Goal: Task Accomplishment & Management: Manage account settings

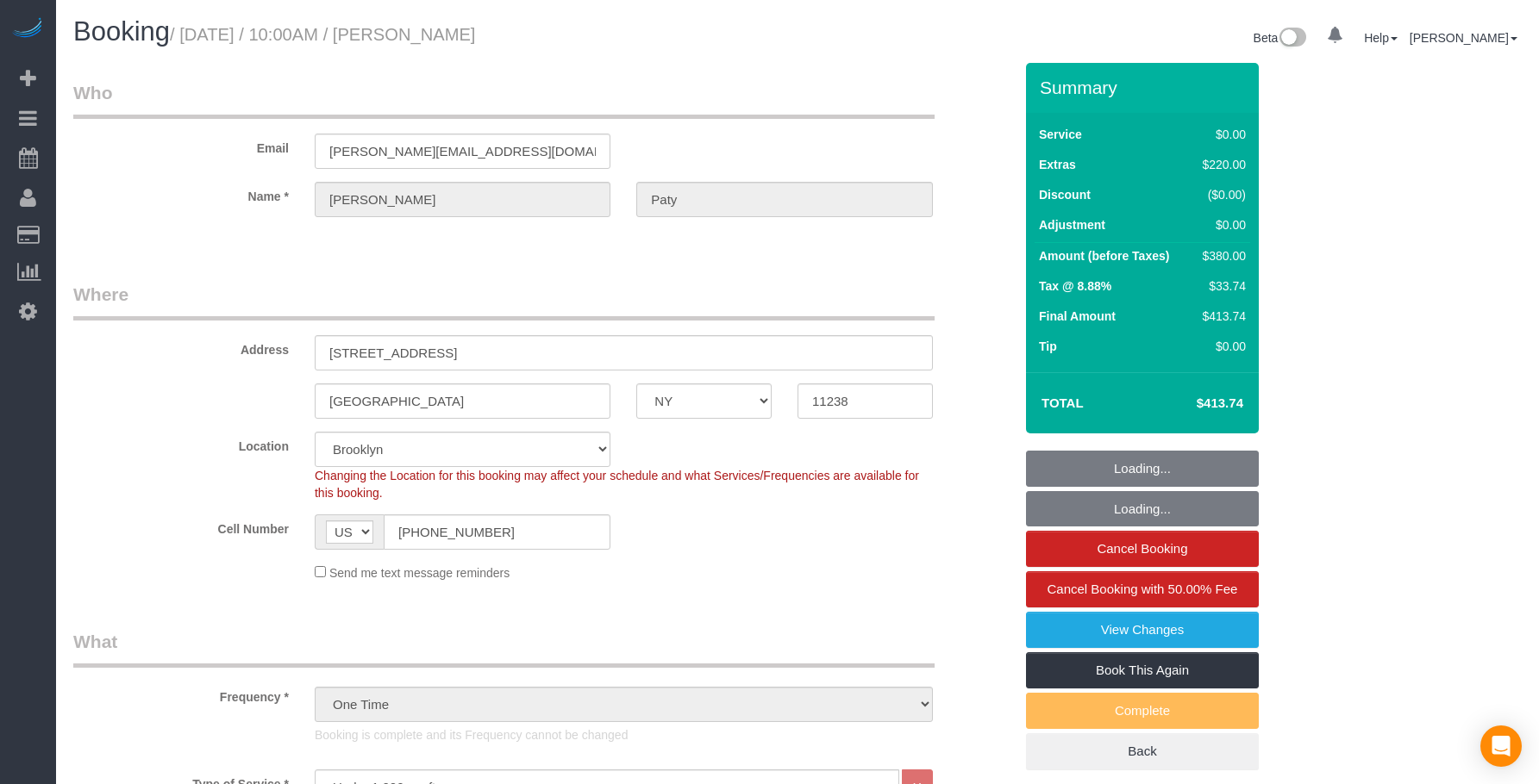
select select "NY"
select select "1"
select select "spot1"
select select "number:89"
select select "number:90"
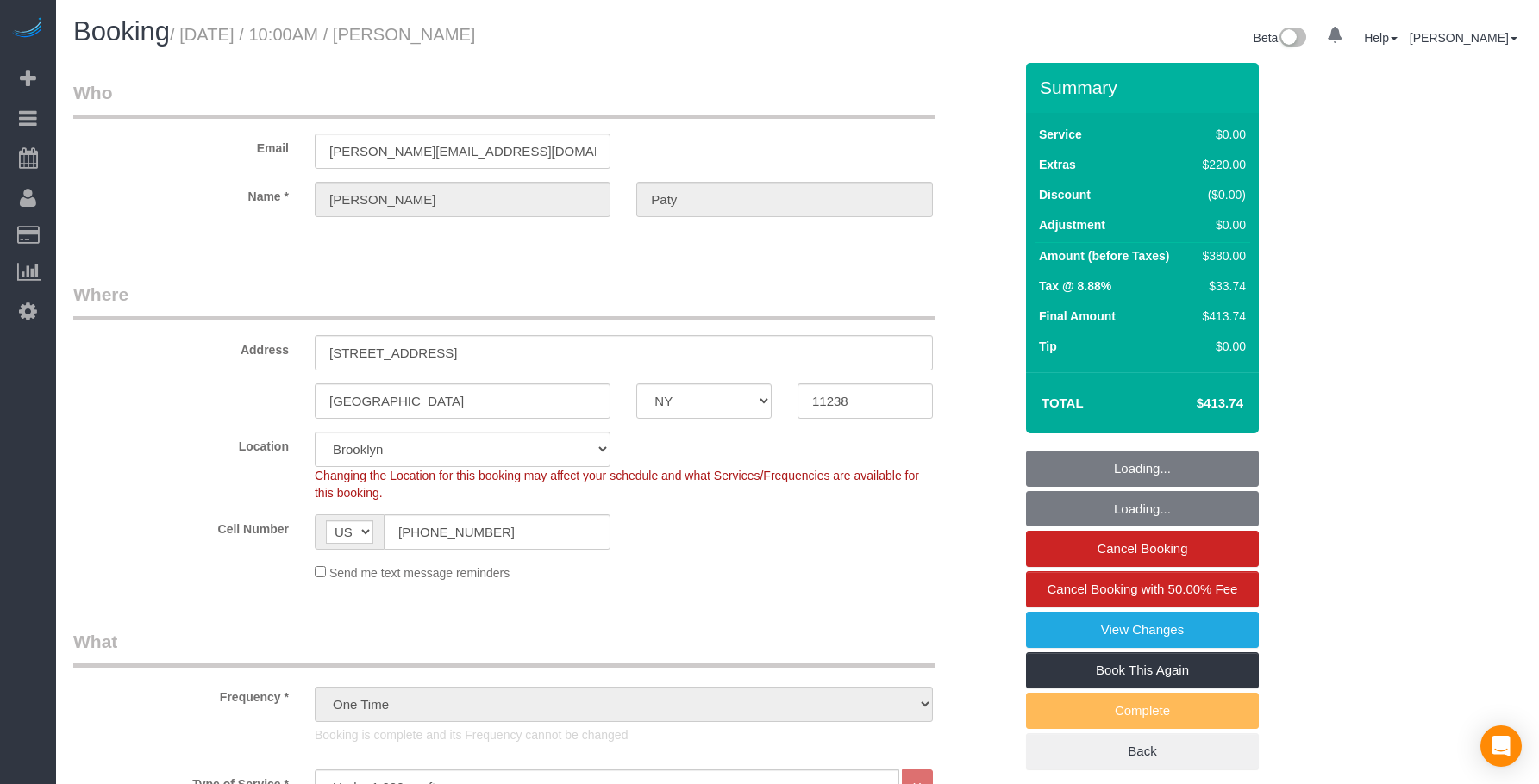
select select "number:15"
select select "number:5"
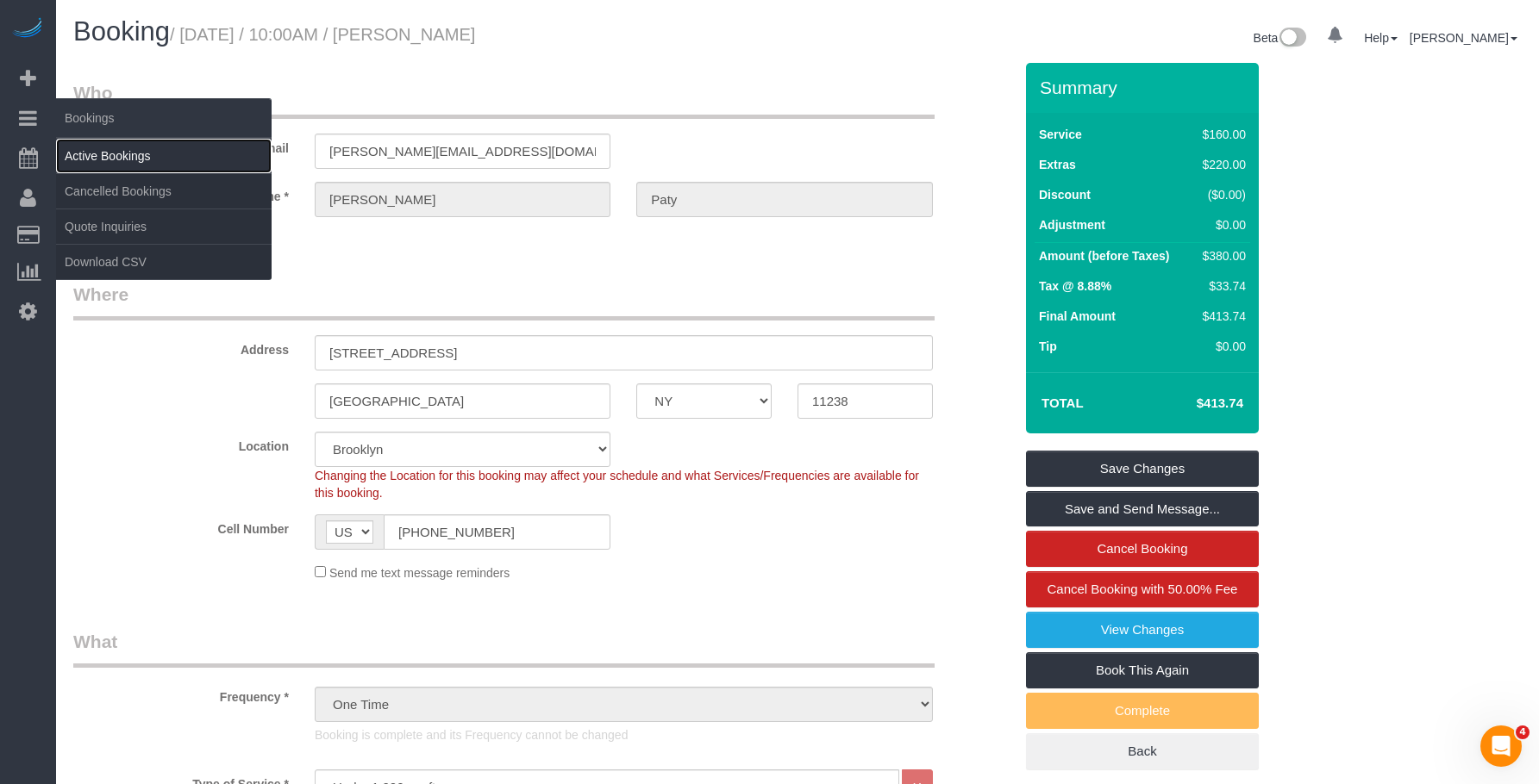
click at [128, 160] on link "Active Bookings" at bounding box center [163, 156] width 216 height 35
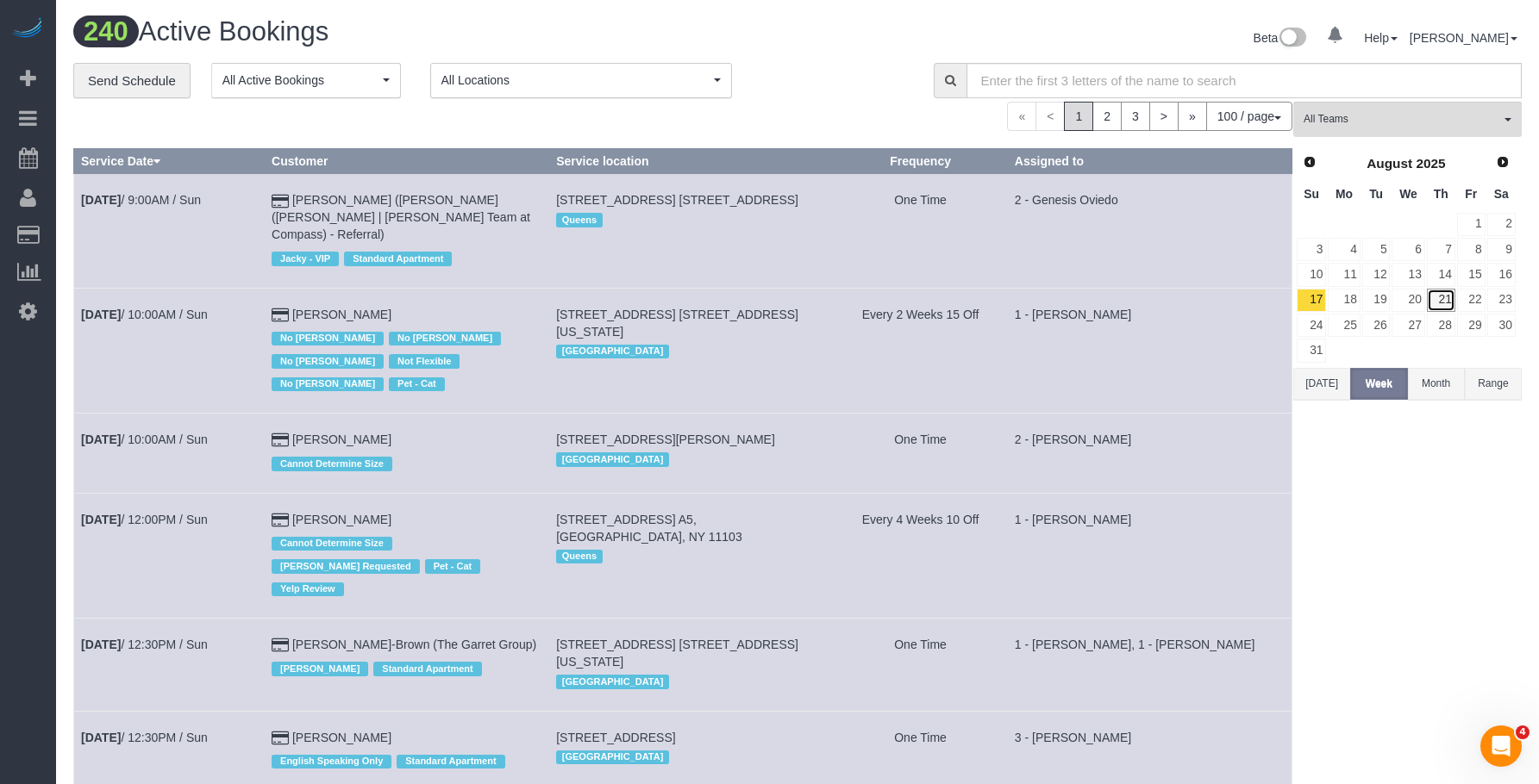
click at [1451, 294] on link "21" at bounding box center [1440, 300] width 28 height 23
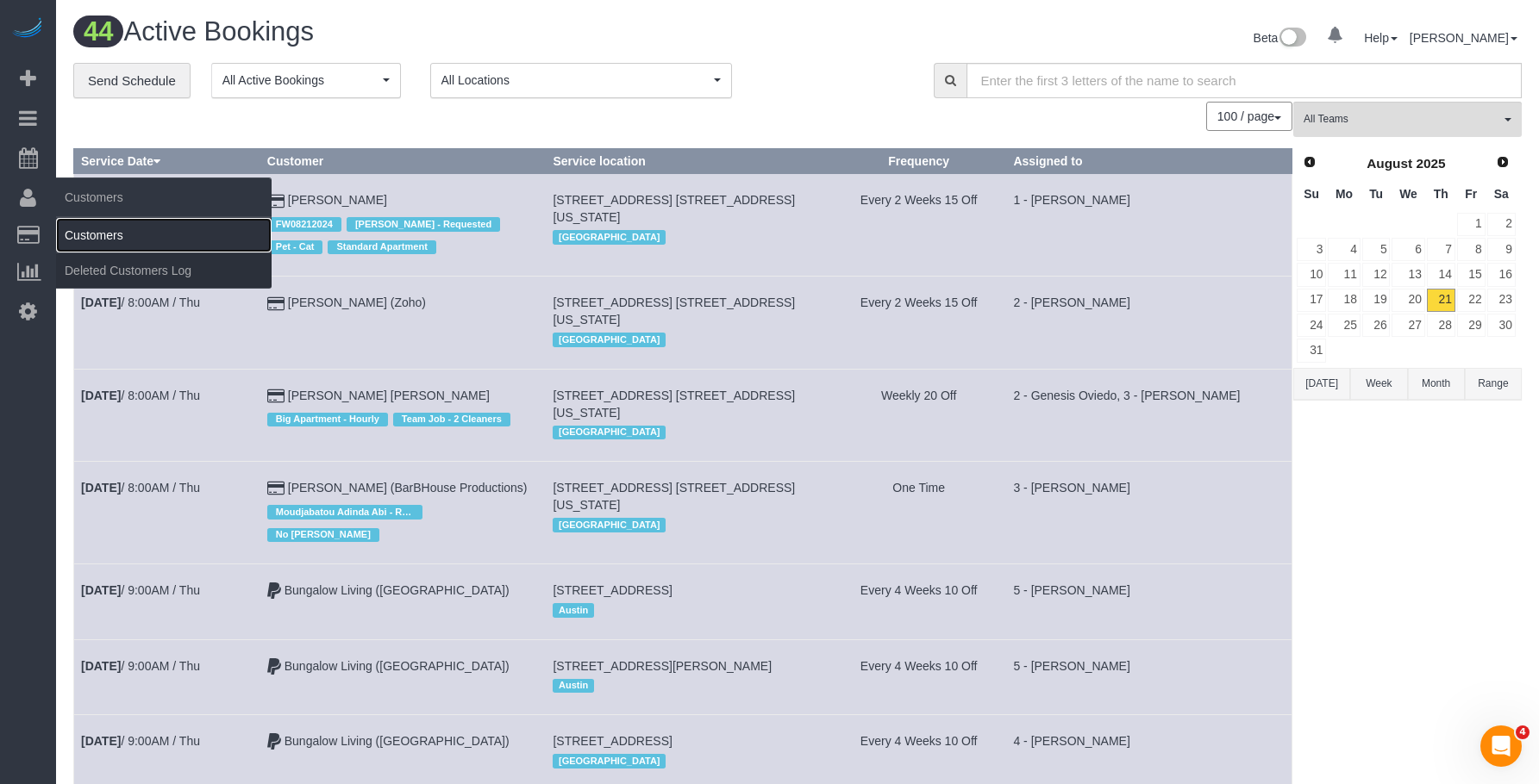
click at [94, 232] on link "Customers" at bounding box center [163, 236] width 216 height 35
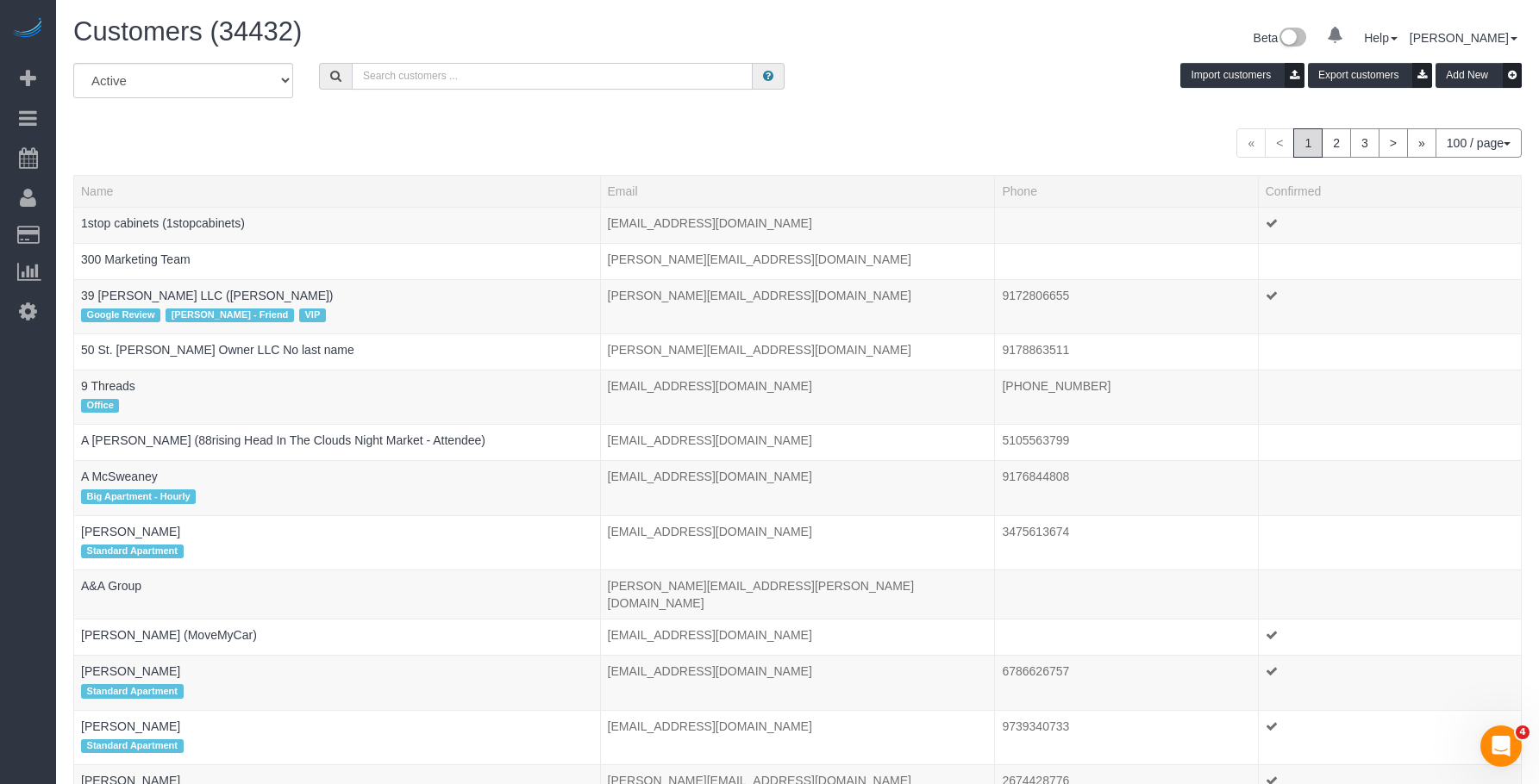
click at [547, 80] on input "text" at bounding box center [551, 76] width 401 height 27
paste input "Alex Burgos"
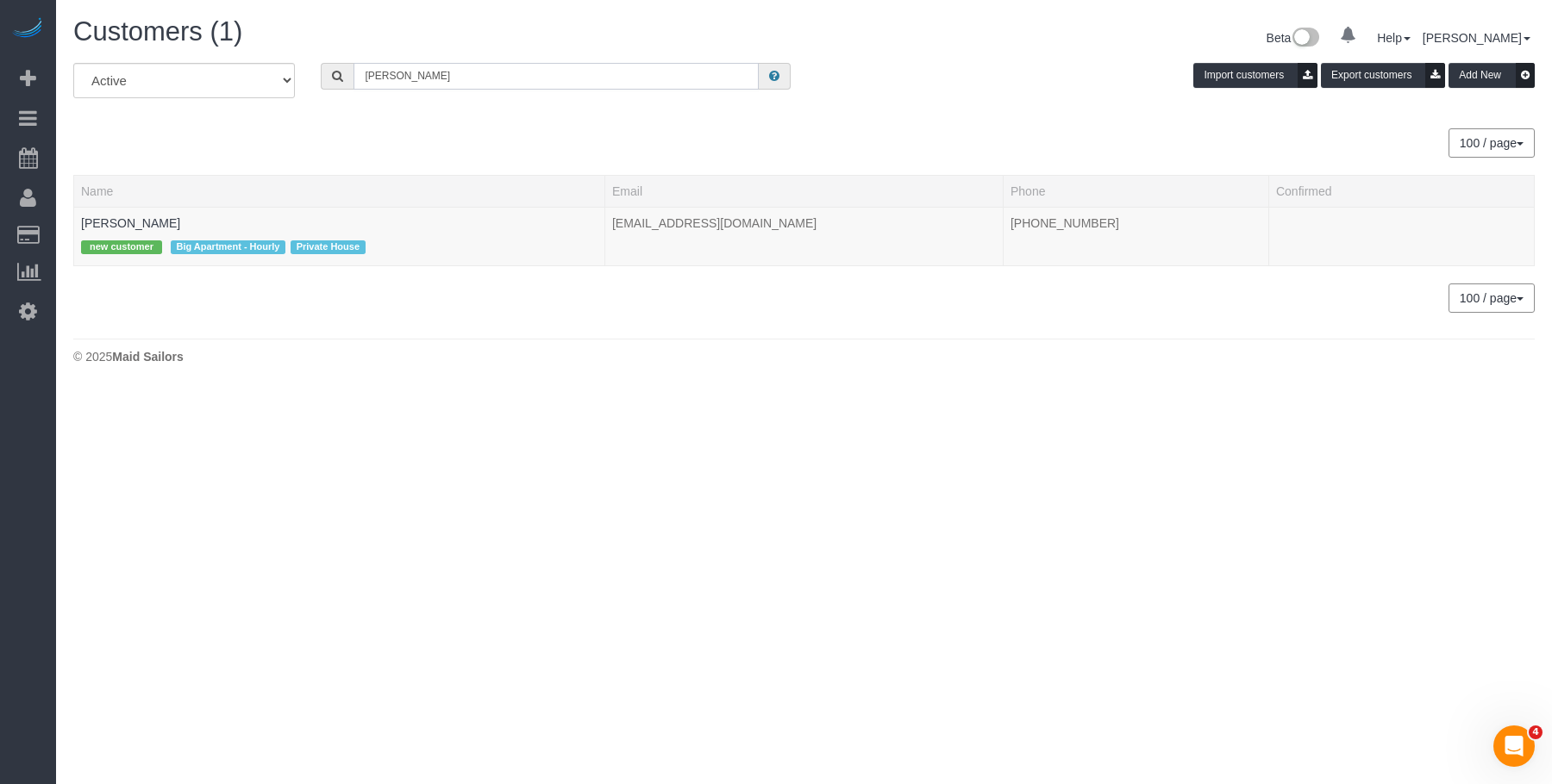
type input "Alex Burgos"
drag, startPoint x: 189, startPoint y: 210, endPoint x: 226, endPoint y: 226, distance: 40.3
click at [137, 226] on link "Alex Burgos" at bounding box center [130, 223] width 99 height 14
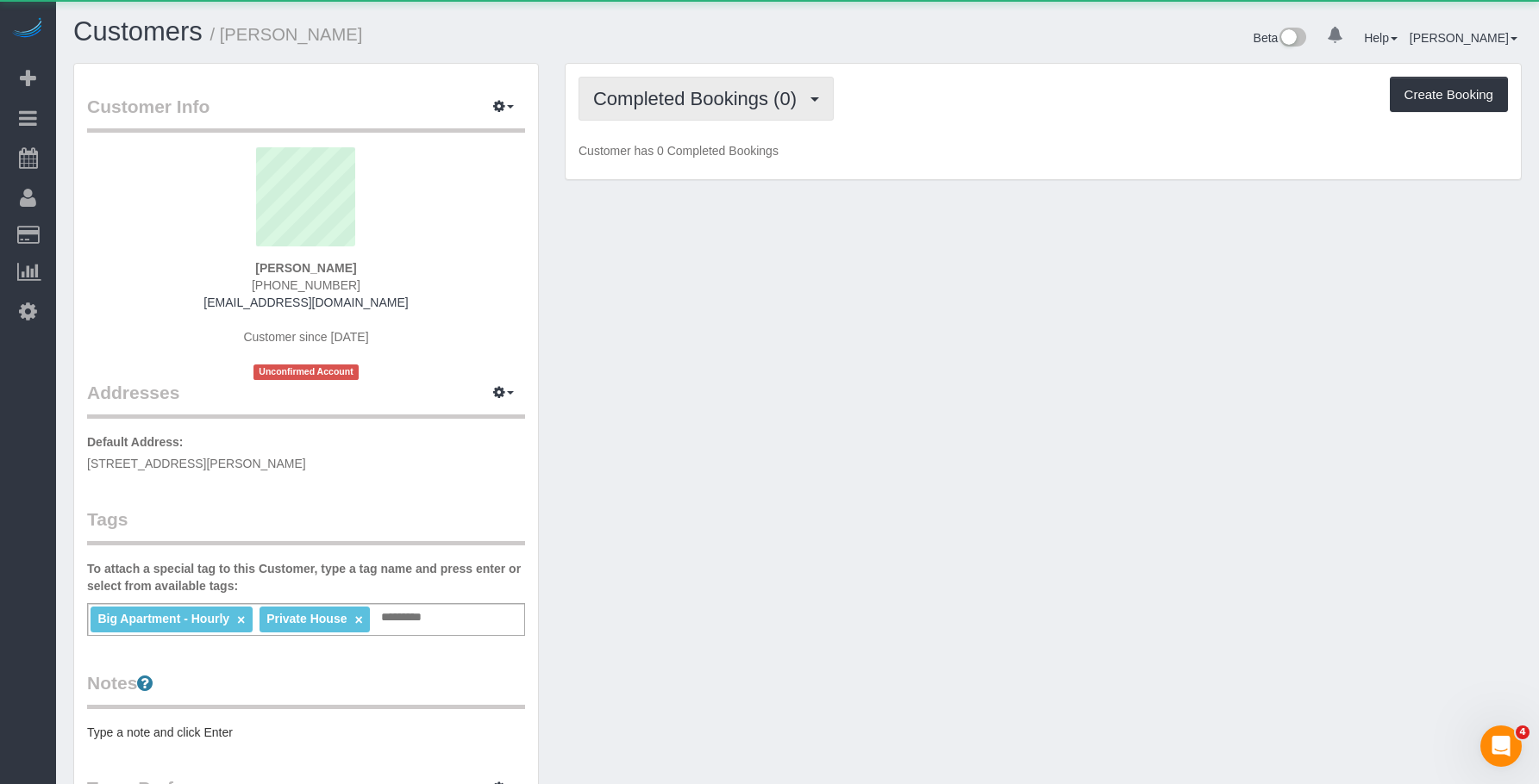
click at [664, 102] on span "Completed Bookings (0)" at bounding box center [699, 98] width 212 height 21
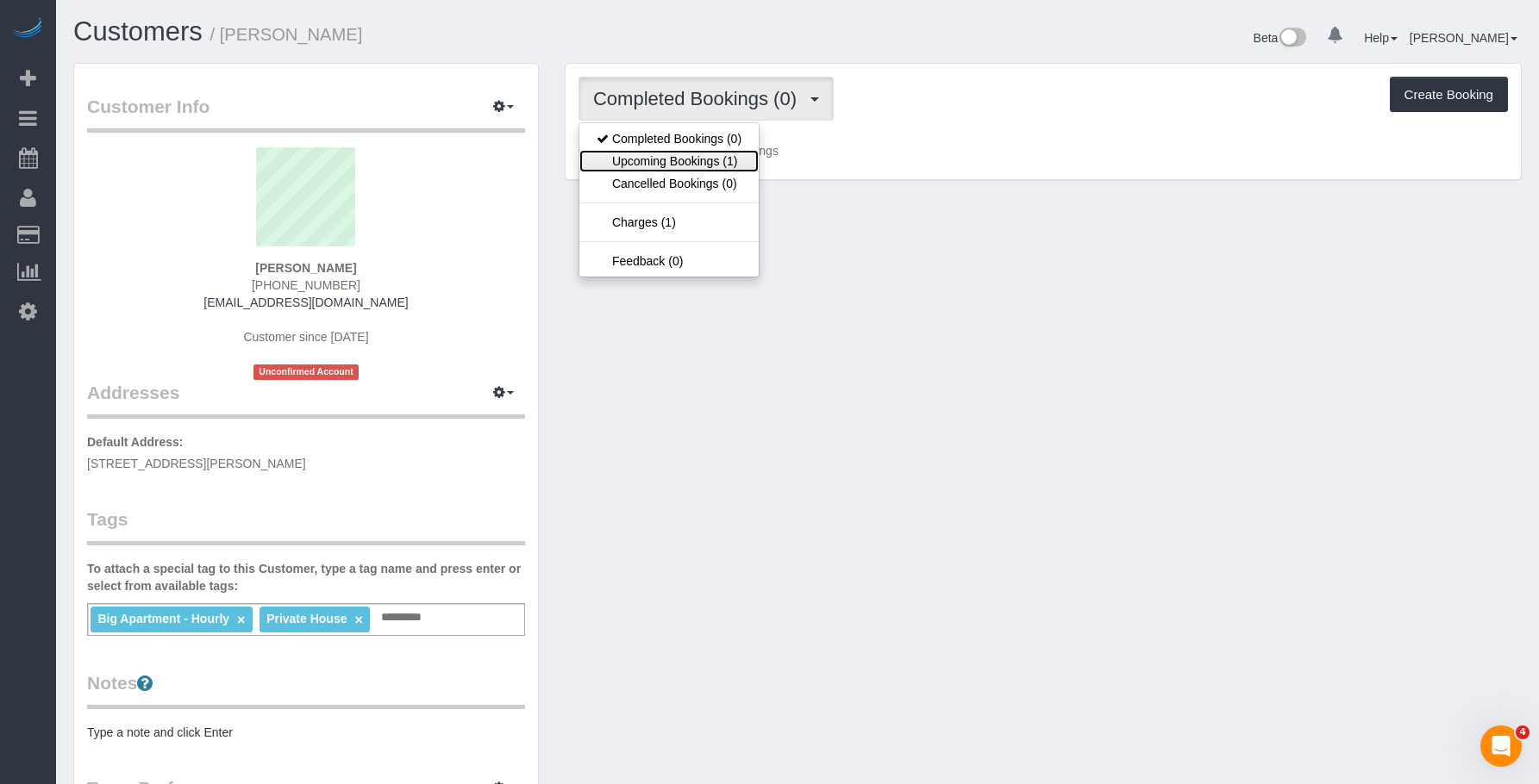
click at [652, 159] on link "Upcoming Bookings (1)" at bounding box center [669, 161] width 179 height 22
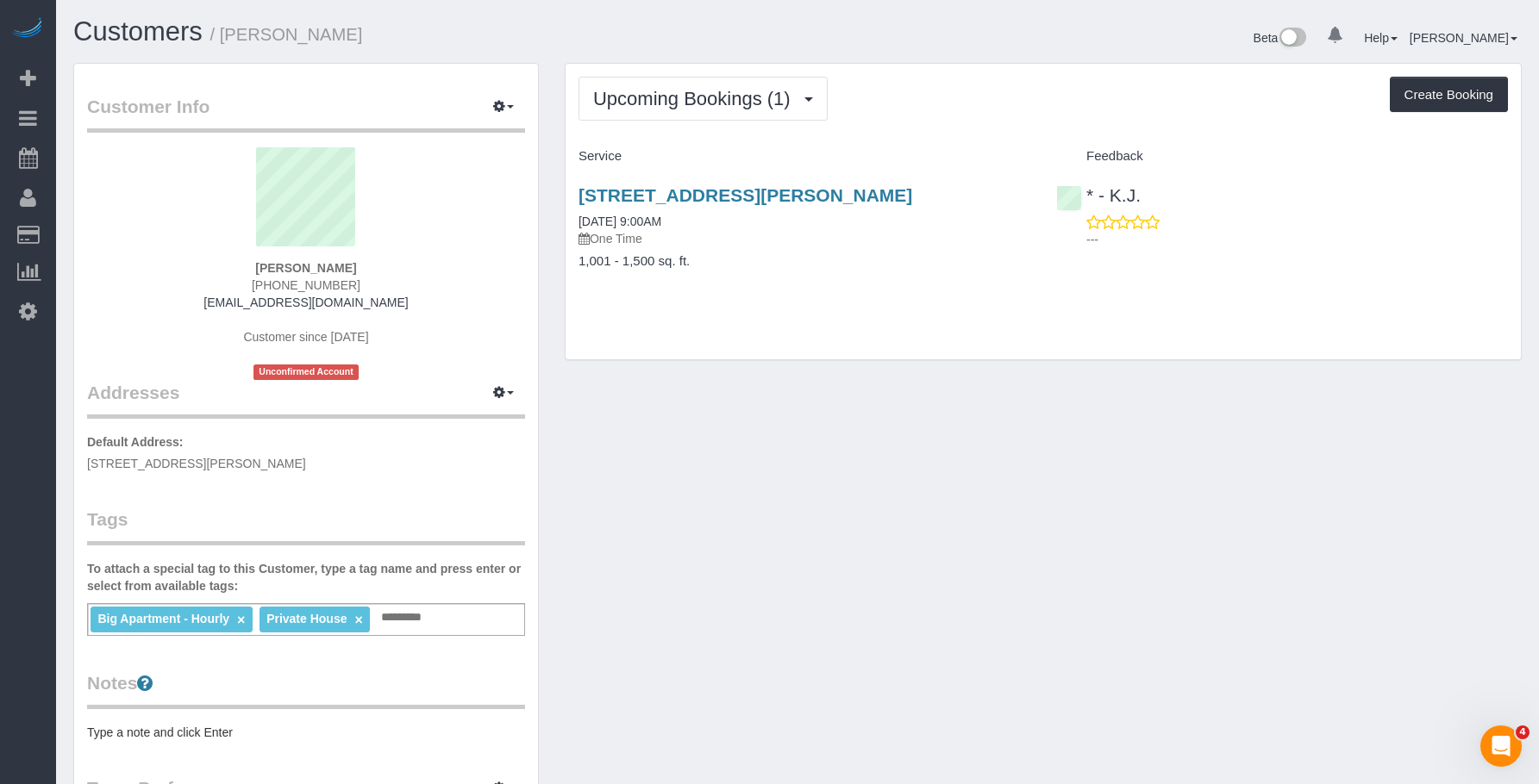
click at [765, 224] on div "141 Logan Street, Brooklyn, NY 11208 08/21/2025 9:00AM One Time" at bounding box center [804, 216] width 451 height 62
click at [773, 193] on link "141 Logan Street, Brooklyn, NY 11208" at bounding box center [746, 195] width 334 height 20
click at [947, 100] on div "Upcoming Bookings (1) Completed Bookings (0) Upcoming Bookings (1) Cancelled Bo…" at bounding box center [1043, 99] width 929 height 44
click at [757, 311] on div "Upcoming Bookings (1) Completed Bookings (0) Upcoming Bookings (1) Cancelled Bo…" at bounding box center [1043, 212] width 955 height 295
click at [749, 193] on link "141 Logan Street, Brooklyn, NY 11208" at bounding box center [746, 195] width 334 height 20
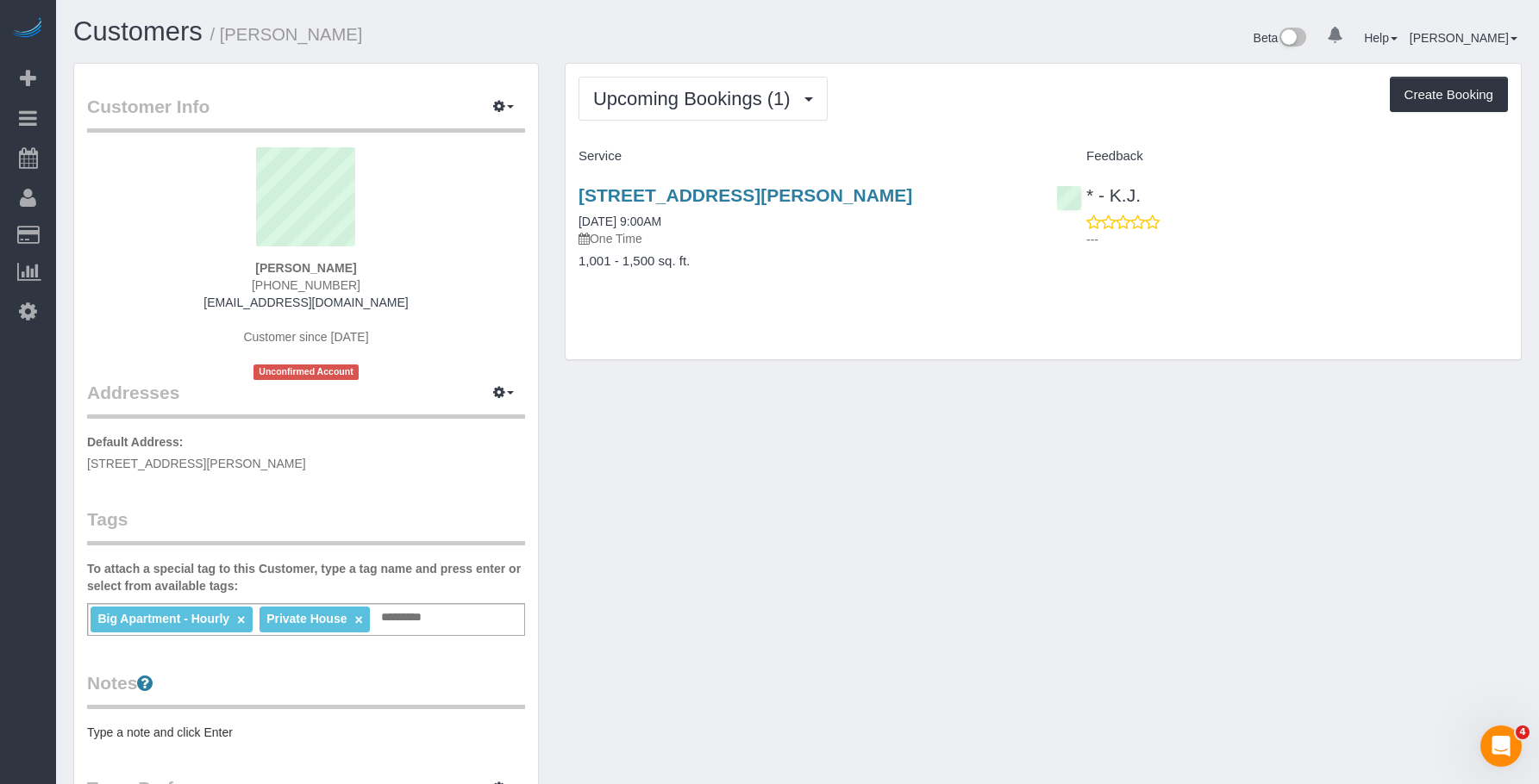
click at [1002, 123] on div "Upcoming Bookings (1) Completed Bookings (0) Upcoming Bookings (1) Cancelled Bo…" at bounding box center [1043, 212] width 955 height 295
click at [764, 197] on link "141 Logan Street, Brooklyn, NY 11208" at bounding box center [746, 195] width 334 height 20
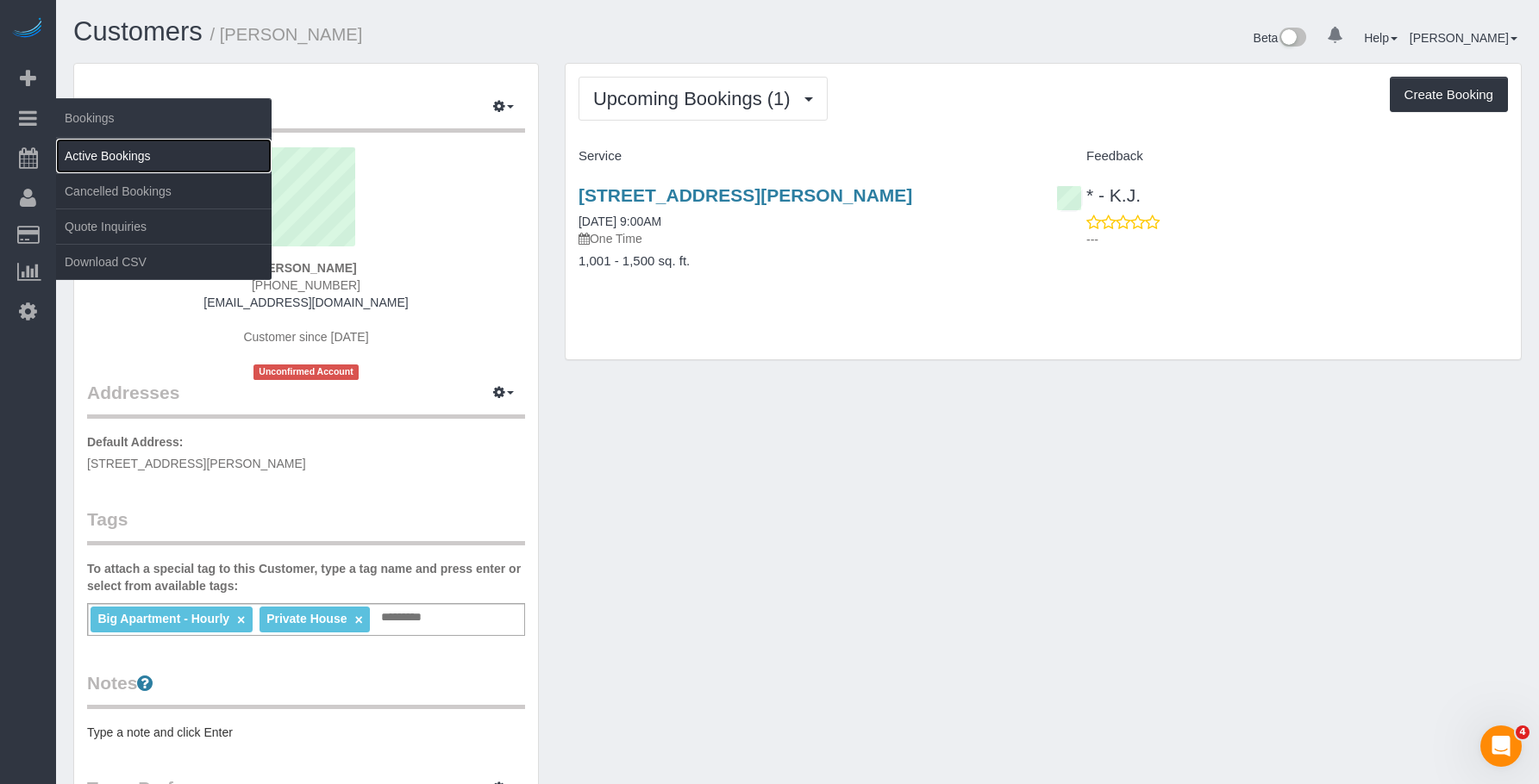
drag, startPoint x: 119, startPoint y: 158, endPoint x: 250, endPoint y: 126, distance: 134.9
click at [120, 158] on link "Active Bookings" at bounding box center [163, 156] width 216 height 35
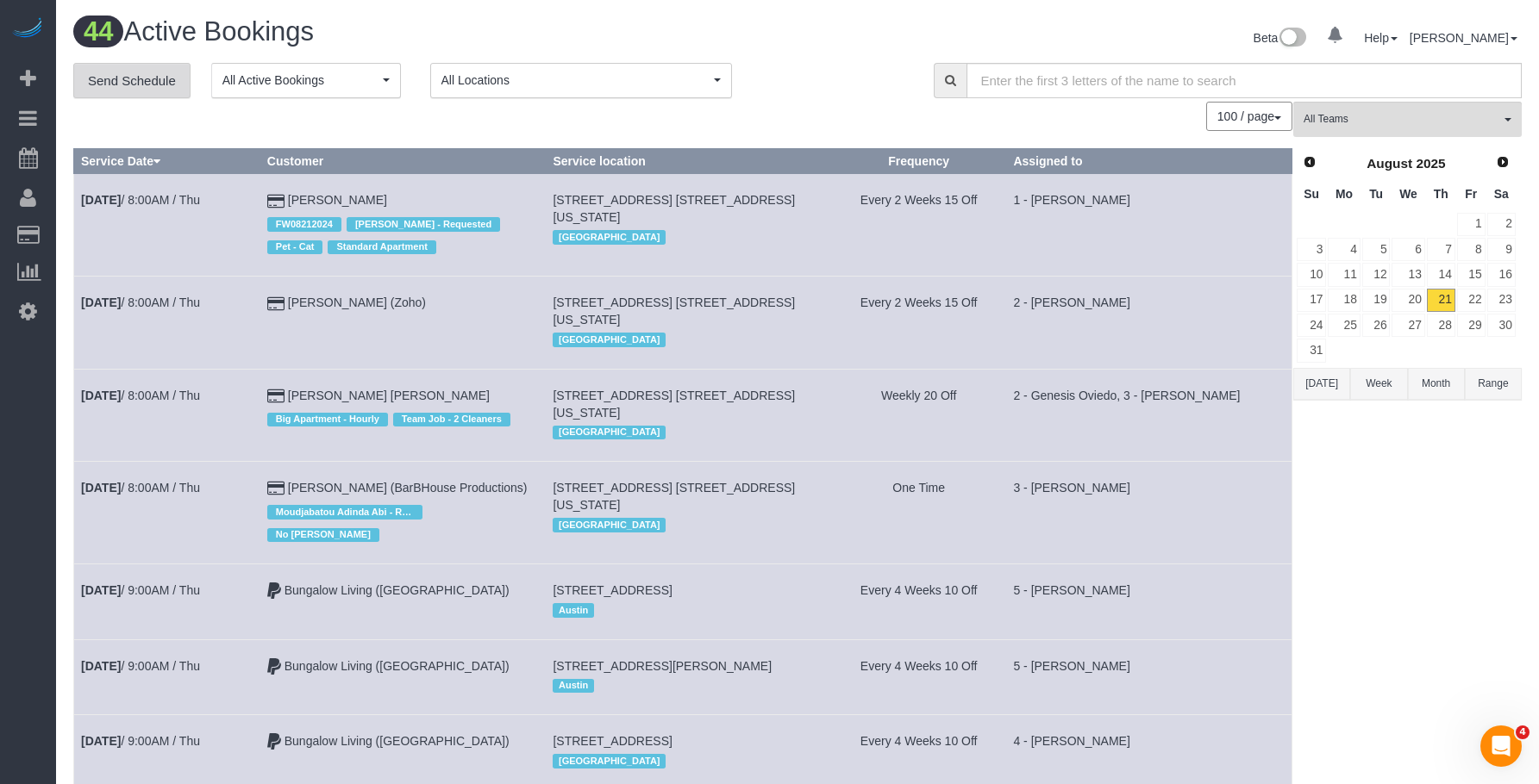
click at [149, 84] on link "Send Schedule" at bounding box center [132, 81] width 117 height 36
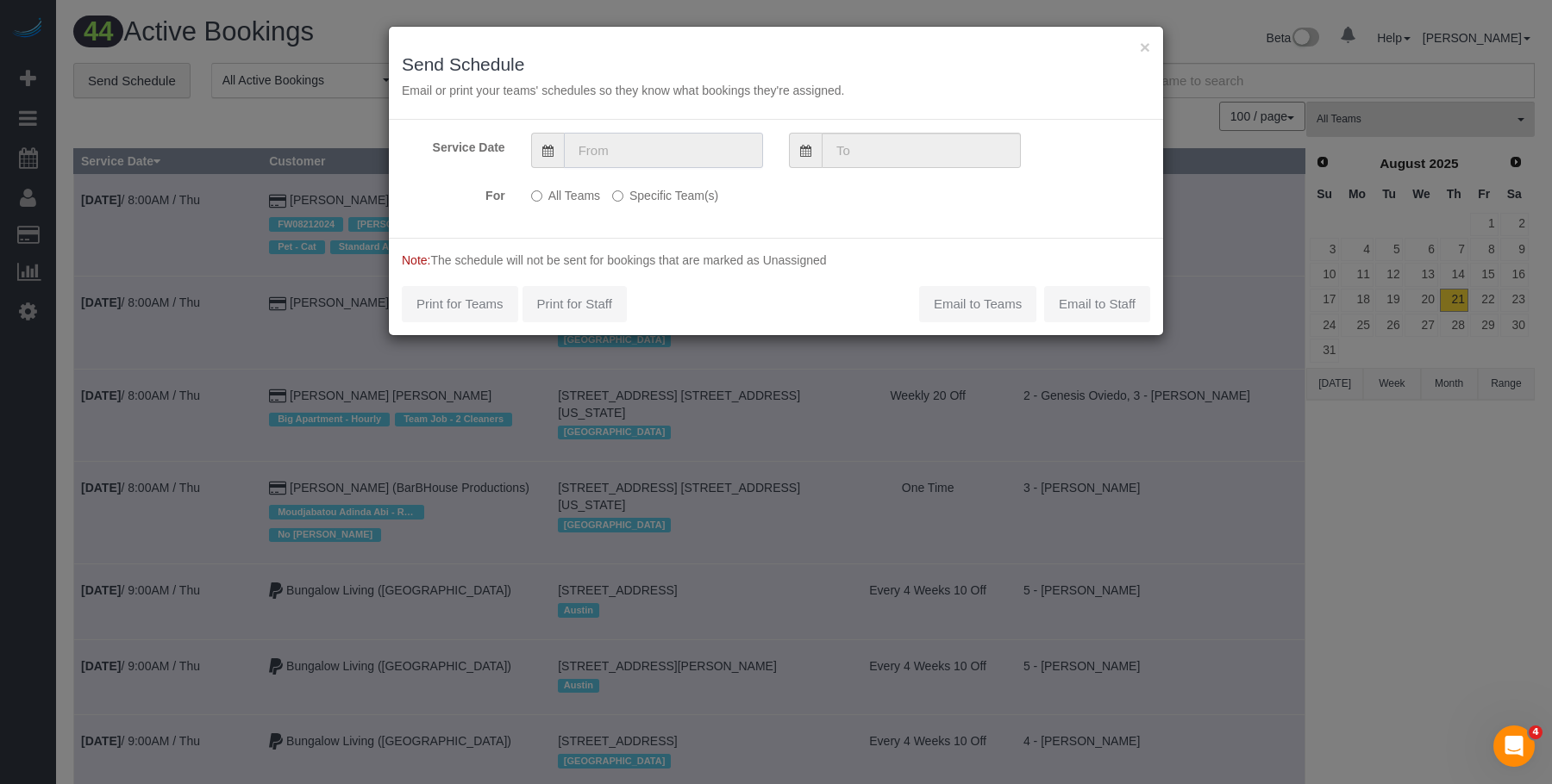
click at [639, 137] on input "text" at bounding box center [663, 150] width 199 height 36
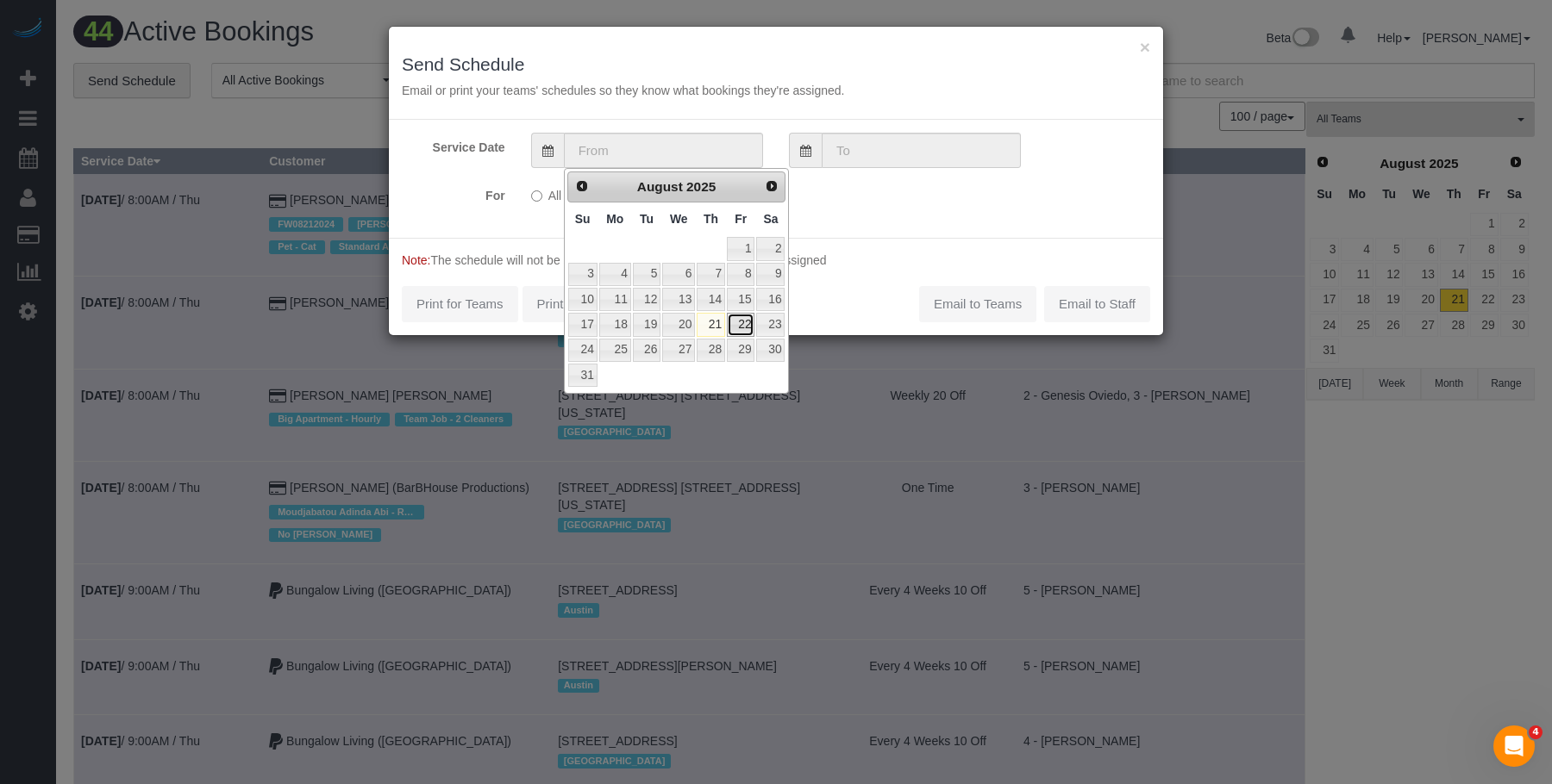
click at [747, 322] on link "22" at bounding box center [740, 324] width 28 height 23
type input "08/22/2025"
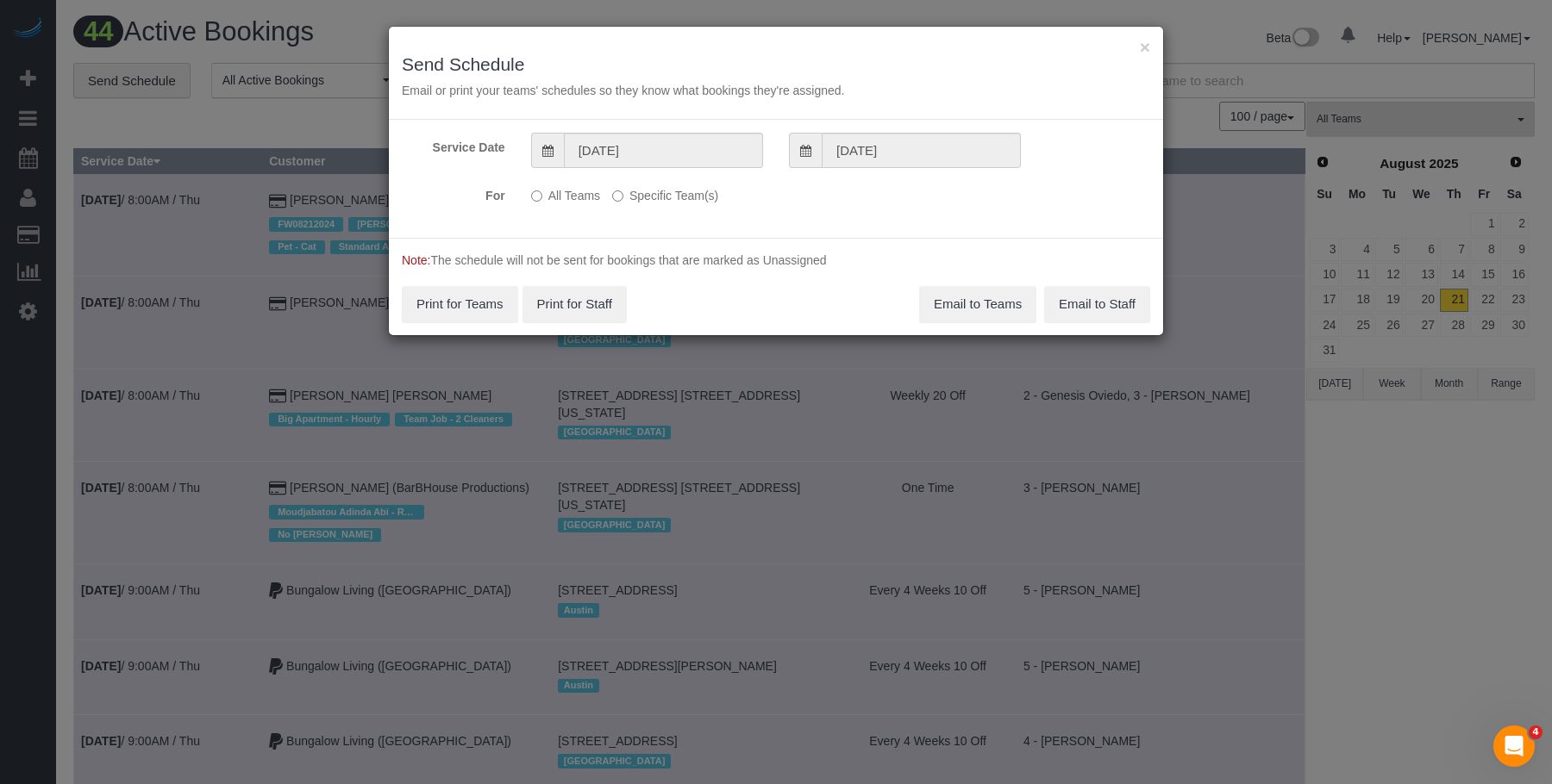
click at [709, 203] on label "Specific Team(s)" at bounding box center [665, 192] width 106 height 23
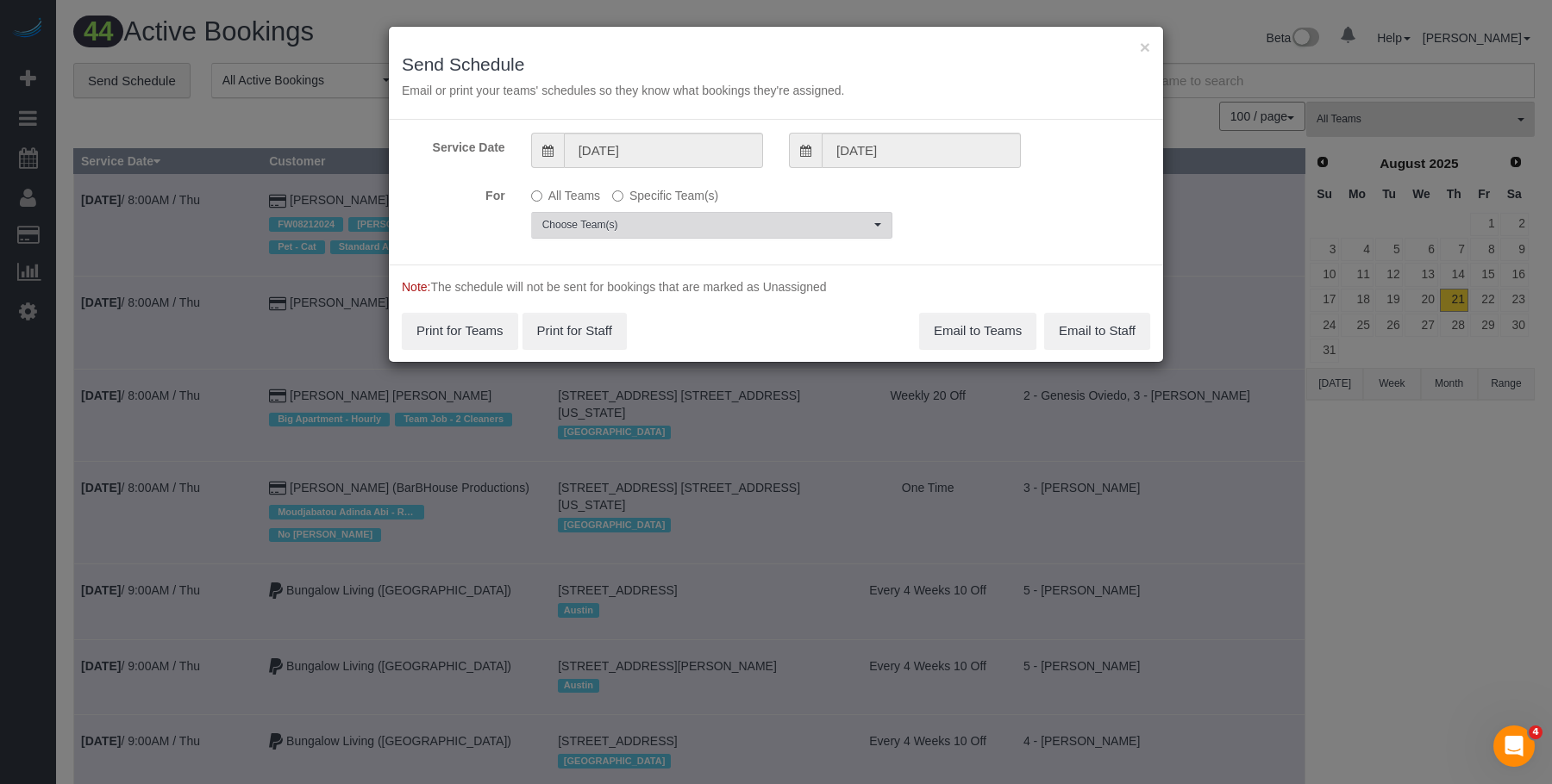
click at [758, 222] on span "Choose Team(s)" at bounding box center [705, 226] width 327 height 15
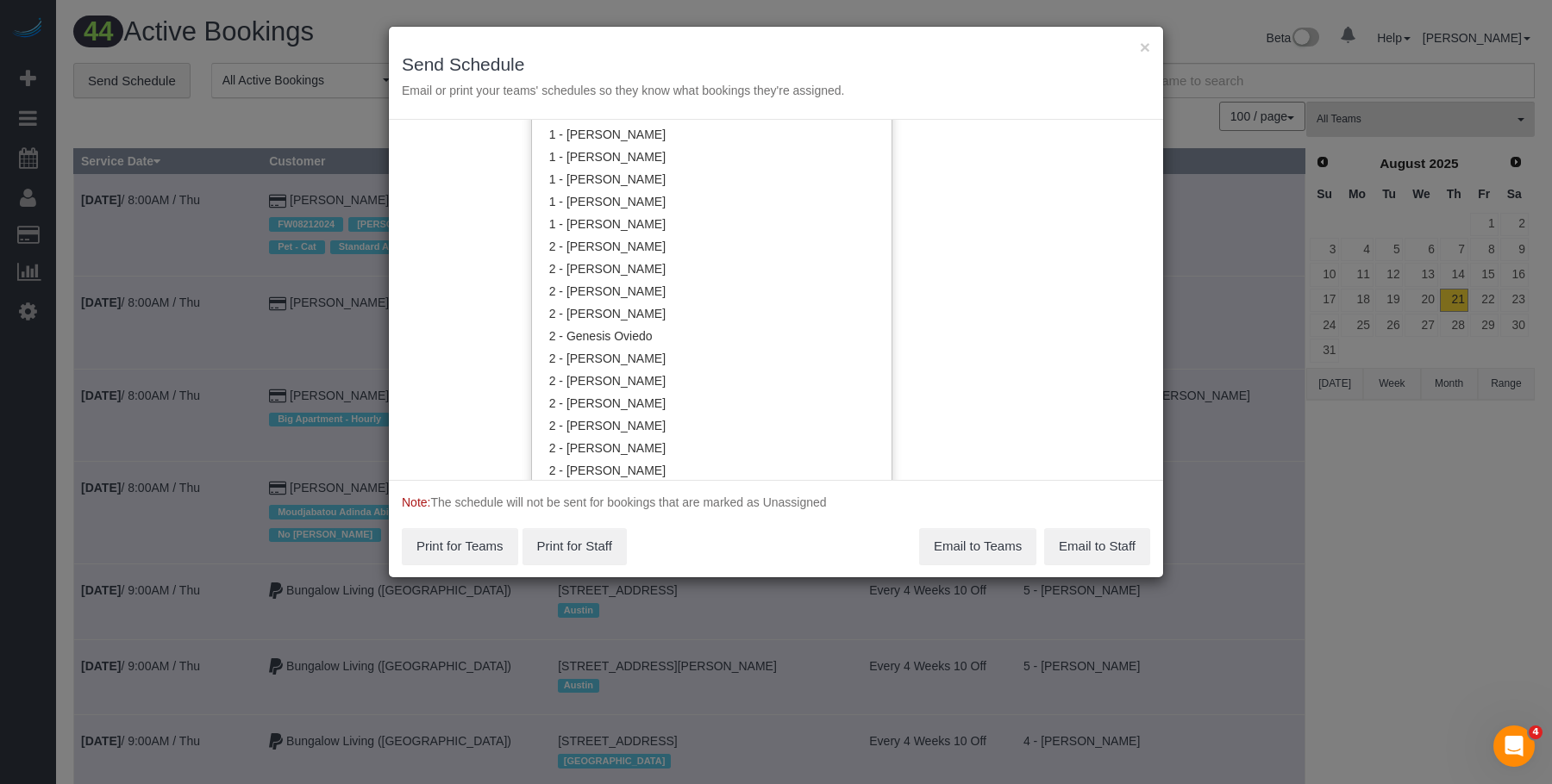
scroll to position [1296, 0]
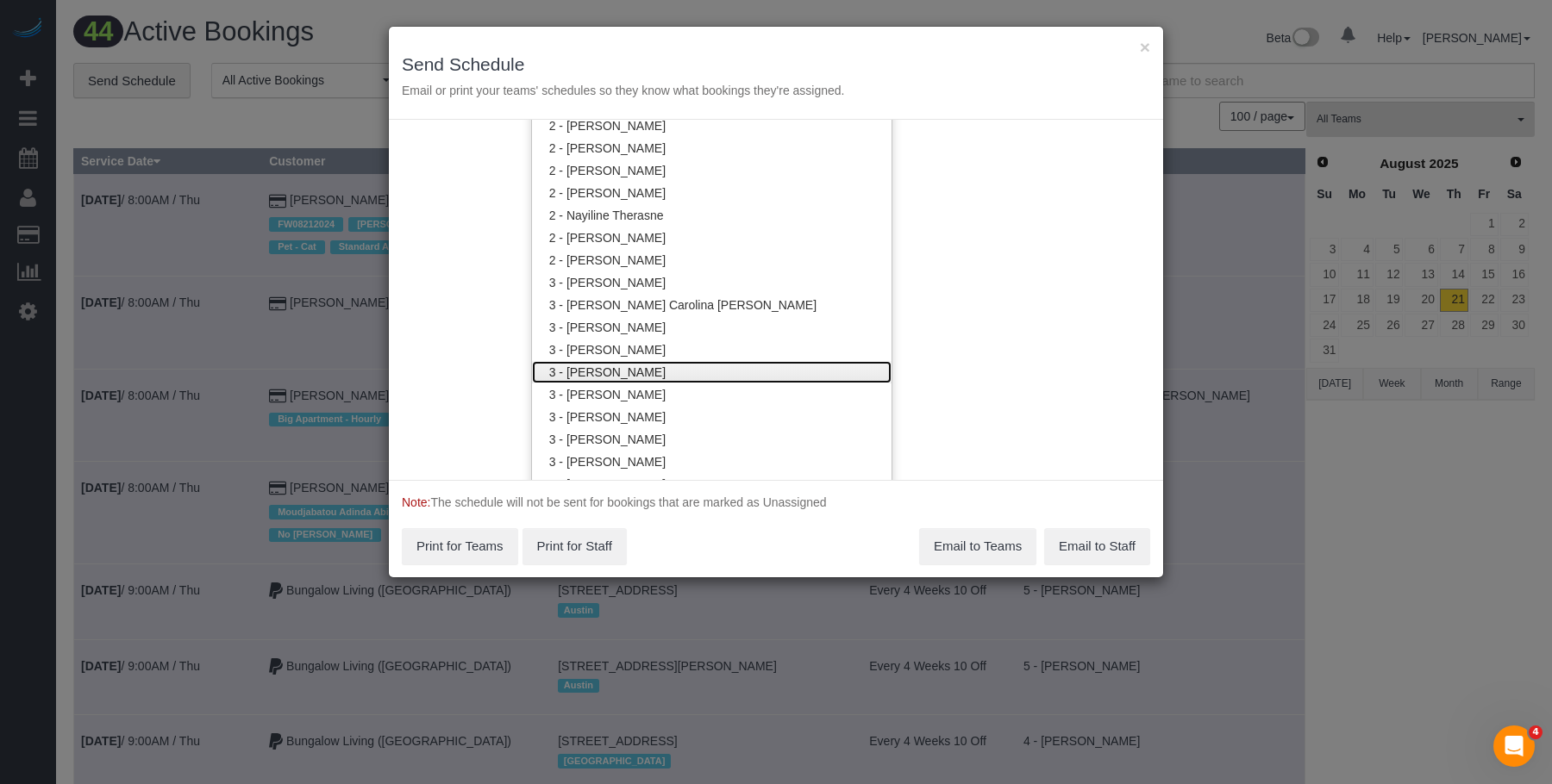
click at [650, 372] on link "3 - [PERSON_NAME]" at bounding box center [712, 372] width 360 height 22
click at [723, 24] on div "× Send Schedule Email or print your teams' schedules so they know what bookings…" at bounding box center [776, 392] width 1552 height 784
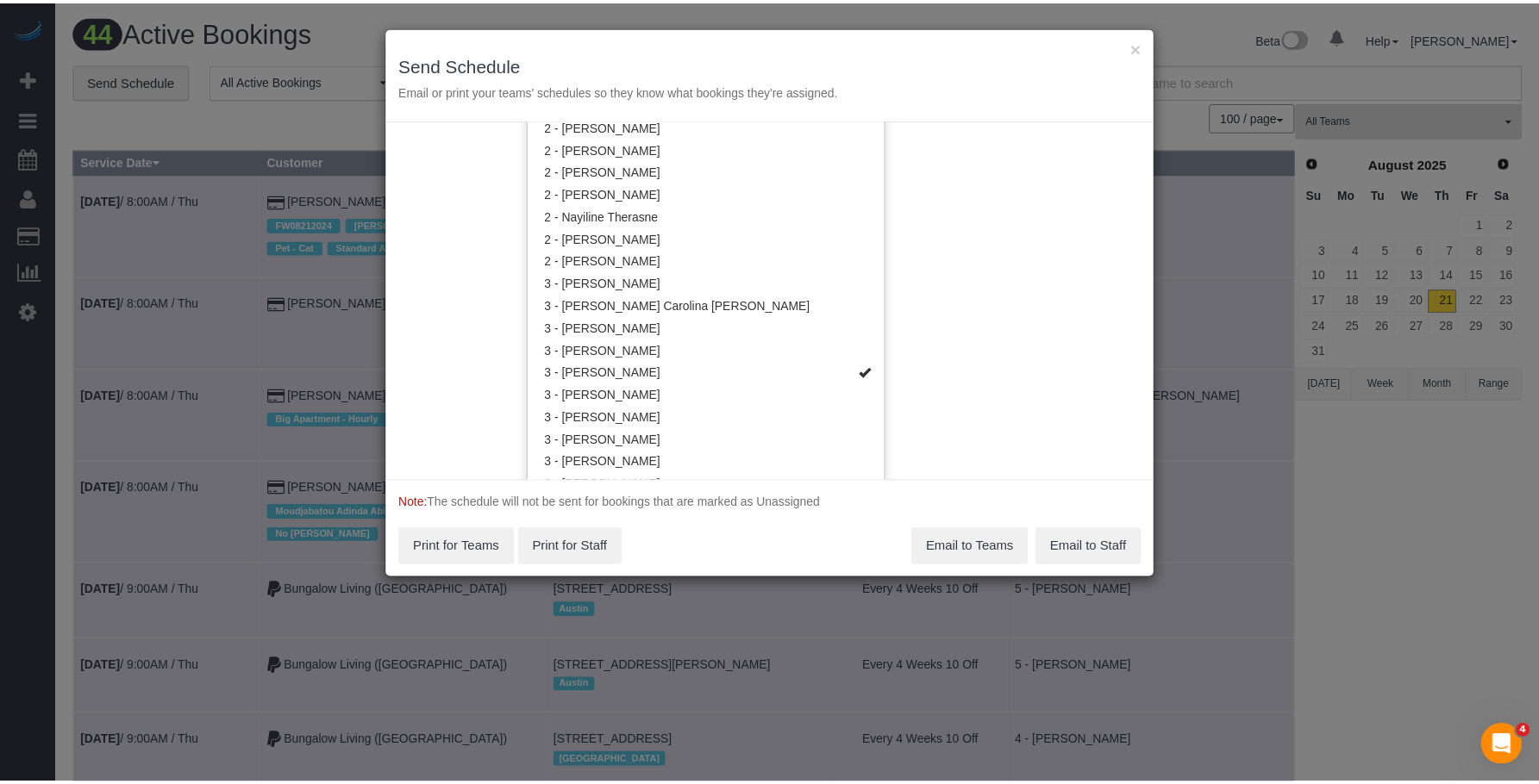
scroll to position [0, 0]
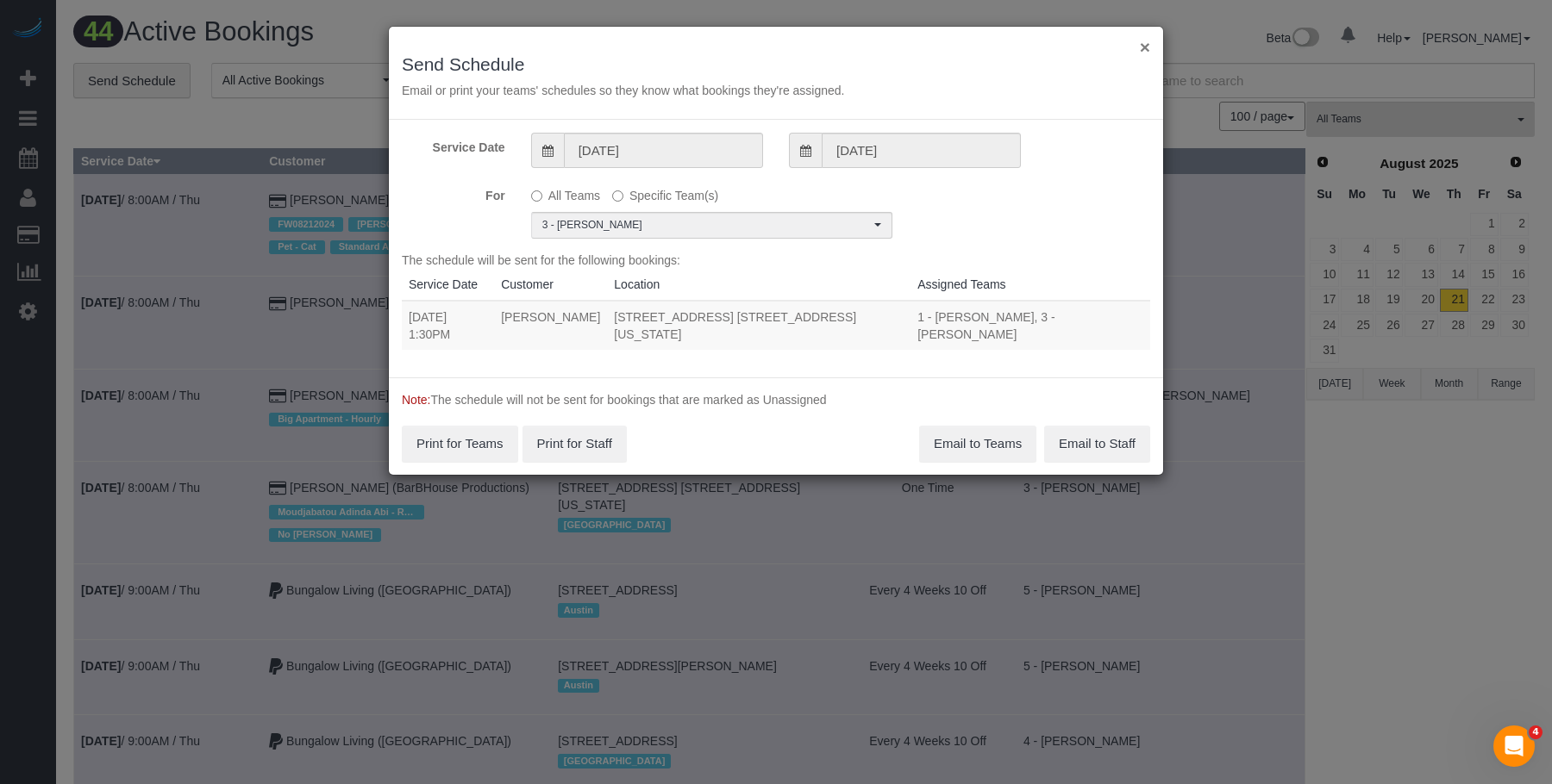
drag, startPoint x: 1149, startPoint y: 43, endPoint x: 957, endPoint y: 9, distance: 195.0
click at [1147, 43] on button "×" at bounding box center [1144, 47] width 10 height 18
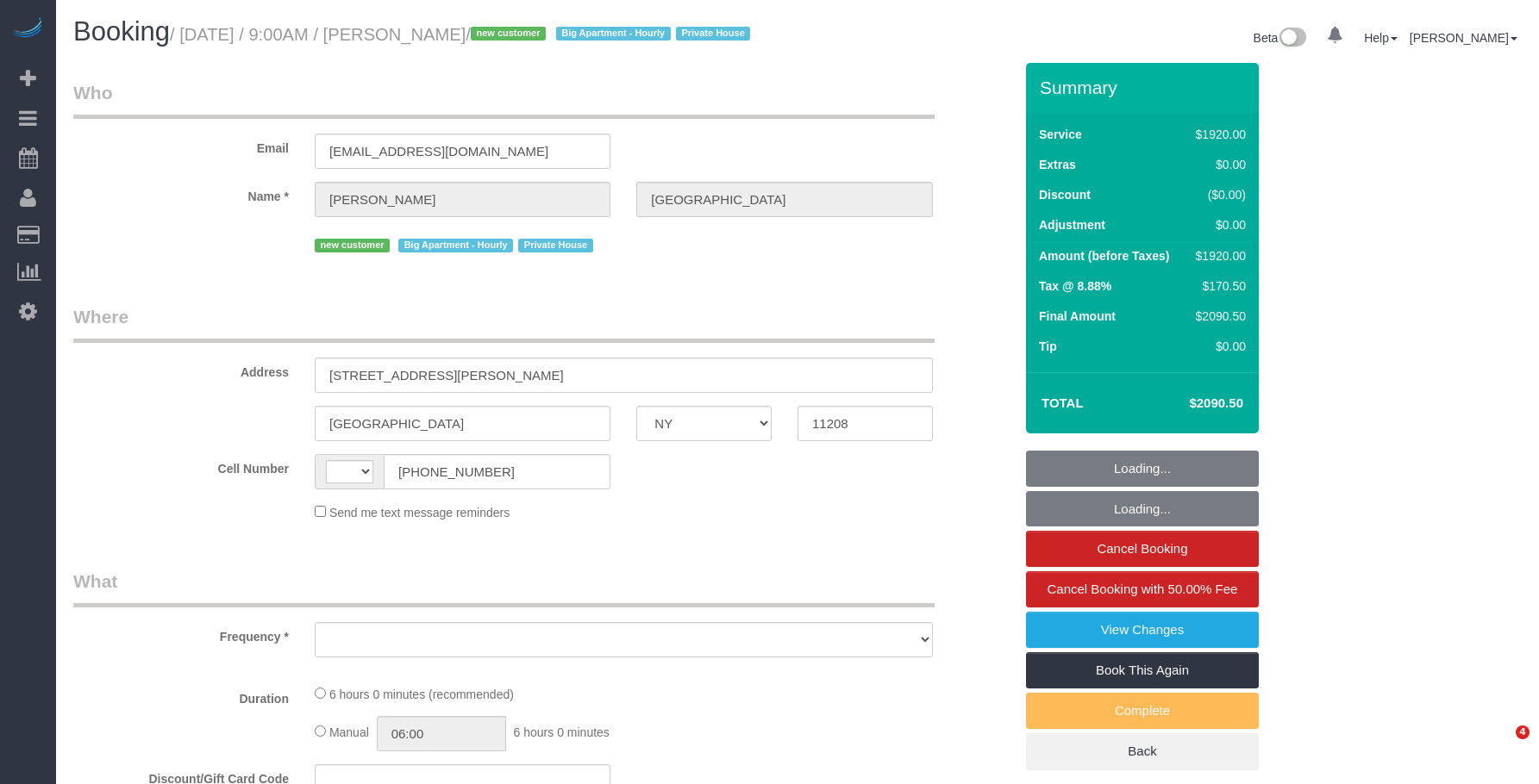
select select "NY"
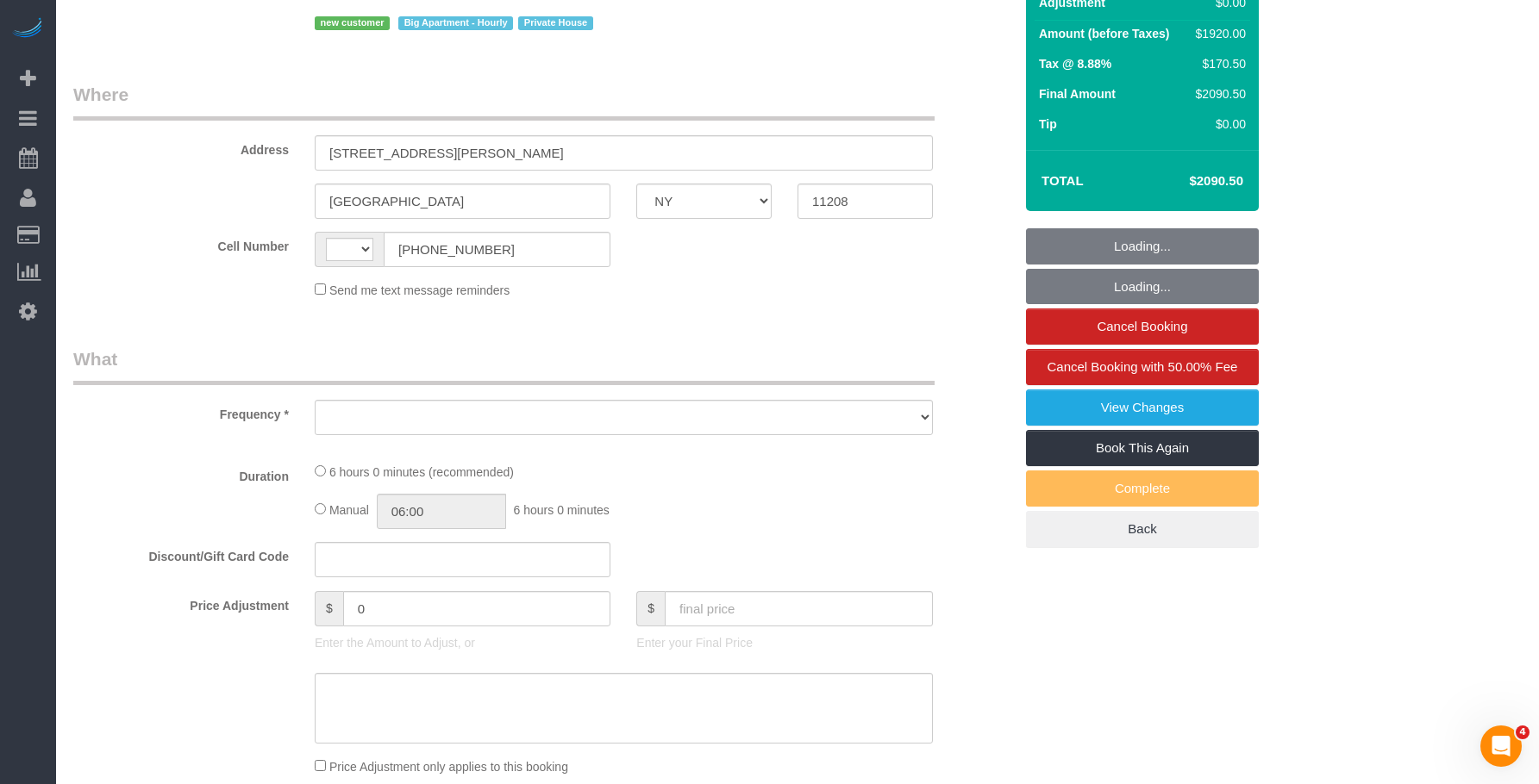
select select "number:89"
select select "number:90"
select select "number:15"
select select "number:7"
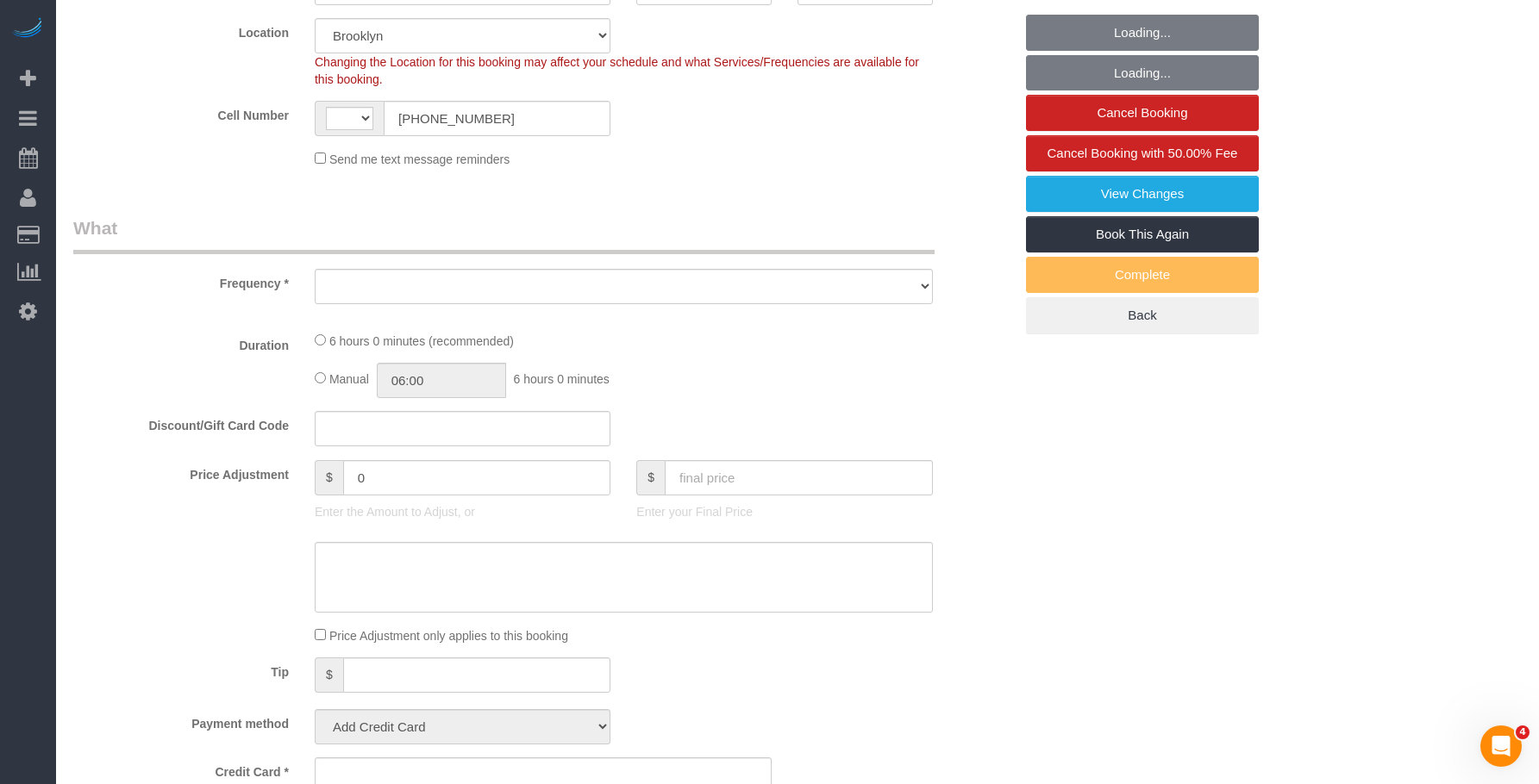
select select "string:[GEOGRAPHIC_DATA]"
select select "4"
select select "360"
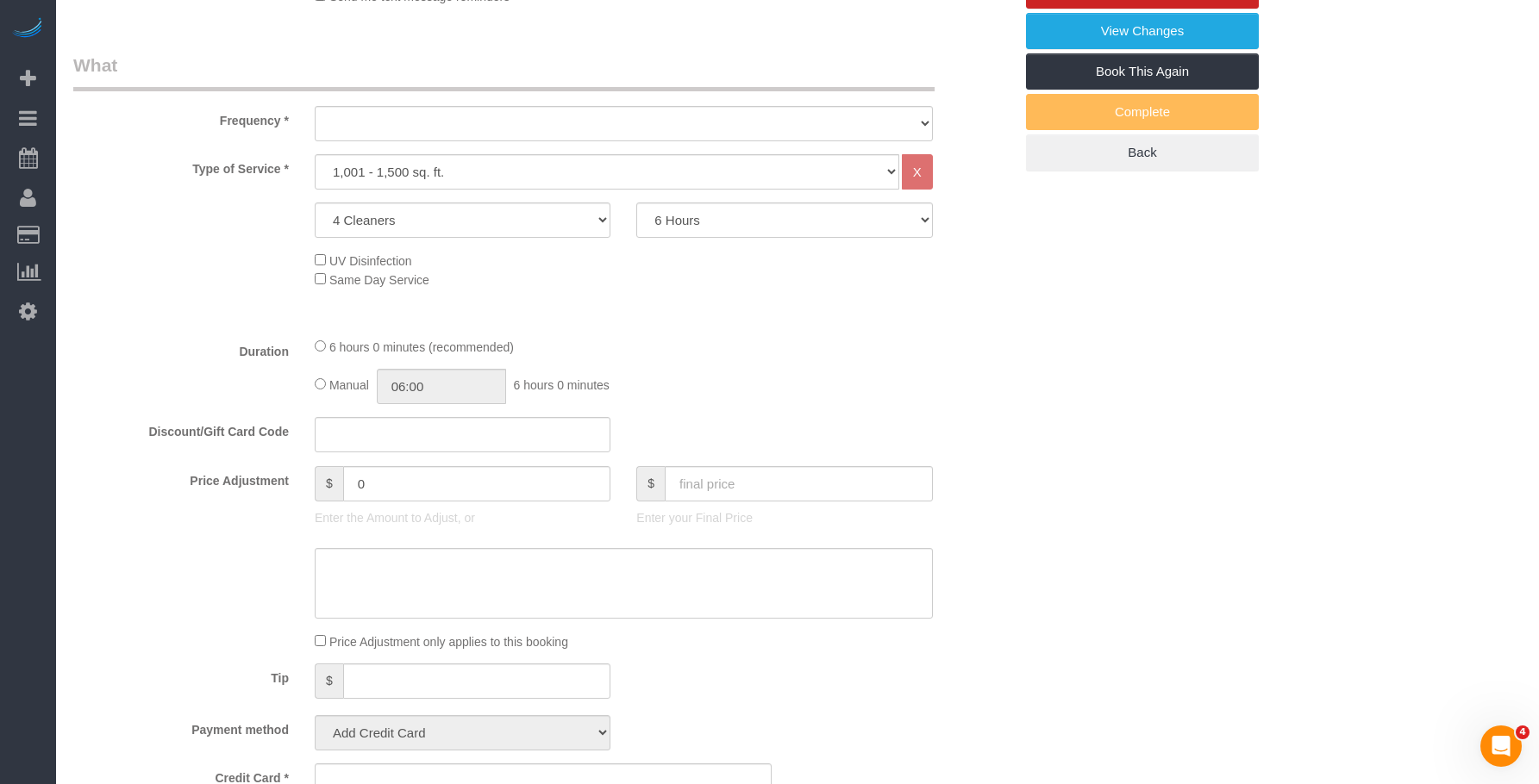
scroll to position [603, 0]
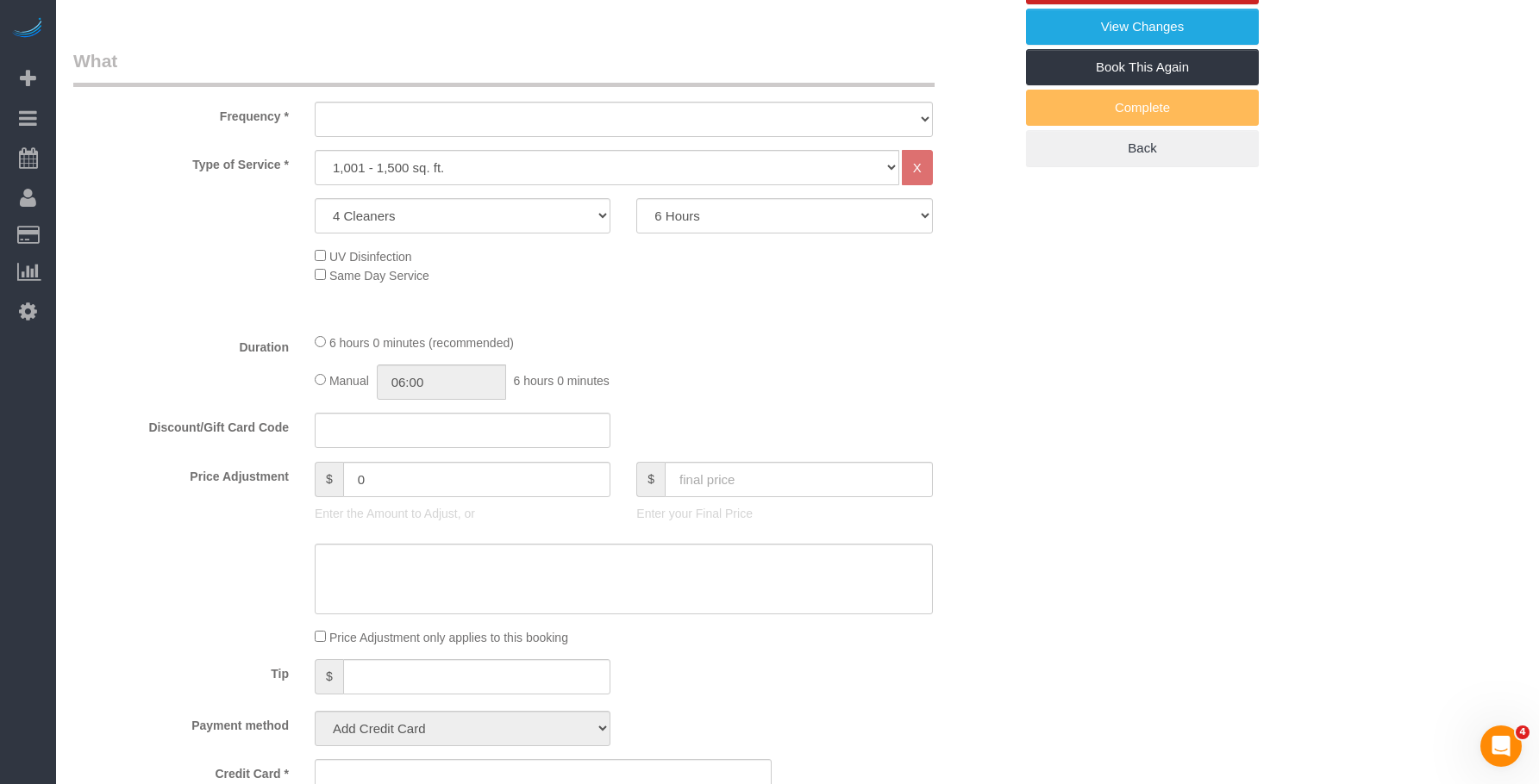
select select "object:860"
select select "spot1"
select select "object:1262"
select select "string:stripe-pm_1RyK7y4VGloSiKo7LYFYcqpz"
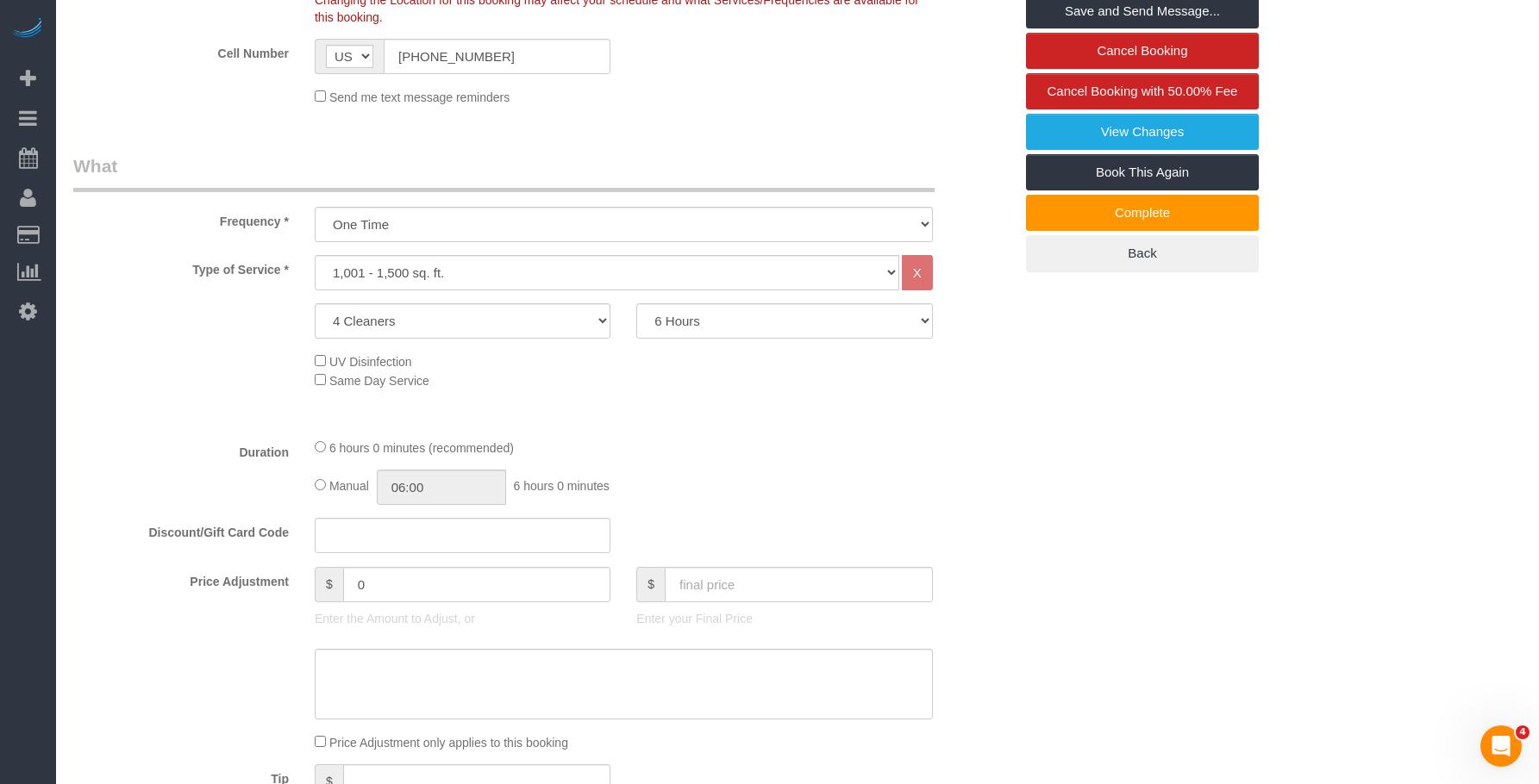
scroll to position [259, 0]
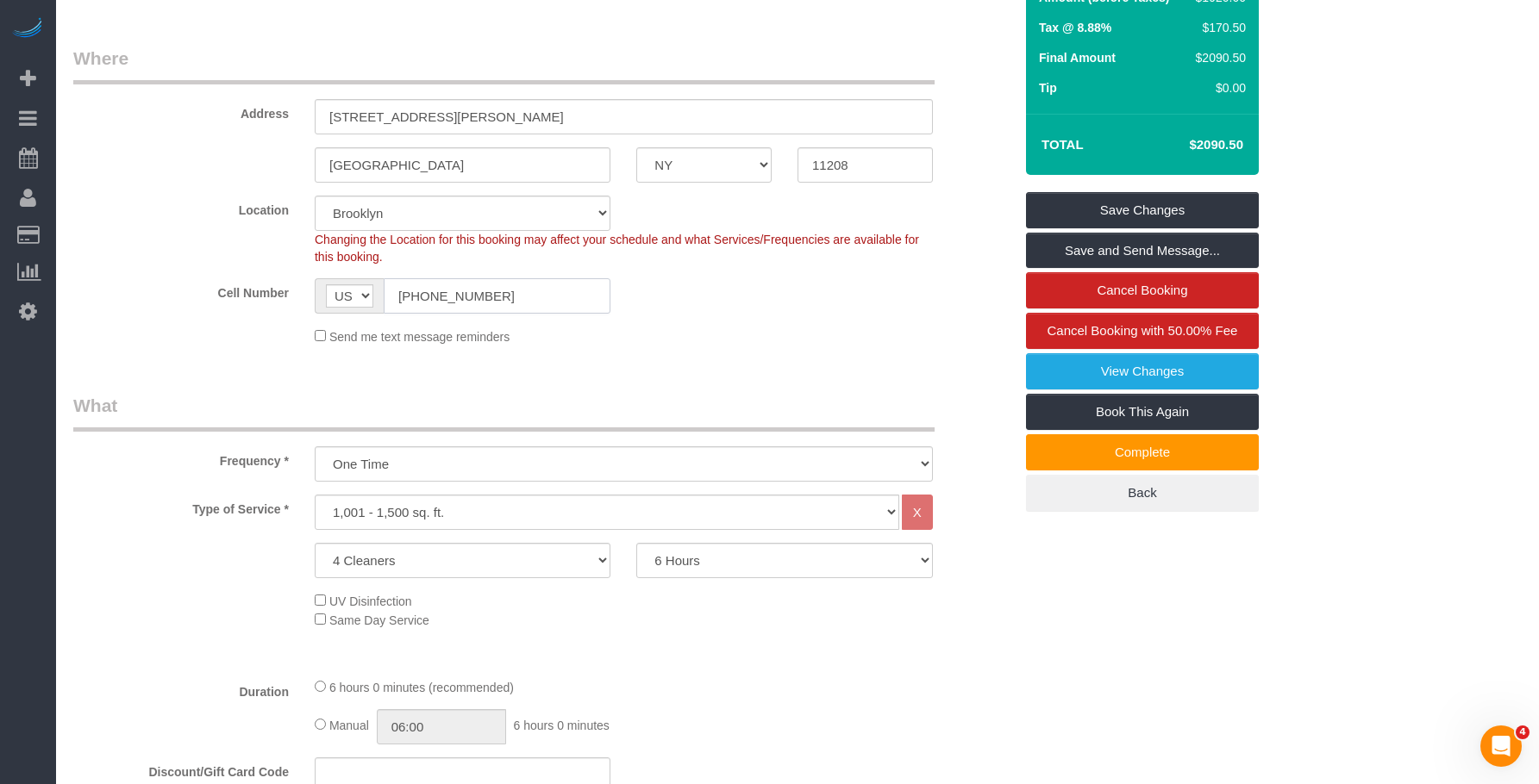
drag, startPoint x: 502, startPoint y: 322, endPoint x: 306, endPoint y: 303, distance: 196.9
click at [306, 303] on div "AF AL DZ AD AO AI AQ AG AR AM AW AU AT AZ BS BH BD BB BY BE BZ BJ BM BT BO BA B…" at bounding box center [462, 296] width 322 height 36
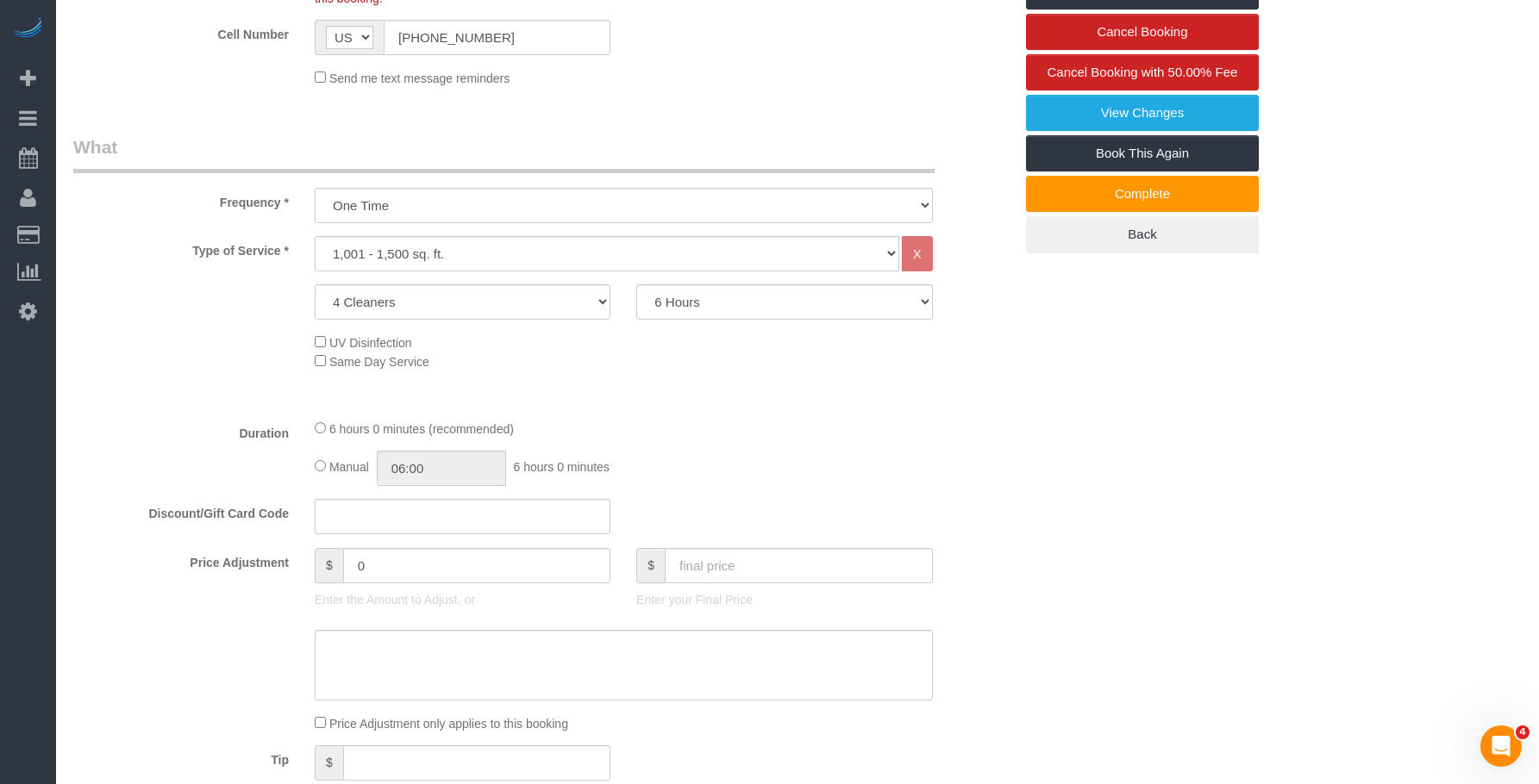
click at [853, 429] on fieldset "What Frequency * One Time Weekly (20% Off) - 20.00% Every 2 Weeks (15% Off) - 1…" at bounding box center [543, 490] width 939 height 711
click at [835, 402] on div "Type of Service * Under 1,000 sq. ft. 1,001 - 1,500 sq. ft. 1,500+ sq. ft. Cust…" at bounding box center [543, 321] width 939 height 169
click at [733, 320] on select "2 Hours 2.5 Hours 3 Hours 3.5 Hours 4 Hours 4.5 Hours 5 Hours 5.5 Hours 6 Hours…" at bounding box center [784, 302] width 295 height 36
select select "480"
click at [637, 305] on select "2 Hours 2.5 Hours 3 Hours 3.5 Hours 4 Hours 4.5 Hours 5 Hours 5.5 Hours 6 Hours…" at bounding box center [784, 302] width 295 height 36
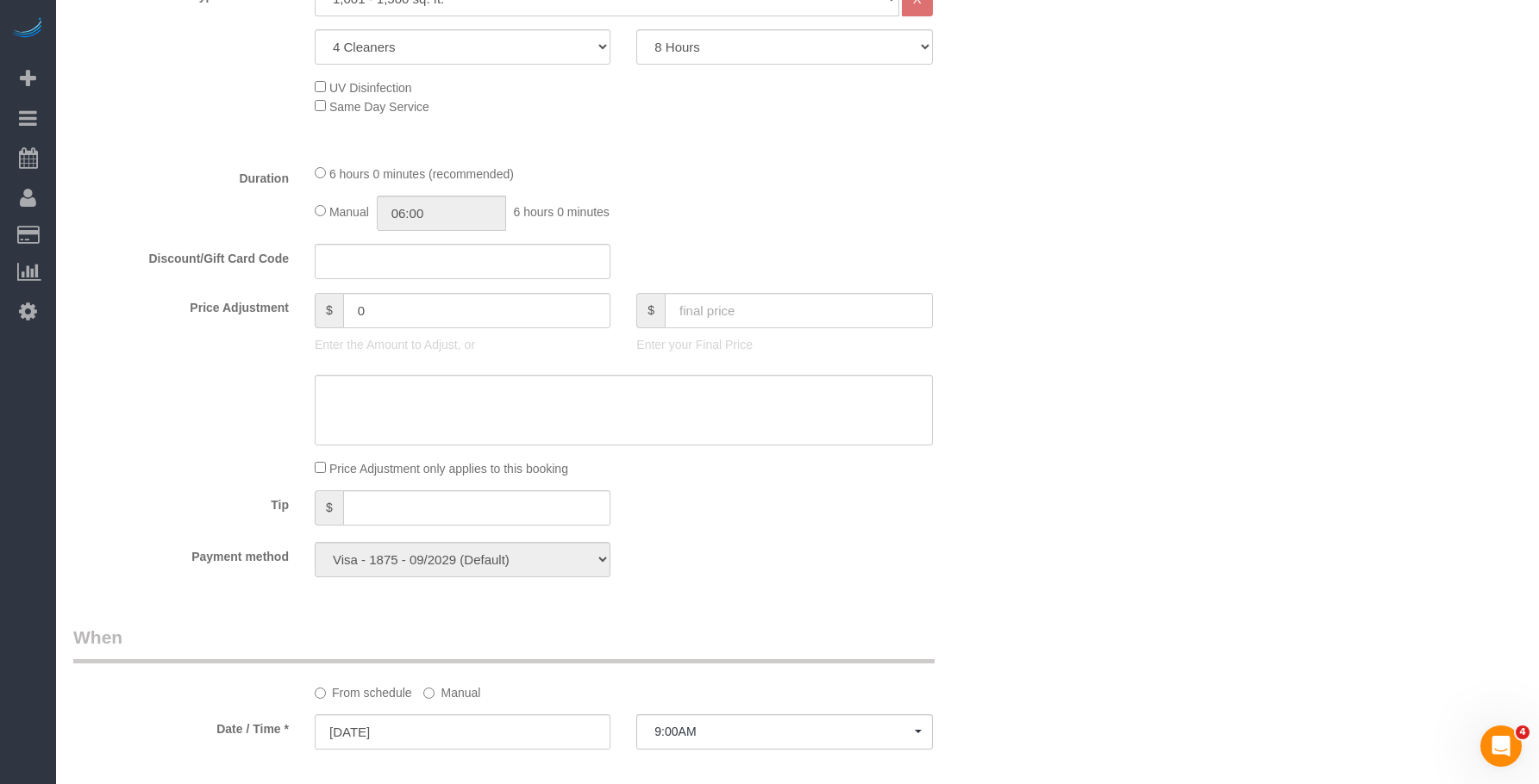
scroll to position [862, 0]
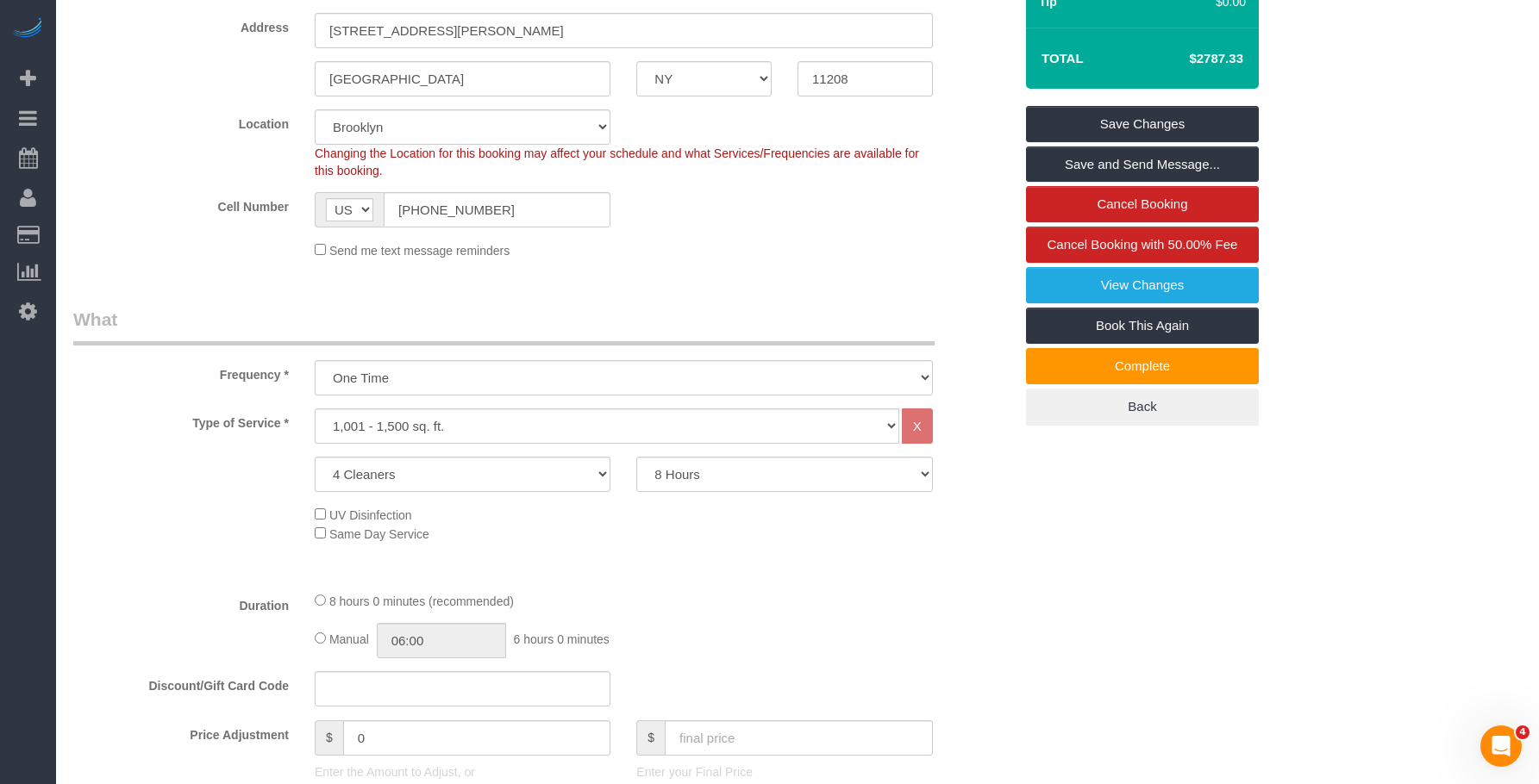
select select "spot42"
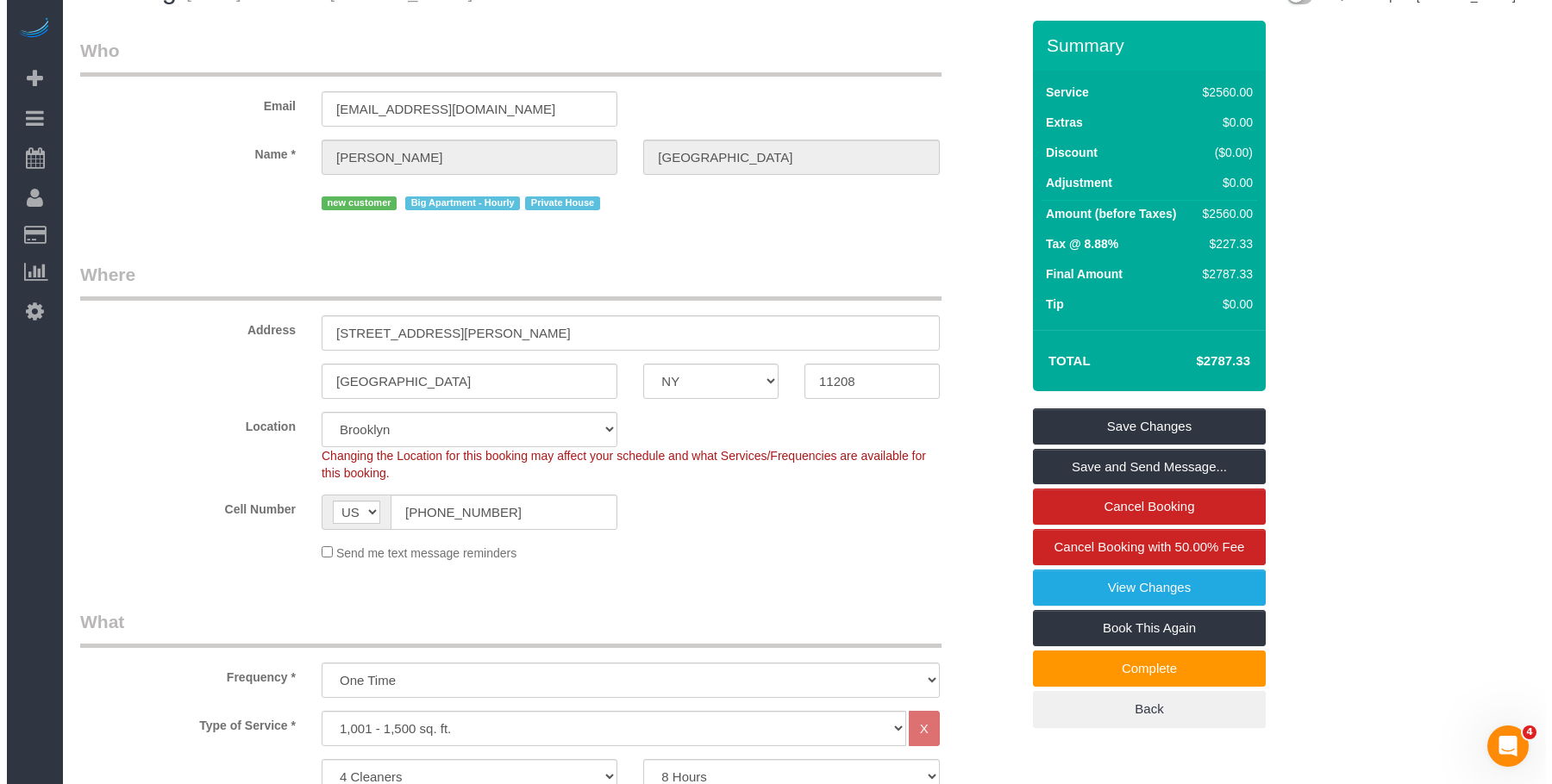
scroll to position [0, 0]
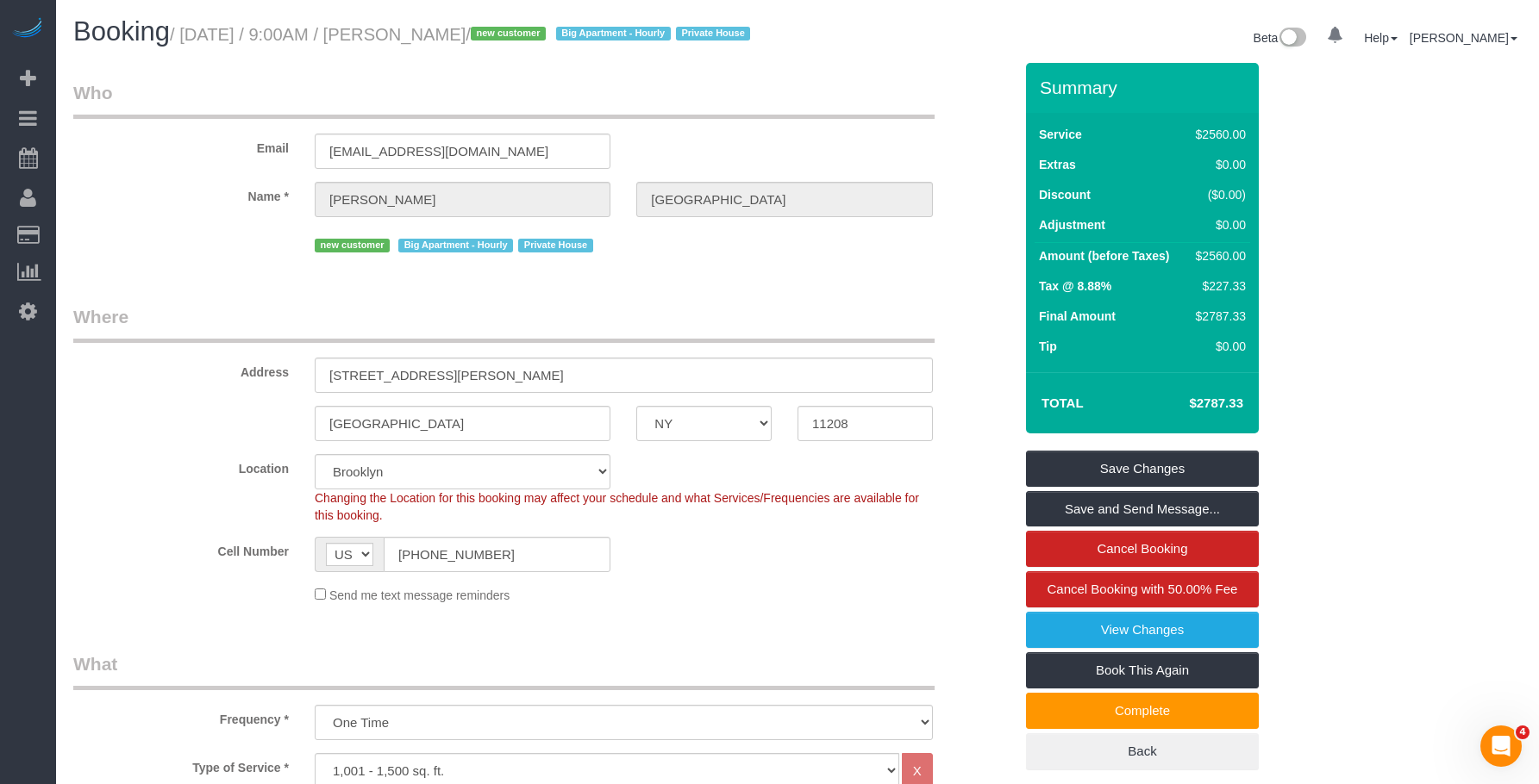
drag, startPoint x: 190, startPoint y: 39, endPoint x: 493, endPoint y: 29, distance: 303.2
click at [493, 29] on small "/ August 21, 2025 / 9:00AM / Alex Burgos / new customer Big Apartment - Hourly …" at bounding box center [462, 34] width 585 height 19
copy small "August 21, 2025 / 9:00AM / Alex Burgos"
click at [840, 119] on legend "Who" at bounding box center [504, 99] width 861 height 39
drag, startPoint x: 1190, startPoint y: 426, endPoint x: 1258, endPoint y: 423, distance: 68.1
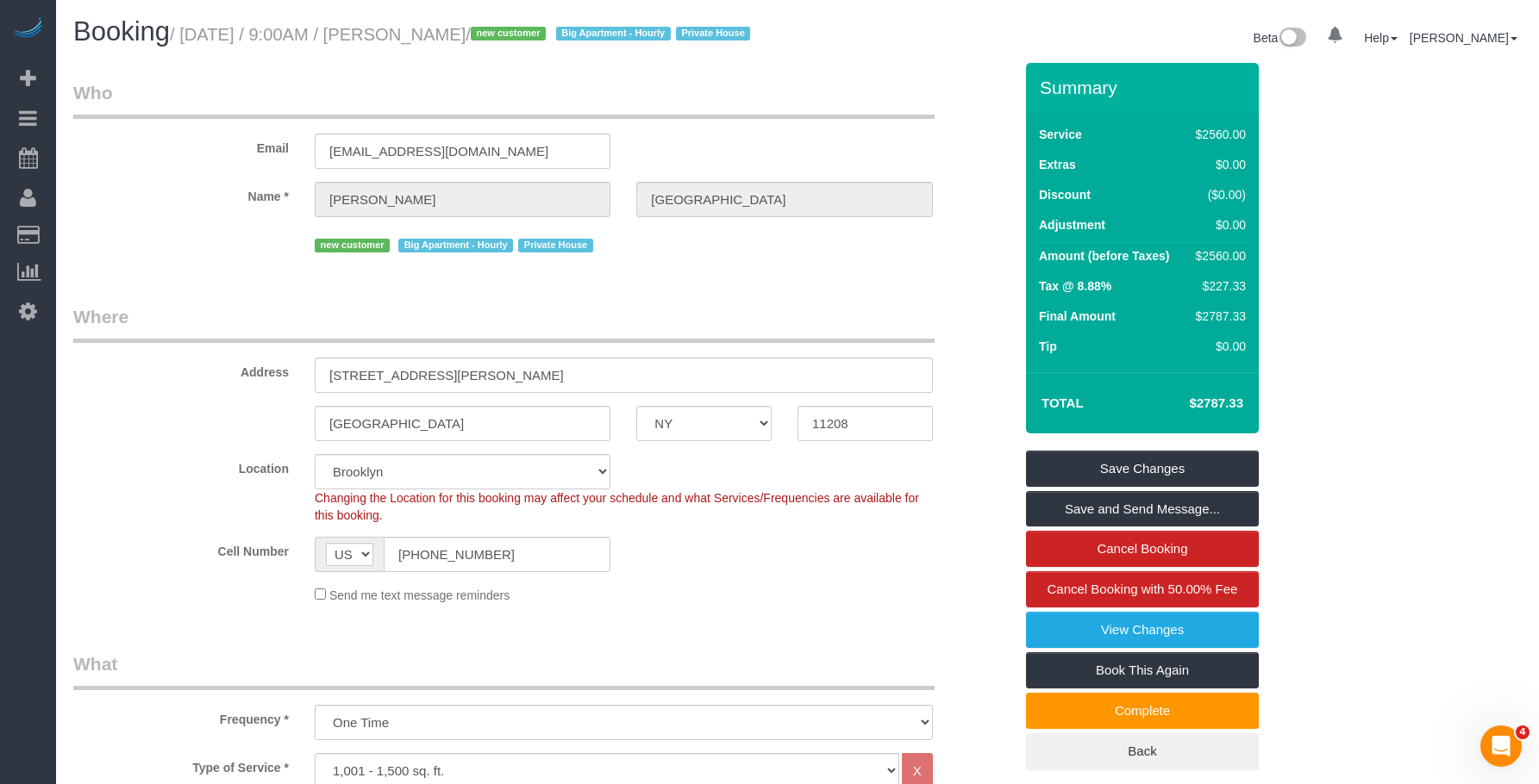
click at [1258, 423] on div "Summary Service $2560.00 Extras $0.00 Discount ($0.00) Adjustment $0.00 Amount …" at bounding box center [1193, 434] width 362 height 742
click at [1370, 513] on div "Summary Service $2560.00 Extras $0.00 Discount ($0.00) Adjustment $0.00 Amount …" at bounding box center [1193, 434] width 362 height 742
click at [1113, 524] on link "Save and Send Message..." at bounding box center [1142, 509] width 233 height 36
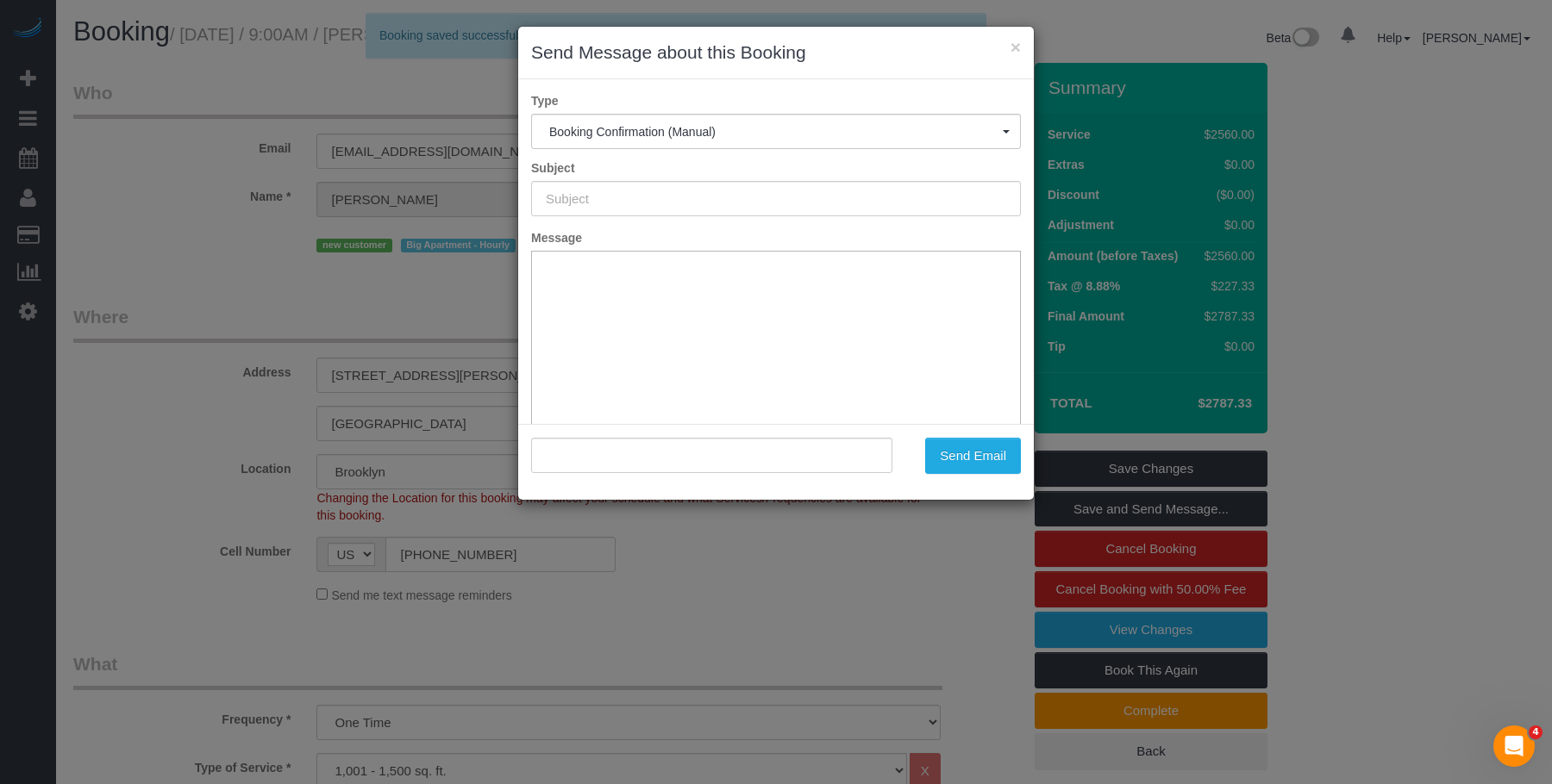
type input "Cleaning Confirmed for 08/21/2025 at 9:00am"
type input ""Alex Burgos" <solook9@gmail.com>"
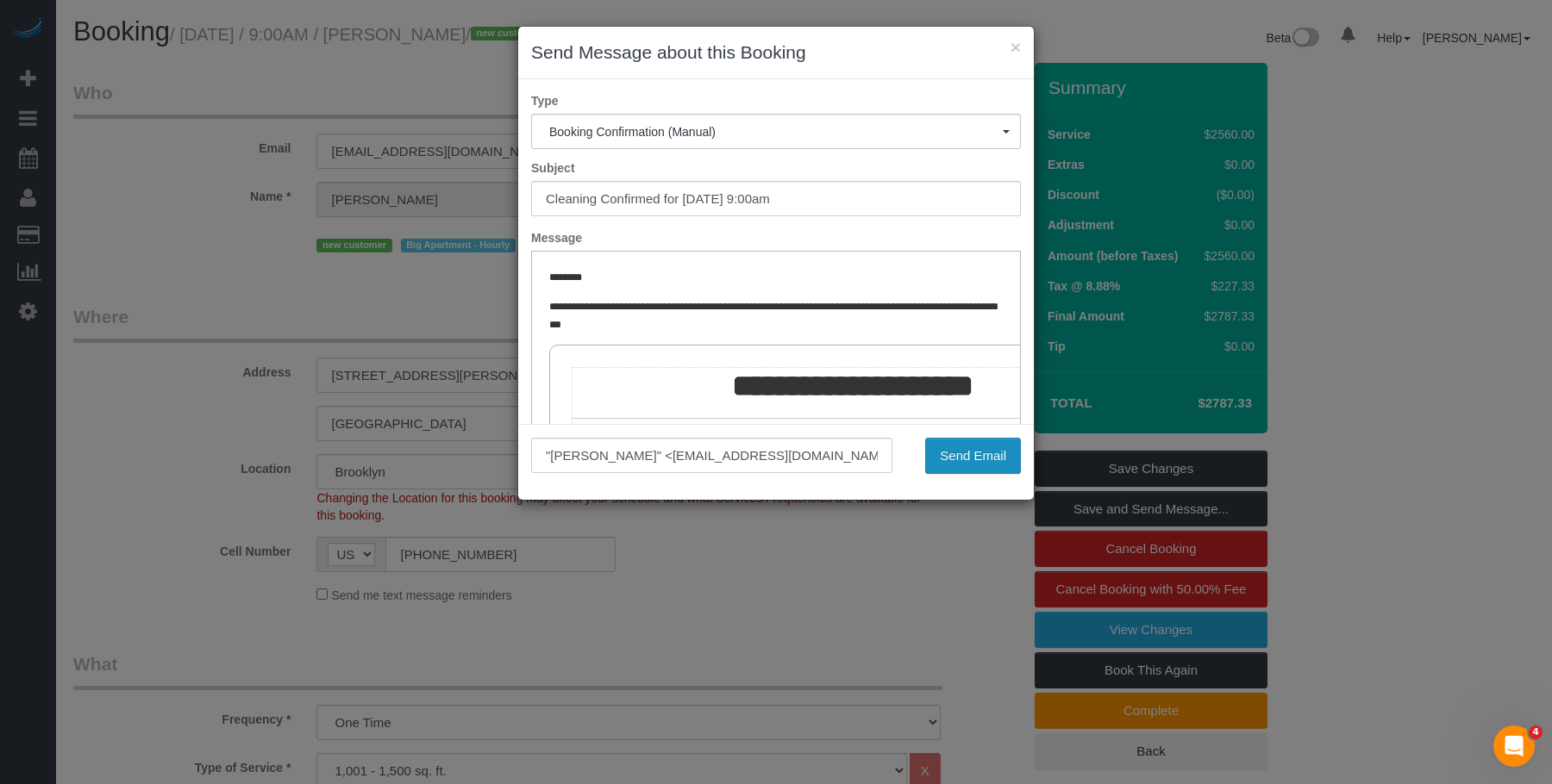
click at [958, 448] on button "Send Email" at bounding box center [972, 455] width 95 height 36
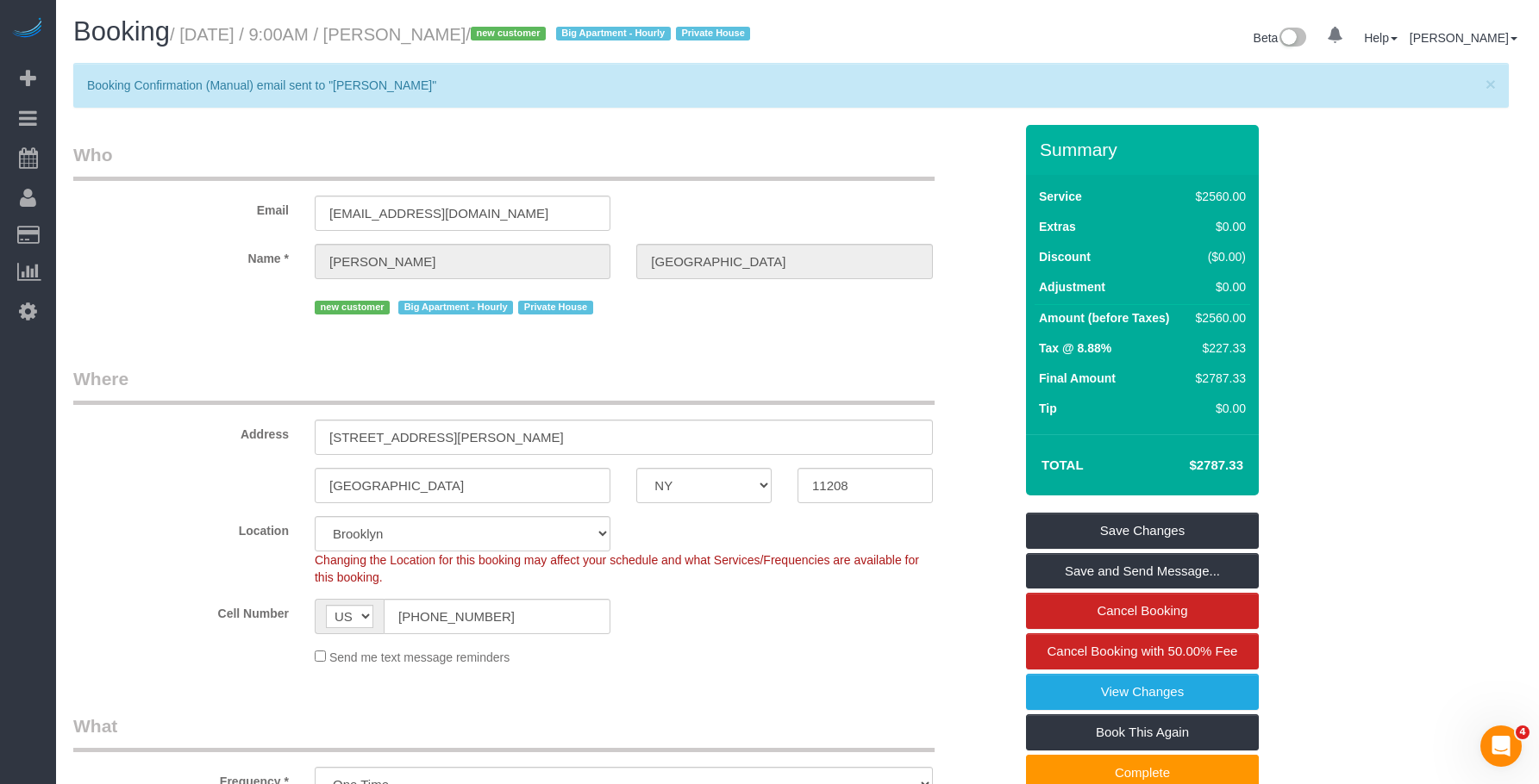
drag, startPoint x: 1235, startPoint y: 482, endPoint x: 1248, endPoint y: 480, distance: 13.2
click at [1248, 480] on td "$2787.33" at bounding box center [1190, 465] width 118 height 43
copy h4 "$2787.33"
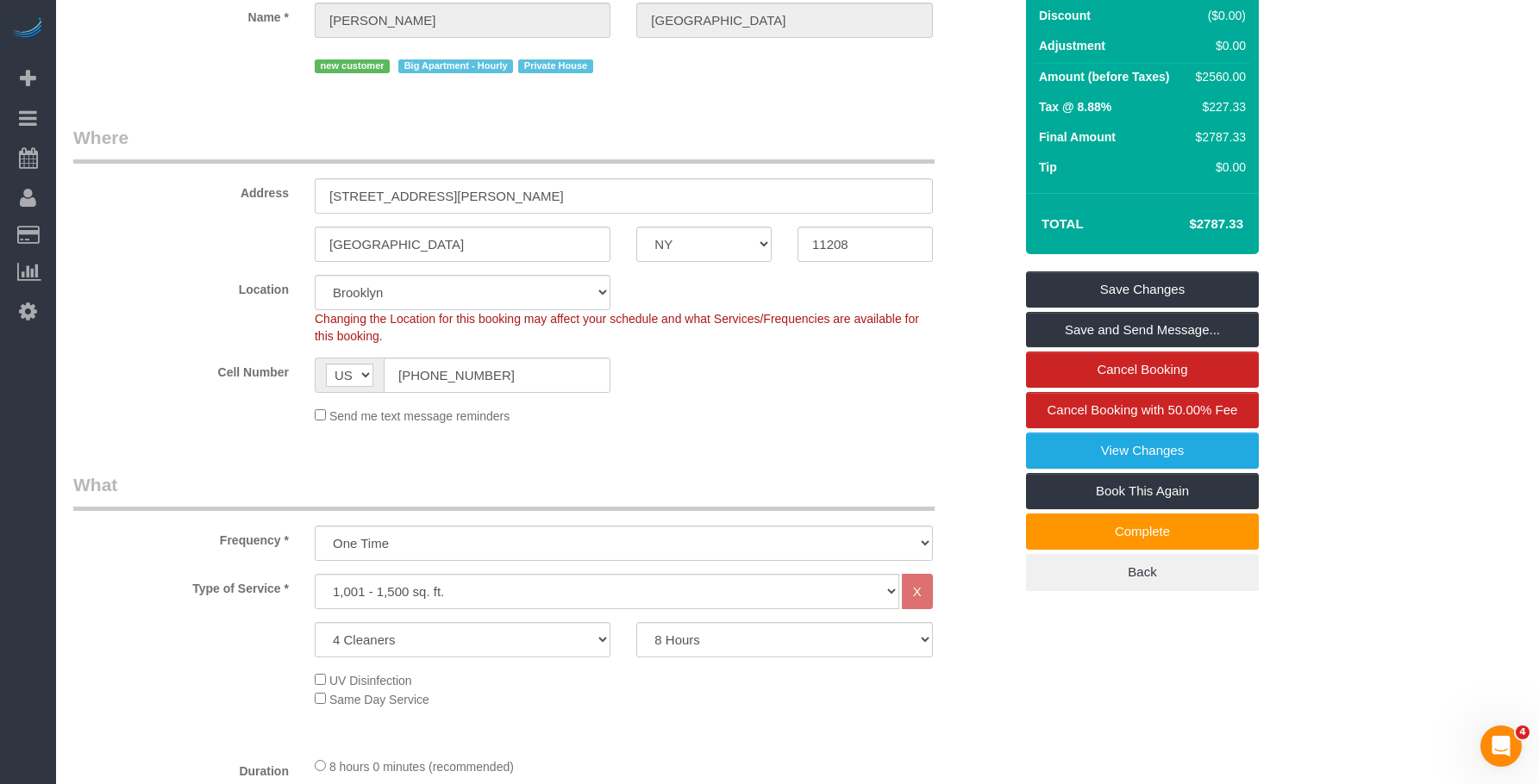
scroll to position [431, 0]
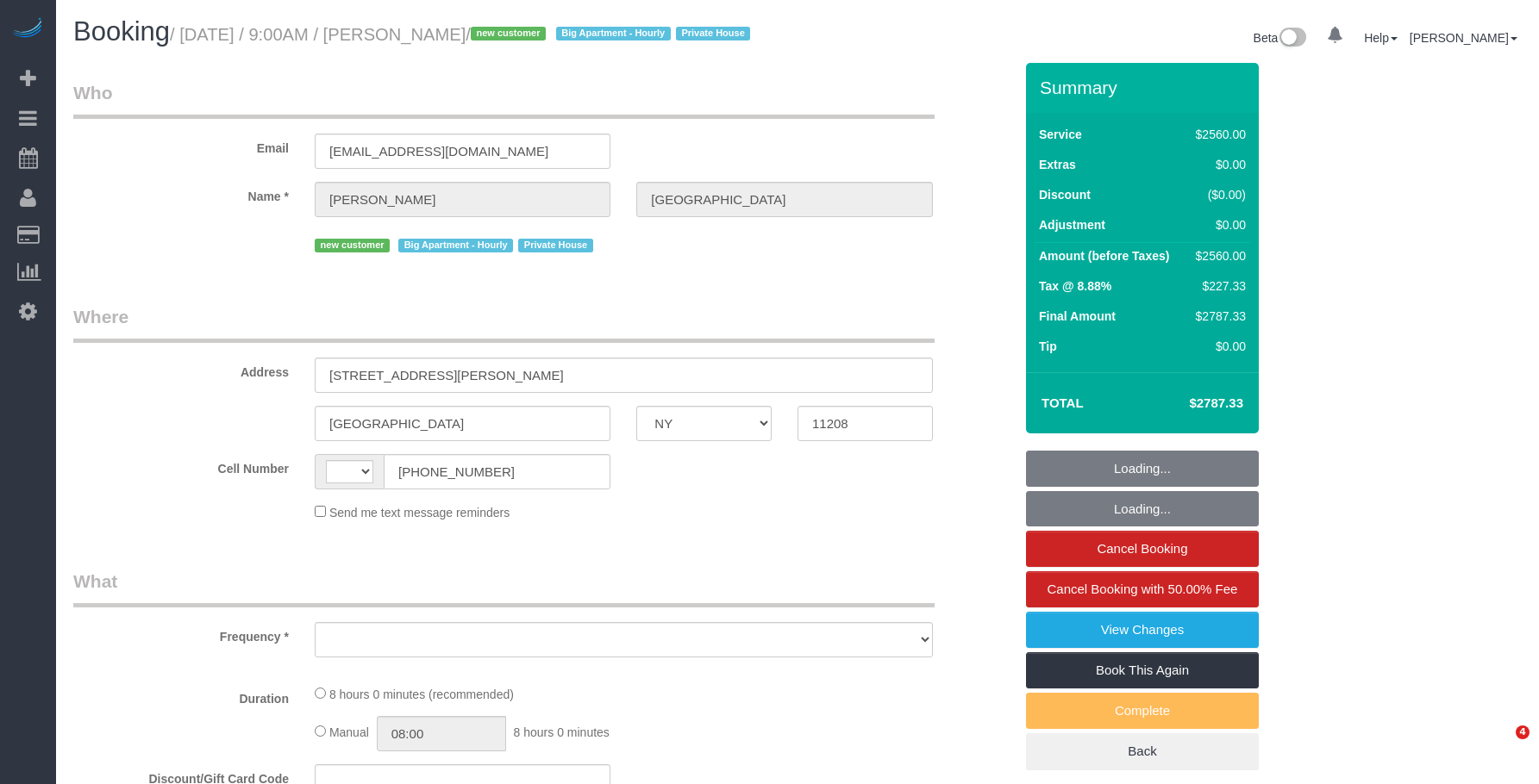
select select "NY"
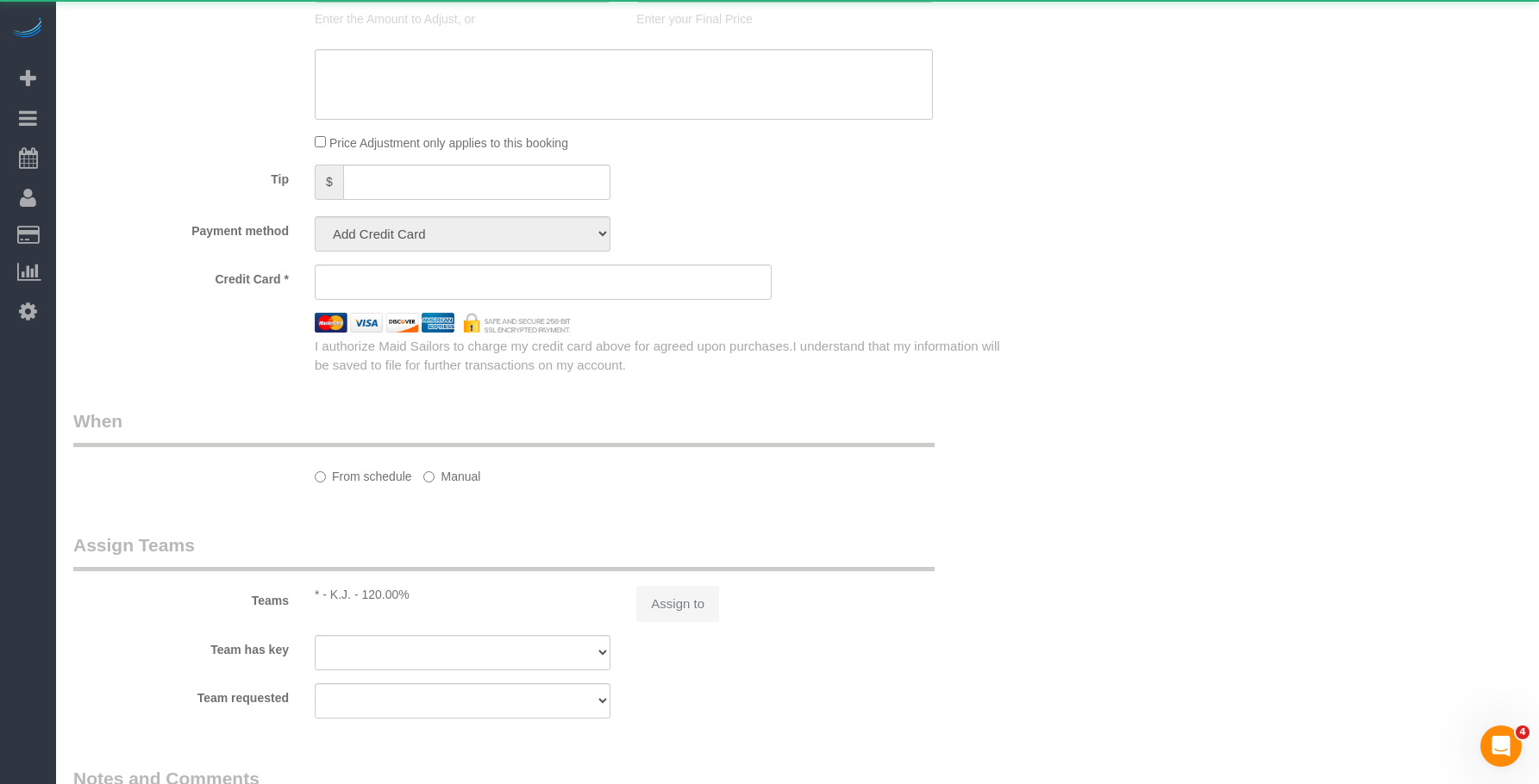
select select "string:US"
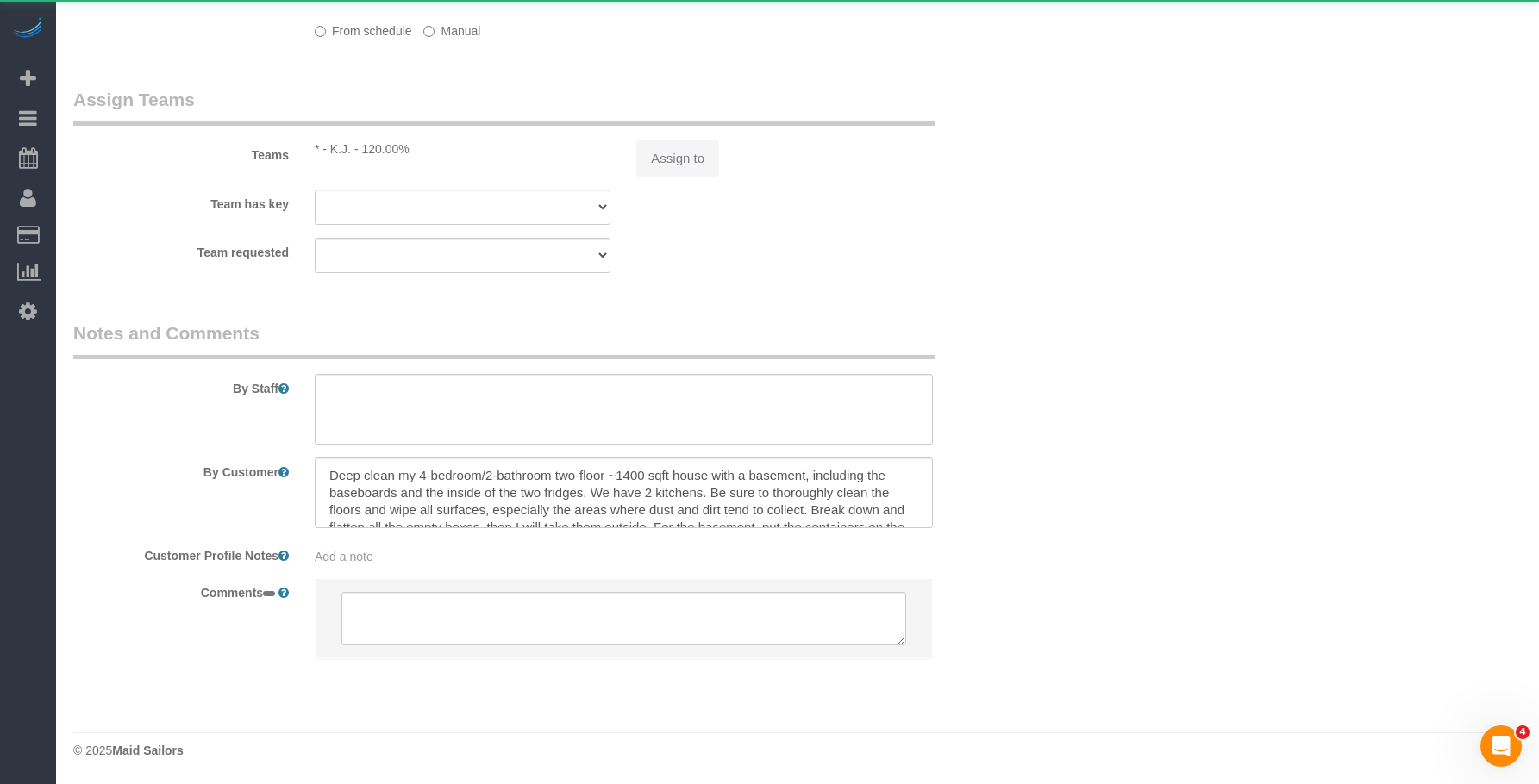
select select "object:632"
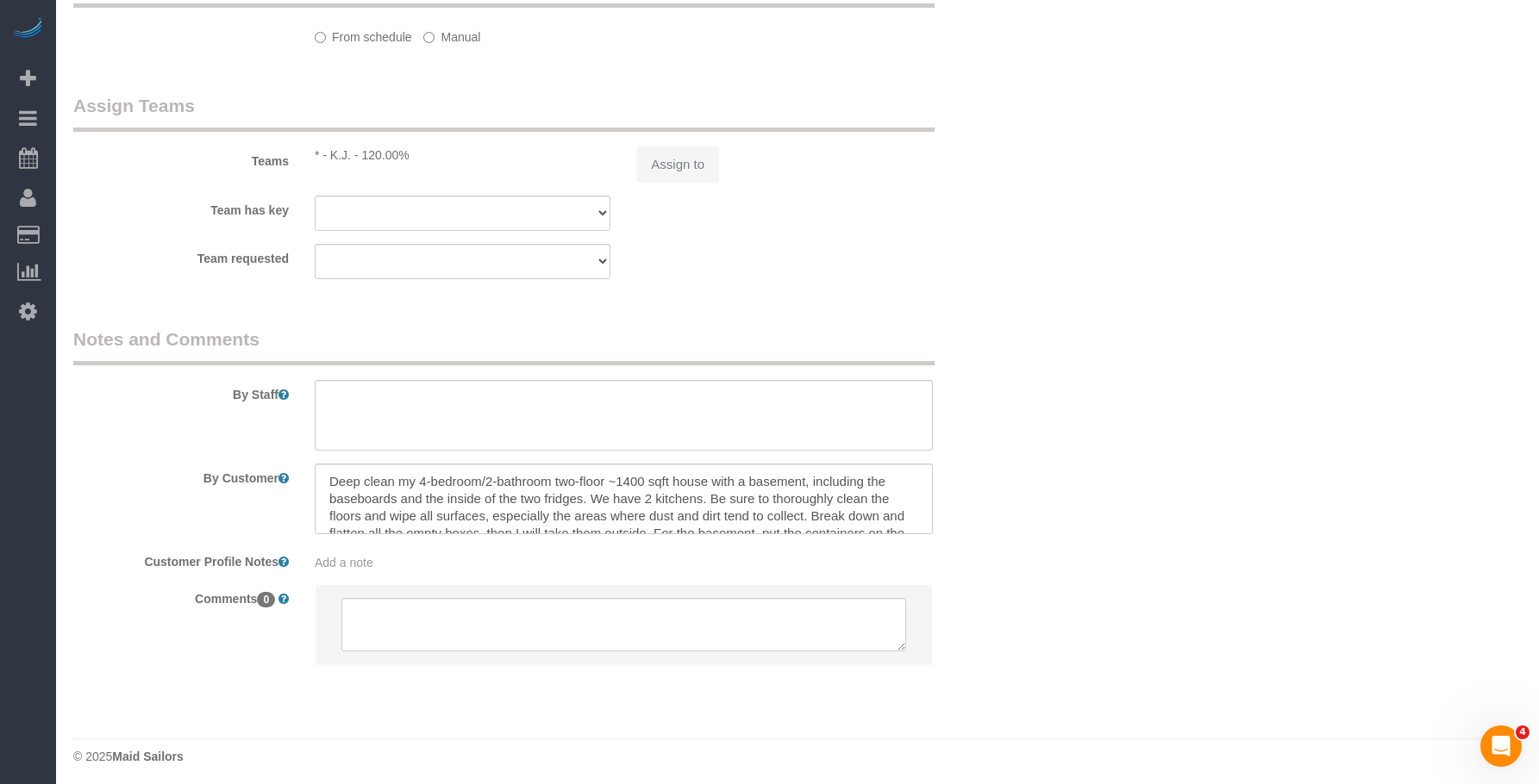
select select "string:stripe-pm_1RyK7y4VGloSiKo7LYFYcqpz"
select select "4"
select select "480"
select select "spot1"
select select "number:89"
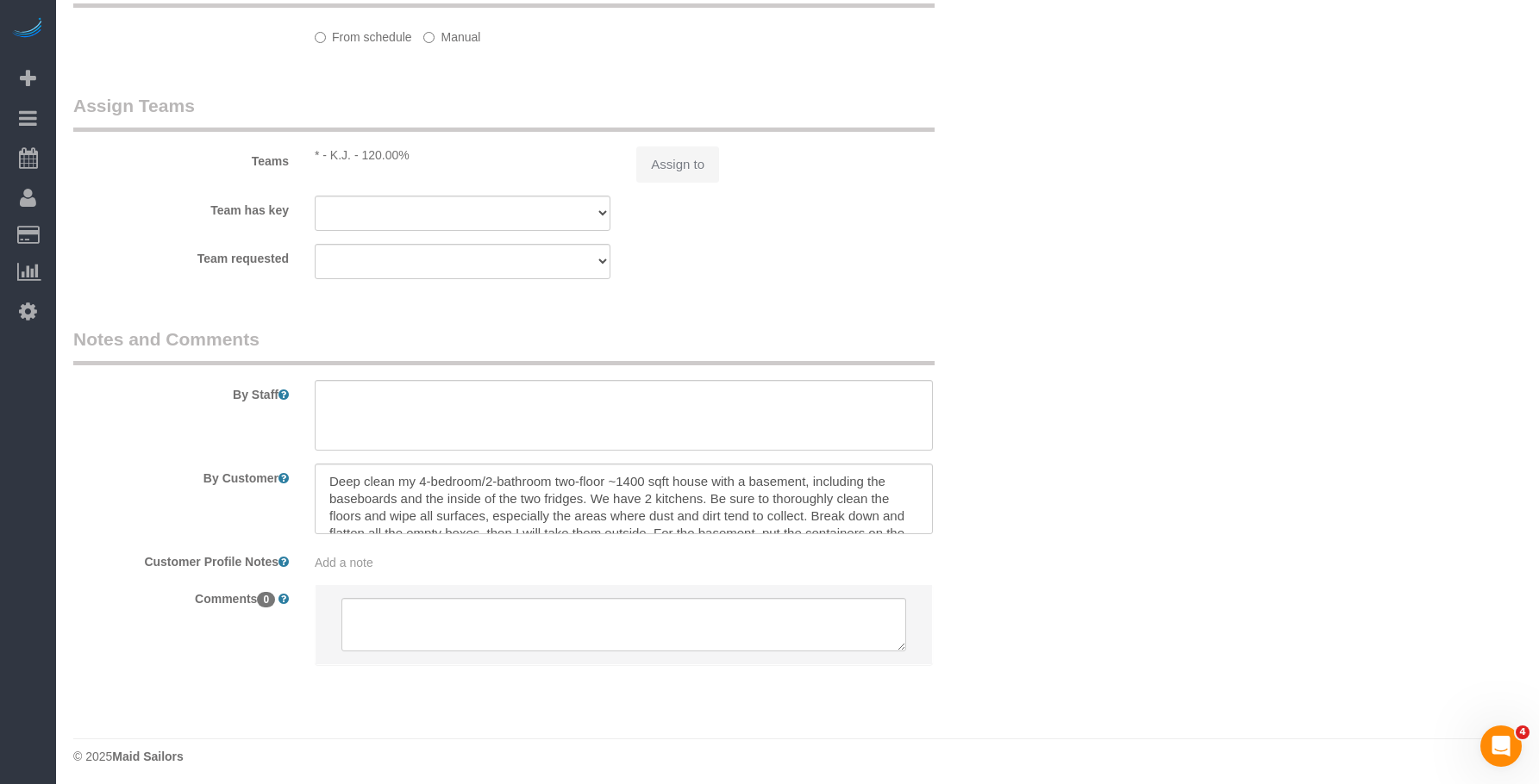
select select "number:90"
select select "number:15"
select select "number:7"
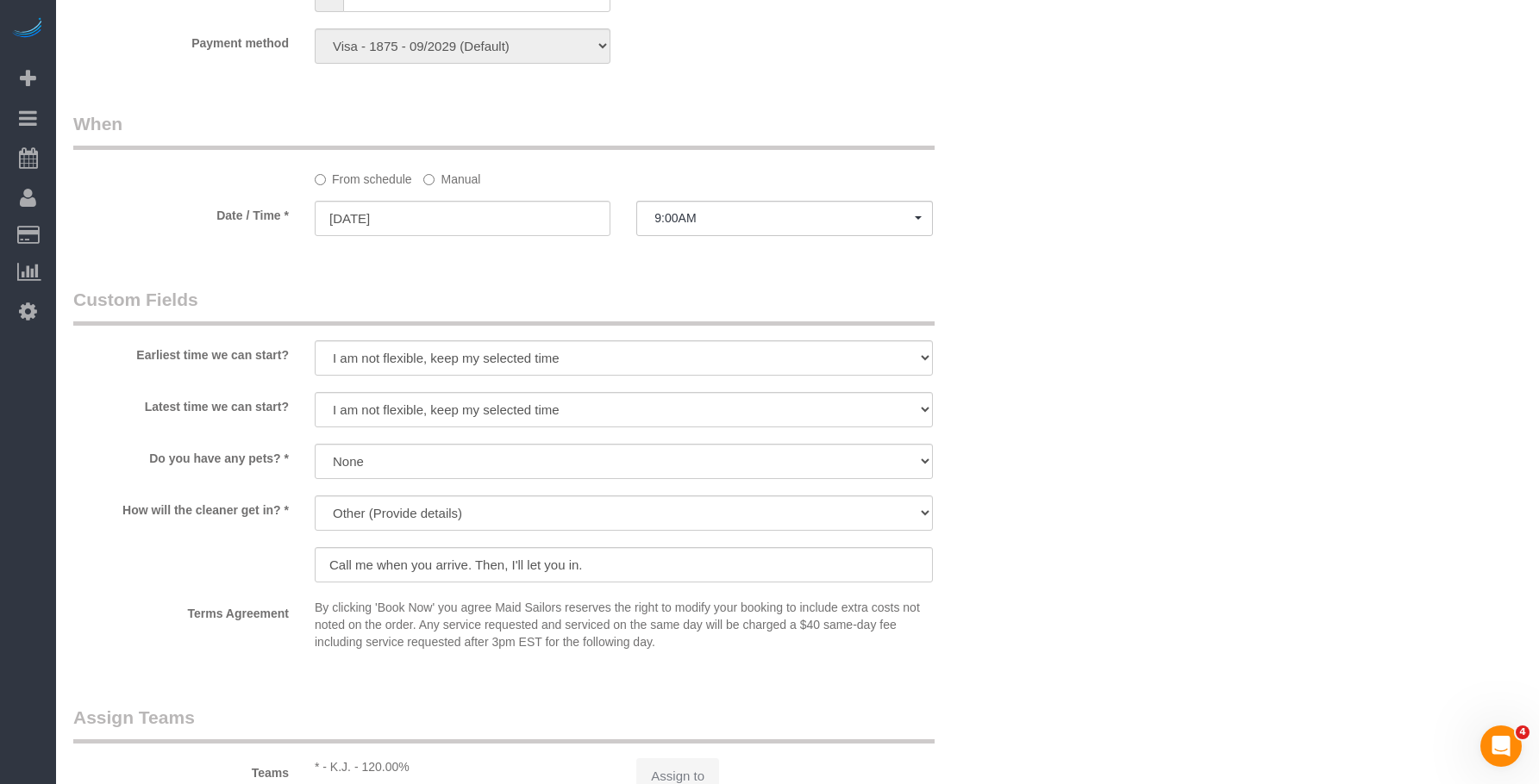
scroll to position [1454, 0]
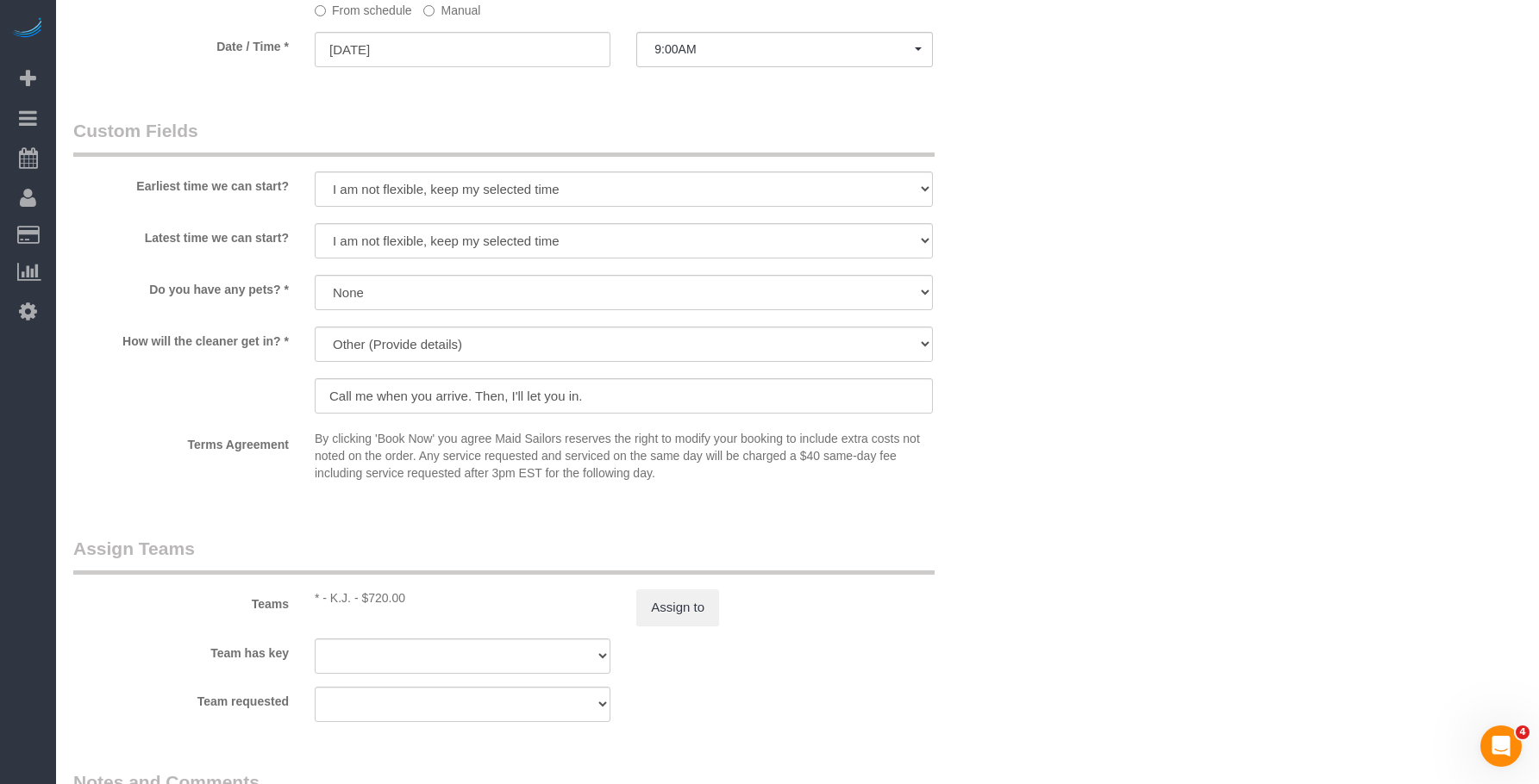
select select "object:1262"
click at [672, 625] on button "Assign to" at bounding box center [678, 607] width 83 height 36
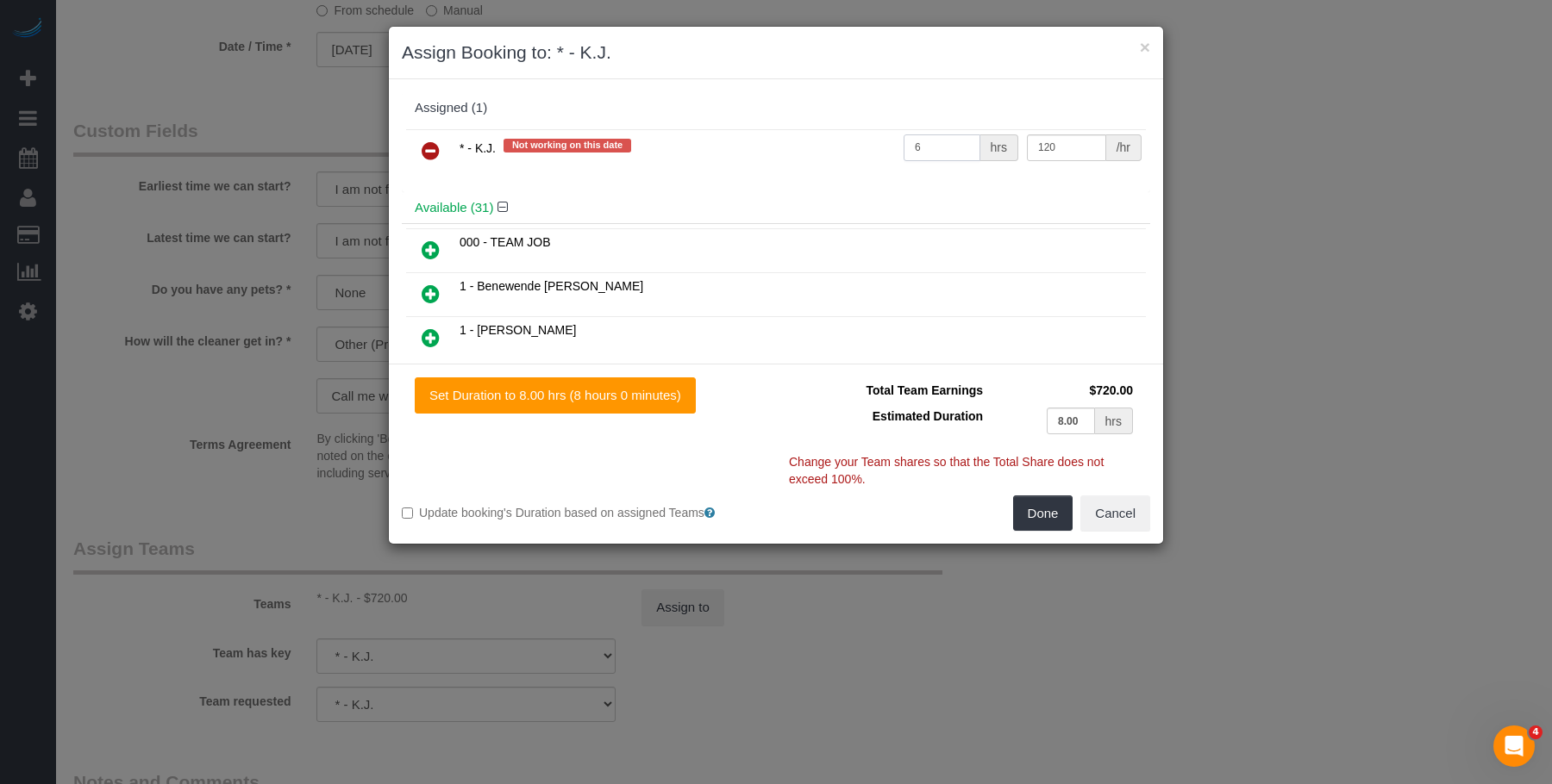
drag, startPoint x: 925, startPoint y: 143, endPoint x: 800, endPoint y: 118, distance: 127.5
click at [800, 118] on div "Assigned (1) * - K.J. Not working on this date 6 hrs 120 /hr" at bounding box center [776, 142] width 748 height 100
type input "8"
click at [1035, 528] on button "Done" at bounding box center [1043, 513] width 61 height 36
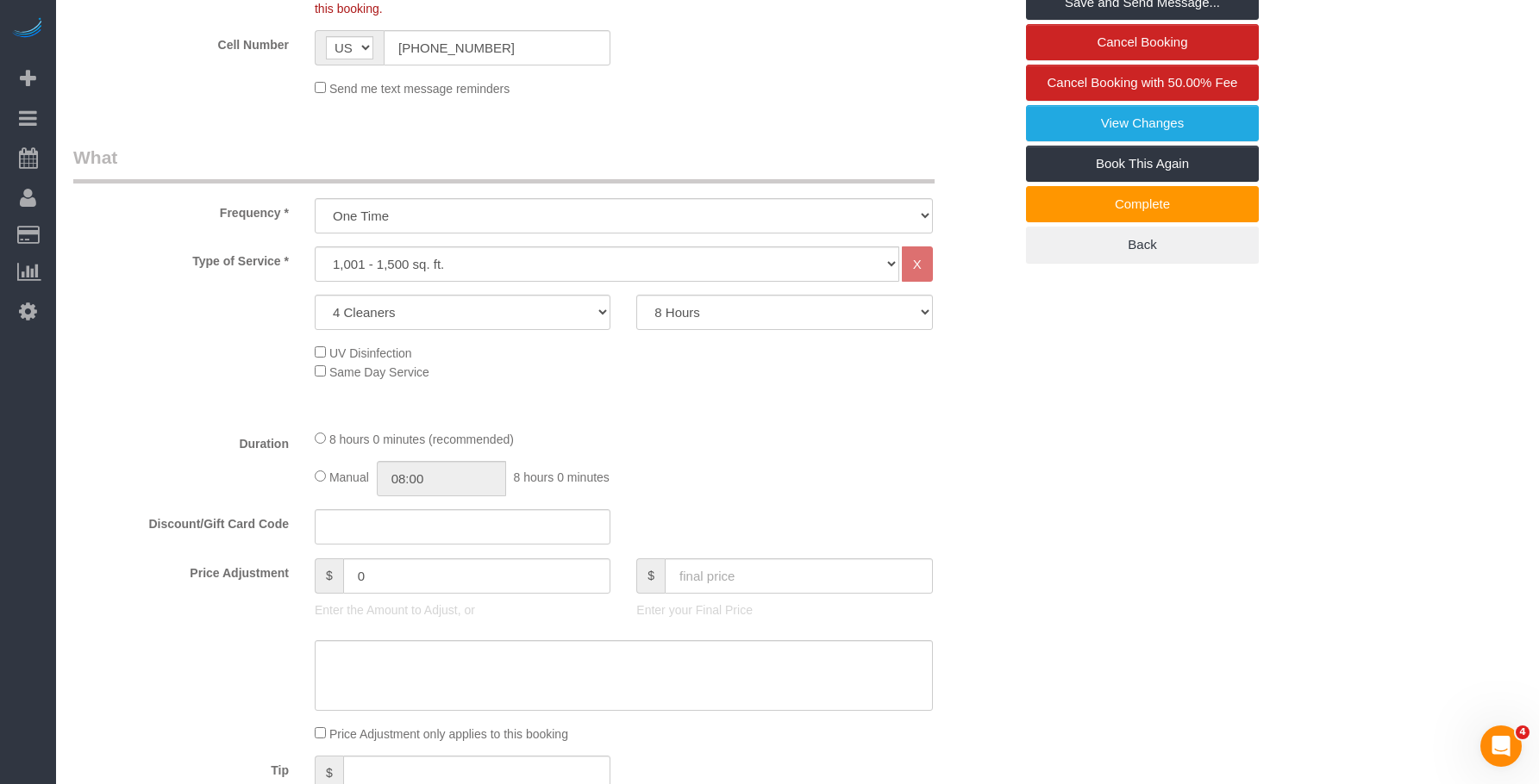
scroll to position [162, 0]
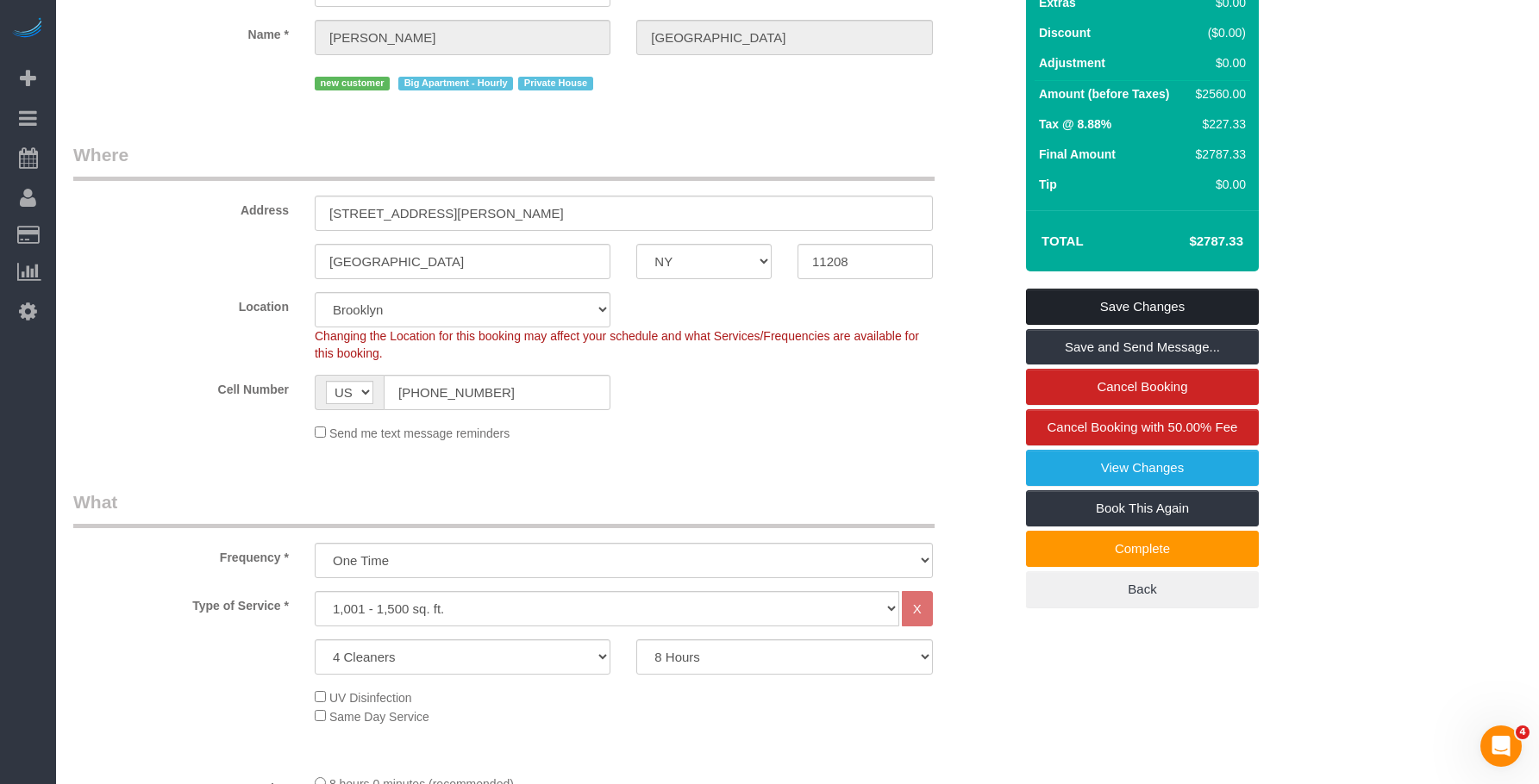
click at [1185, 325] on link "Save Changes" at bounding box center [1142, 306] width 233 height 36
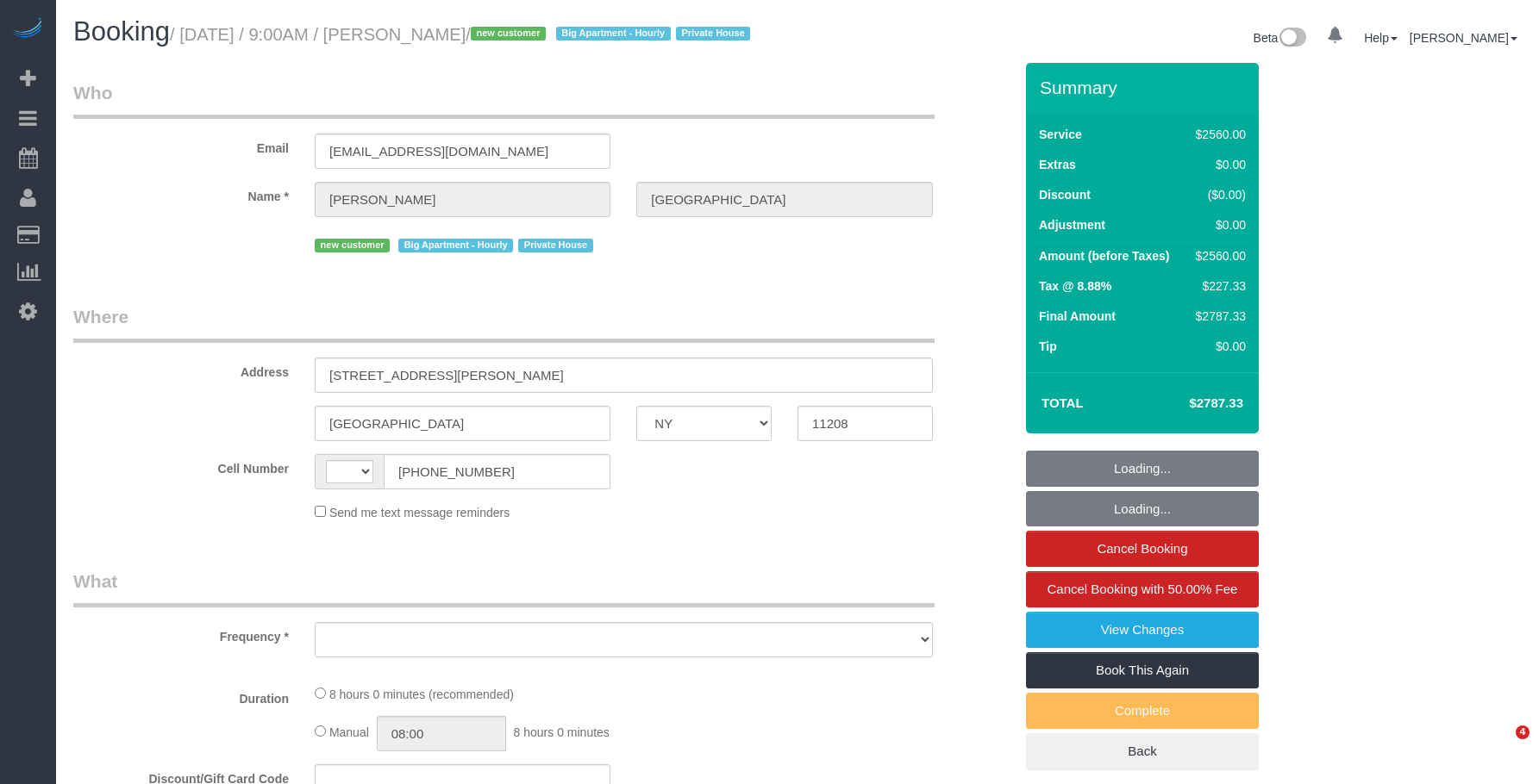
select select "NY"
select select "string:[GEOGRAPHIC_DATA]"
select select "number:89"
select select "number:90"
select select "number:15"
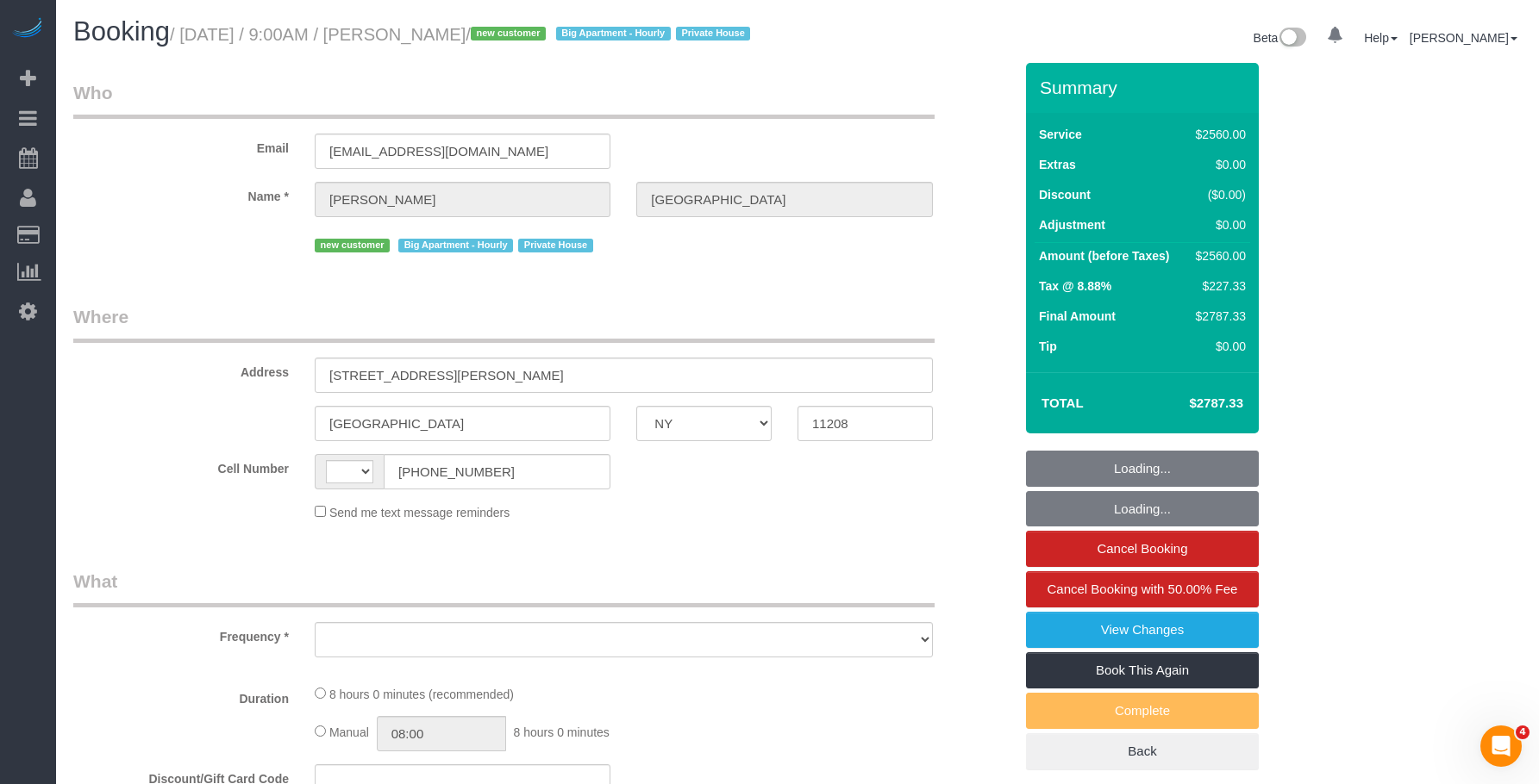
select select "number:7"
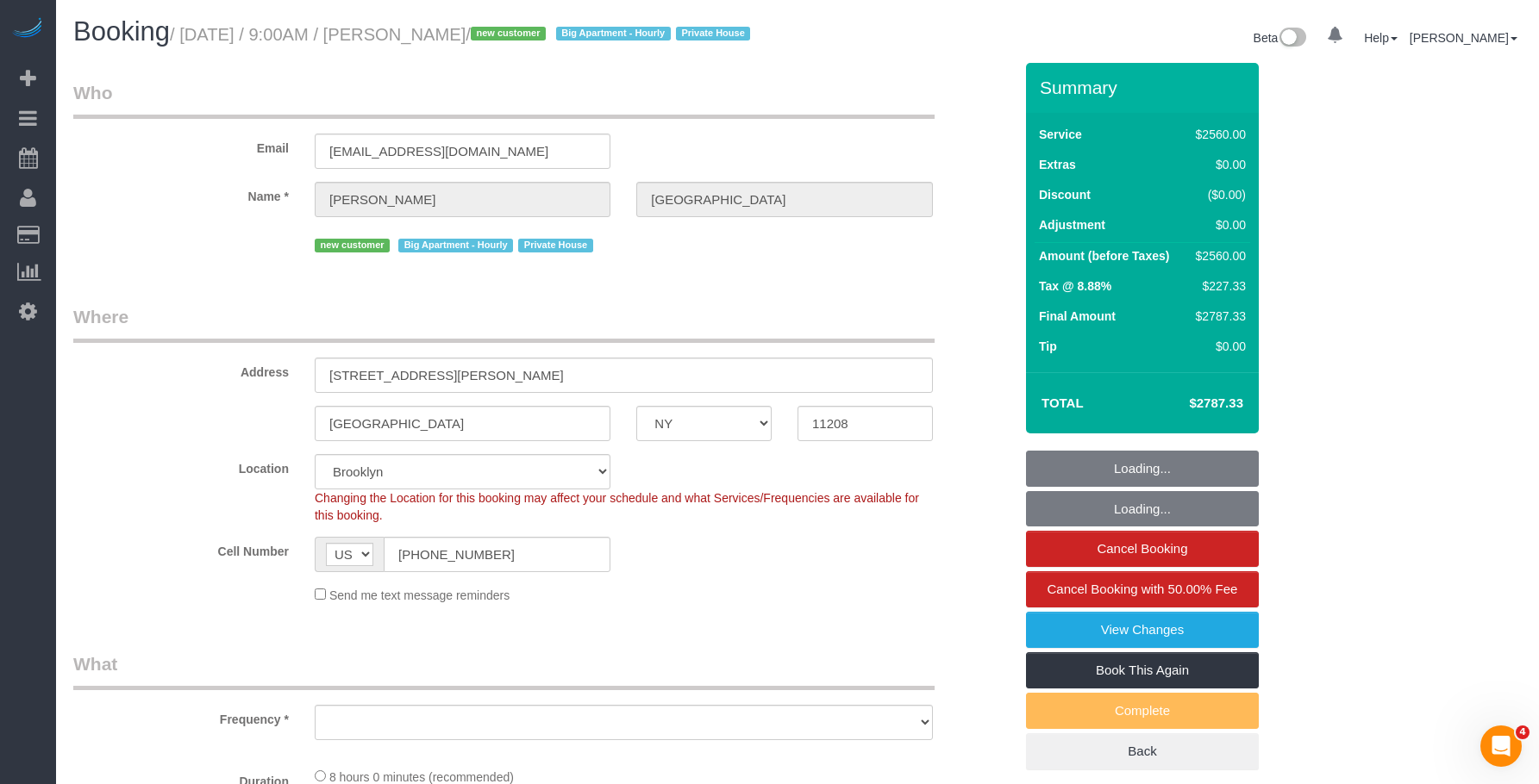
select select "string:stripe-pm_1RyK7y4VGloSiKo7LYFYcqpz"
select select "object:784"
select select "spot1"
select select "4"
select select "480"
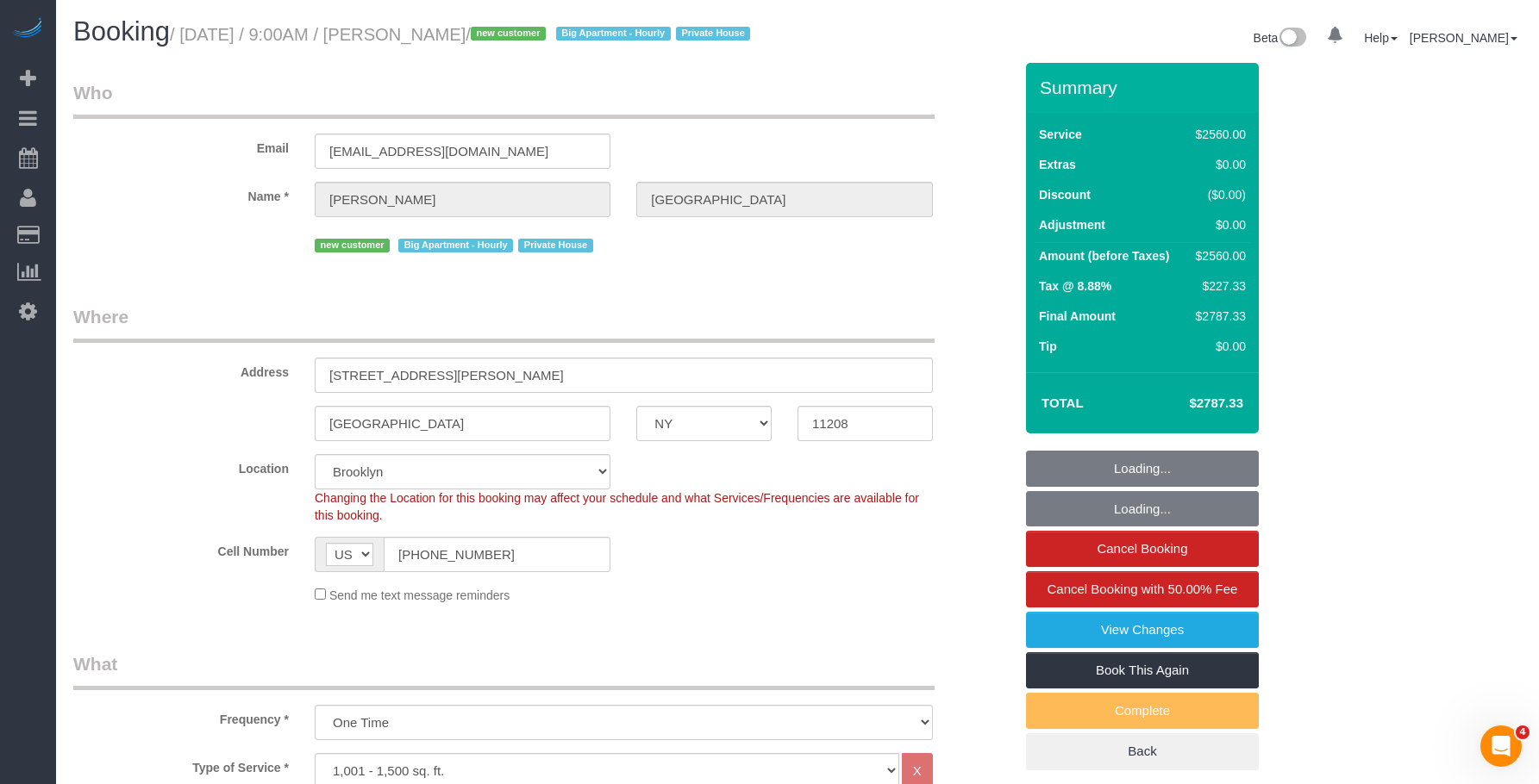
select select "object:1262"
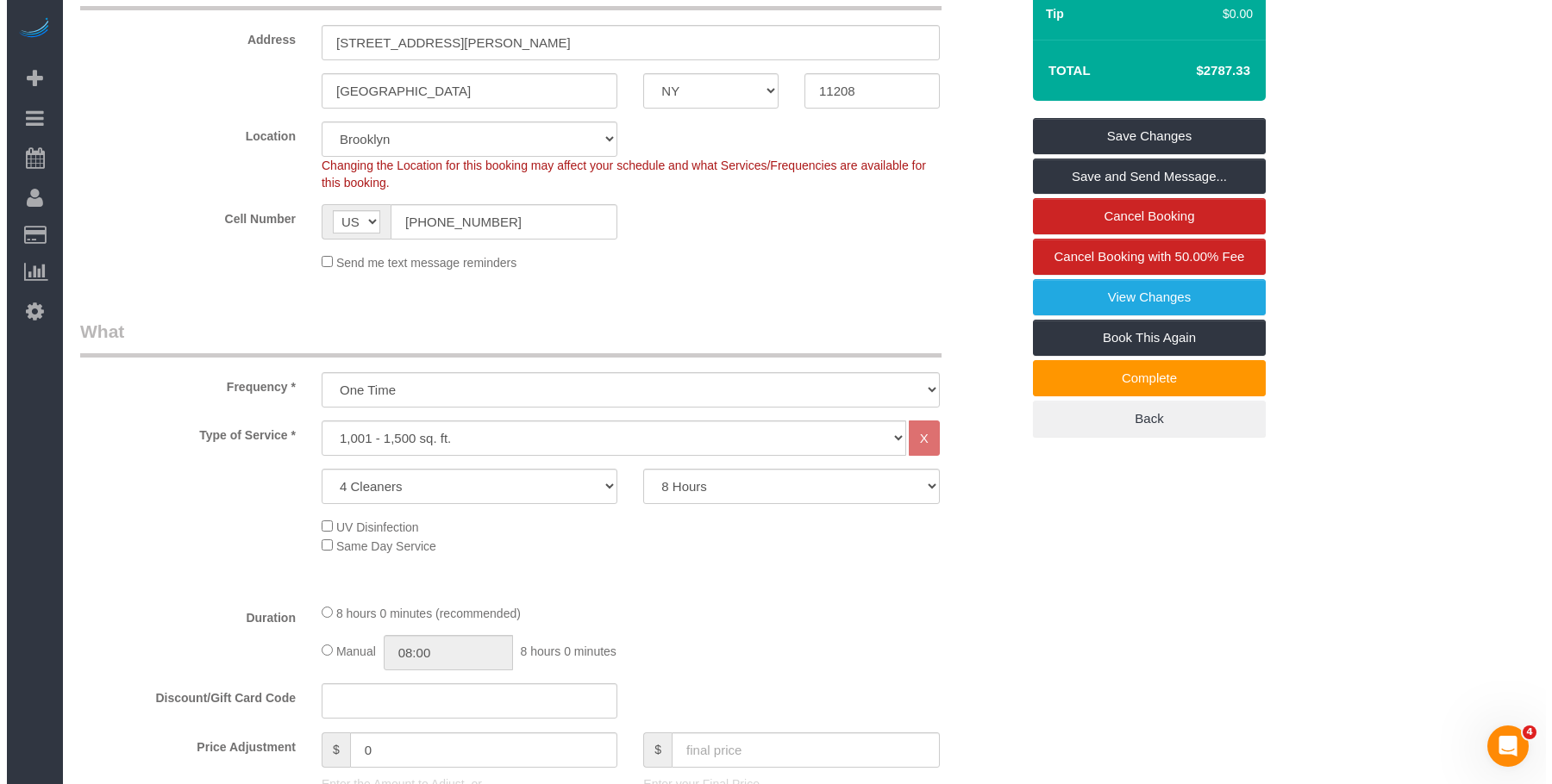
scroll to position [259, 0]
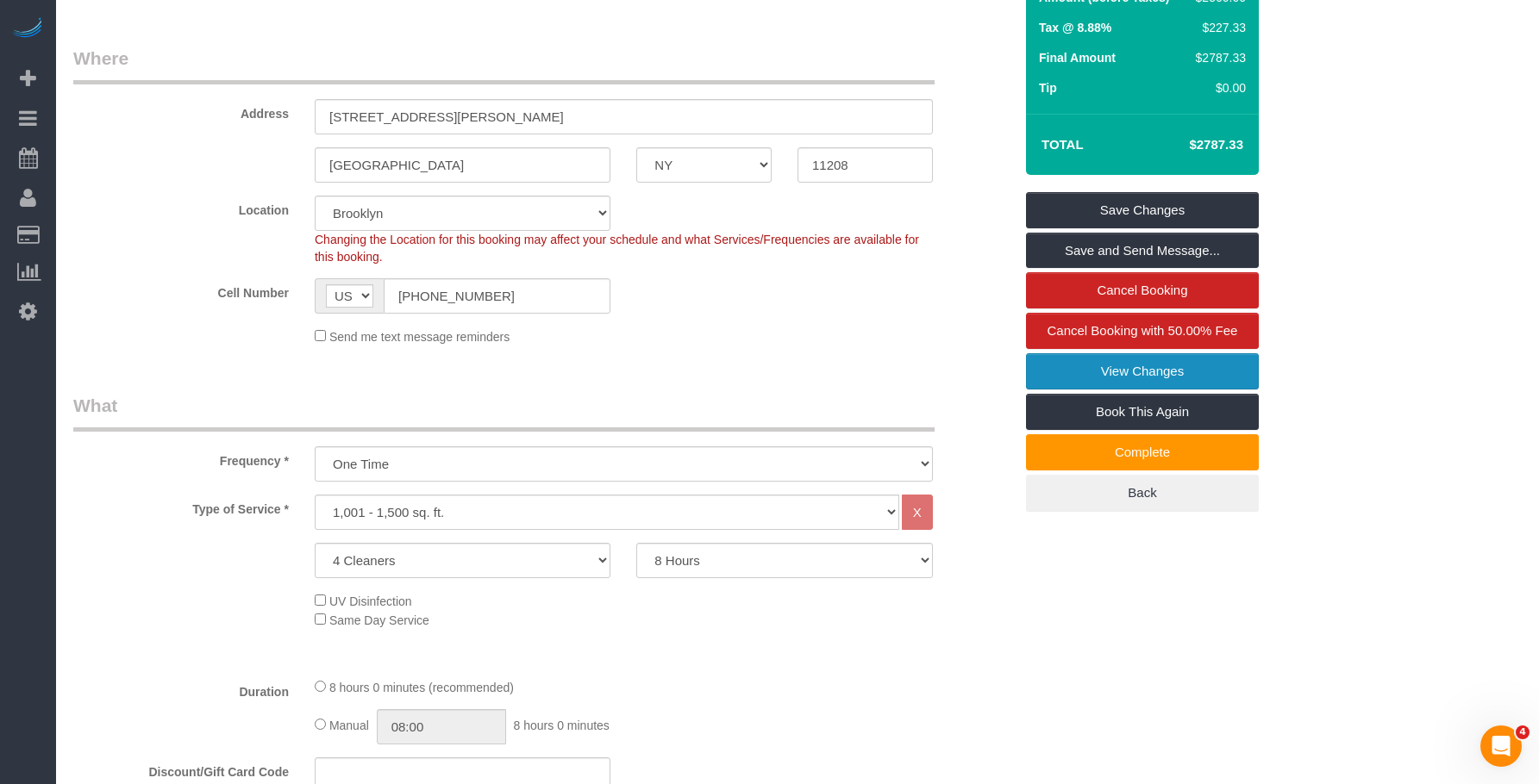
click at [1076, 390] on link "View Changes" at bounding box center [1142, 370] width 233 height 36
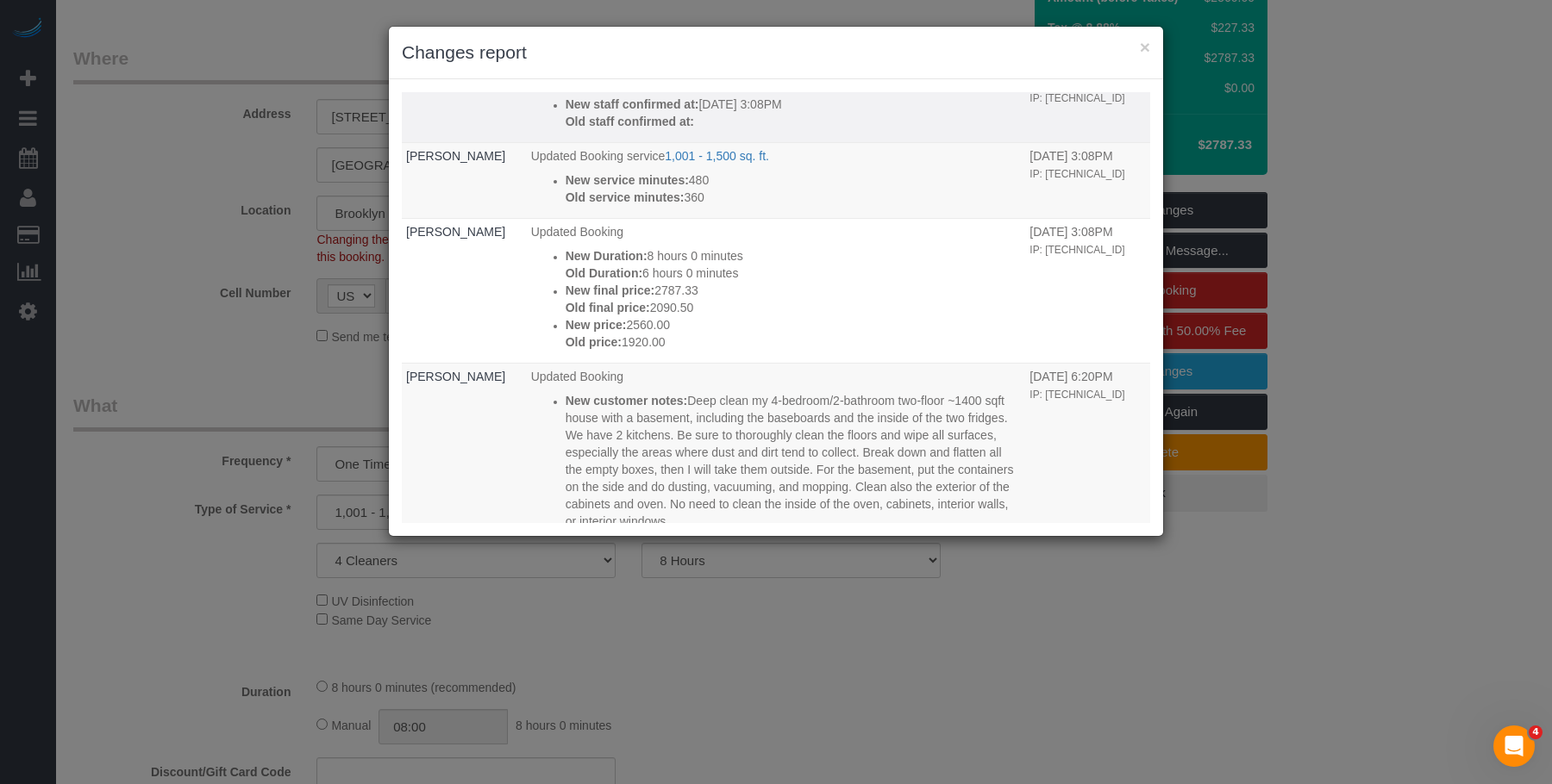
scroll to position [0, 0]
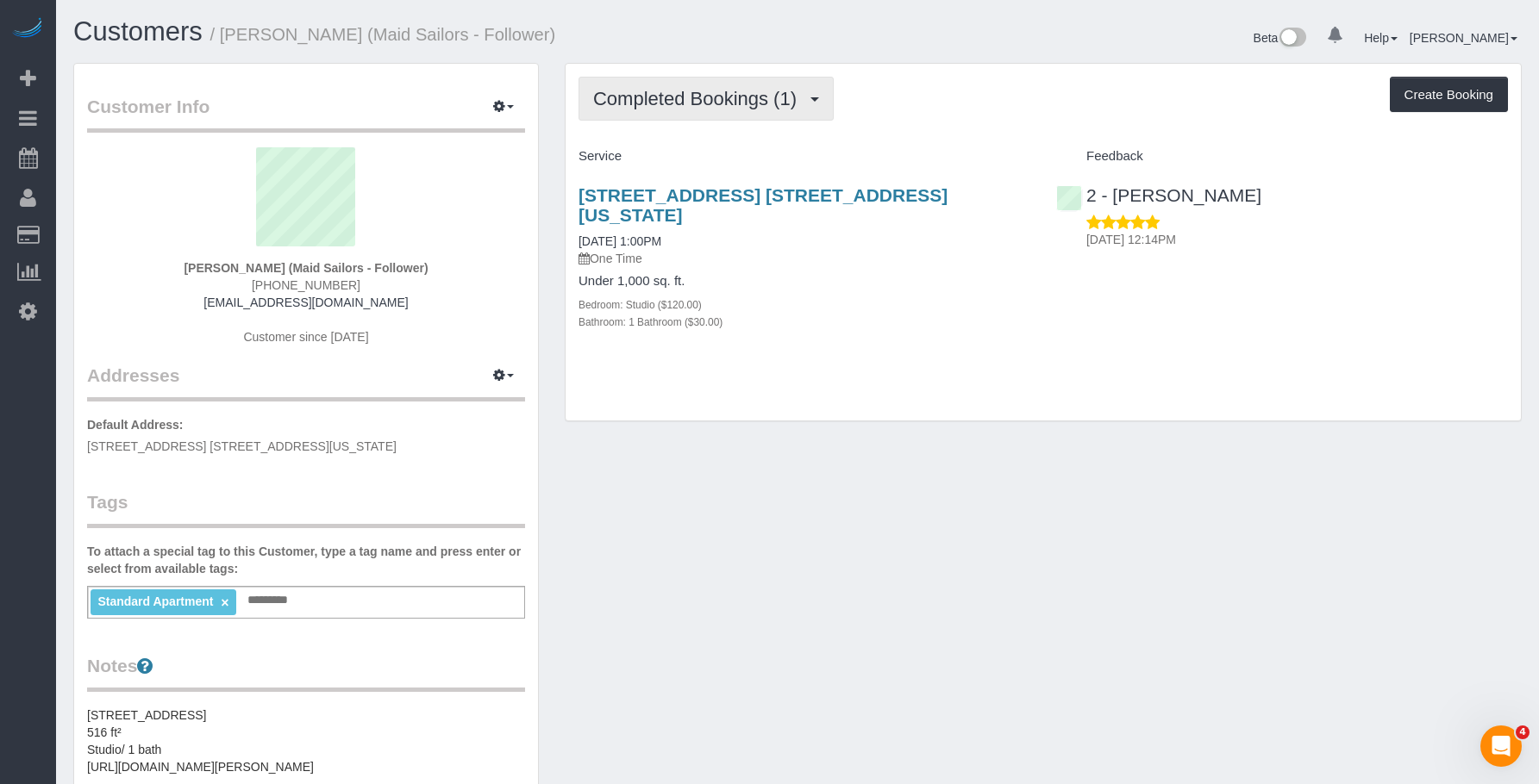
click at [655, 101] on span "Completed Bookings (1)" at bounding box center [699, 98] width 212 height 21
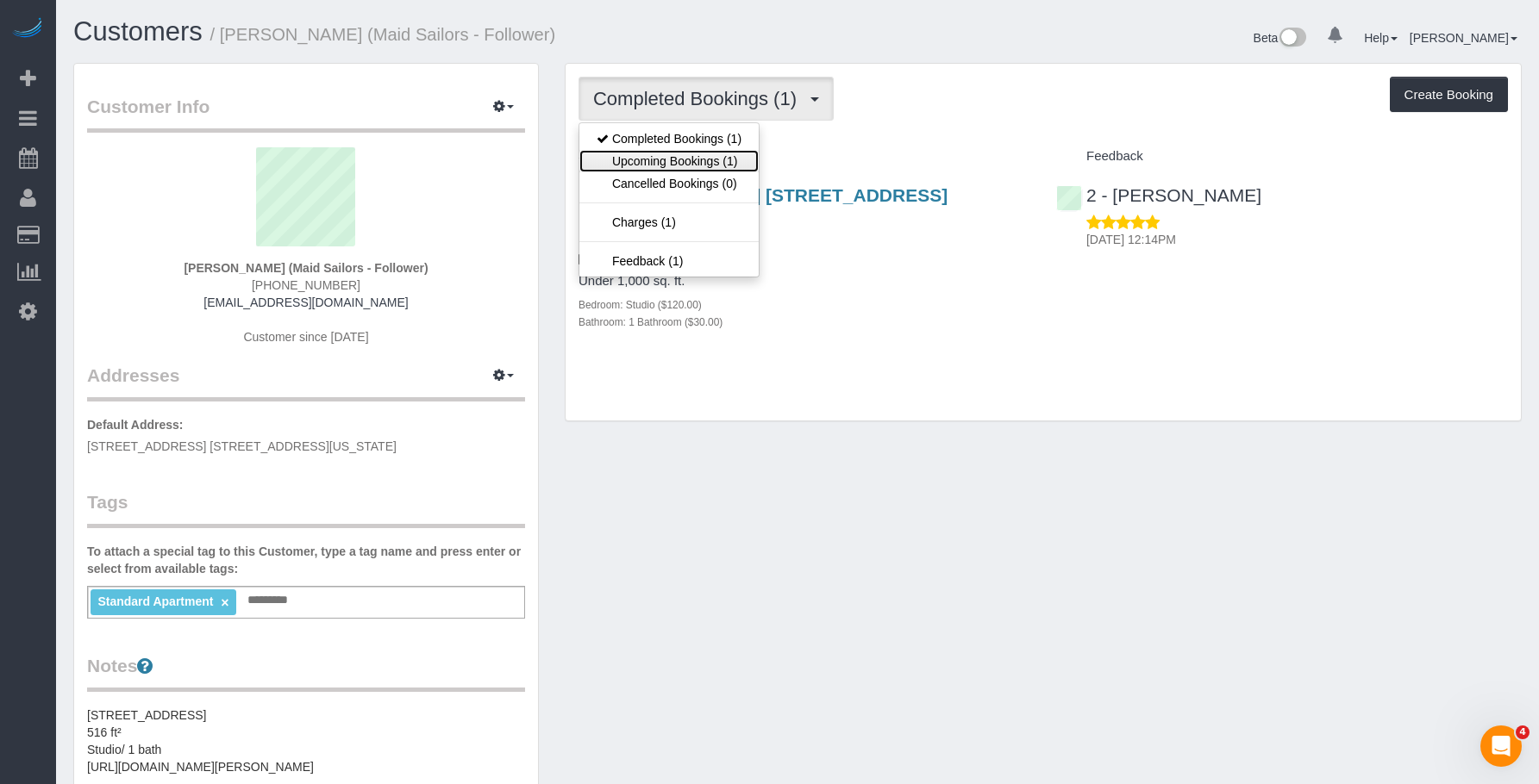
click at [647, 160] on link "Upcoming Bookings (1)" at bounding box center [669, 161] width 179 height 22
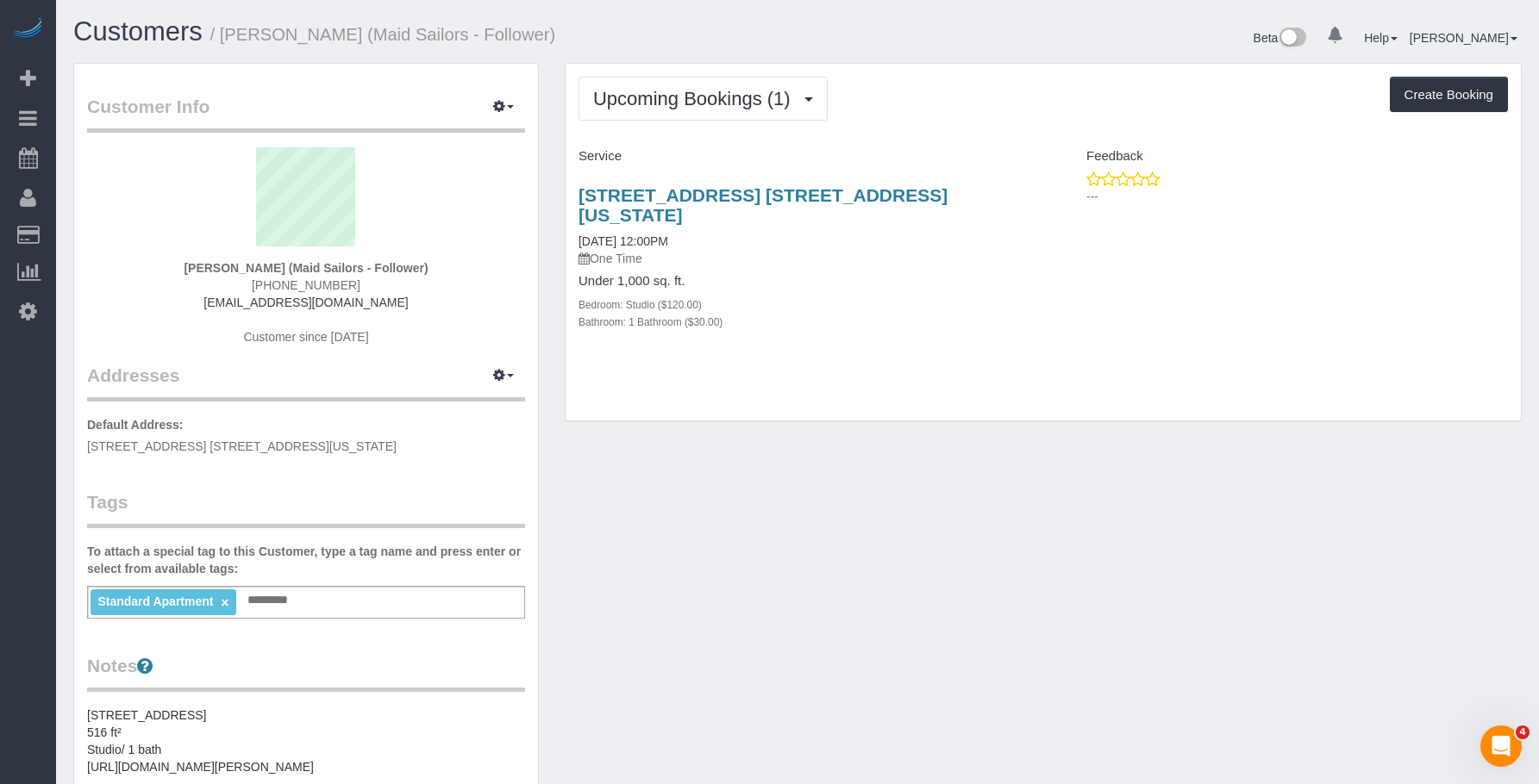
drag, startPoint x: 567, startPoint y: 190, endPoint x: 975, endPoint y: 193, distance: 408.0
click at [975, 193] on div "[STREET_ADDRESS] [STREET_ADDRESS][US_STATE] [DATE] 12:00PM One Time Under 1,000…" at bounding box center [804, 267] width 478 height 193
copy link "[STREET_ADDRESS] [STREET_ADDRESS][US_STATE]"
drag, startPoint x: 715, startPoint y: 89, endPoint x: 681, endPoint y: 139, distance: 60.5
click at [712, 91] on span "Upcoming Bookings (1)" at bounding box center [696, 98] width 206 height 21
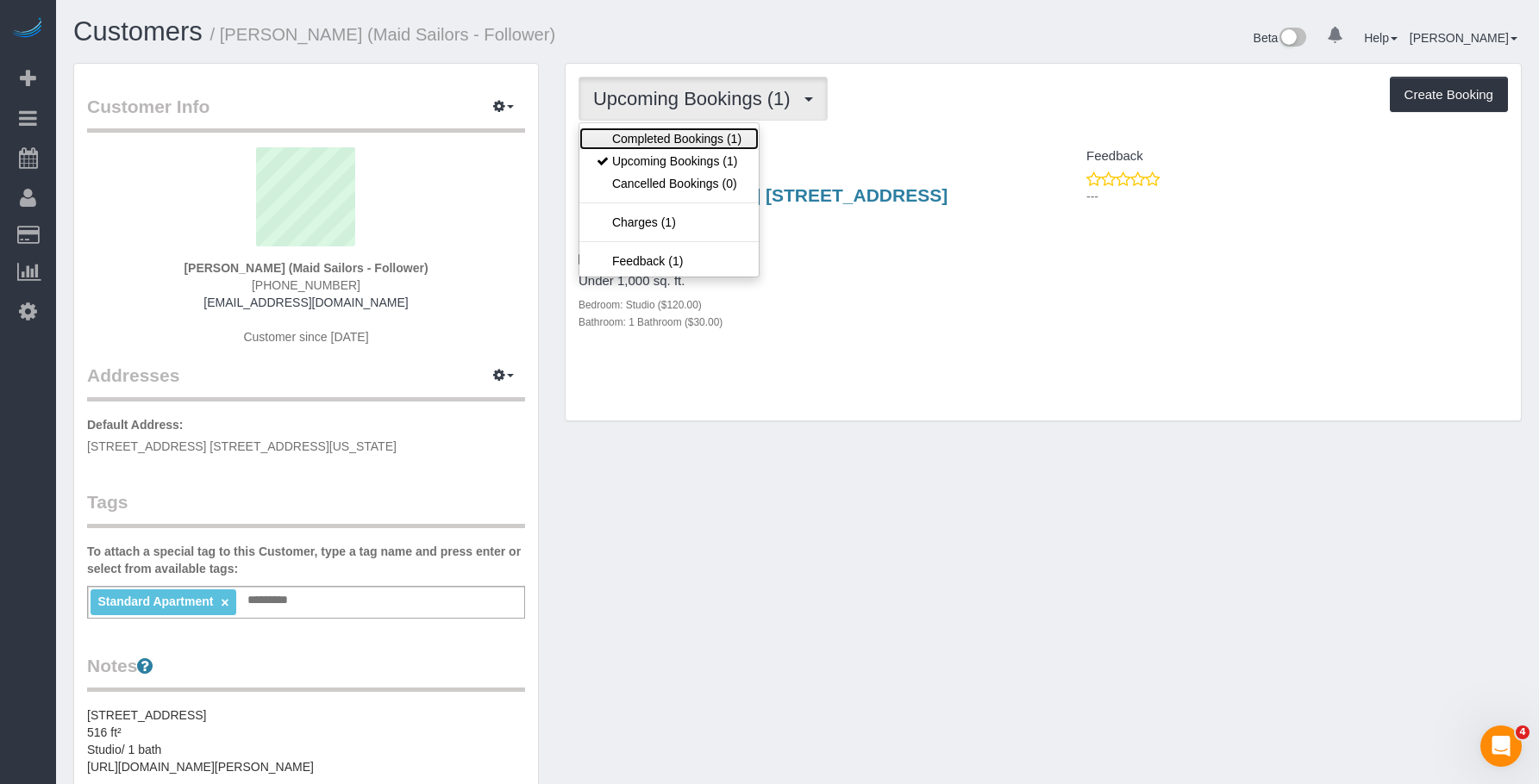
click at [680, 142] on link "Completed Bookings (1)" at bounding box center [669, 138] width 179 height 22
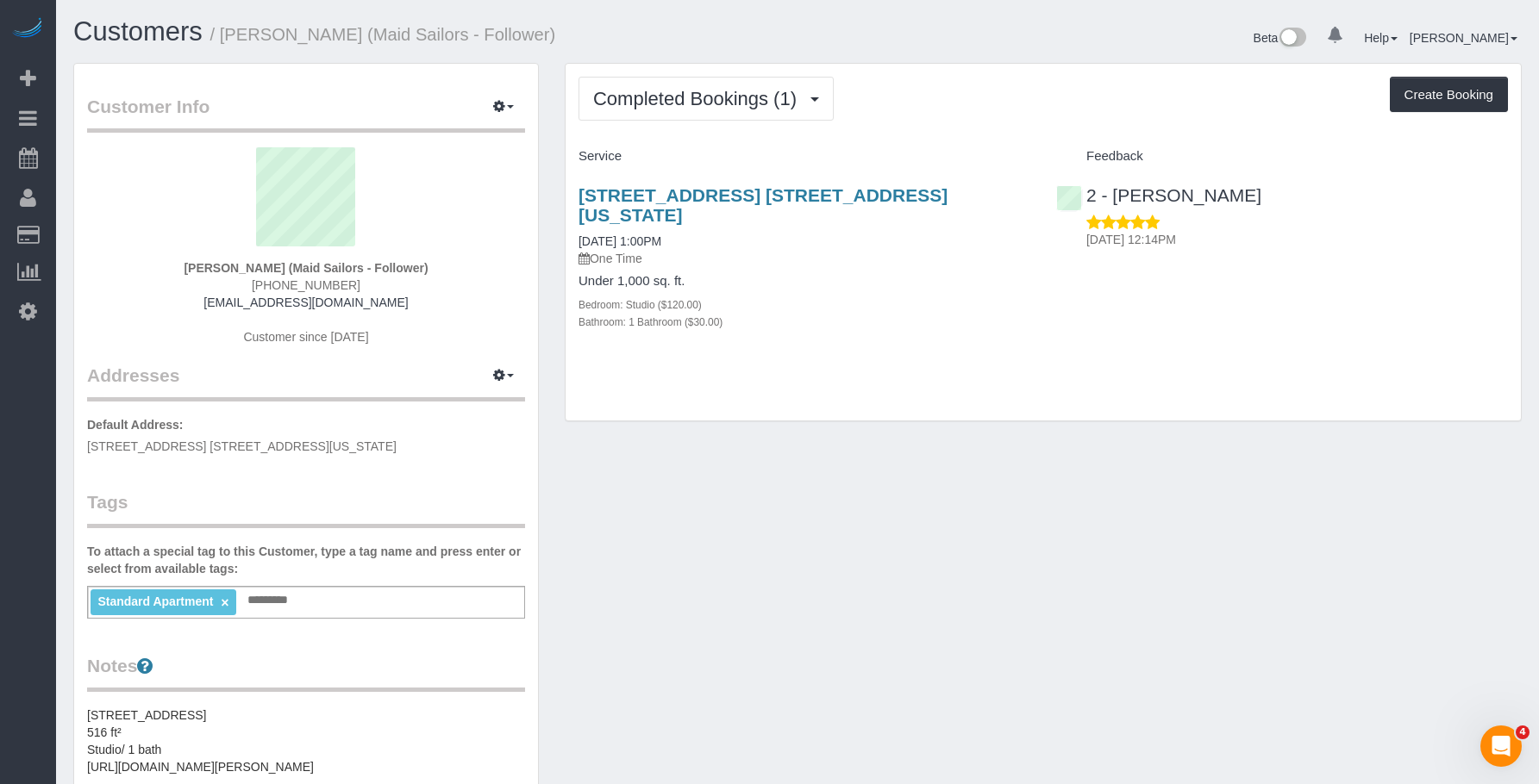
click at [749, 171] on div "[STREET_ADDRESS] [STREET_ADDRESS][US_STATE] [DATE] 1:00PM One Time Under 1,000 …" at bounding box center [804, 267] width 478 height 193
click at [771, 274] on h4 "Under 1,000 sq. ft." at bounding box center [804, 282] width 451 height 15
drag, startPoint x: 728, startPoint y: 105, endPoint x: 716, endPoint y: 139, distance: 36.1
click at [728, 105] on span "Completed Bookings (1)" at bounding box center [699, 98] width 212 height 21
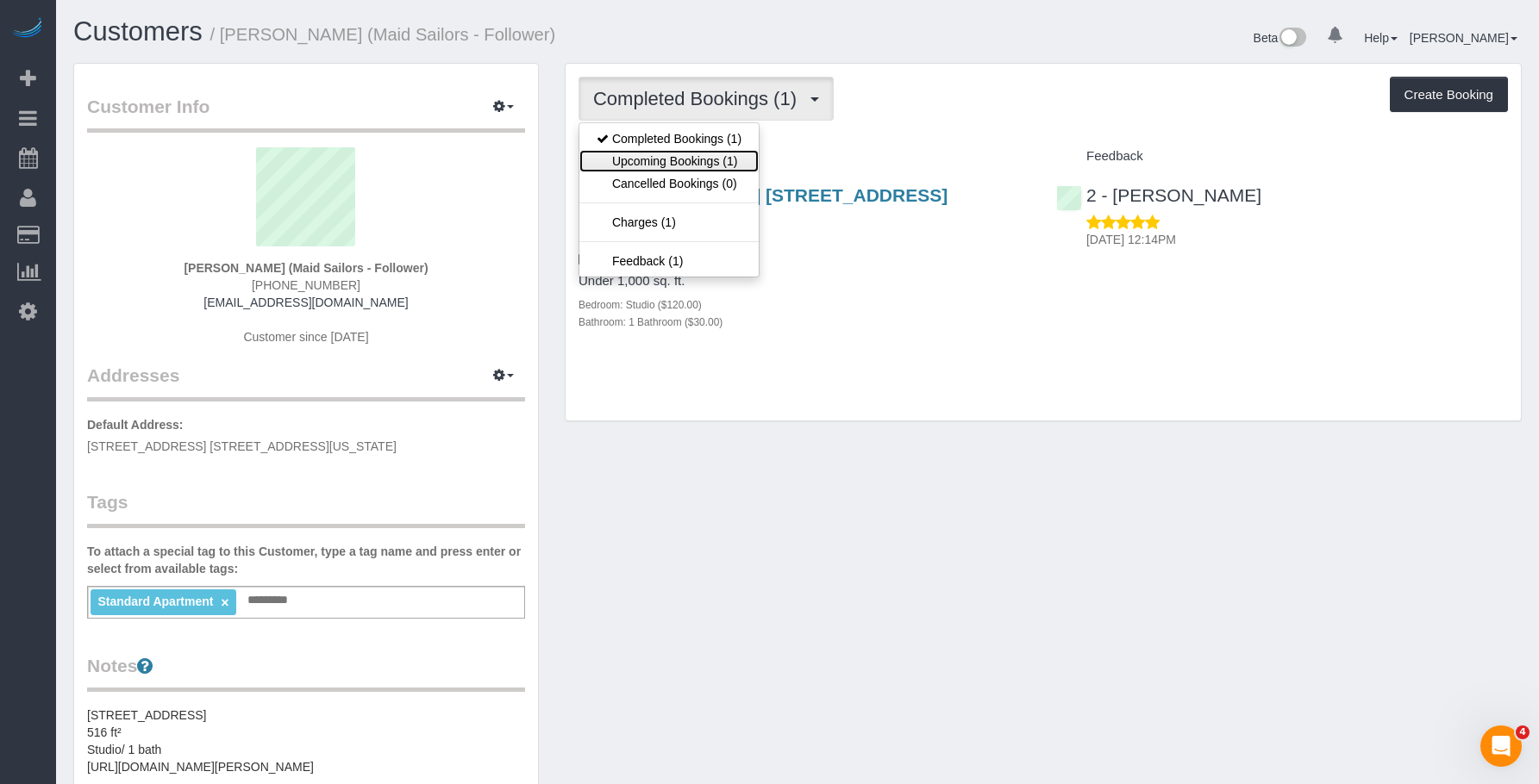
click at [709, 165] on link "Upcoming Bookings (1)" at bounding box center [669, 161] width 179 height 22
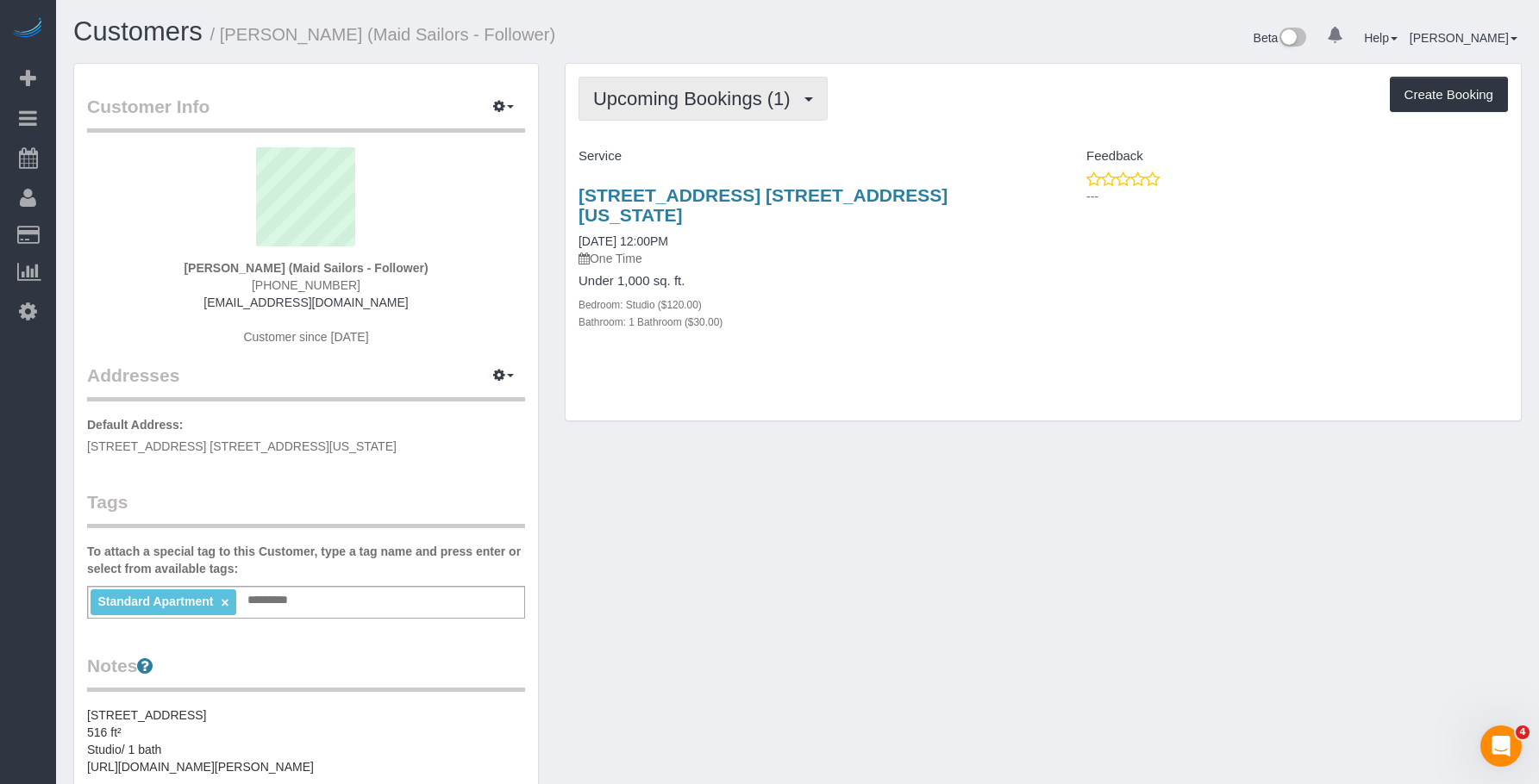
click at [648, 98] on span "Upcoming Bookings (1)" at bounding box center [696, 98] width 206 height 21
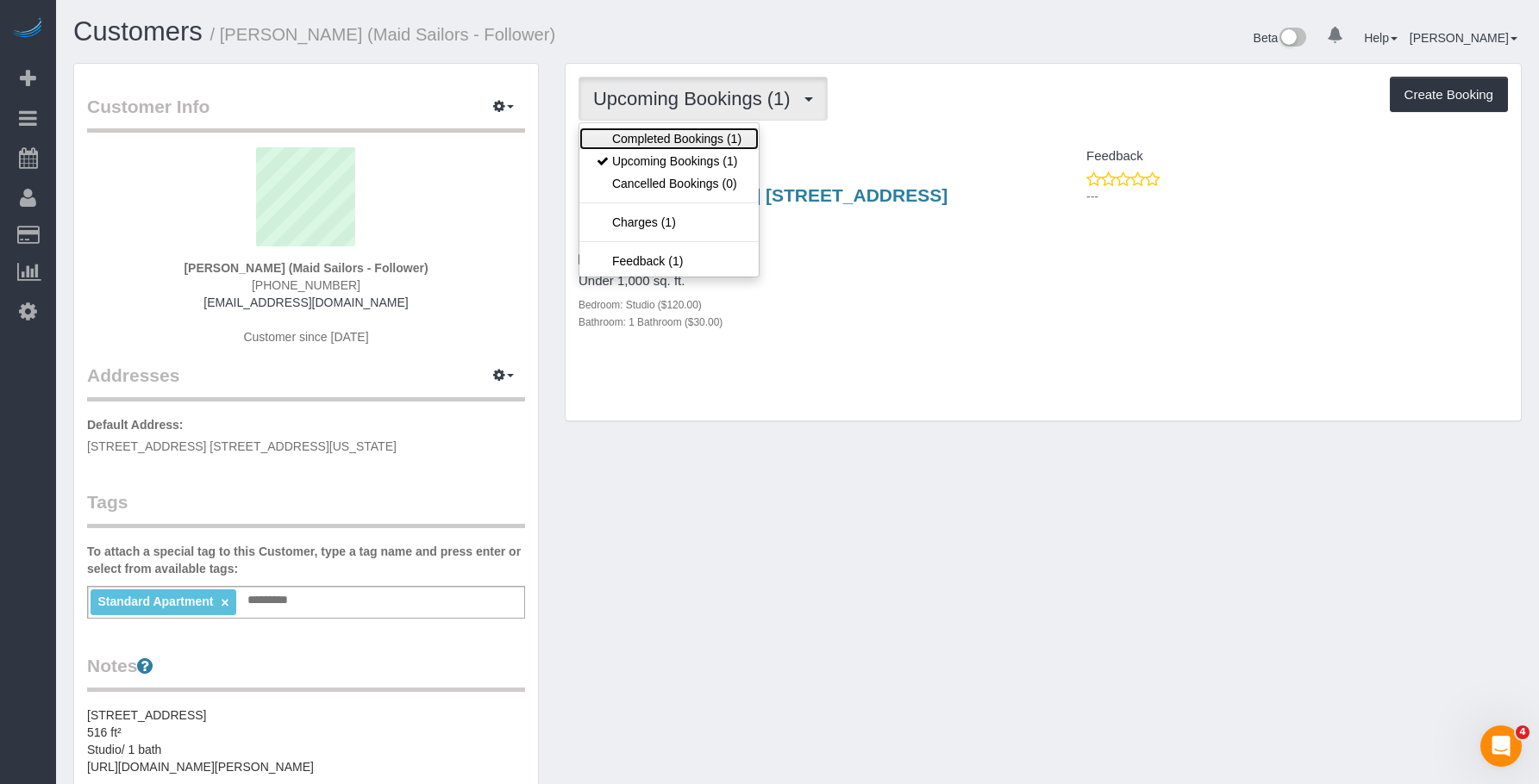
drag, startPoint x: 615, startPoint y: 135, endPoint x: 640, endPoint y: 160, distance: 35.4
click at [615, 135] on link "Completed Bookings (1)" at bounding box center [669, 138] width 179 height 22
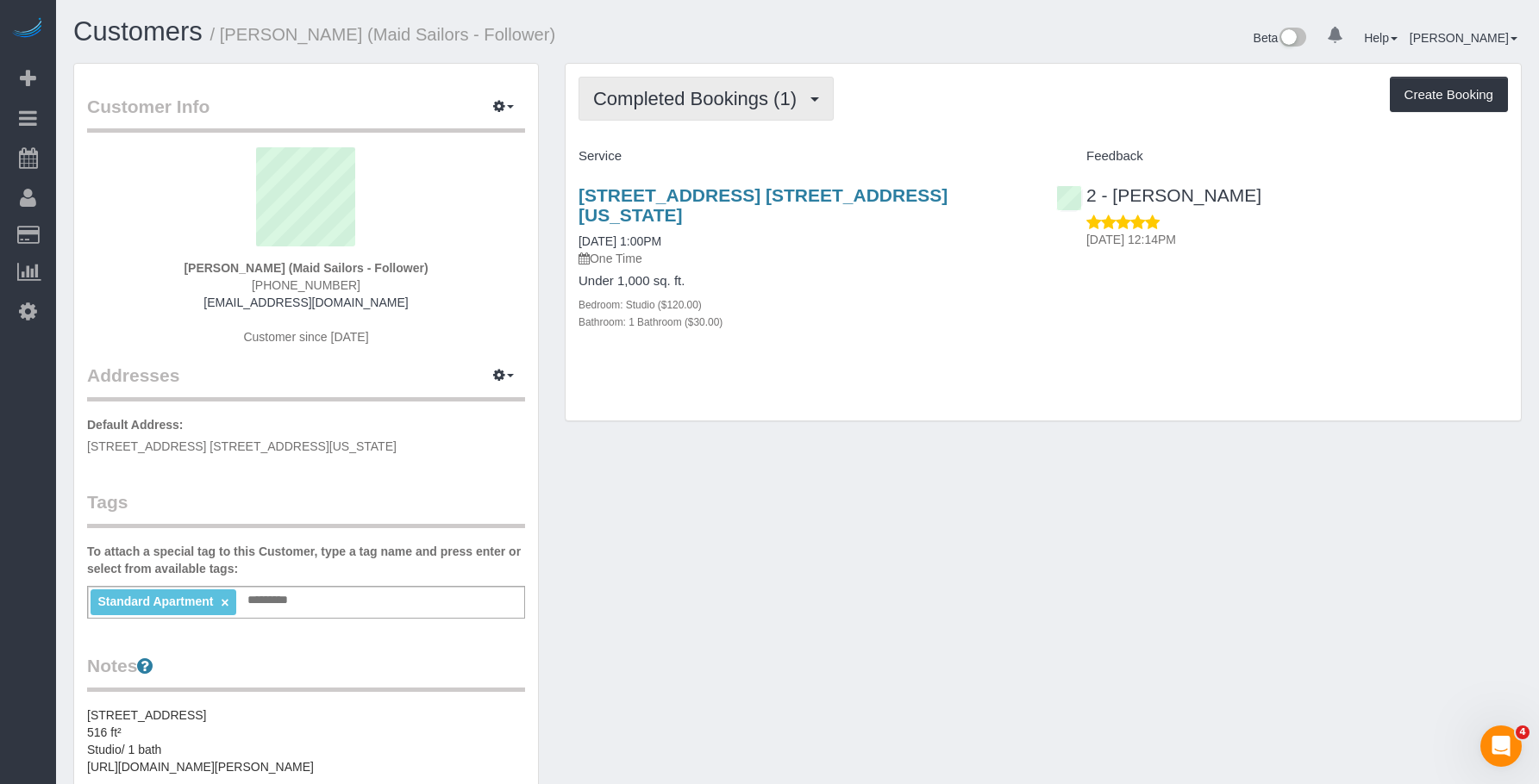
click at [676, 84] on button "Completed Bookings (1)" at bounding box center [706, 99] width 255 height 44
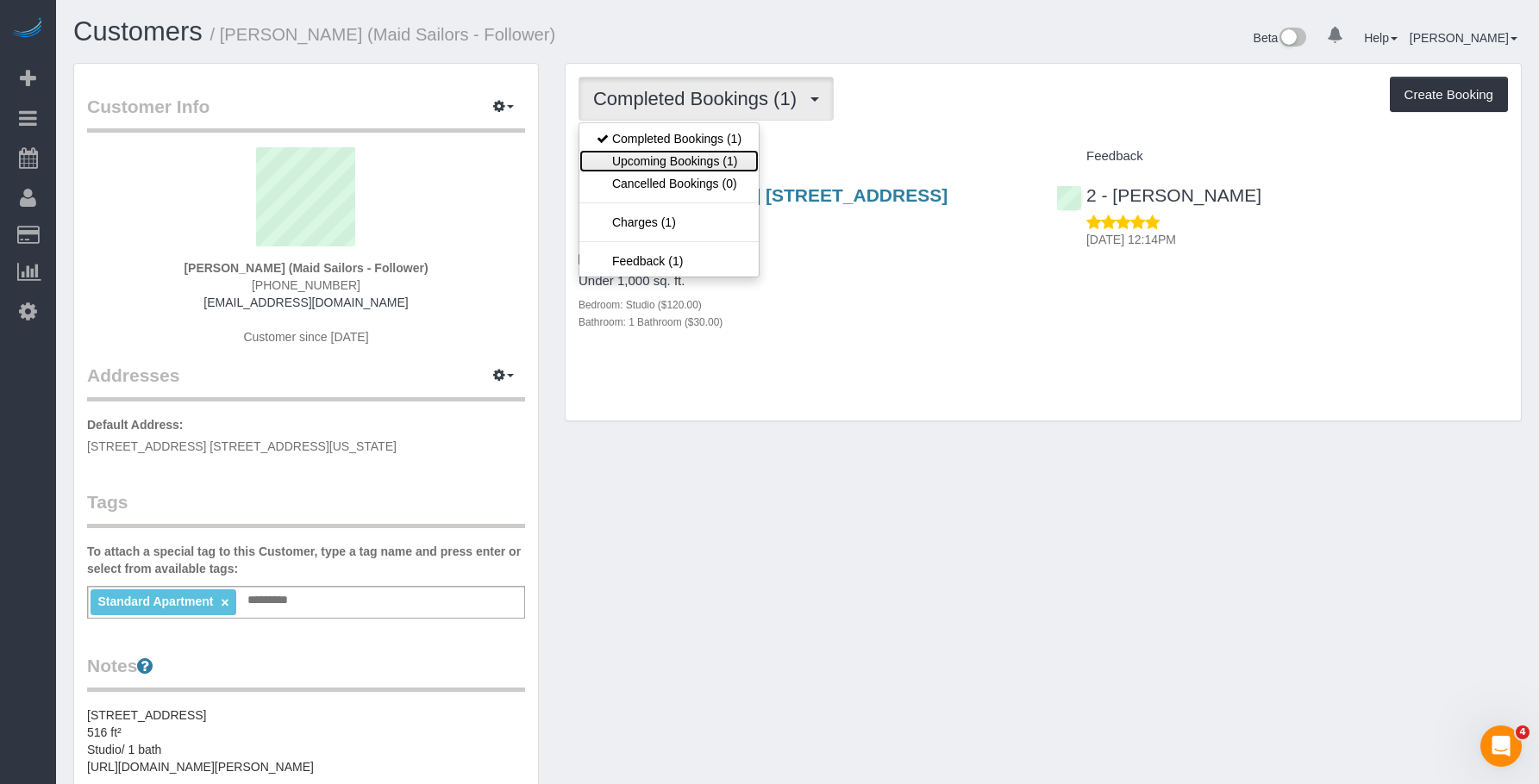
click at [694, 168] on link "Upcoming Bookings (1)" at bounding box center [669, 161] width 179 height 22
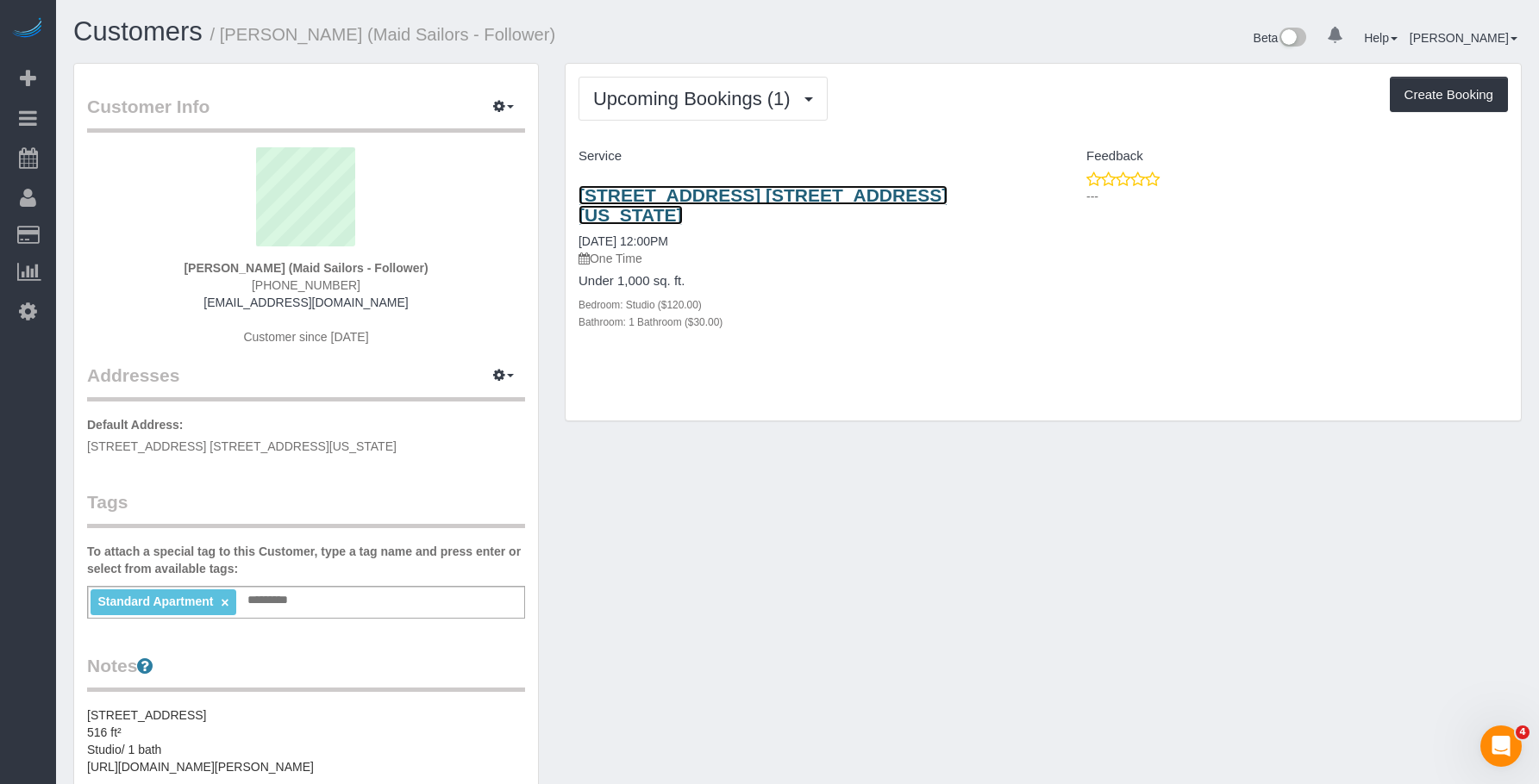
click at [837, 199] on link "[STREET_ADDRESS] [STREET_ADDRESS][US_STATE]" at bounding box center [763, 204] width 369 height 39
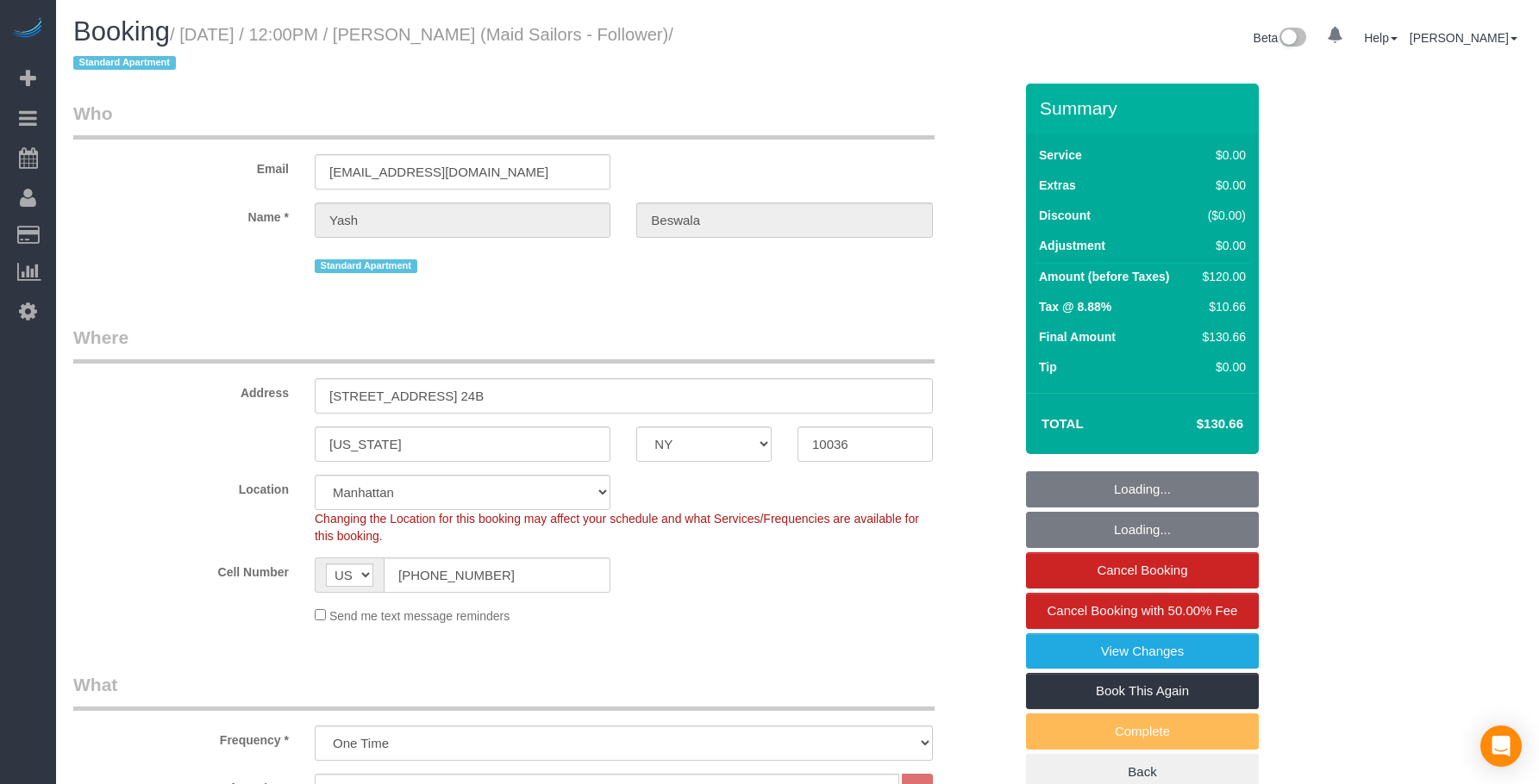
select select "NY"
select select "string:stripe-pm_1RydBn4VGloSiKo7z8hn8fv2"
select select "spot1"
select select "number:60"
select select "number:78"
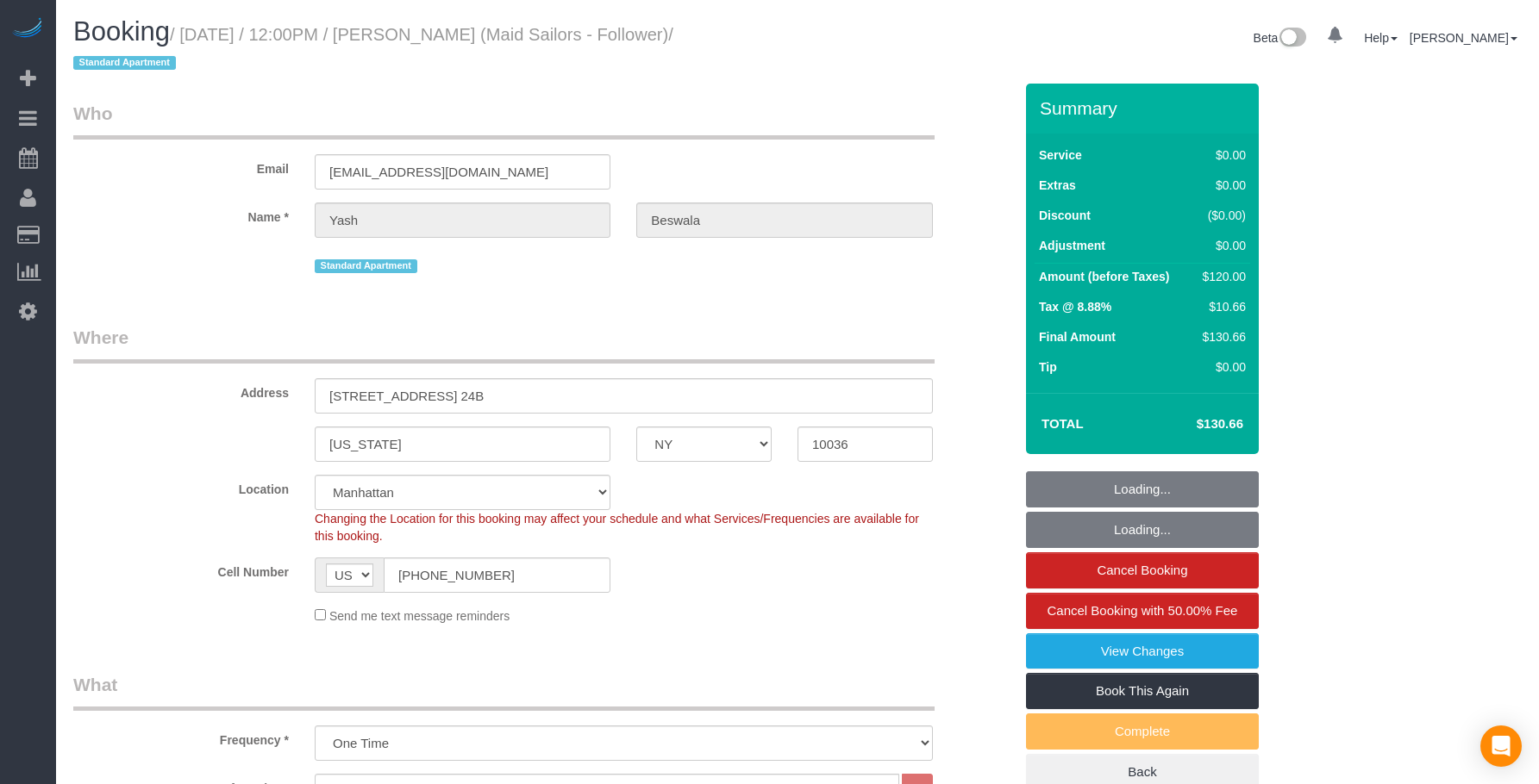
select select "number:15"
select select "number:5"
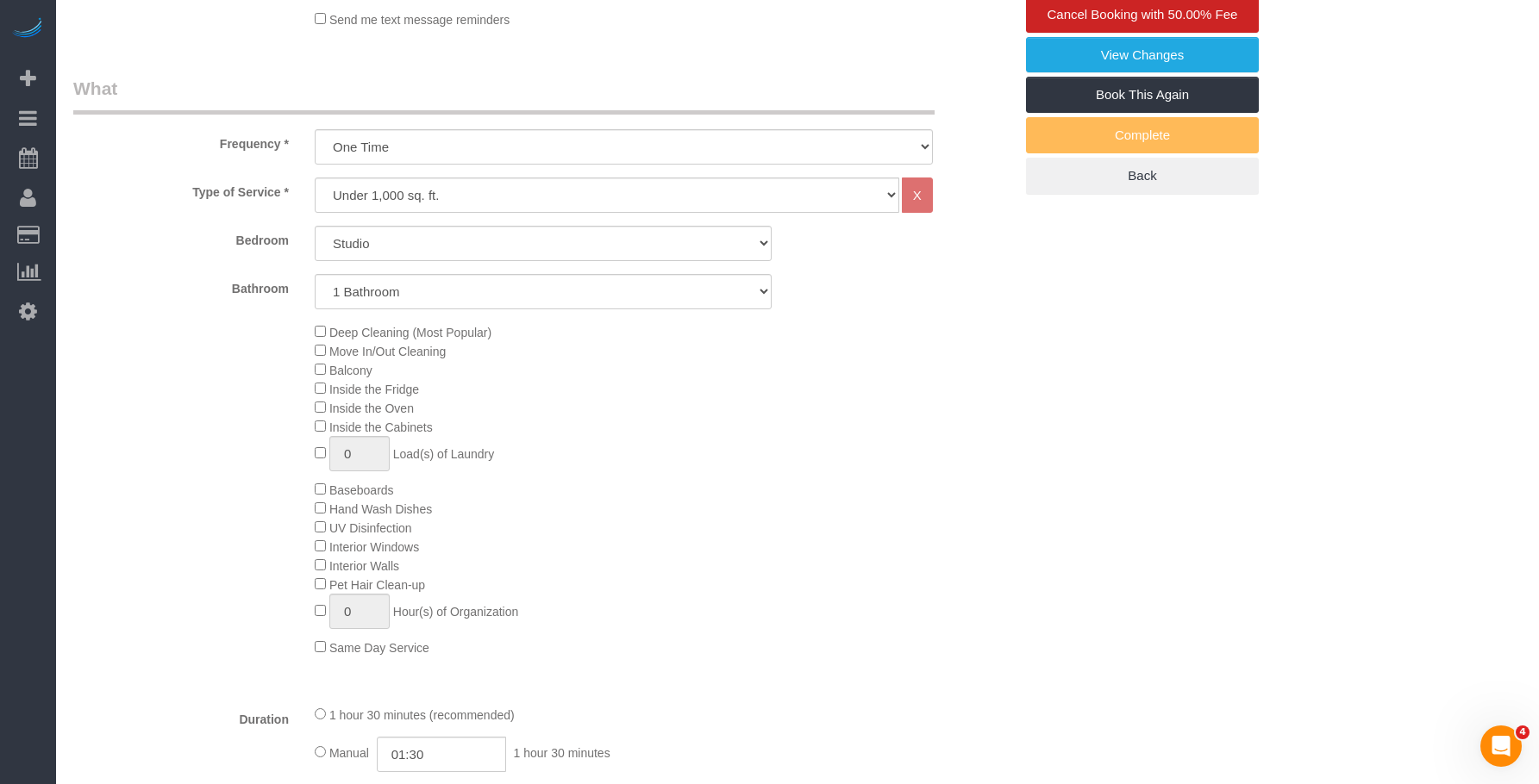
scroll to position [603, 0]
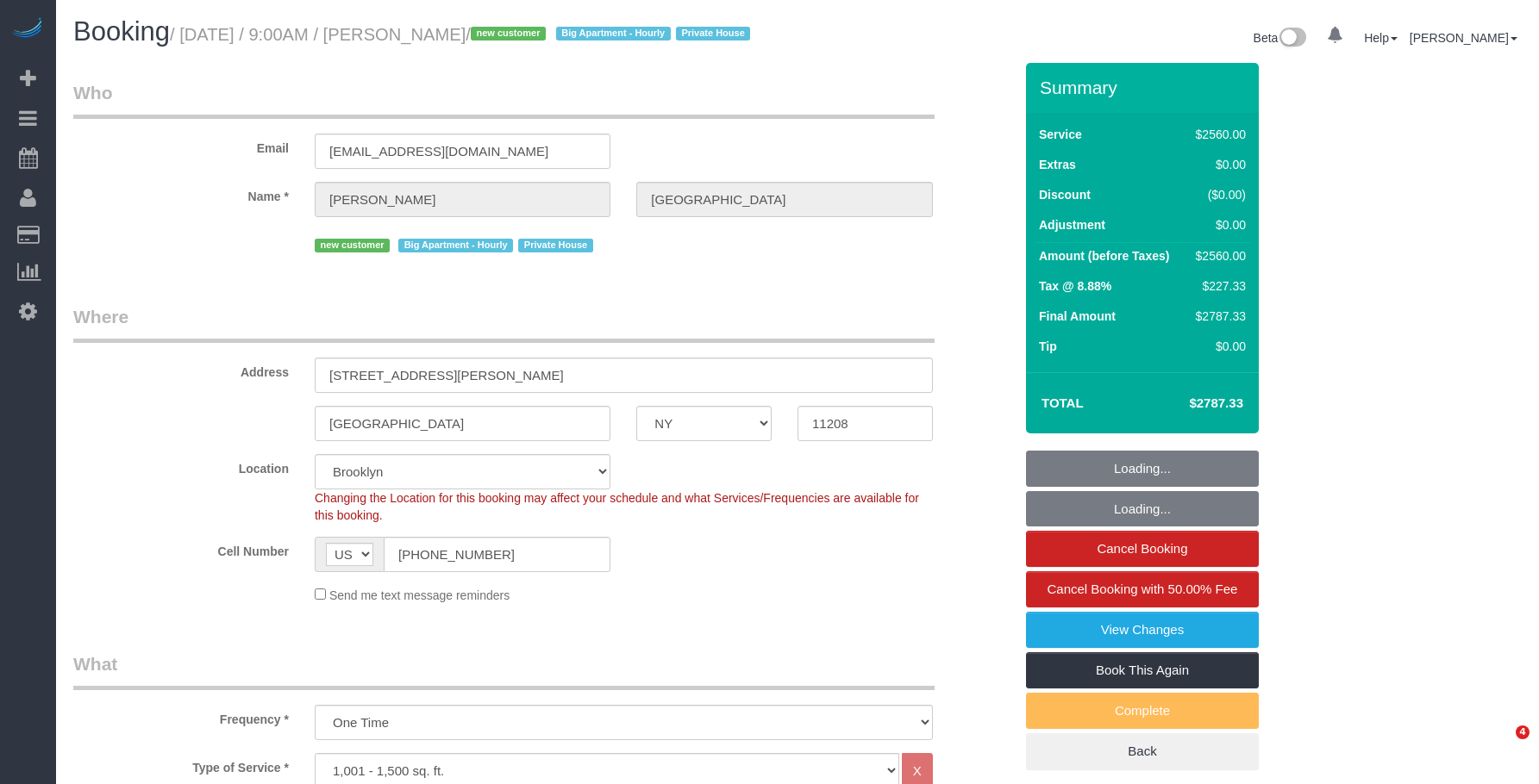
select select "NY"
select select "4"
select select "480"
select select "spot1"
select select "number:89"
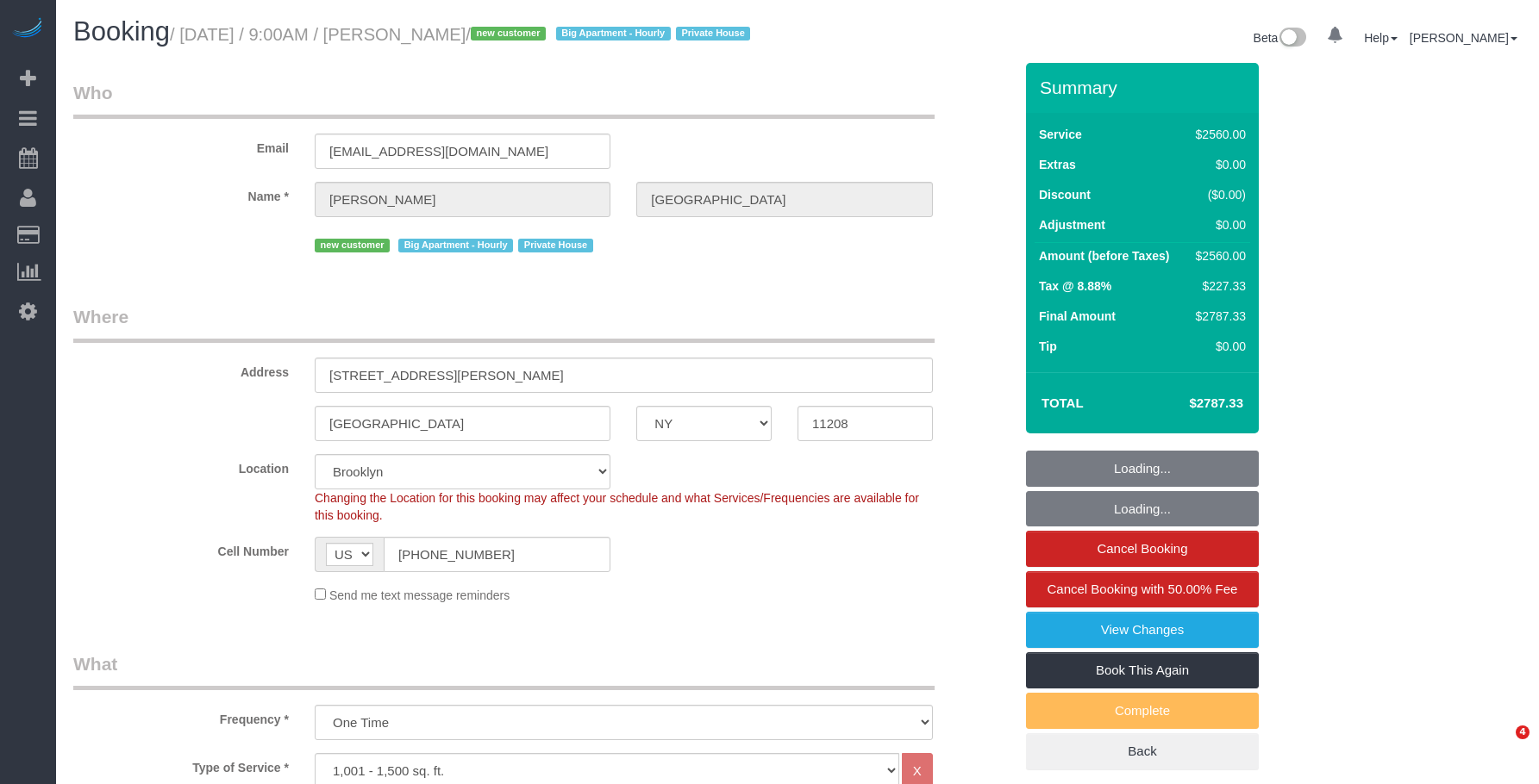
select select "number:90"
select select "number:15"
select select "number:7"
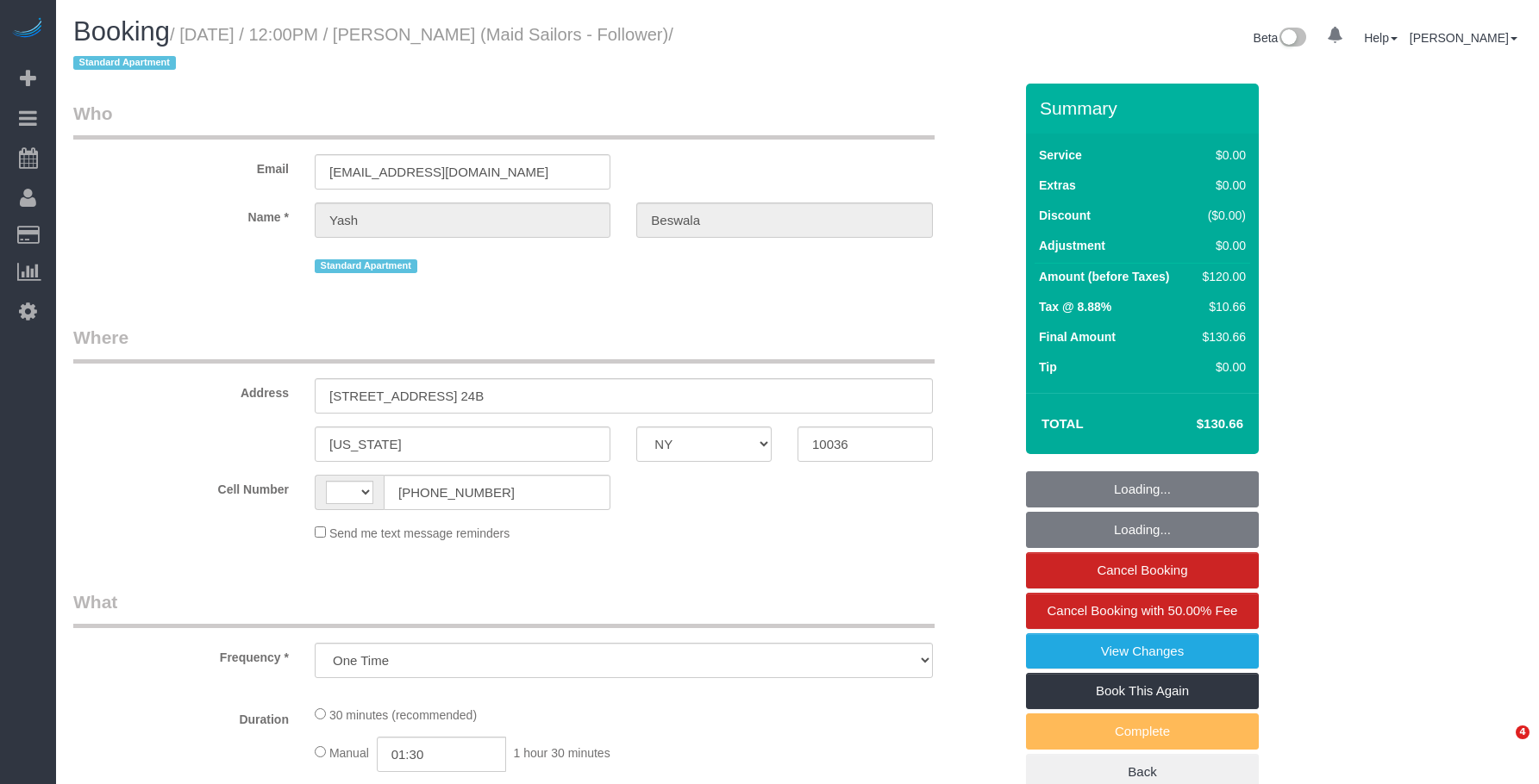
select select "NY"
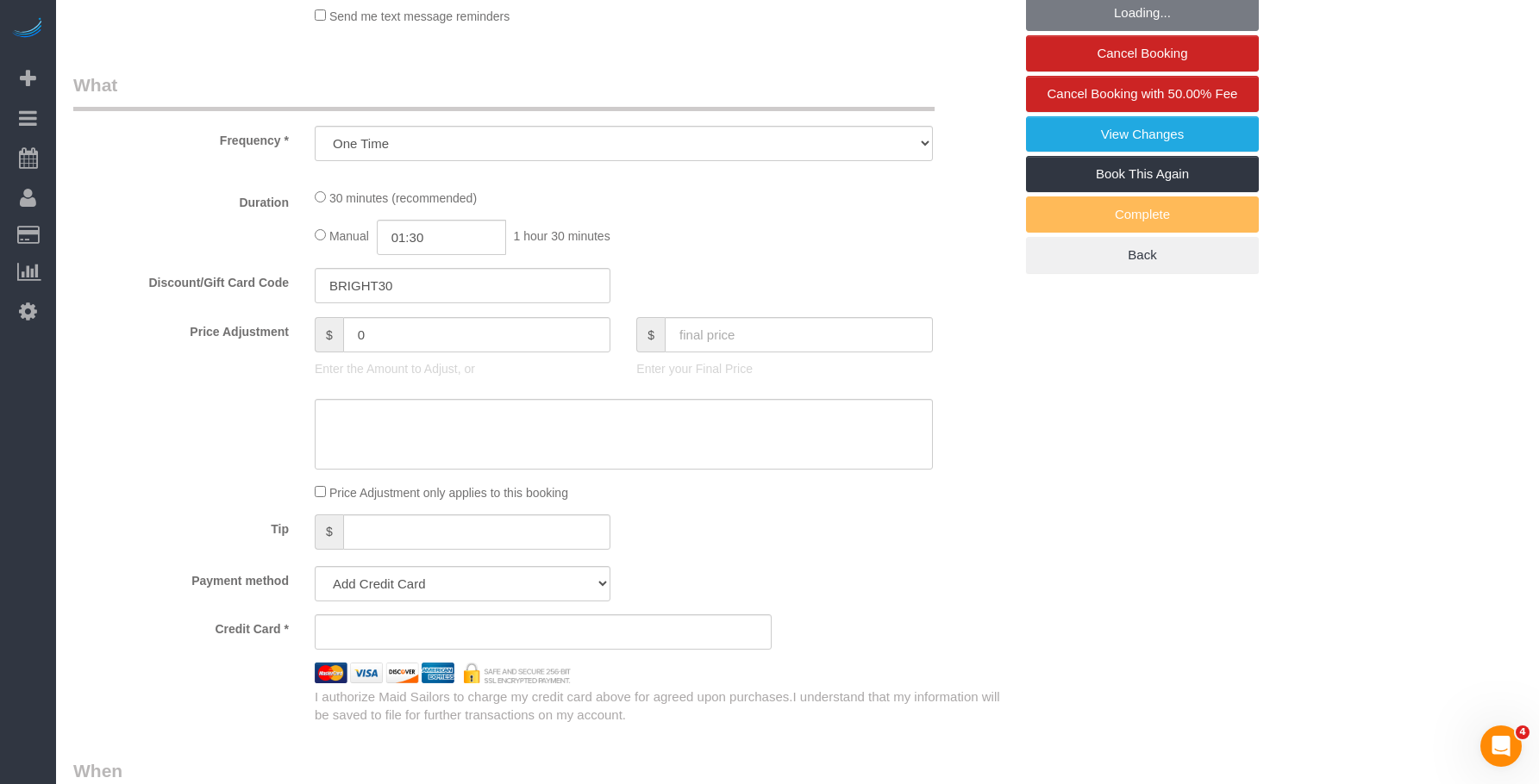
select select "string:stripe-pm_1RydBn4VGloSiKo7z8hn8fv2"
select select "number:60"
select select "number:78"
select select "number:15"
select select "number:5"
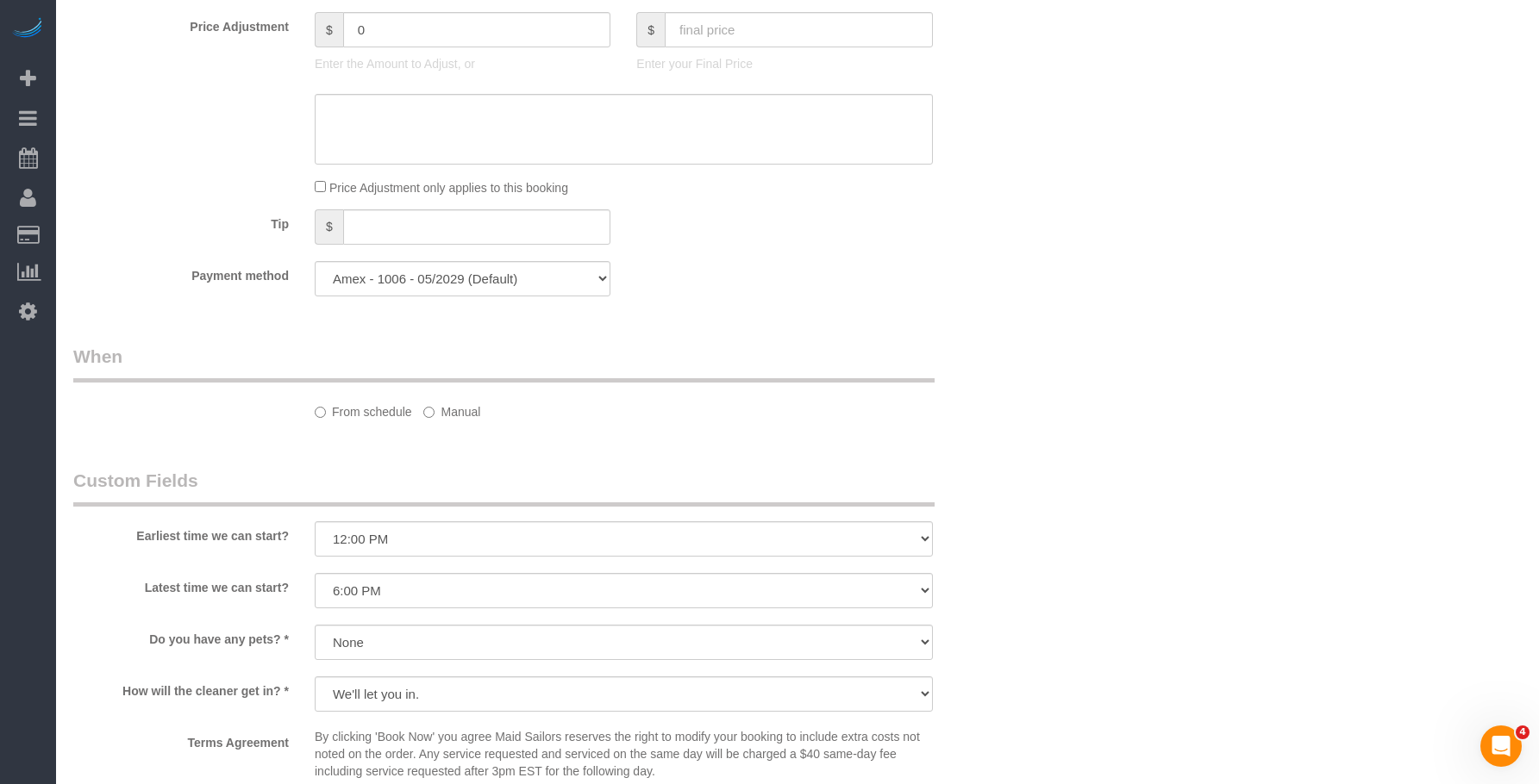
select select "object:625"
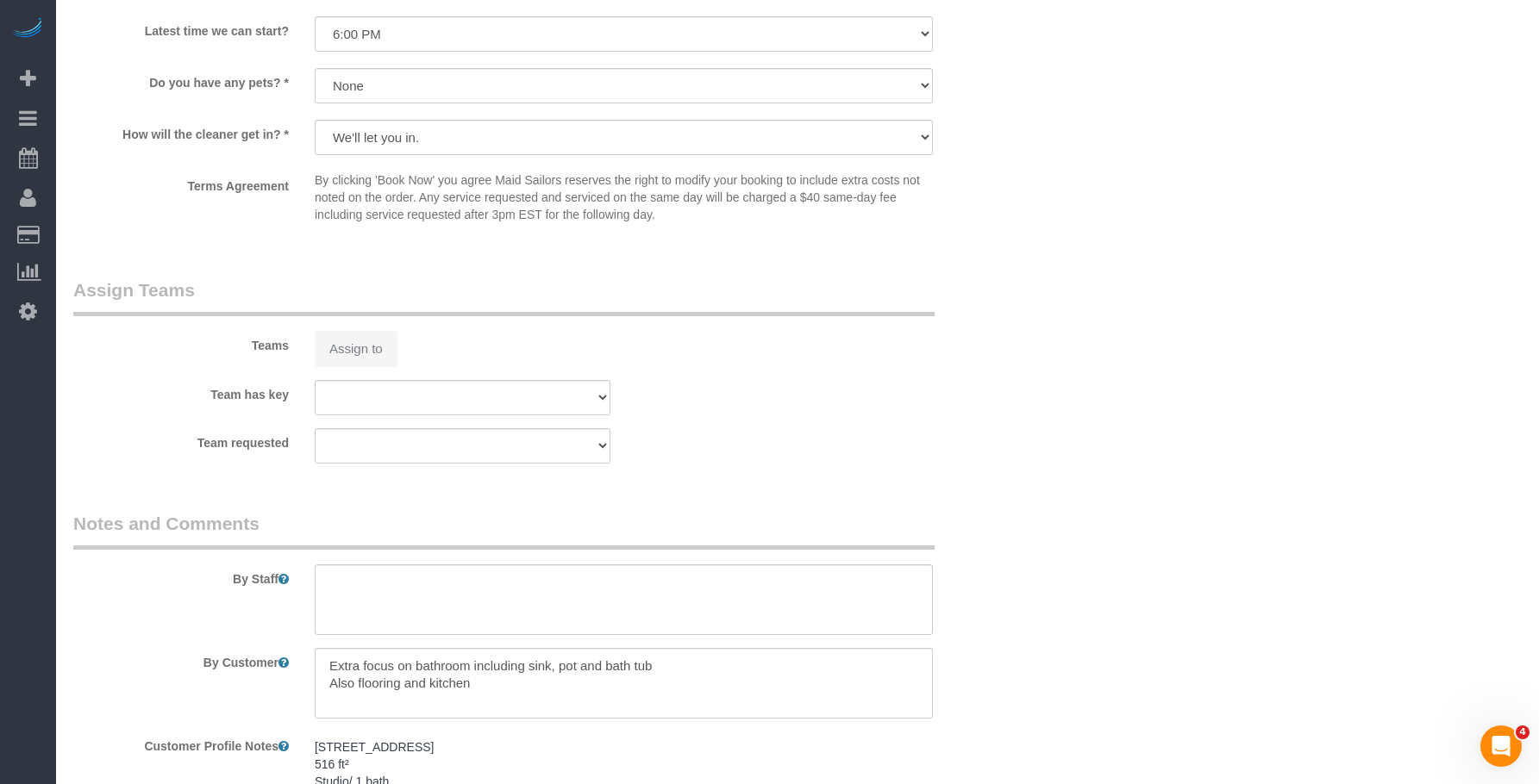
select select "string:[GEOGRAPHIC_DATA]"
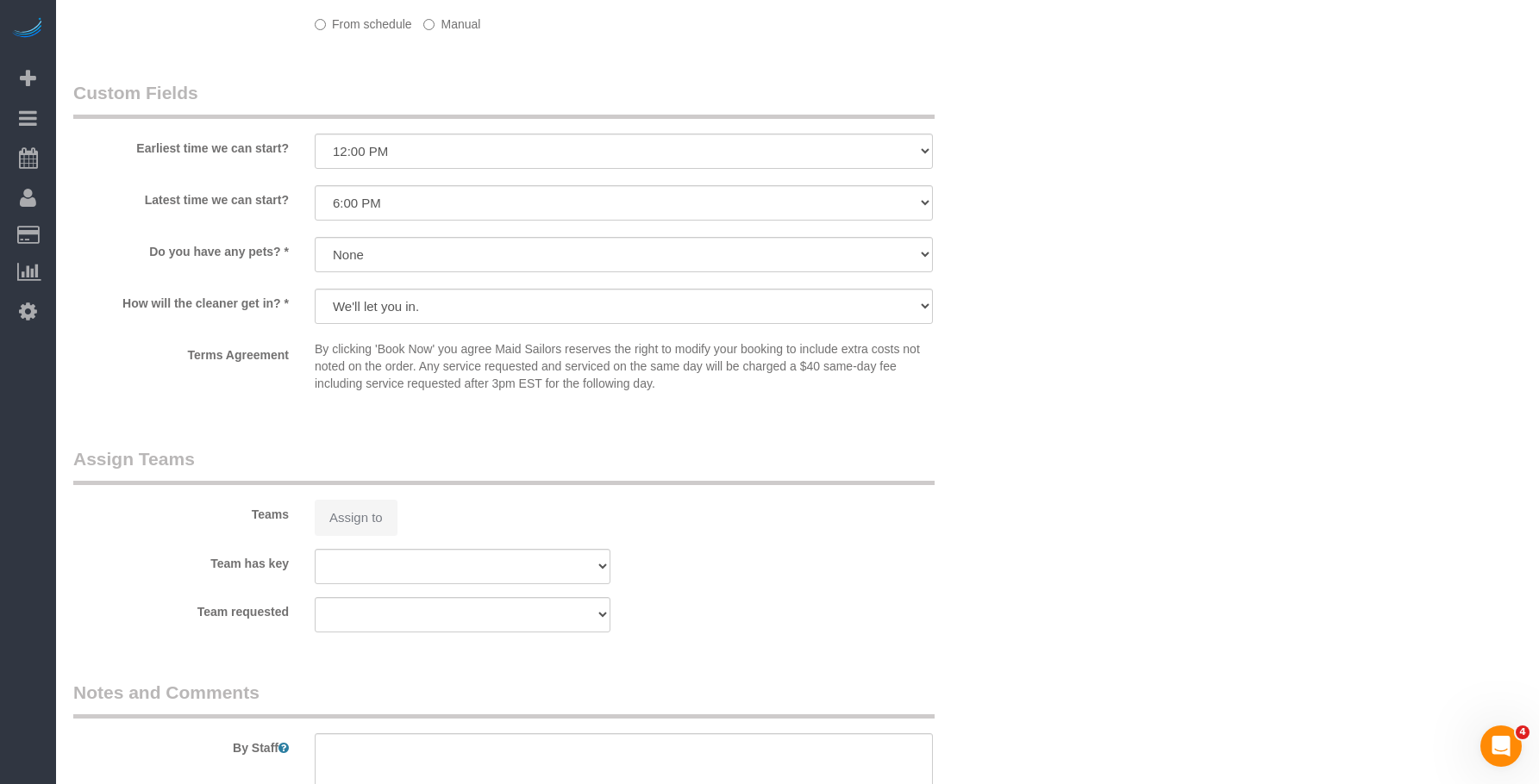
select select "spot1"
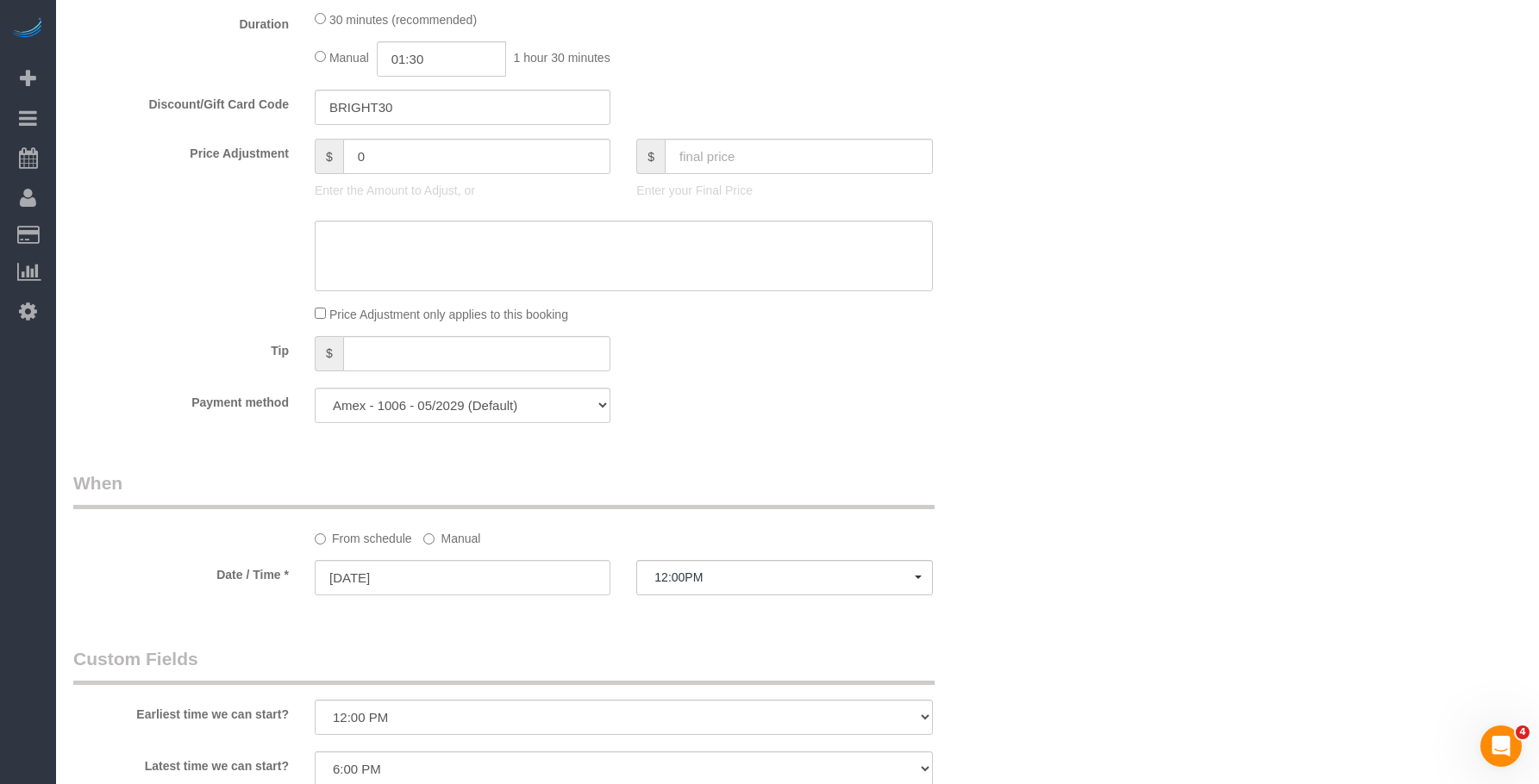
scroll to position [1289, 0]
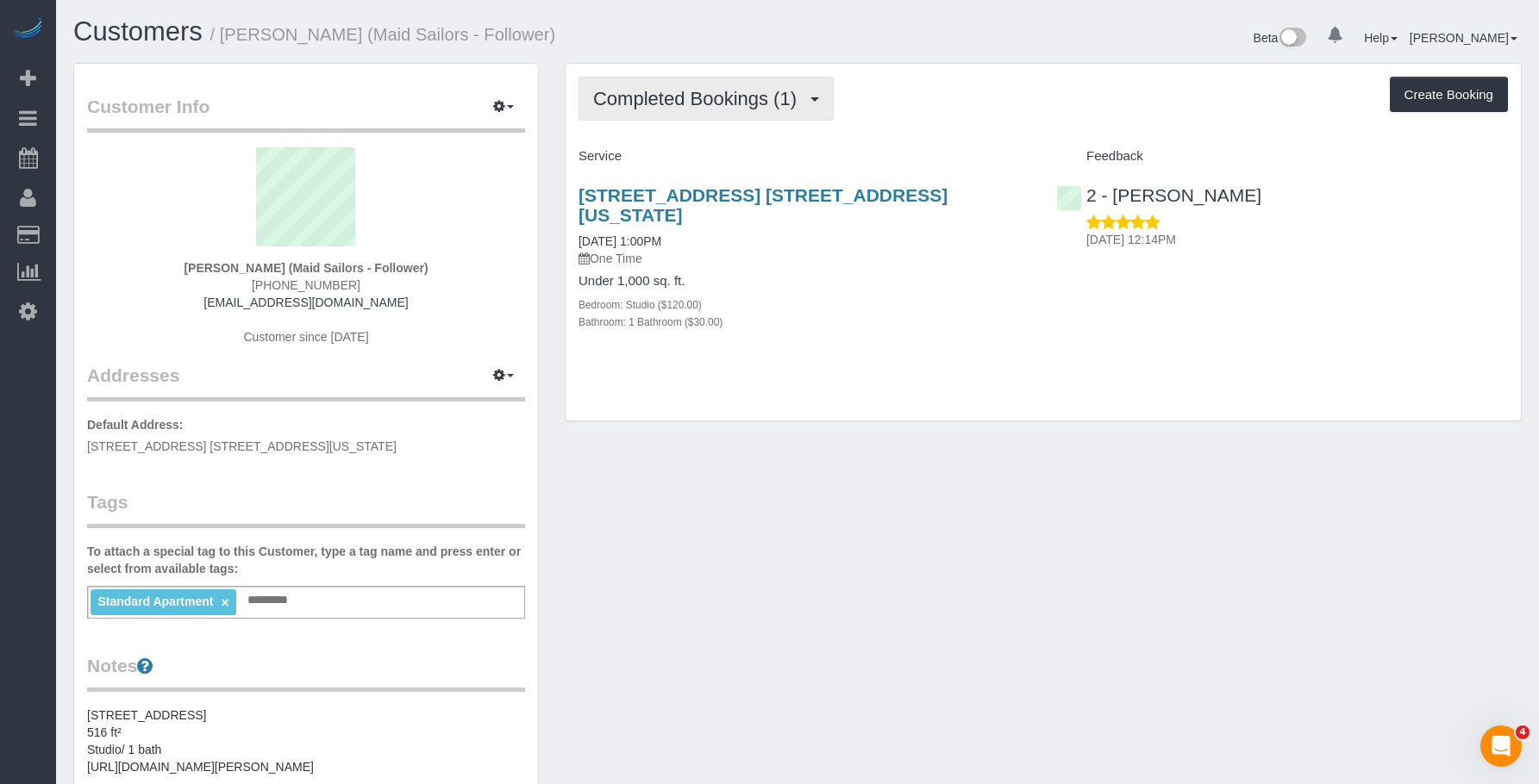
click at [643, 90] on span "Completed Bookings (1)" at bounding box center [699, 98] width 212 height 21
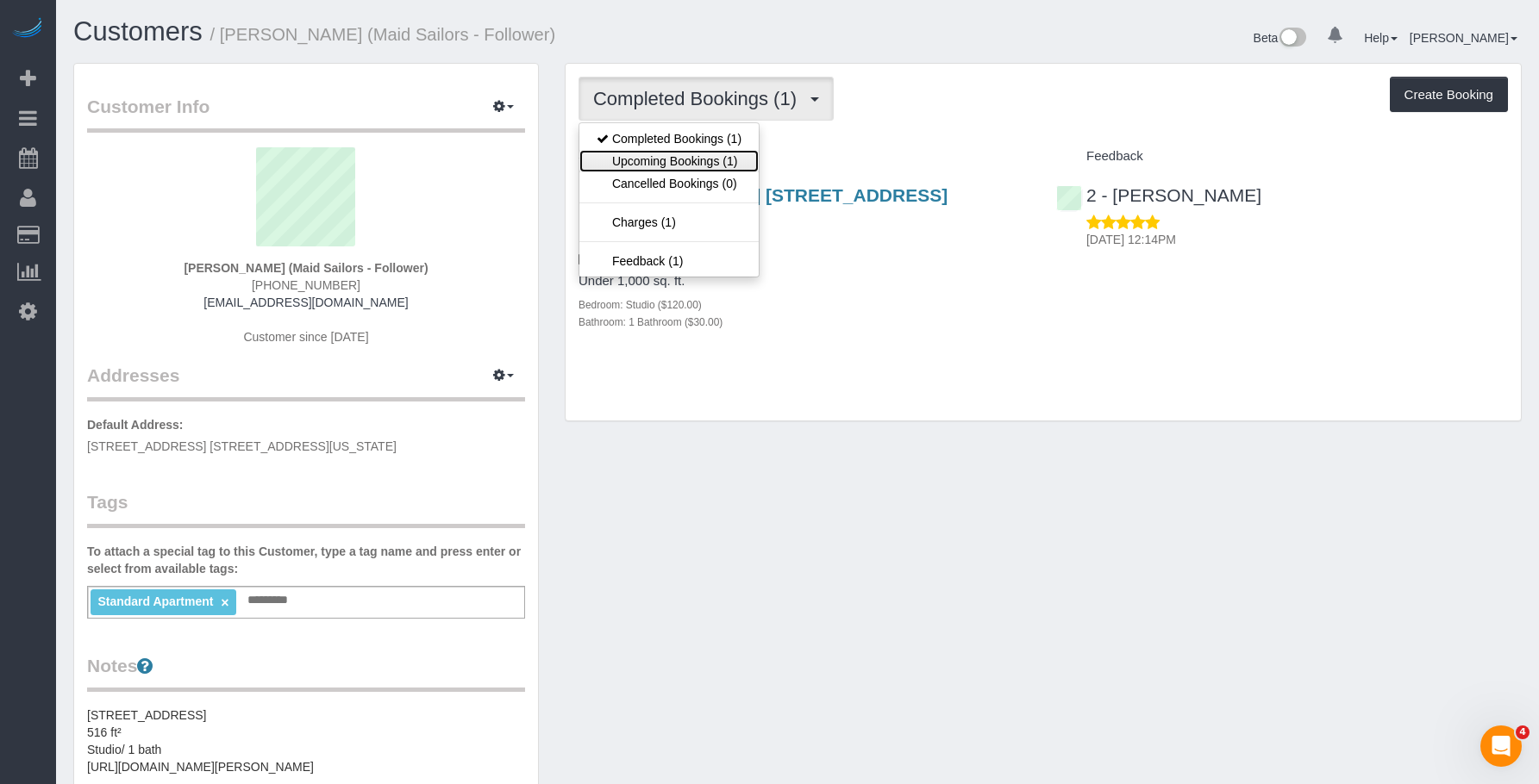
click at [638, 160] on link "Upcoming Bookings (1)" at bounding box center [669, 161] width 179 height 22
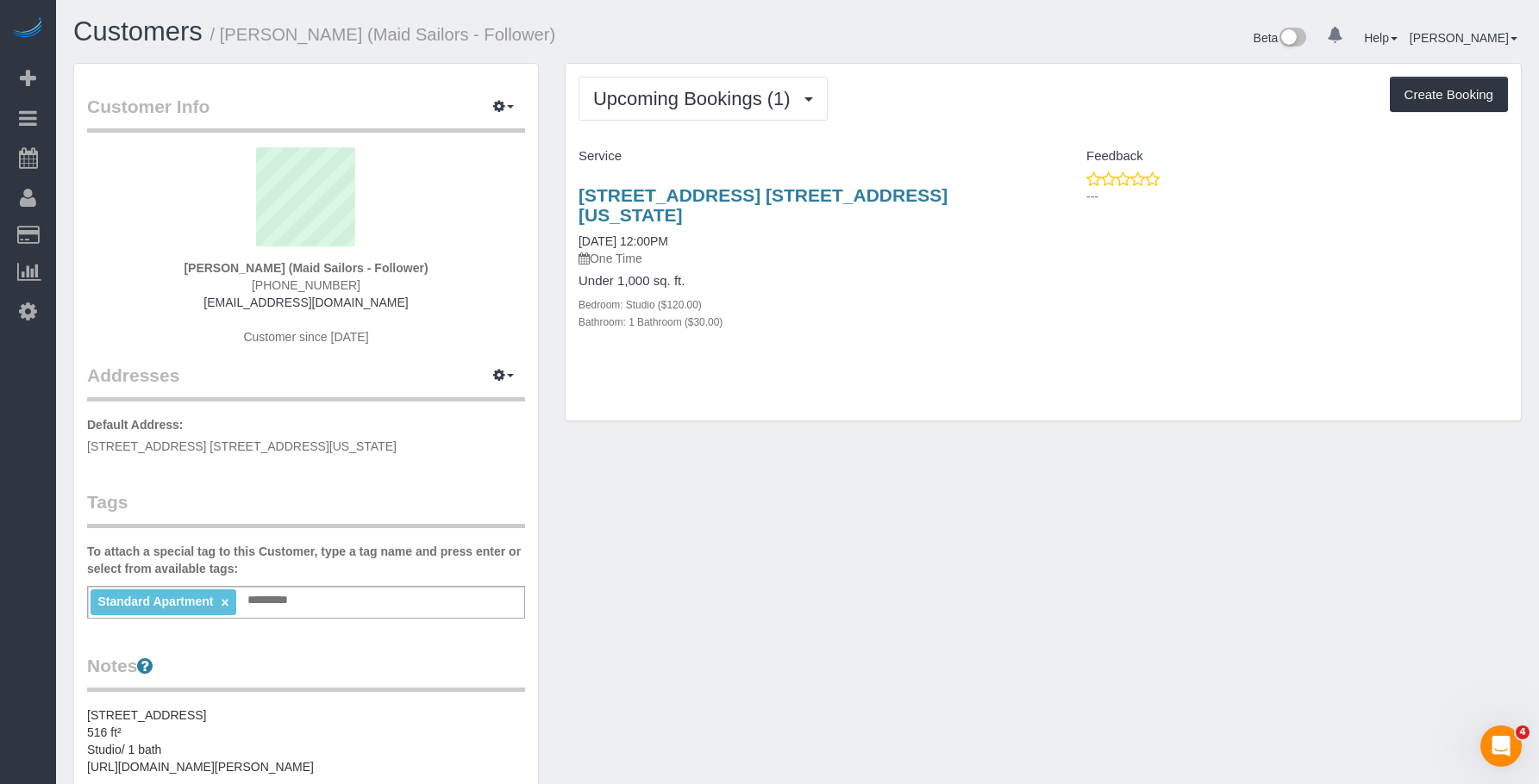
drag, startPoint x: 570, startPoint y: 185, endPoint x: 1510, endPoint y: 369, distance: 957.8
click at [991, 196] on div "561 10th Ave, Apt. 24b, New York, NY 10036 08/22/2025 12:00PM One Time Under 1,…" at bounding box center [804, 267] width 478 height 193
copy link "561 10th Ave, Apt. 24b, New York, NY 10036"
click at [747, 83] on button "Upcoming Bookings (1)" at bounding box center [703, 99] width 249 height 44
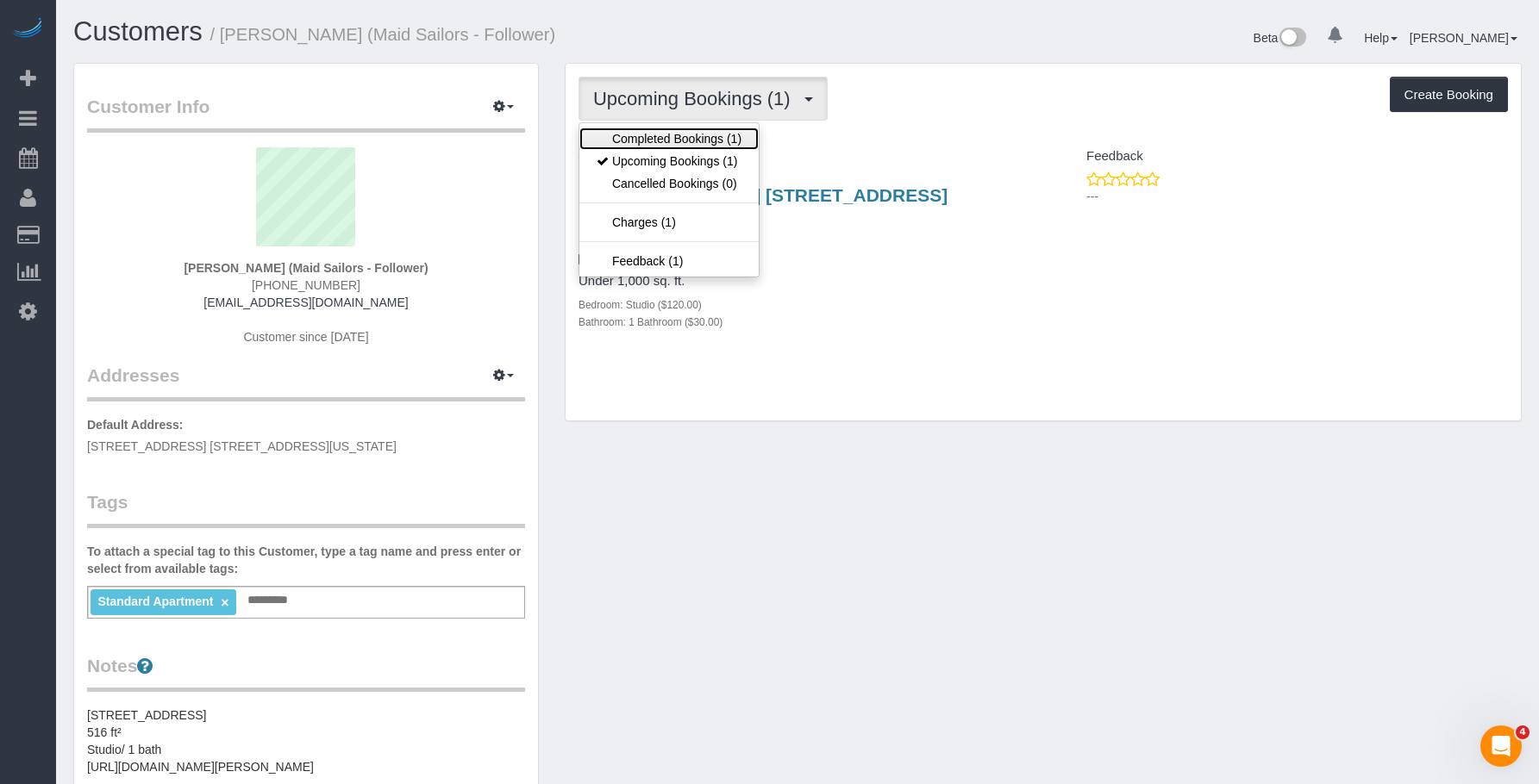
click at [689, 146] on link "Completed Bookings (1)" at bounding box center [669, 138] width 179 height 22
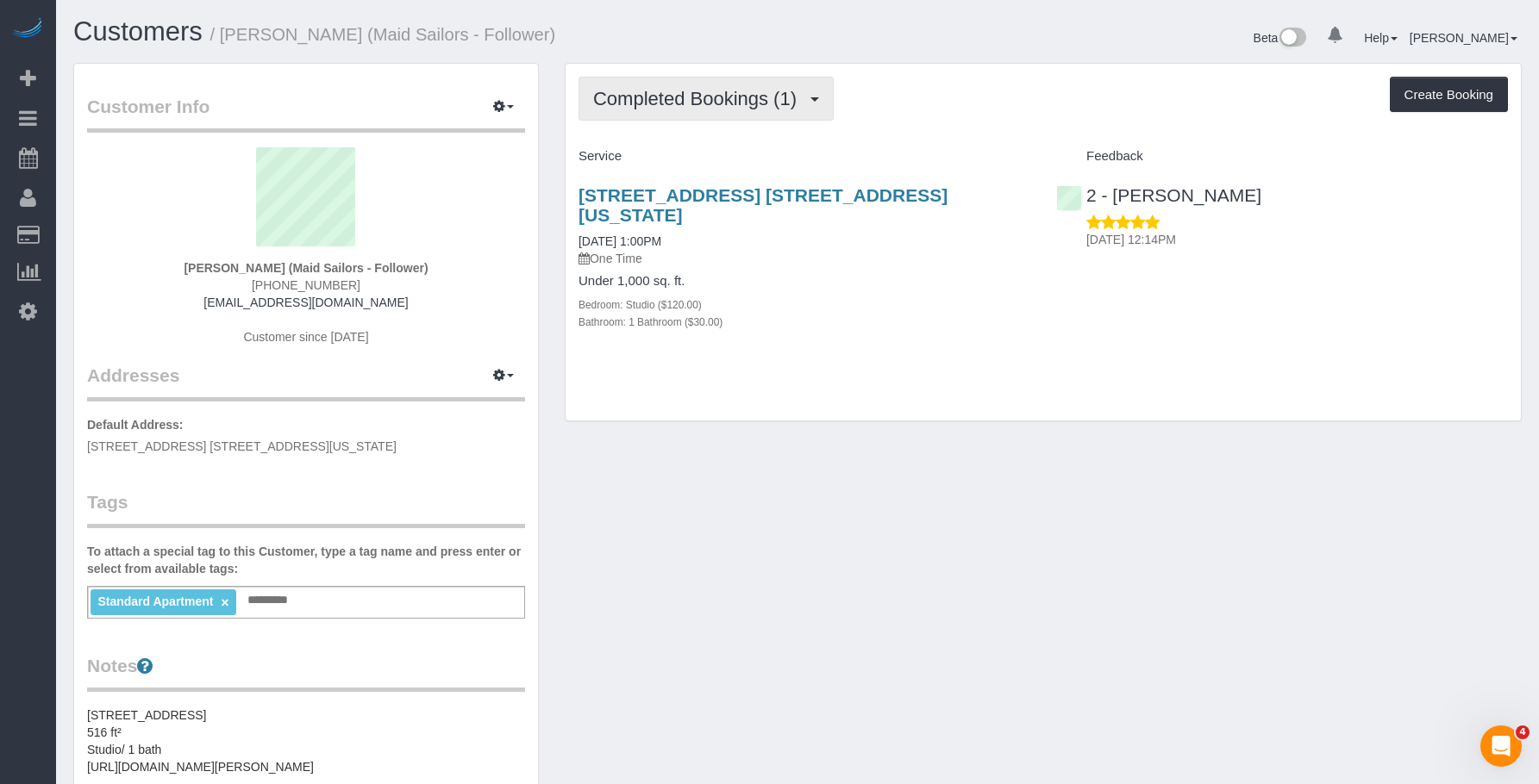
click at [723, 98] on span "Completed Bookings (1)" at bounding box center [699, 98] width 212 height 21
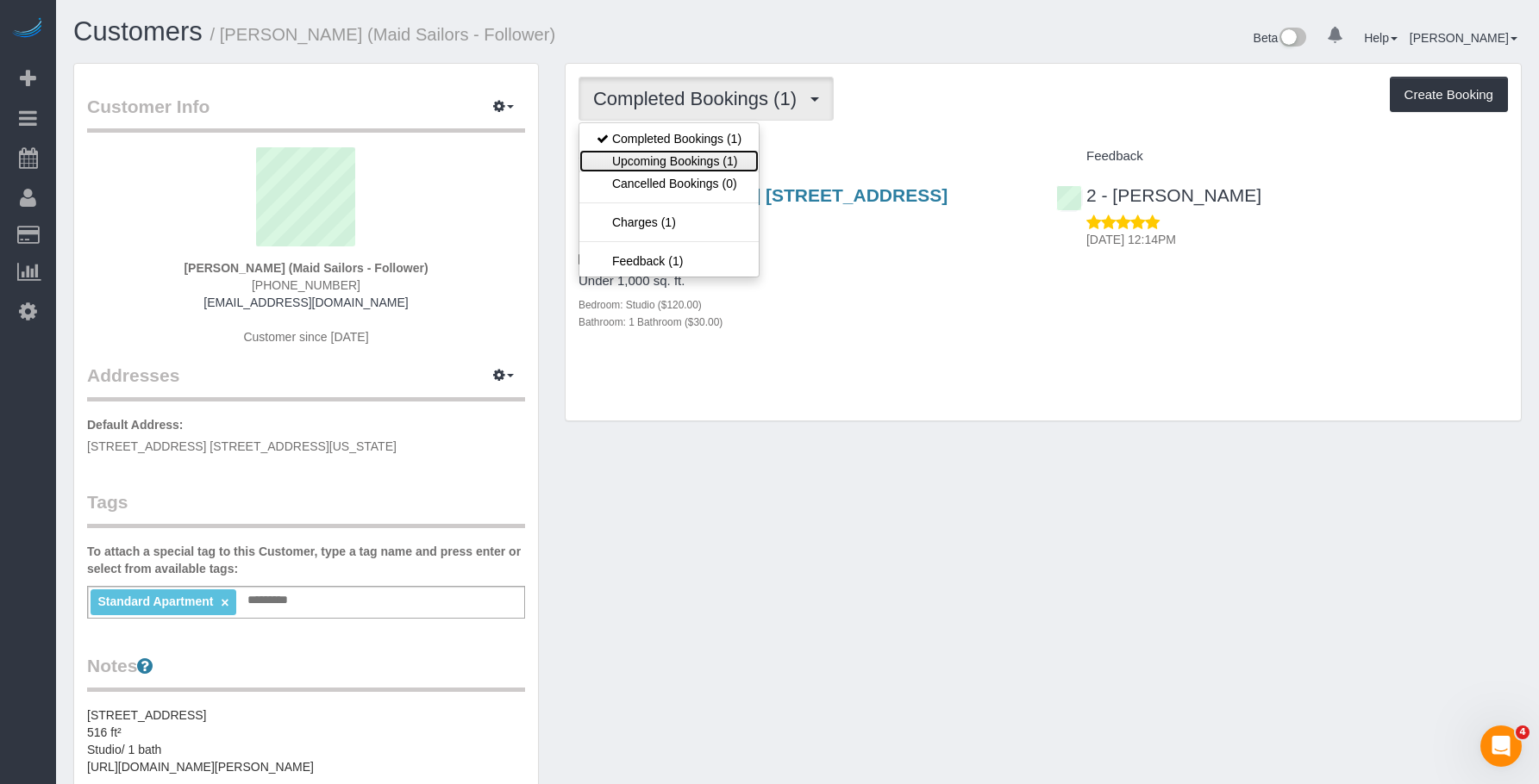
click at [714, 166] on link "Upcoming Bookings (1)" at bounding box center [669, 161] width 179 height 22
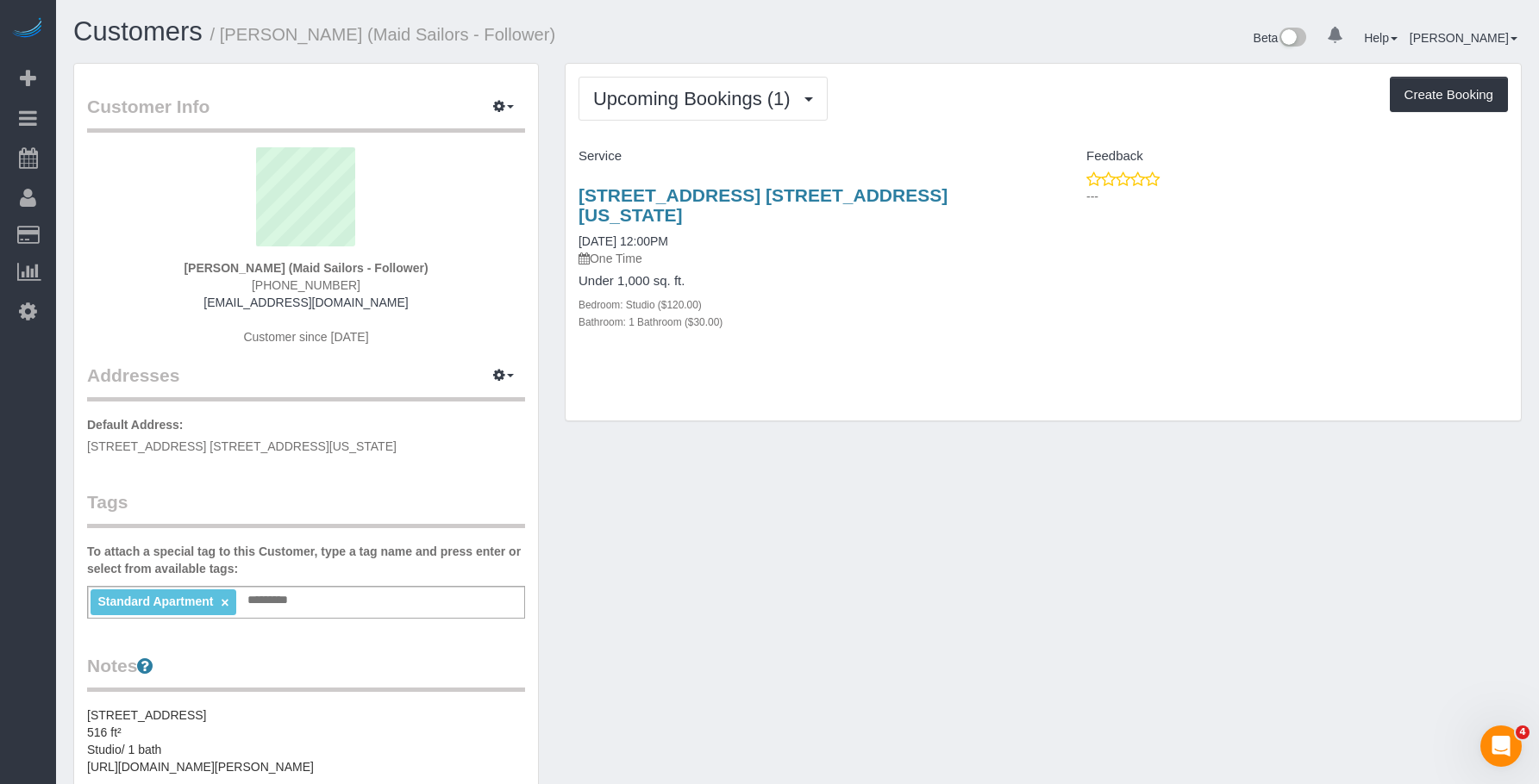
drag, startPoint x: 554, startPoint y: 188, endPoint x: 972, endPoint y: 200, distance: 418.2
click at [972, 200] on div "Upcoming Bookings (1) Completed Bookings (1) Upcoming Bookings (1) Cancelled Bo…" at bounding box center [1042, 251] width 982 height 377
copy link "561 10th Ave, Apt. 24b, New York, NY 10036"
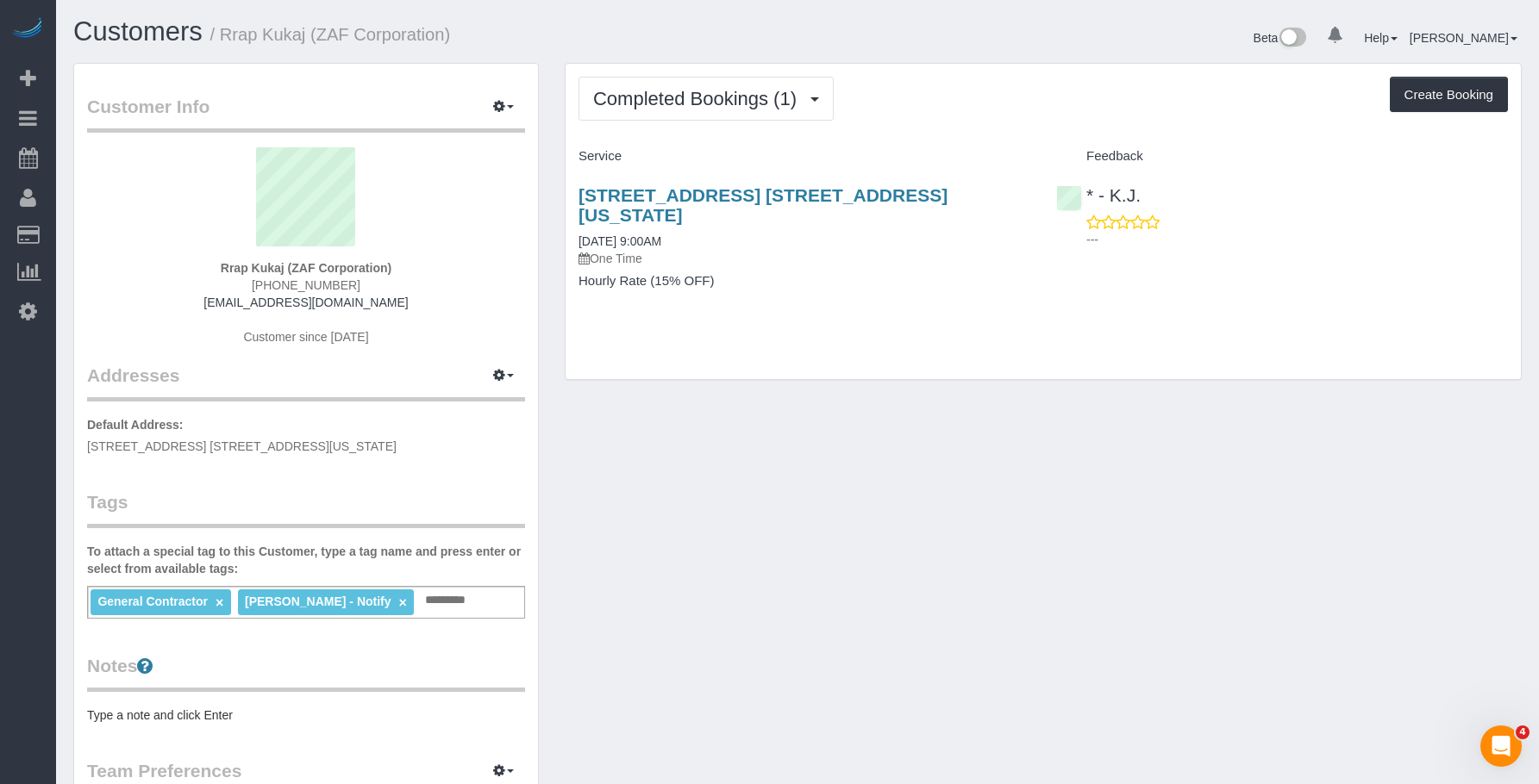
click at [829, 328] on div "Completed Bookings (1) Completed Bookings (1) Upcoming Bookings (0) Cancelled B…" at bounding box center [1043, 222] width 955 height 315
click at [706, 107] on span "Completed Bookings (1)" at bounding box center [699, 98] width 212 height 21
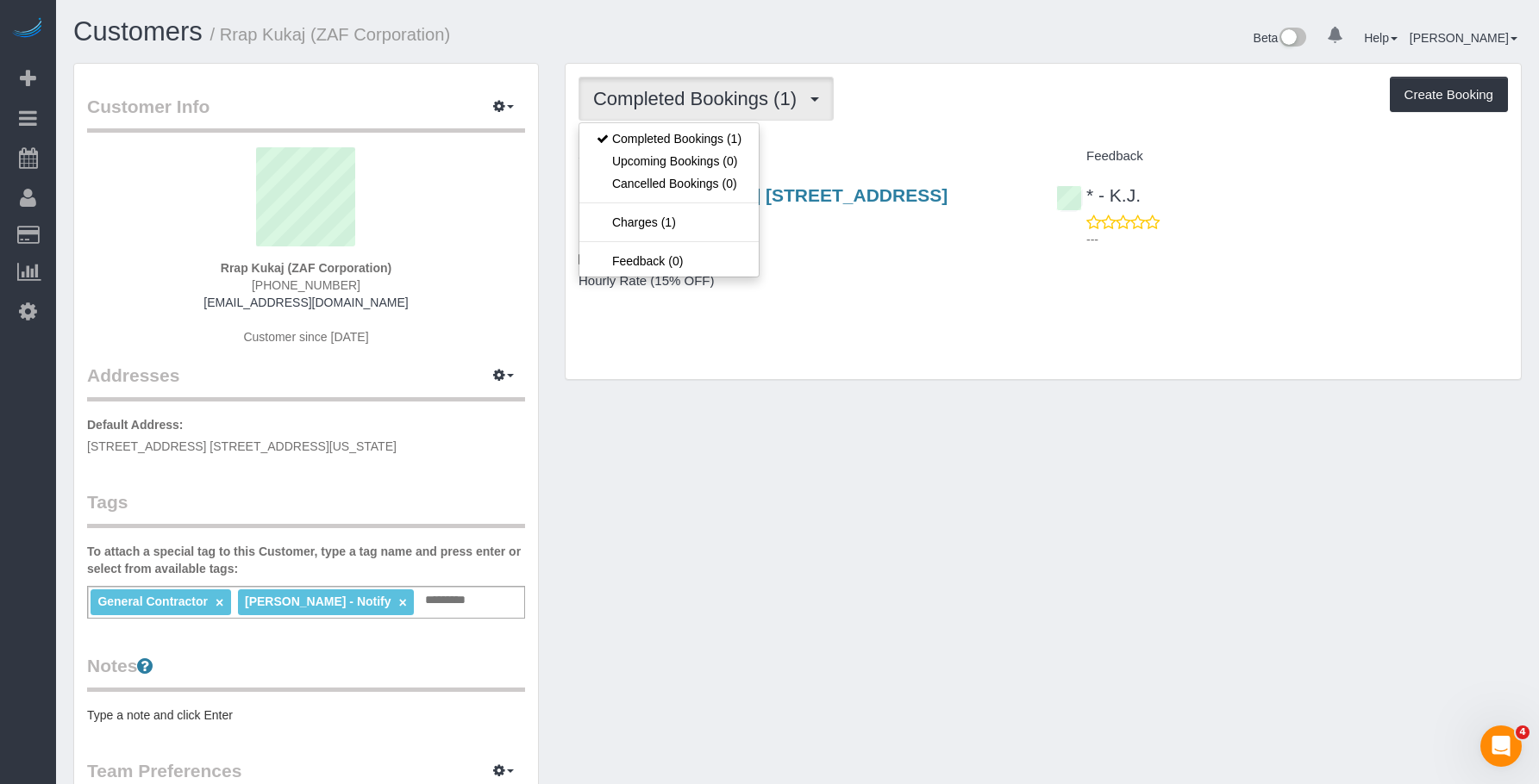
click at [921, 125] on div "Completed Bookings (1) Completed Bookings (1) Upcoming Bookings (0) Cancelled B…" at bounding box center [1043, 222] width 955 height 315
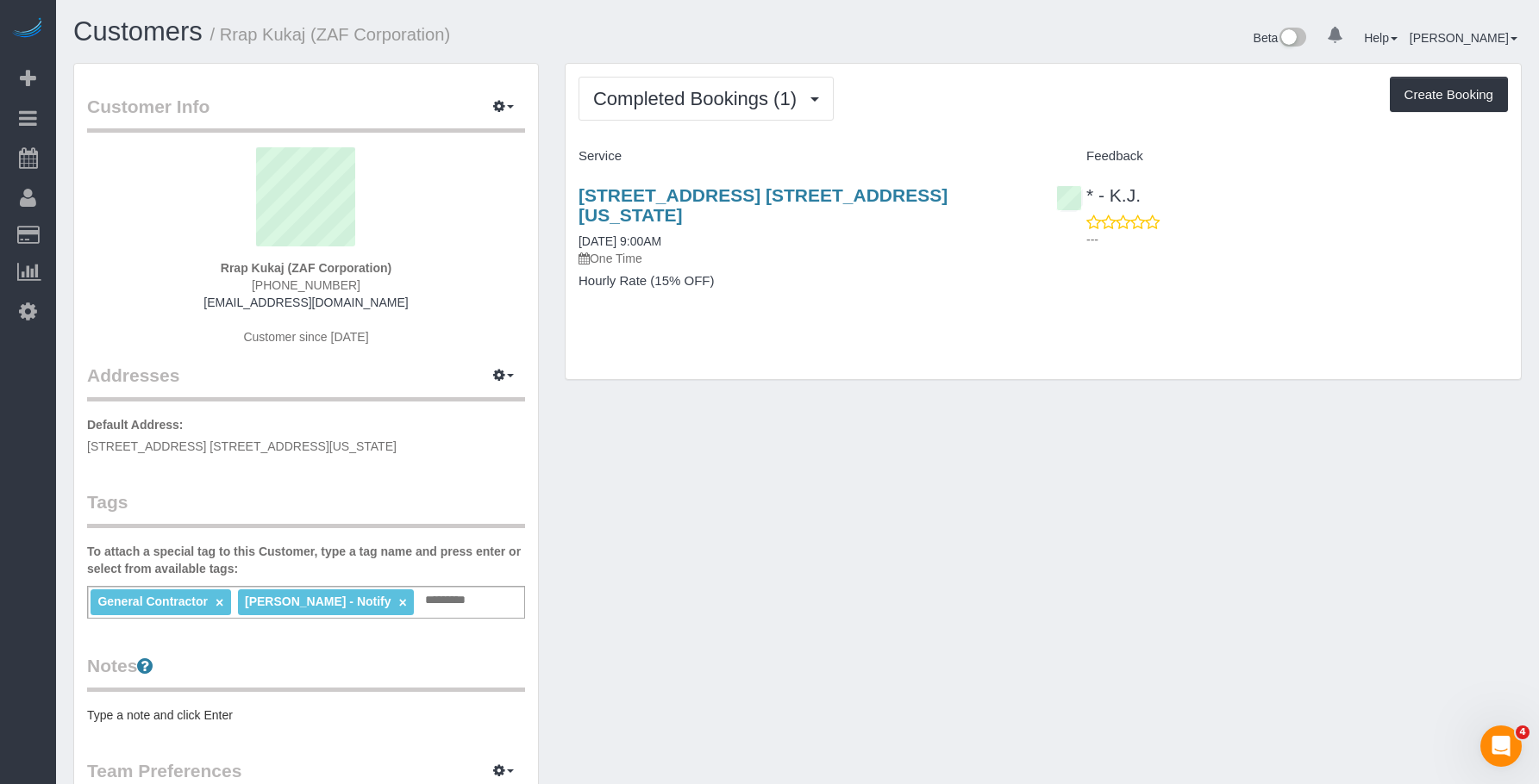
drag, startPoint x: 858, startPoint y: 306, endPoint x: 1220, endPoint y: 228, distance: 370.3
click at [858, 304] on div "Completed Bookings (1) Completed Bookings (1) Upcoming Bookings (0) Cancelled B…" at bounding box center [1043, 222] width 955 height 315
click at [797, 200] on link "1150 Park Ave, Apt. 16a, New York, NY 10128" at bounding box center [763, 204] width 369 height 39
drag, startPoint x: 228, startPoint y: 35, endPoint x: 311, endPoint y: 40, distance: 83.2
click at [311, 40] on small "/ Rrap Kukaj (ZAF Corporation)" at bounding box center [330, 34] width 240 height 19
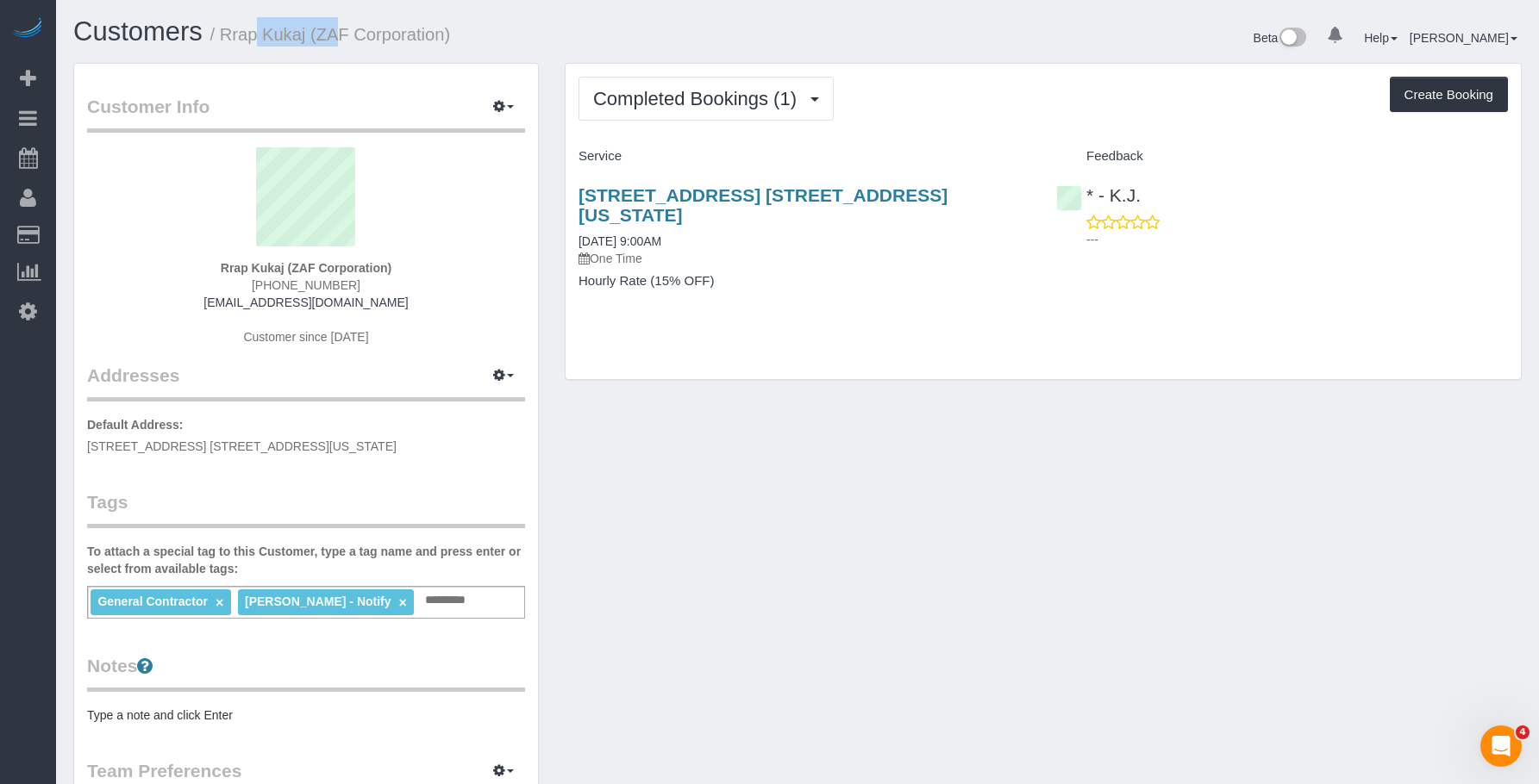
copy small "Rrap Kukaj"
click at [594, 32] on h1 "Customers / Rrap Kukaj (ZAF Corporation)" at bounding box center [428, 32] width 711 height 29
click at [621, 91] on span "Completed Bookings (1)" at bounding box center [699, 98] width 212 height 21
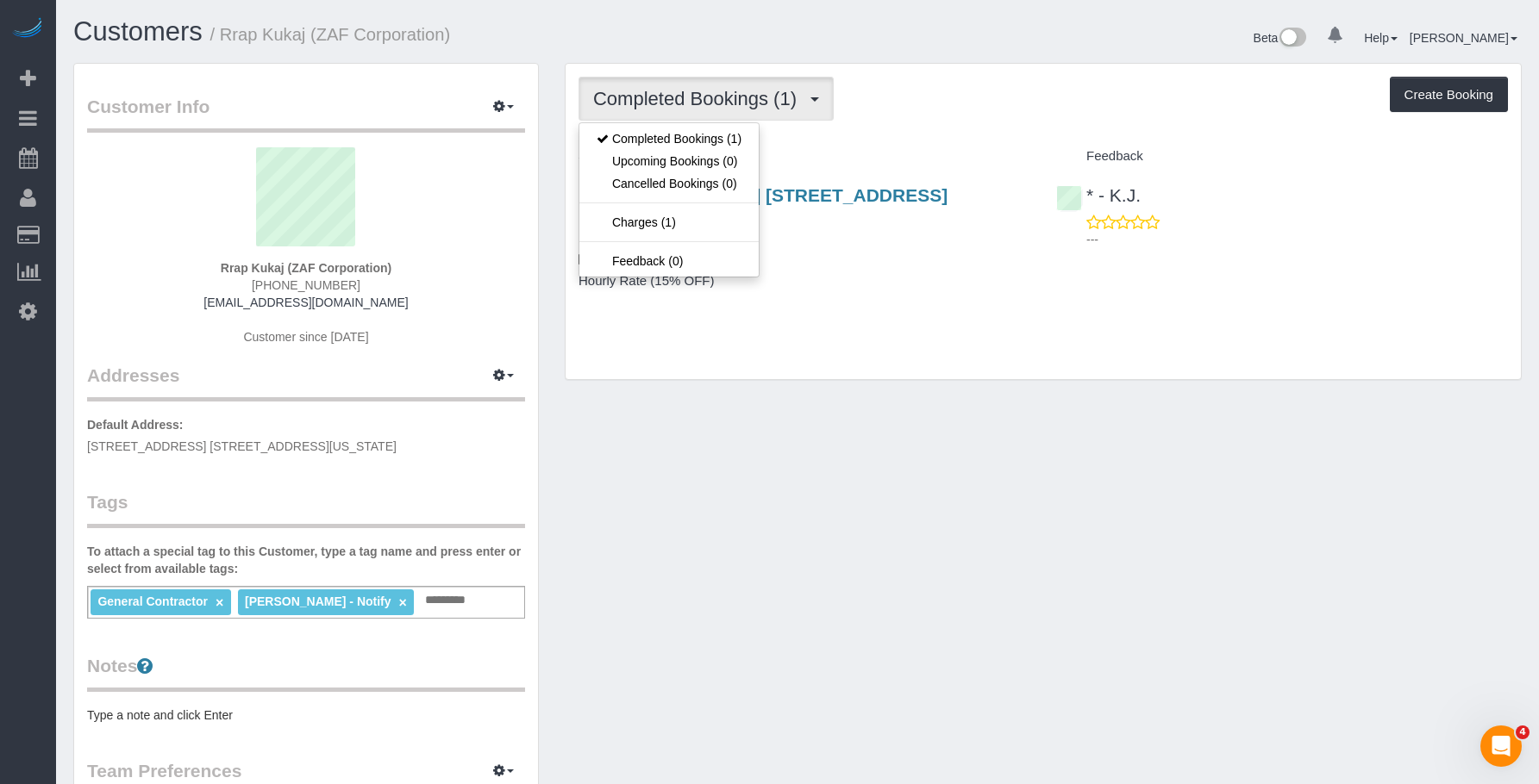
click at [988, 64] on div "Completed Bookings (1) Completed Bookings (1) Upcoming Bookings (0) Cancelled B…" at bounding box center [1043, 222] width 955 height 315
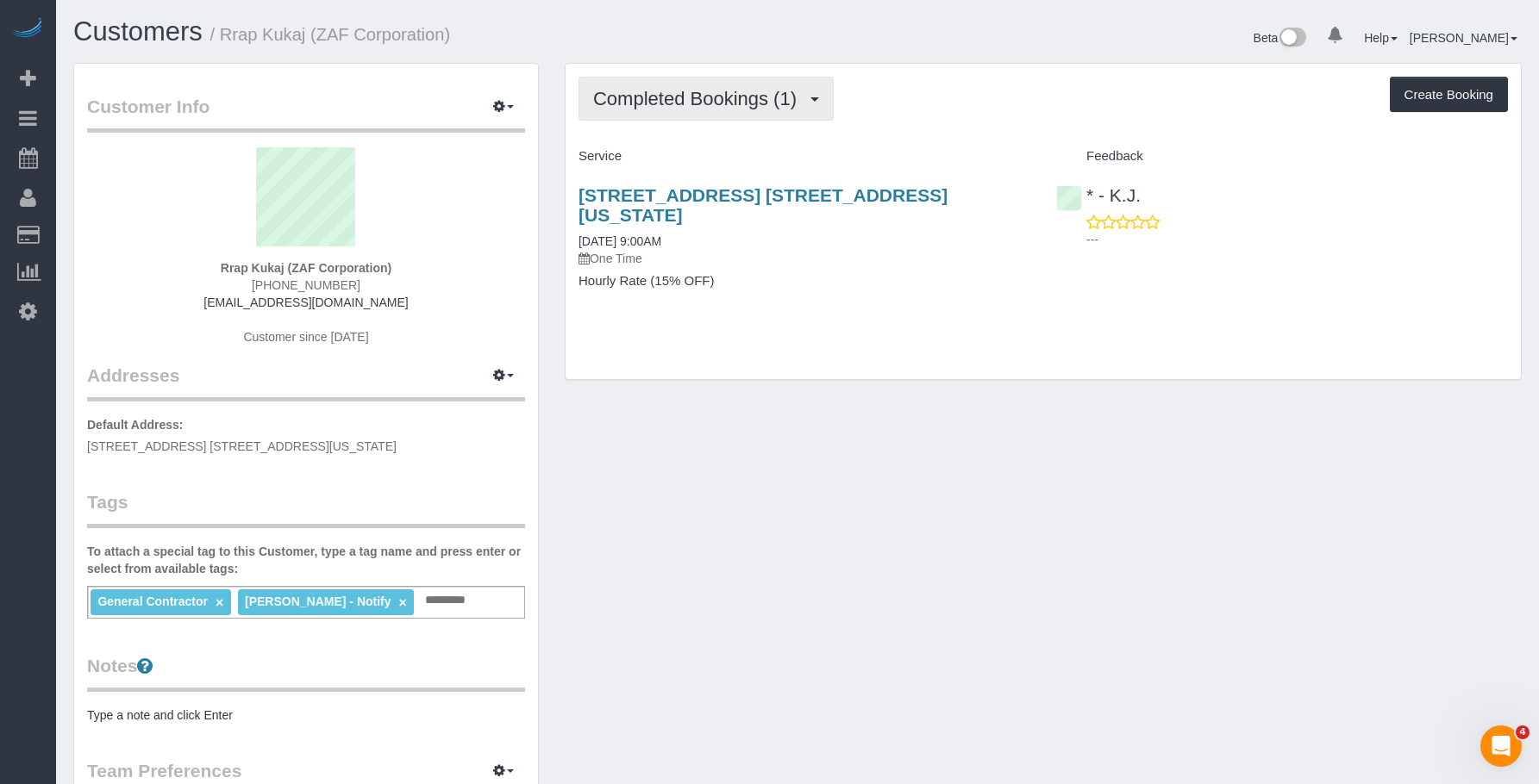
drag, startPoint x: 703, startPoint y: 96, endPoint x: 672, endPoint y: 153, distance: 64.9
click at [701, 98] on span "Completed Bookings (1)" at bounding box center [699, 98] width 212 height 21
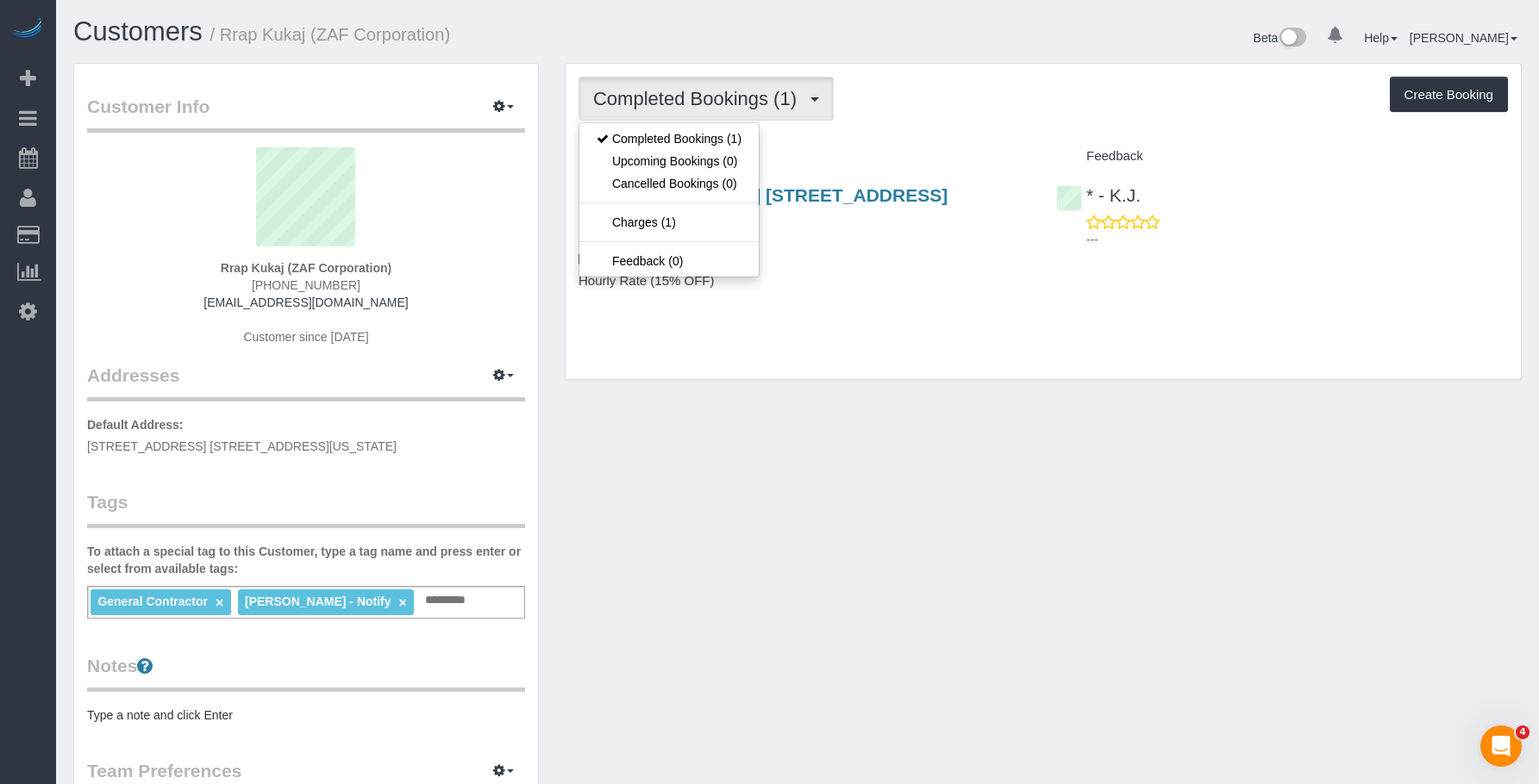
click at [945, 125] on div "Completed Bookings (1) Completed Bookings (1) Upcoming Bookings (0) Cancelled B…" at bounding box center [1043, 222] width 955 height 315
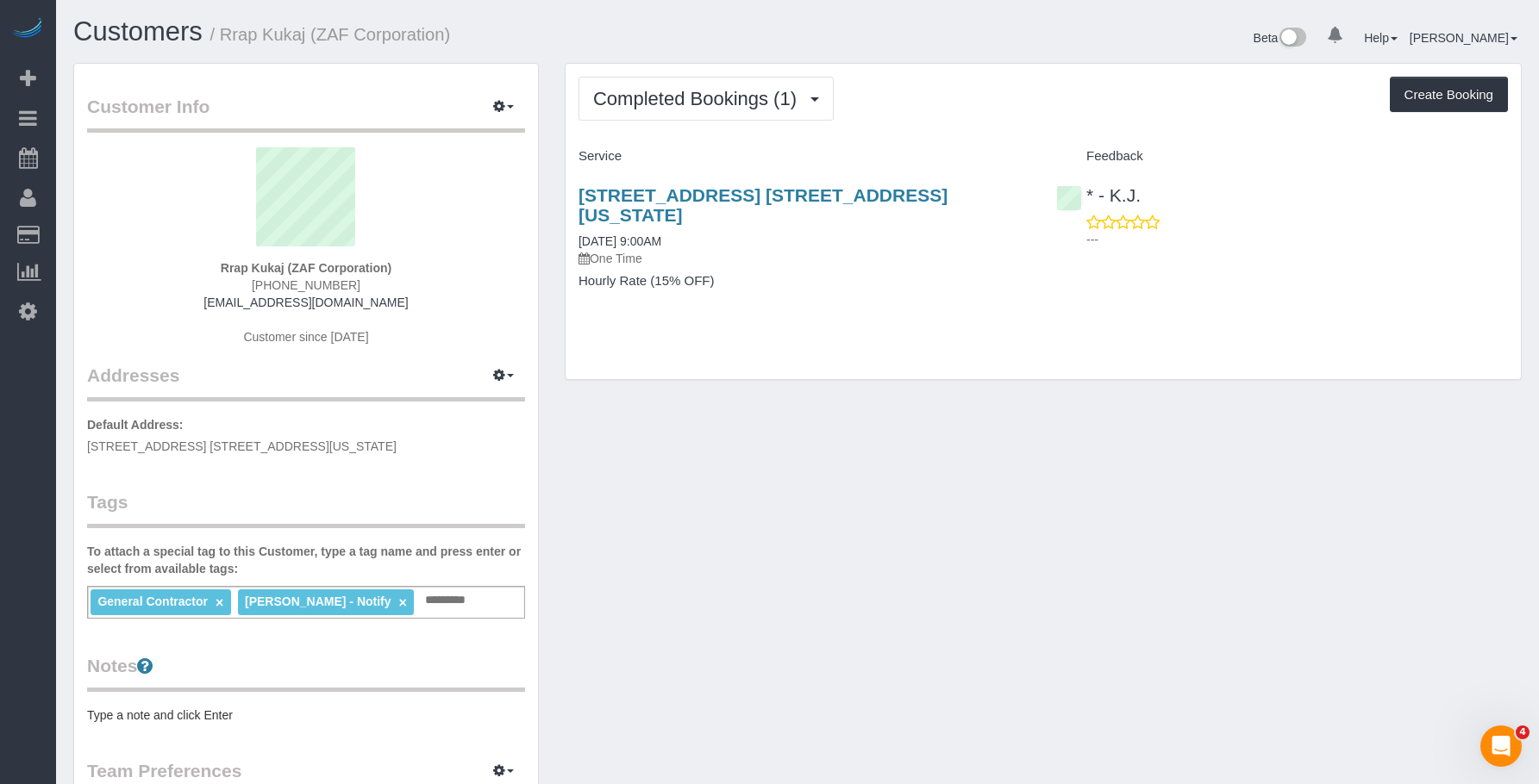
drag, startPoint x: 678, startPoint y: 189, endPoint x: 1000, endPoint y: 193, distance: 322.0
click at [986, 187] on div "Completed Bookings (1) Completed Bookings (1) Upcoming Bookings (0) Cancelled B…" at bounding box center [1042, 230] width 982 height 335
copy link "1150 Park Ave, Apt. 16a, New York, NY 10128"
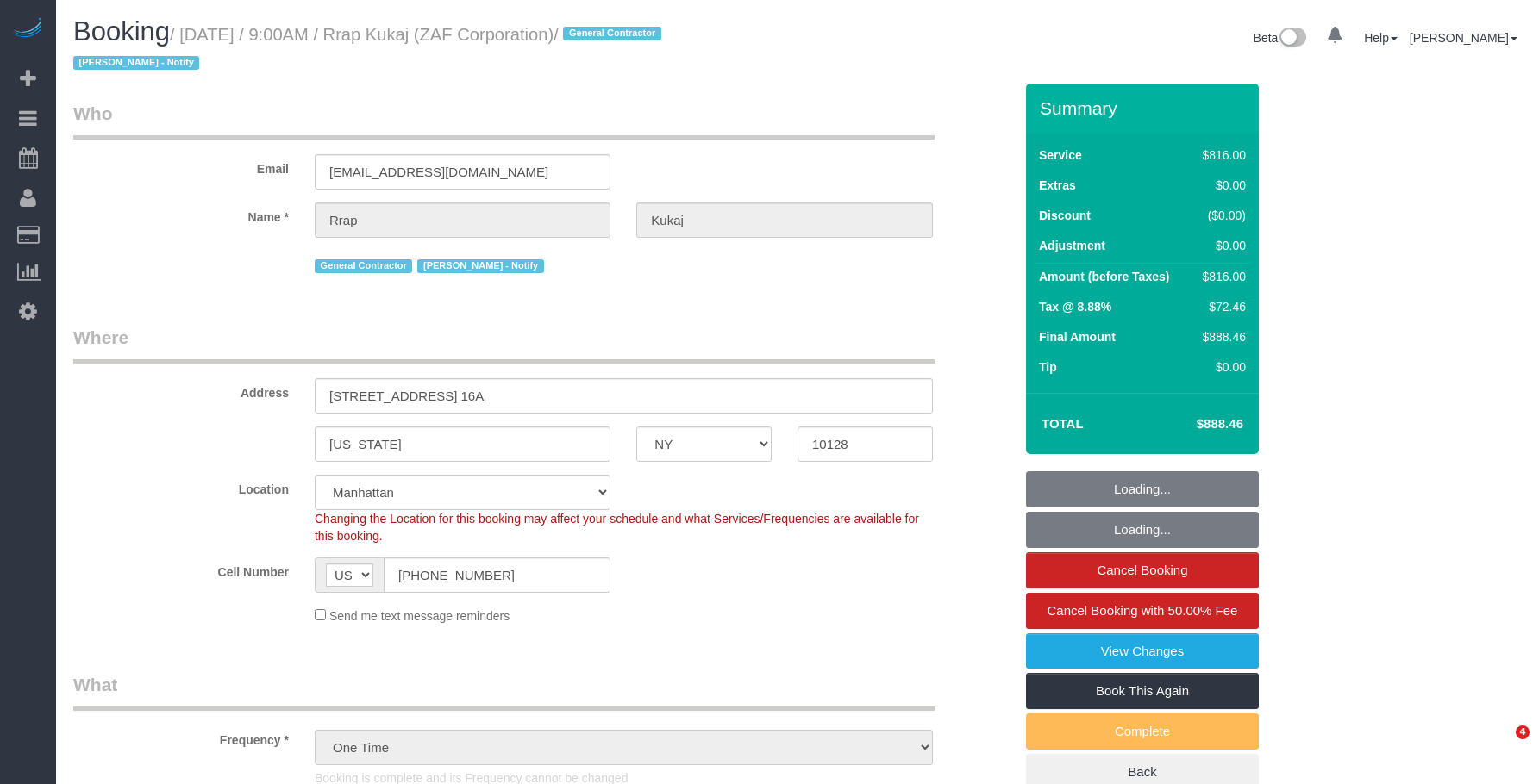
select select "NY"
select select "3"
select select "240"
select select "spot1"
select select "number:89"
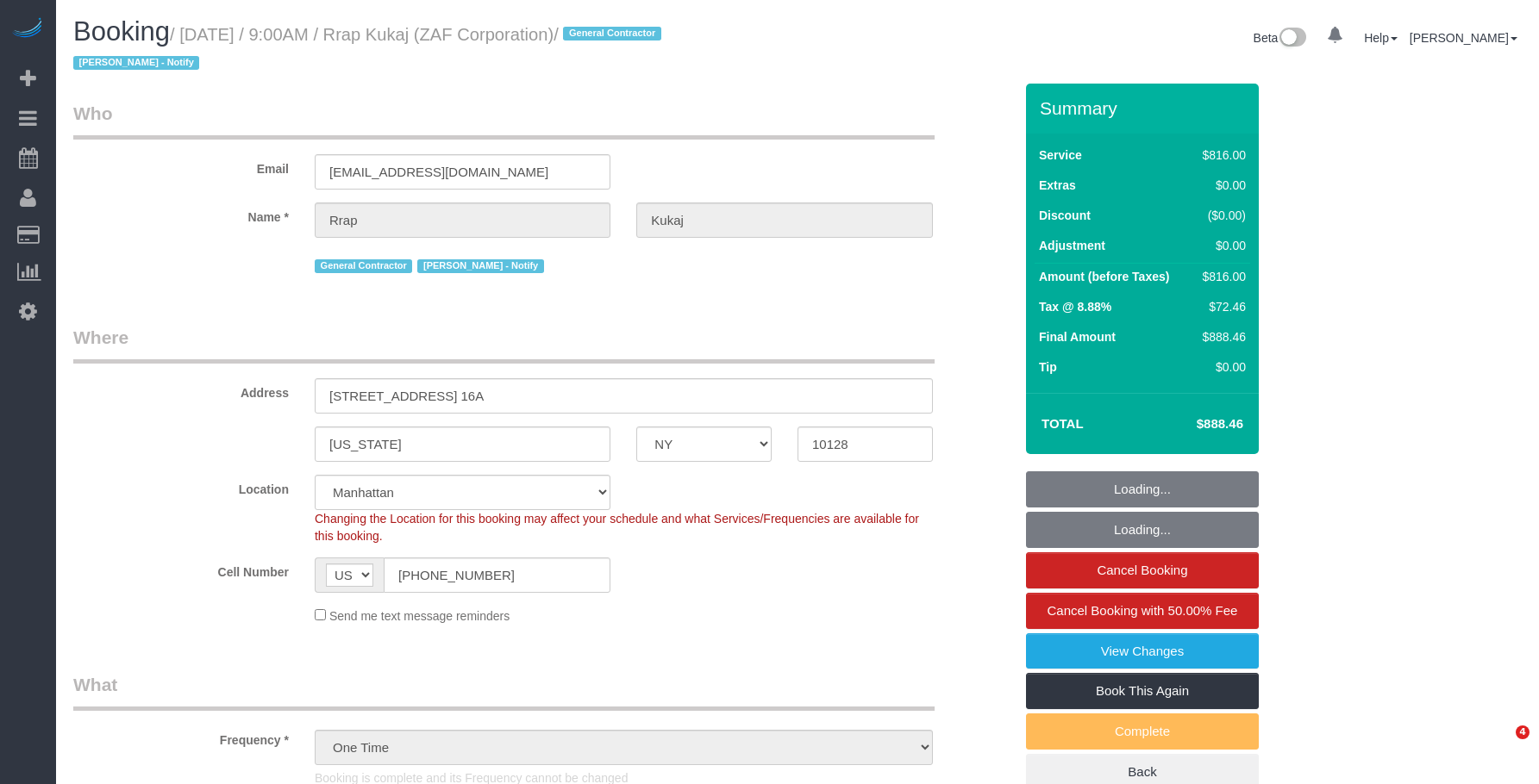
select select "number:90"
select select "number:15"
select select "number:7"
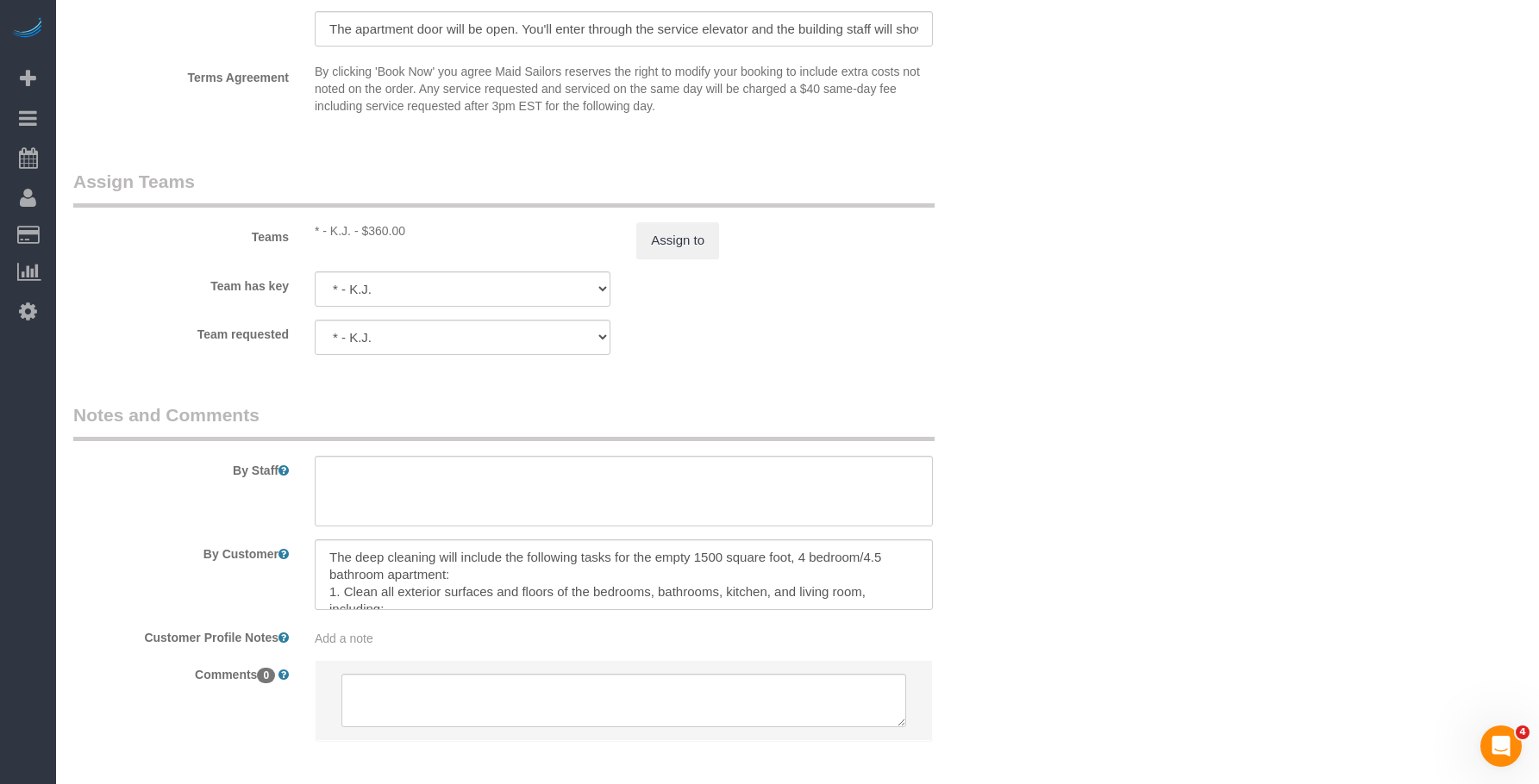
scroll to position [1956, 0]
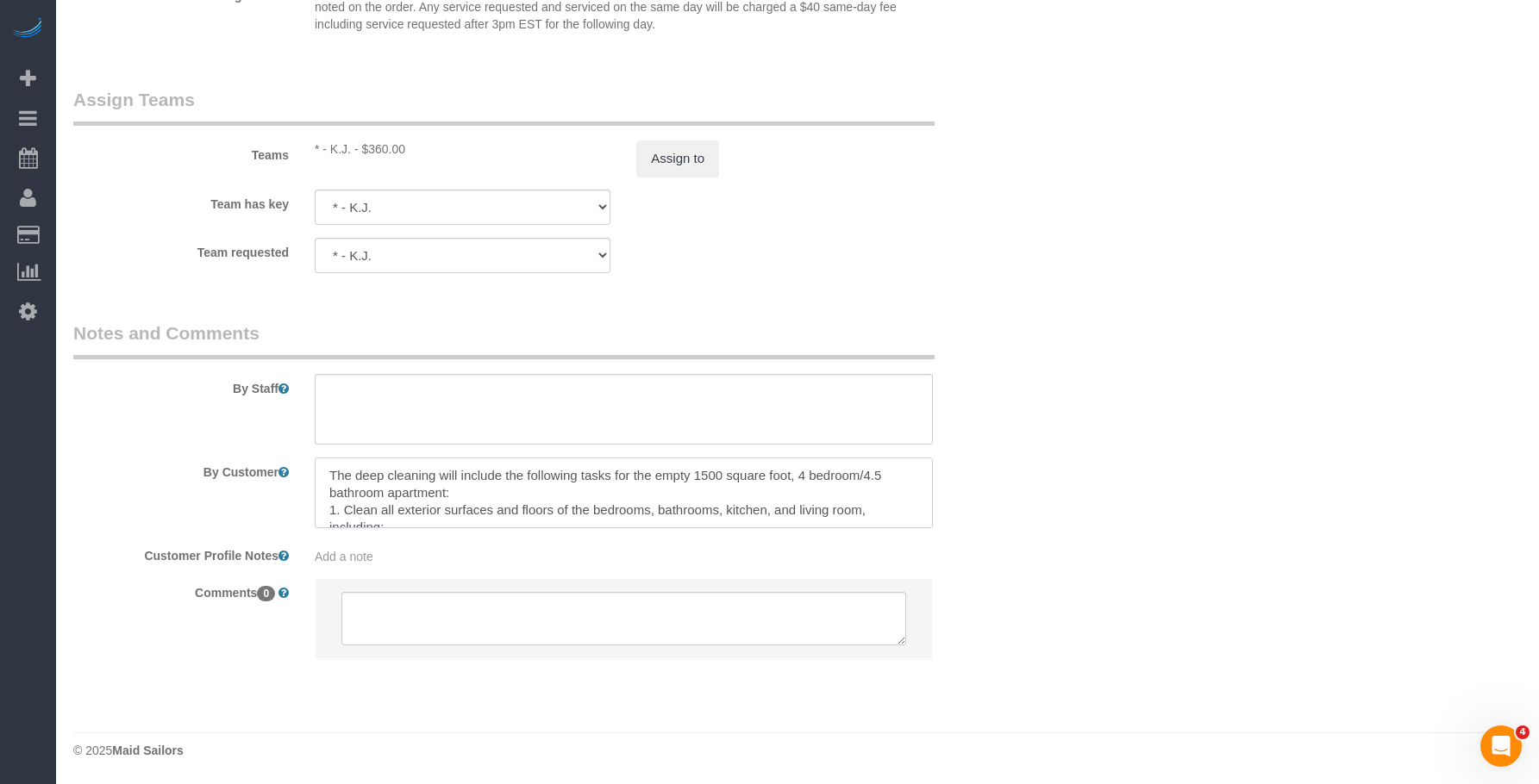
click at [620, 479] on textarea at bounding box center [624, 492] width 618 height 71
drag, startPoint x: 537, startPoint y: 83, endPoint x: 645, endPoint y: 226, distance: 179.2
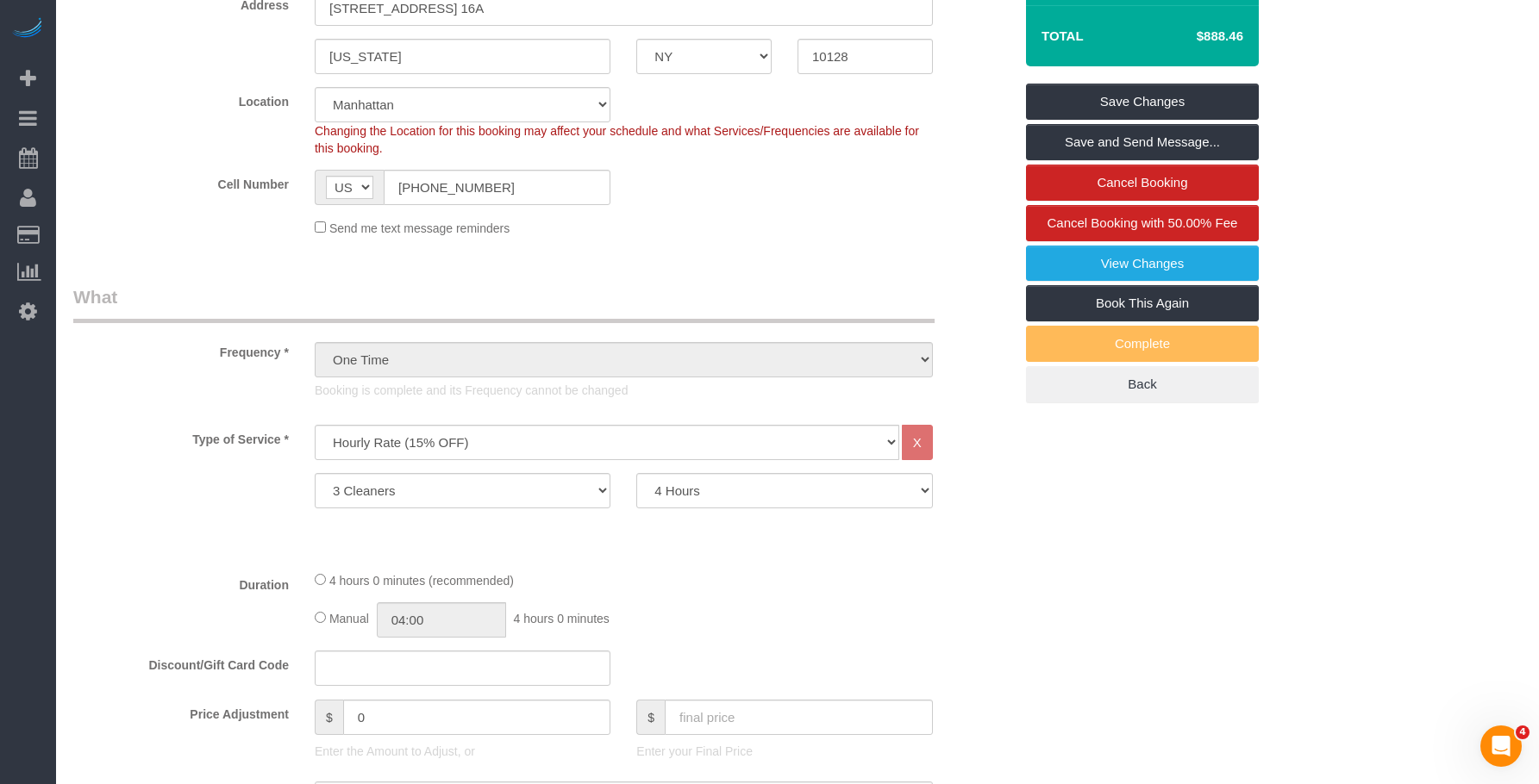
scroll to position [147, 0]
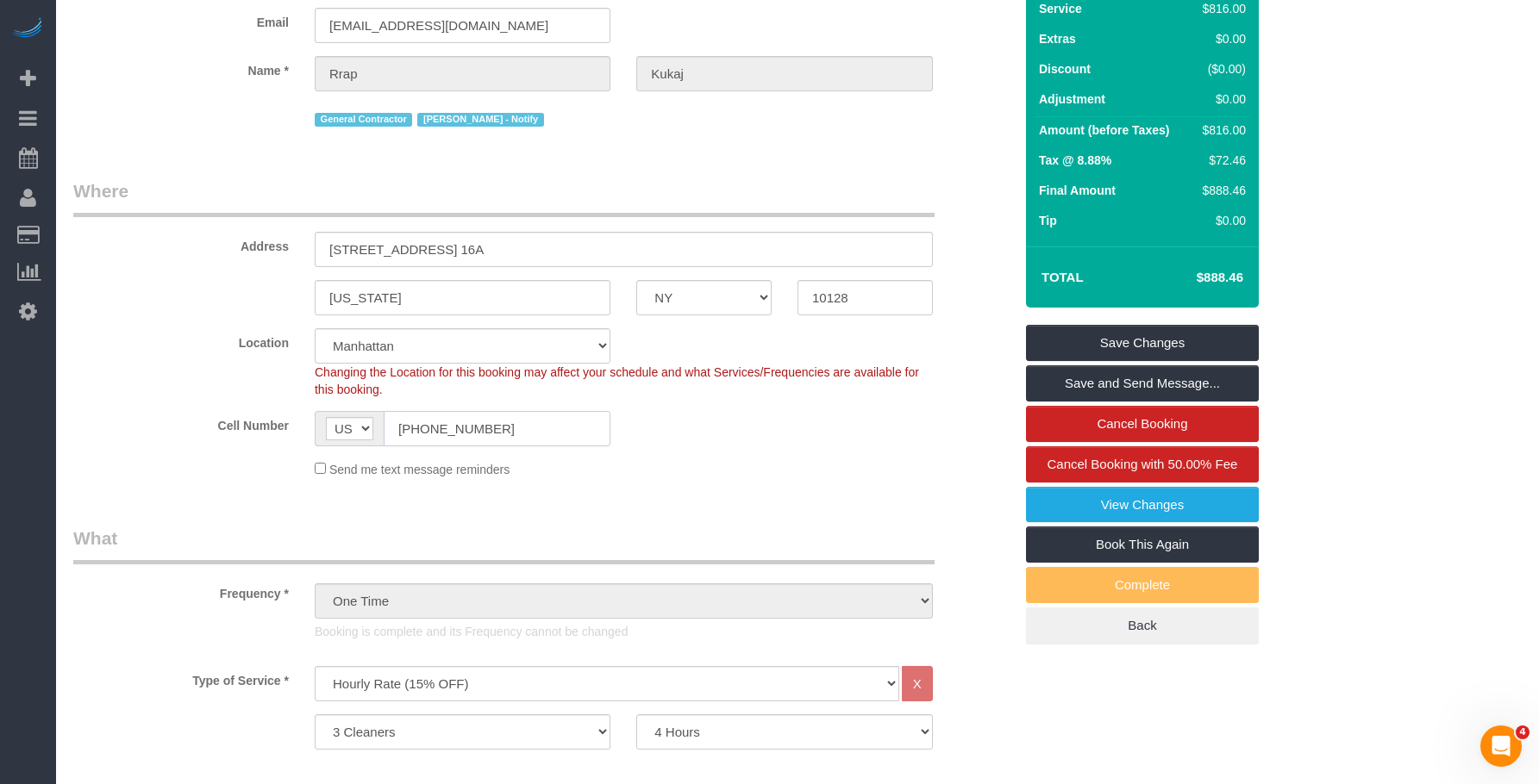
drag, startPoint x: 523, startPoint y: 441, endPoint x: 464, endPoint y: 300, distance: 152.8
click at [293, 414] on div "Cell Number AF AL DZ AD AO AI AQ AG AR AM AW AU AT AZ BS BH BD BB BY BE BZ BJ B…" at bounding box center [543, 428] width 966 height 36
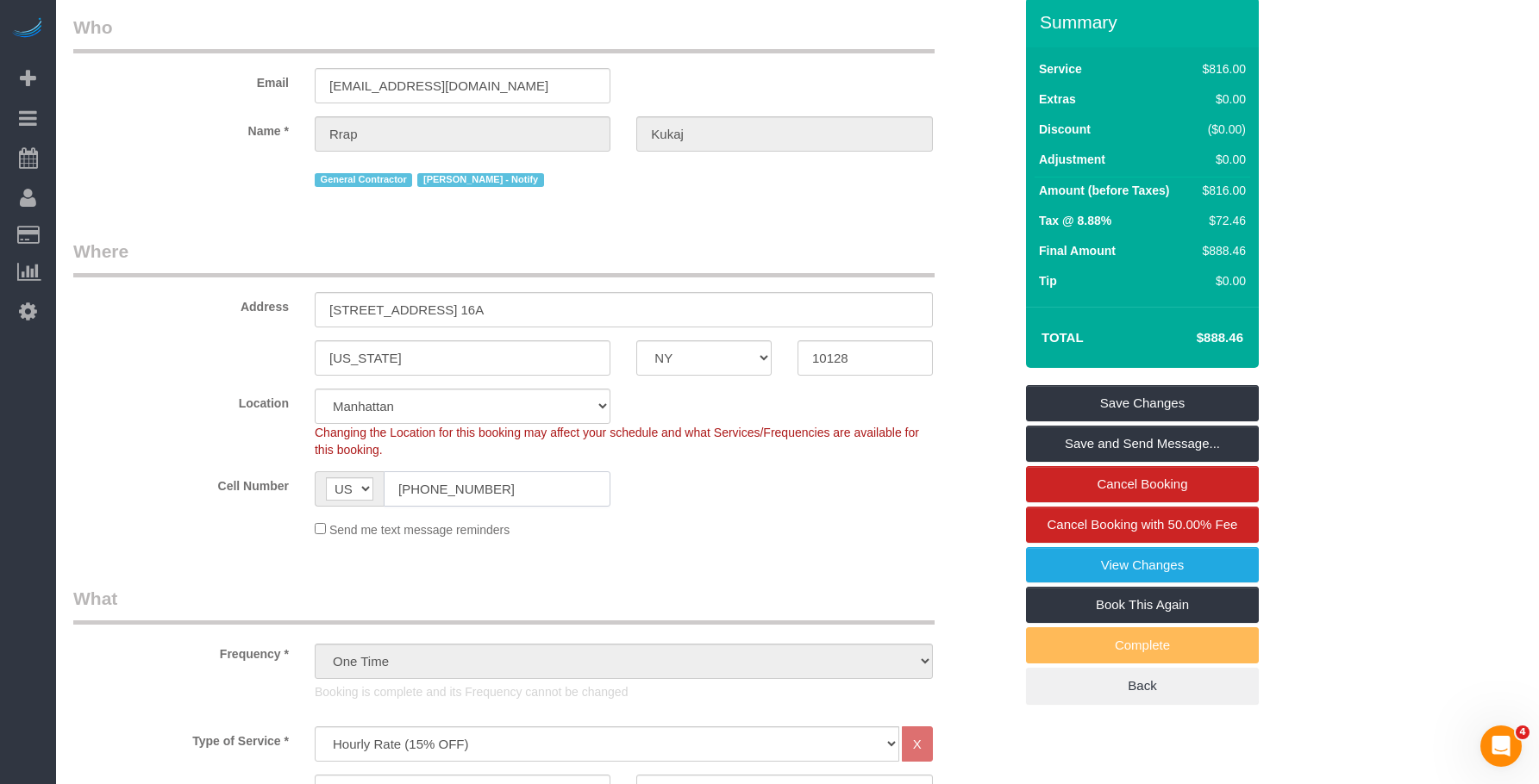
scroll to position [0, 0]
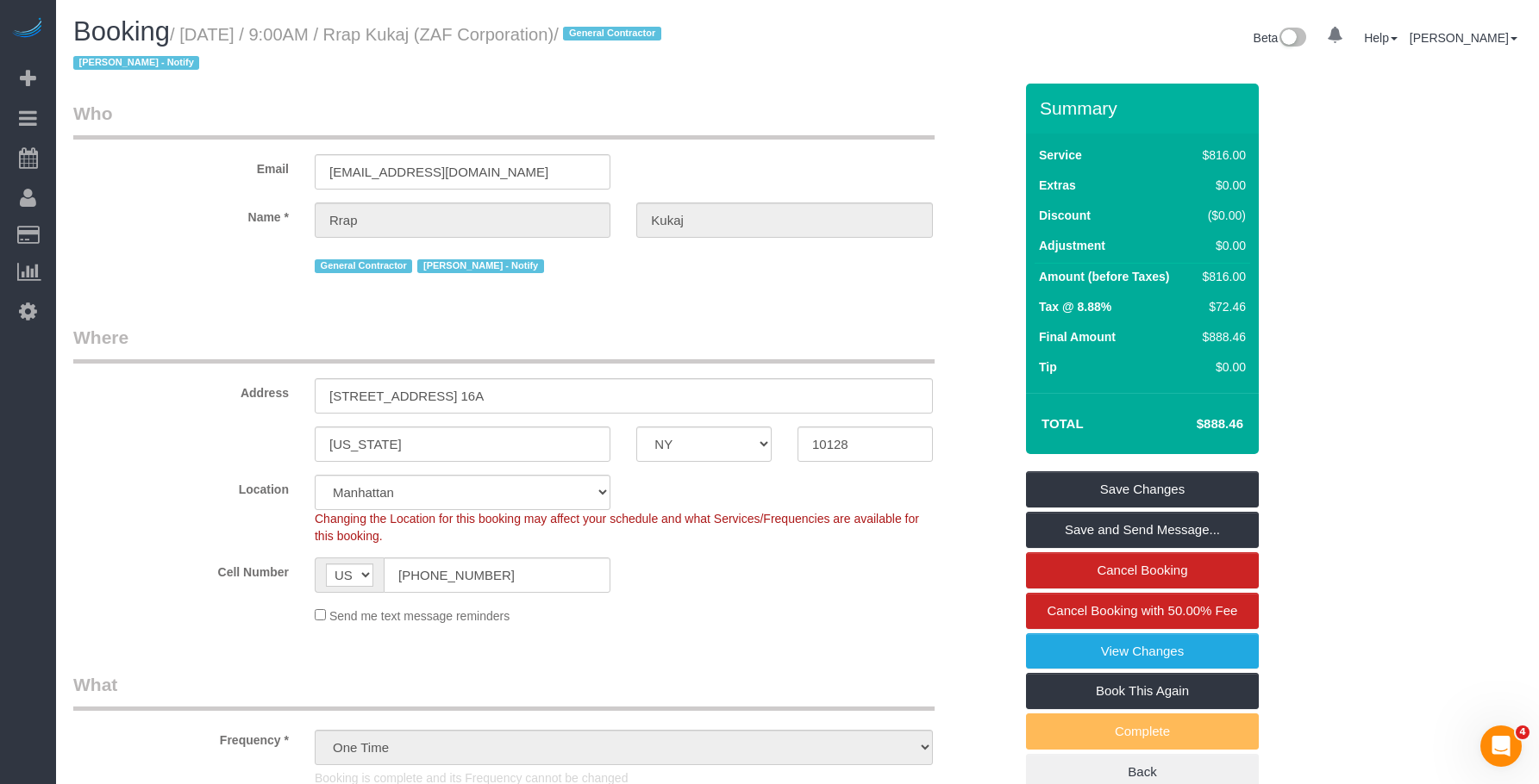
click at [606, 332] on legend "Where" at bounding box center [504, 344] width 861 height 39
drag, startPoint x: 511, startPoint y: 574, endPoint x: 159, endPoint y: 525, distance: 355.4
click at [159, 525] on sui-booking-location "Location Manhattan Austin Boston Bronx Brooklyn Charlotte Denver New Jersey Por…" at bounding box center [543, 550] width 939 height 150
click at [228, 76] on h1 "Booking / August 12, 2025 / 9:00AM / Rrap Kukaj (ZAF Corporation) / General Con…" at bounding box center [428, 47] width 711 height 59
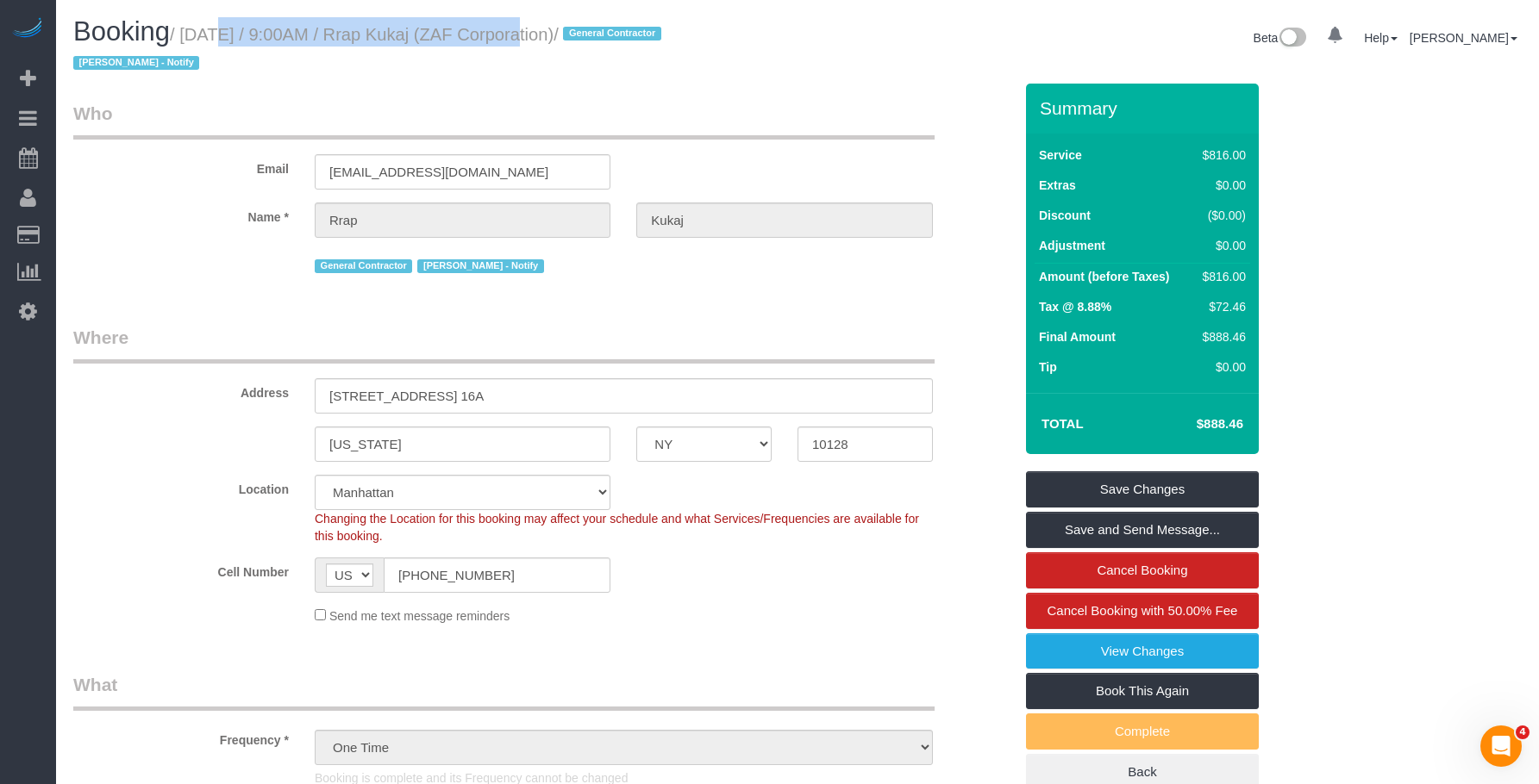
drag, startPoint x: 191, startPoint y: 38, endPoint x: 487, endPoint y: 46, distance: 296.1
click at [487, 46] on h1 "Booking / August 12, 2025 / 9:00AM / Rrap Kukaj (ZAF Corporation) / General Con…" at bounding box center [428, 47] width 711 height 59
copy small "August 12, 2025 / 9:00AM / Rrap Kukaj"
click at [283, 77] on div "Booking / August 12, 2025 / 9:00AM / Rrap Kukaj (ZAF Corporation) / General Con…" at bounding box center [429, 50] width 737 height 66
drag, startPoint x: 401, startPoint y: 31, endPoint x: 492, endPoint y: 37, distance: 91.2
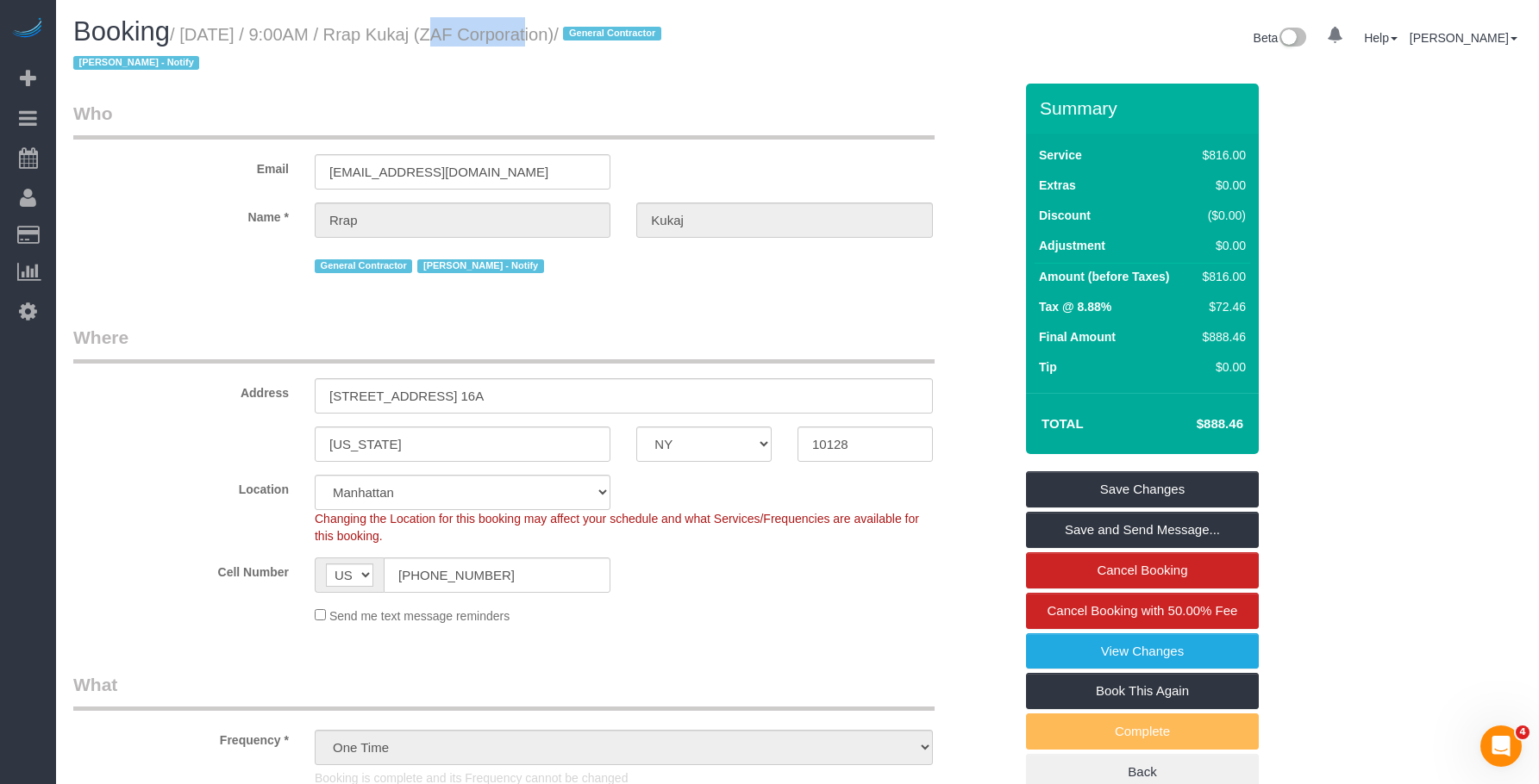
click at [492, 37] on small "/ August 12, 2025 / 9:00AM / Rrap Kukaj (ZAF Corporation) / General Contractor …" at bounding box center [370, 49] width 593 height 49
copy small "Rrap Kukaj"
click at [523, 104] on legend "Who" at bounding box center [504, 120] width 861 height 39
drag, startPoint x: 394, startPoint y: 37, endPoint x: 419, endPoint y: 38, distance: 25.0
click at [419, 38] on small "/ August 12, 2025 / 9:00AM / Rrap Kukaj (ZAF Corporation) / General Contractor …" at bounding box center [370, 49] width 593 height 49
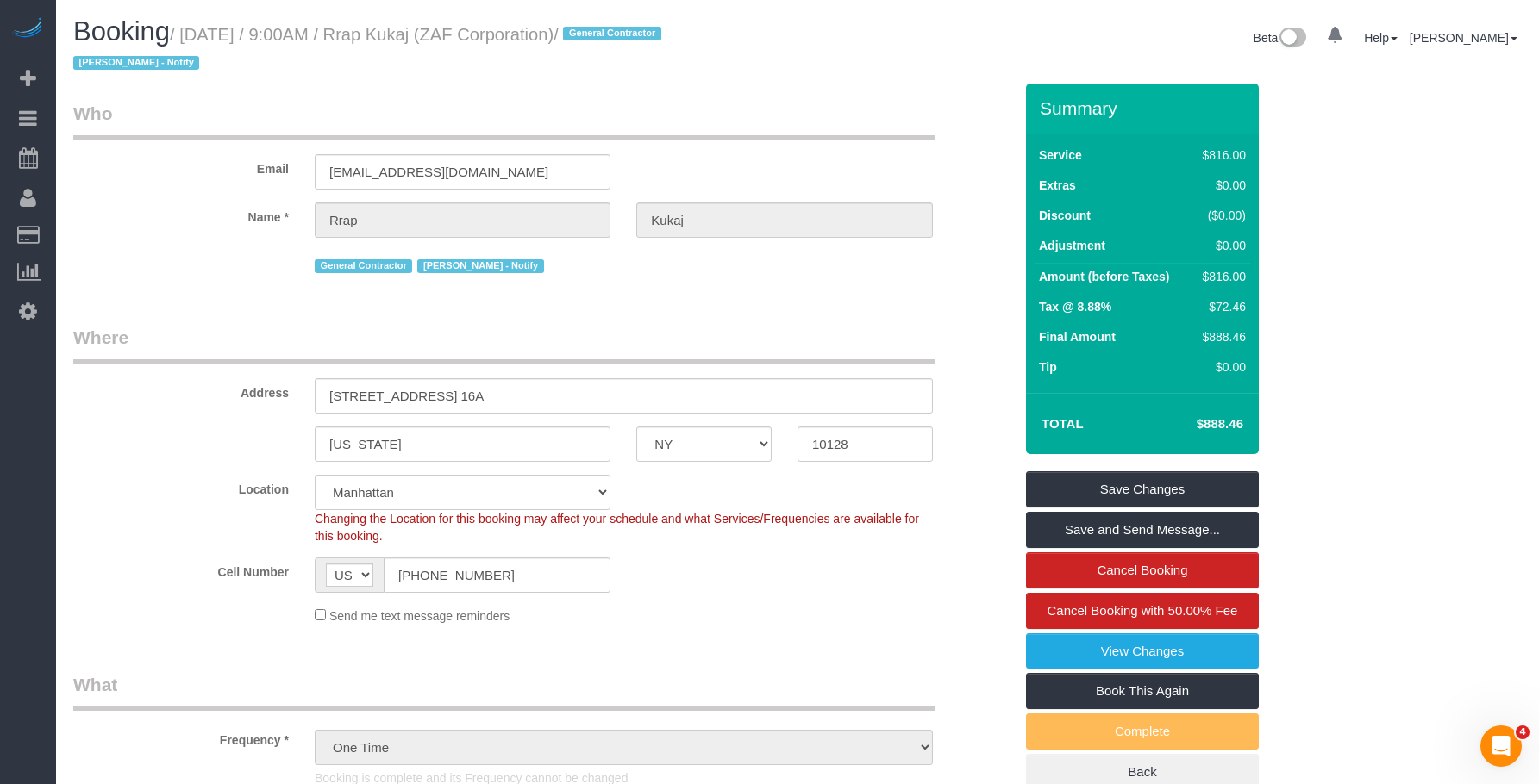
click at [467, 47] on h1 "Booking / August 12, 2025 / 9:00AM / Rrap Kukaj (ZAF Corporation) / General Con…" at bounding box center [428, 47] width 711 height 59
drag, startPoint x: 402, startPoint y: 33, endPoint x: 629, endPoint y: 47, distance: 227.4
click at [629, 47] on h1 "Booking / August 12, 2025 / 9:00AM / Rrap Kukaj (ZAF Corporation) / General Con…" at bounding box center [428, 47] width 711 height 59
copy small "Rrap Kukaj (ZAF Corporation)"
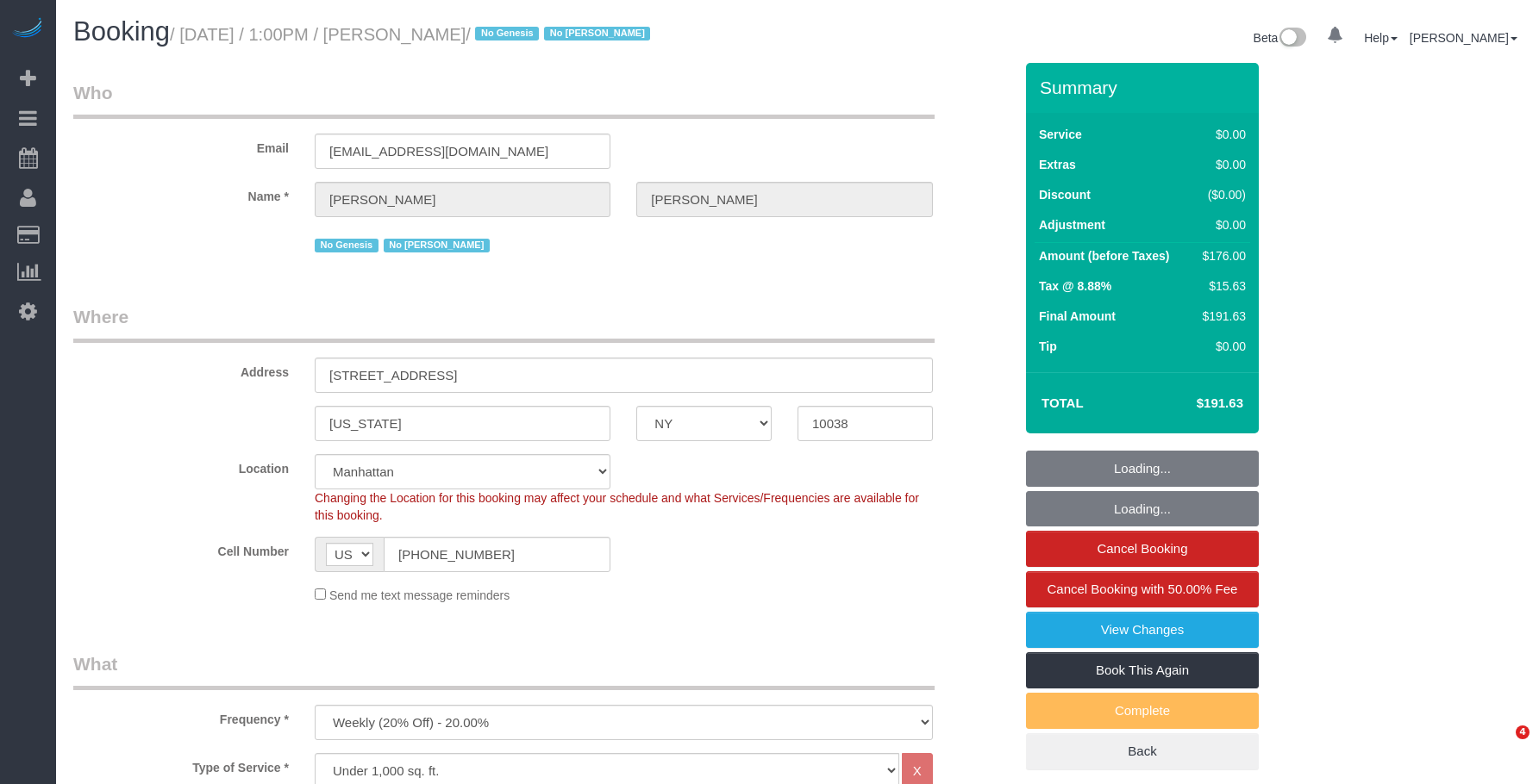
select select "NY"
select select "2"
select select "spot1"
select select "number:89"
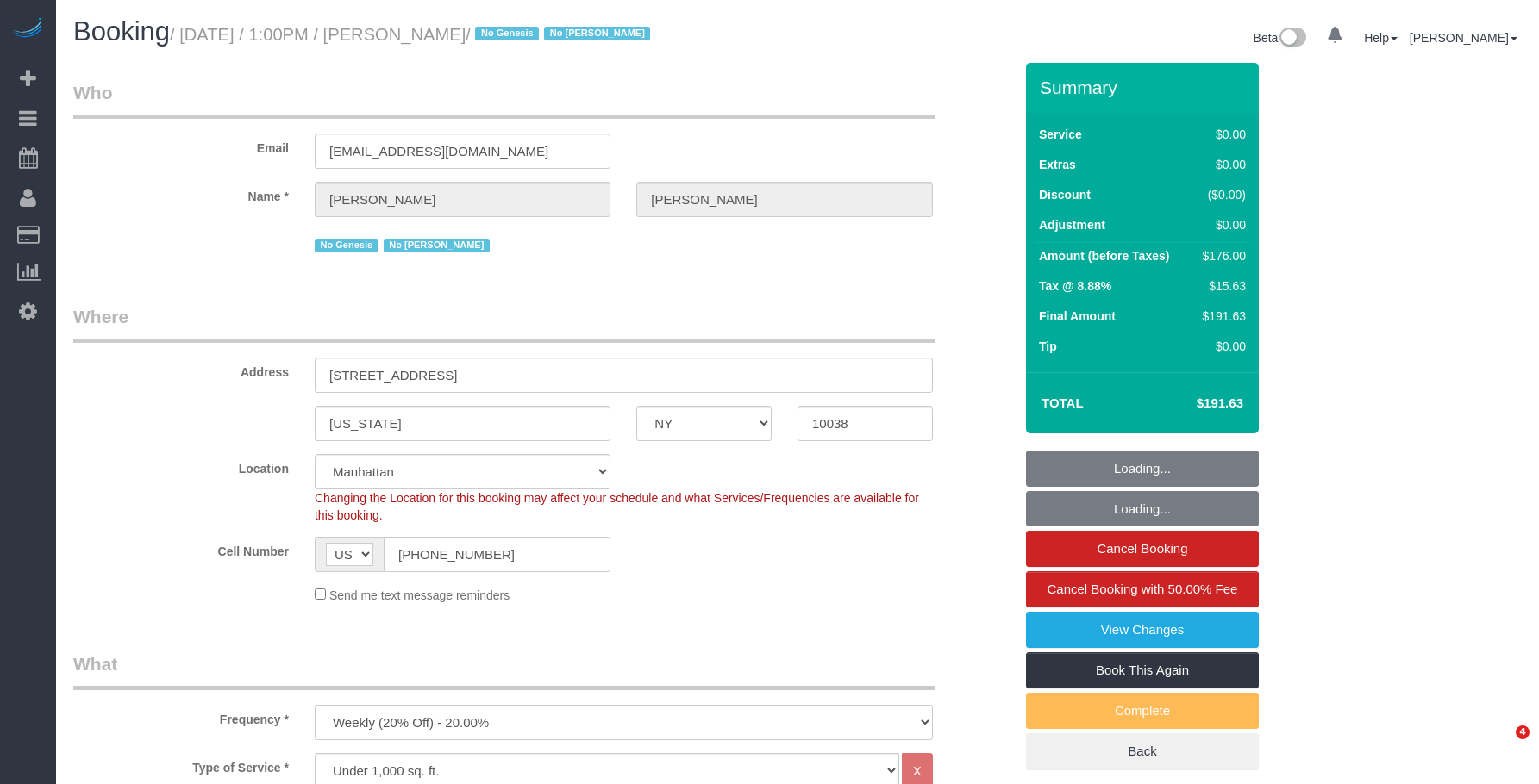
select select "number:90"
select select "number:15"
select select "number:6"
click at [477, 37] on small "/ [DATE] / 1:00PM / [PERSON_NAME] / No Genesis No [PERSON_NAME]" at bounding box center [412, 34] width 485 height 19
select select "object:1300"
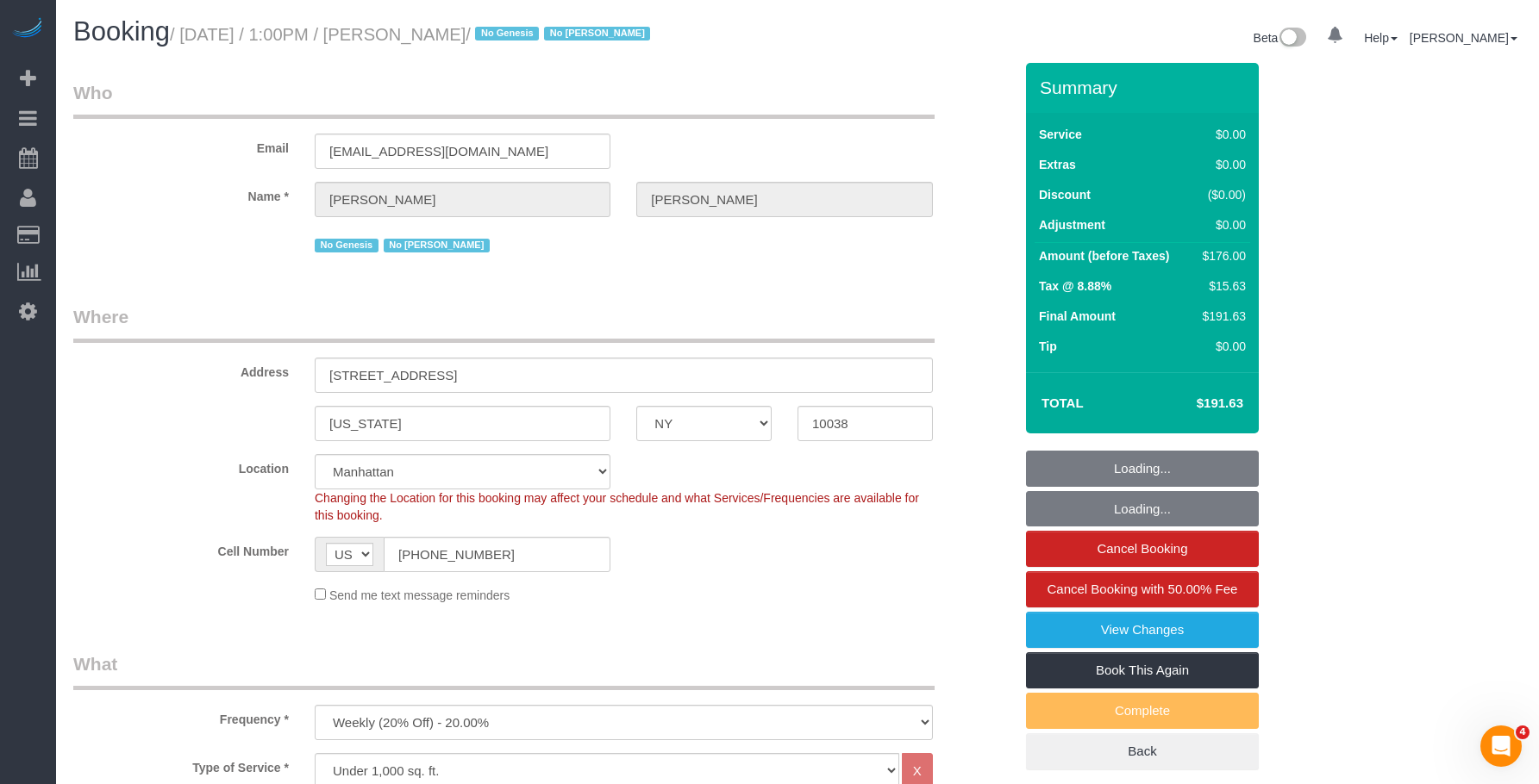
select select "2"
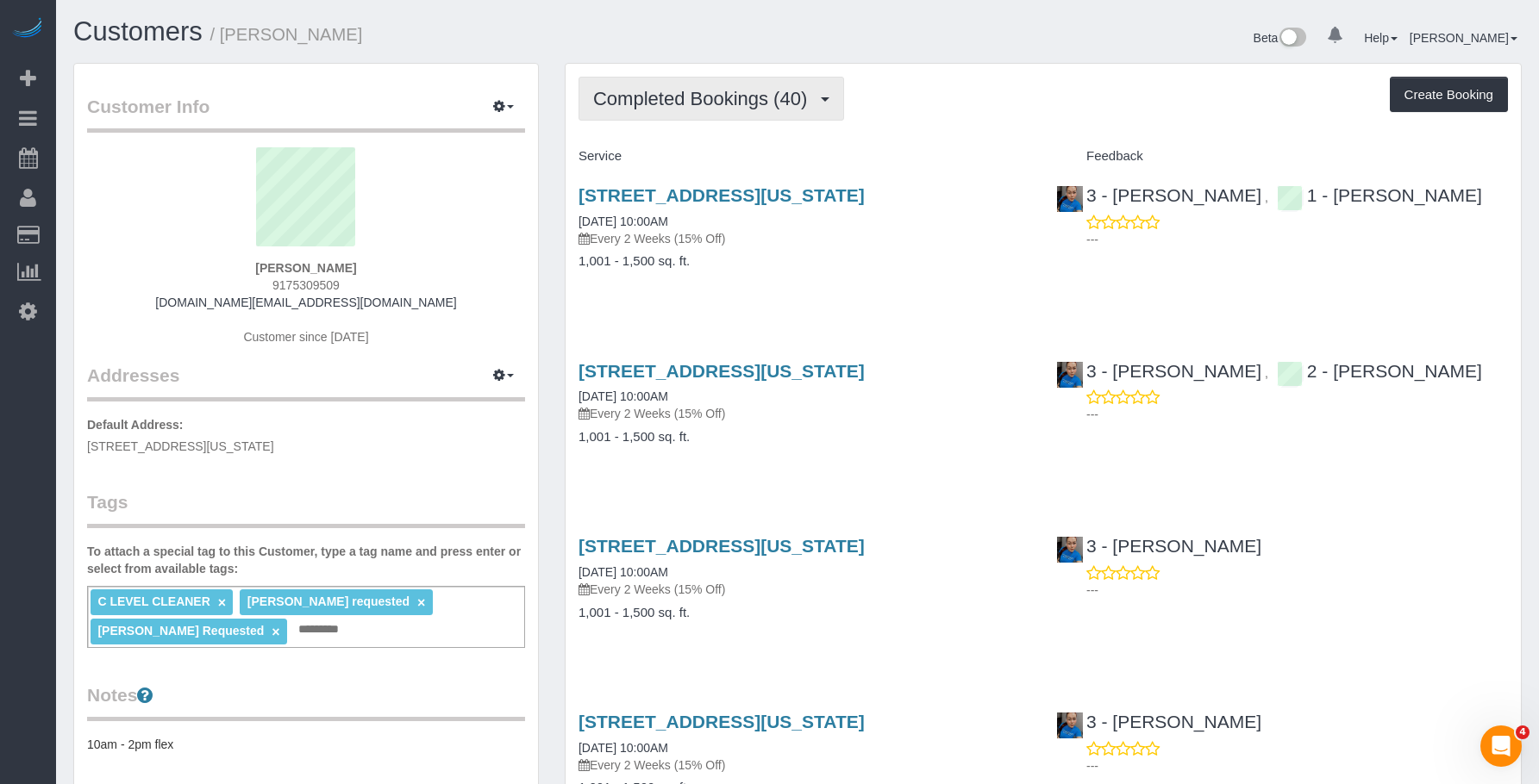
click at [714, 91] on span "Completed Bookings (40)" at bounding box center [704, 98] width 222 height 21
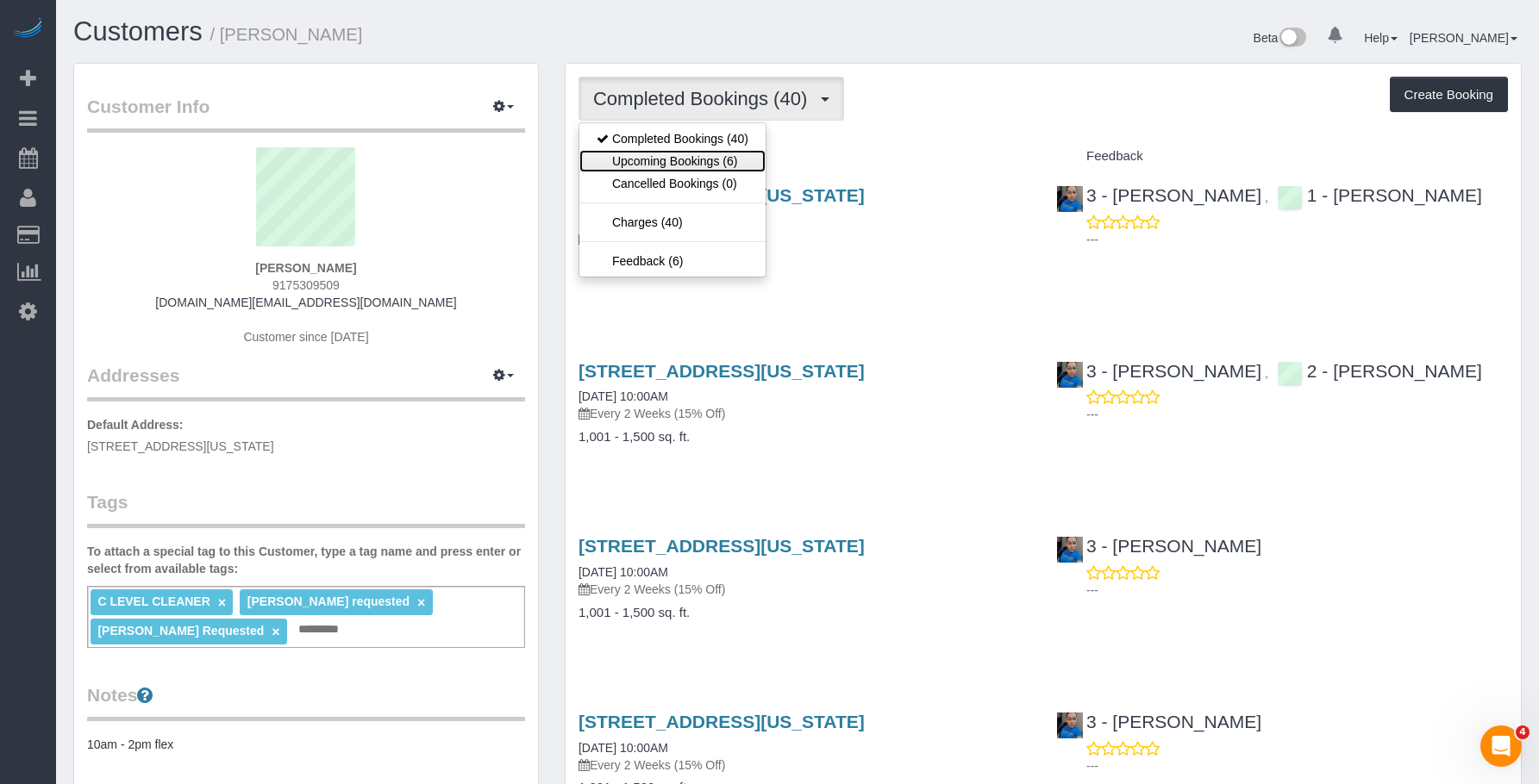
click at [685, 161] on link "Upcoming Bookings (6)" at bounding box center [672, 161] width 186 height 22
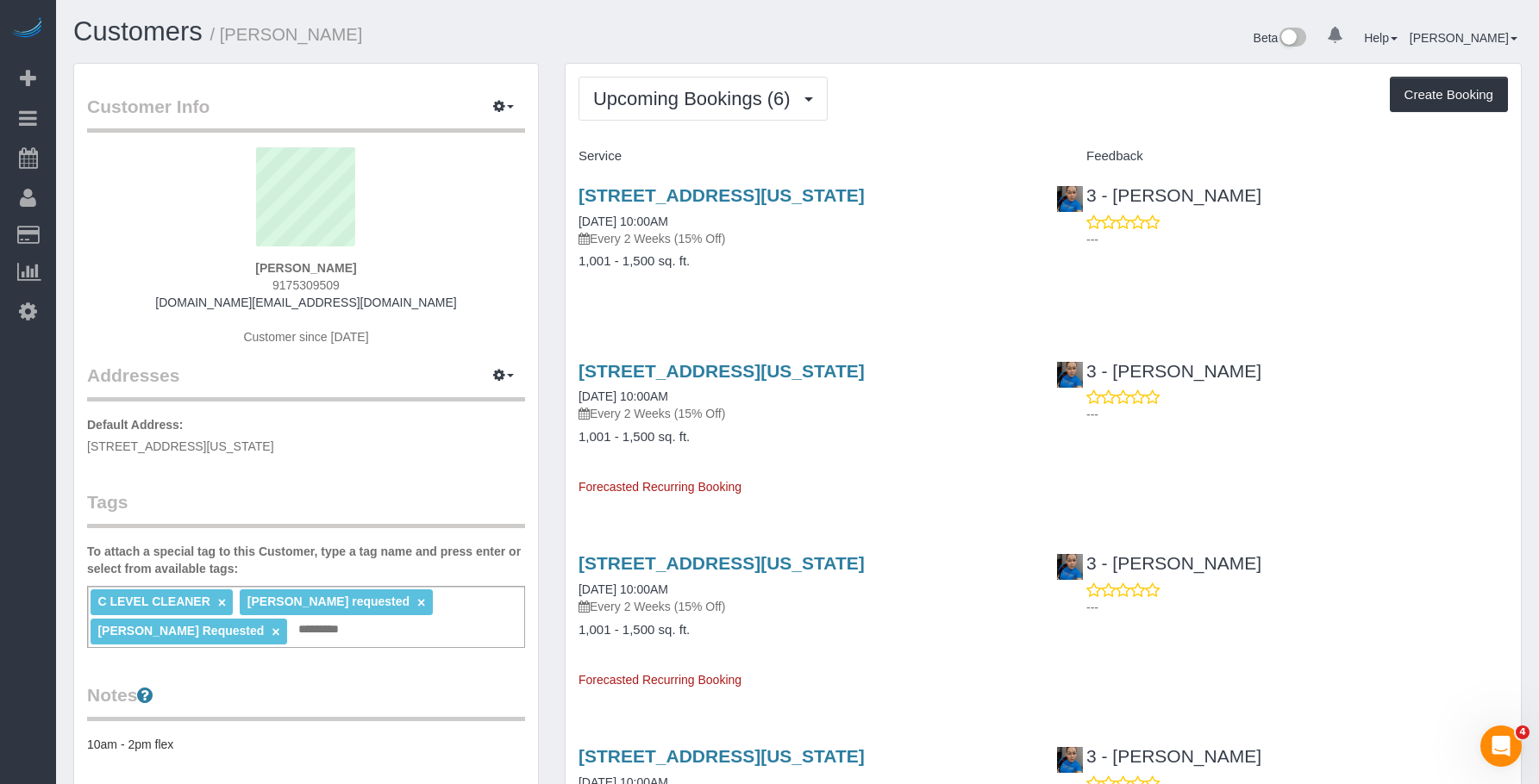
drag, startPoint x: 1028, startPoint y: 92, endPoint x: 626, endPoint y: 5, distance: 411.3
click at [1027, 92] on div "Upcoming Bookings (6) Completed Bookings (40) Upcoming Bookings (6) Cancelled B…" at bounding box center [1043, 99] width 929 height 44
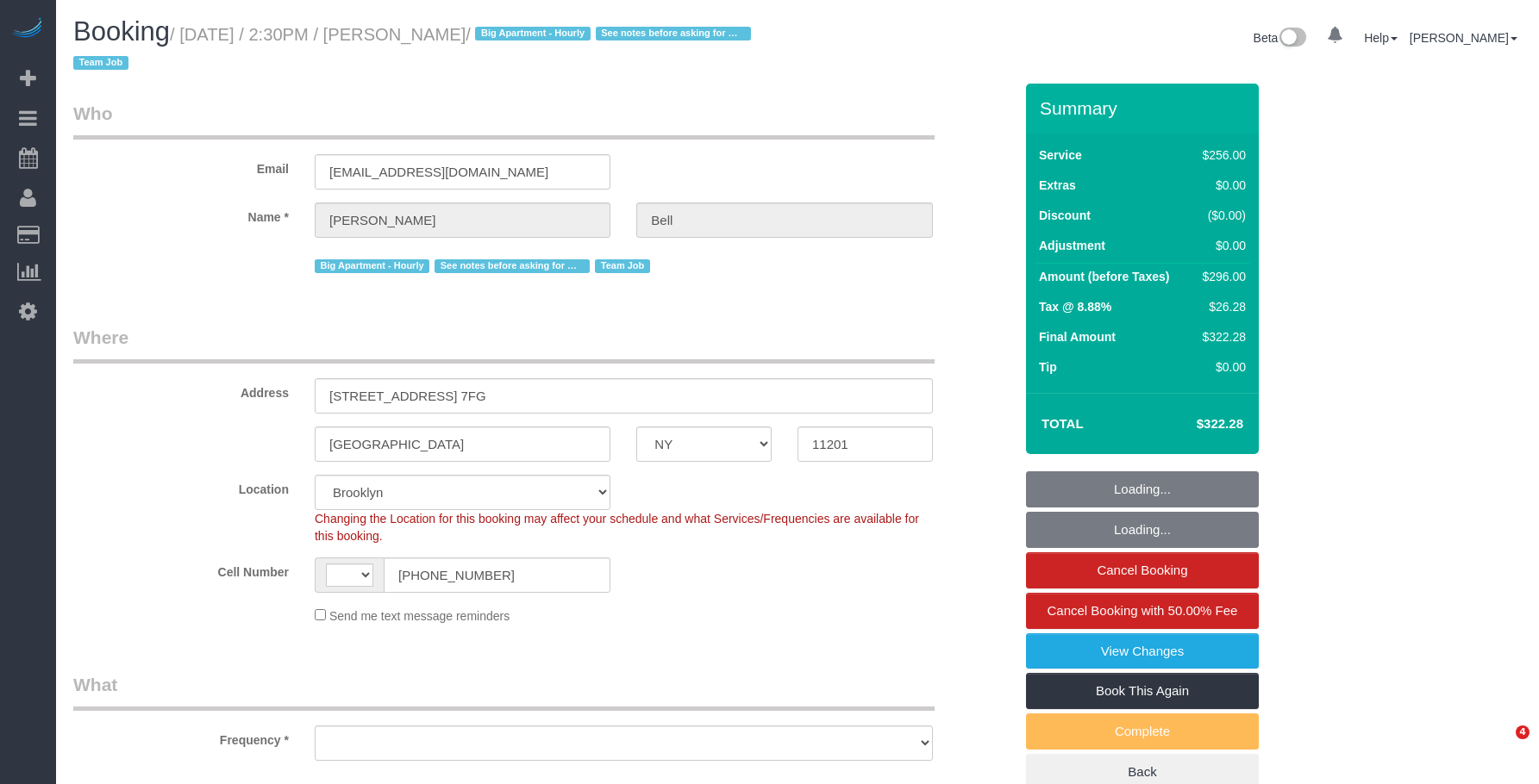
select select "NY"
select select "string:[GEOGRAPHIC_DATA]"
select select "object:783"
select select "string:stripe-pm_1KXFUA4VGloSiKo7ffajs4Qi"
select select "number:58"
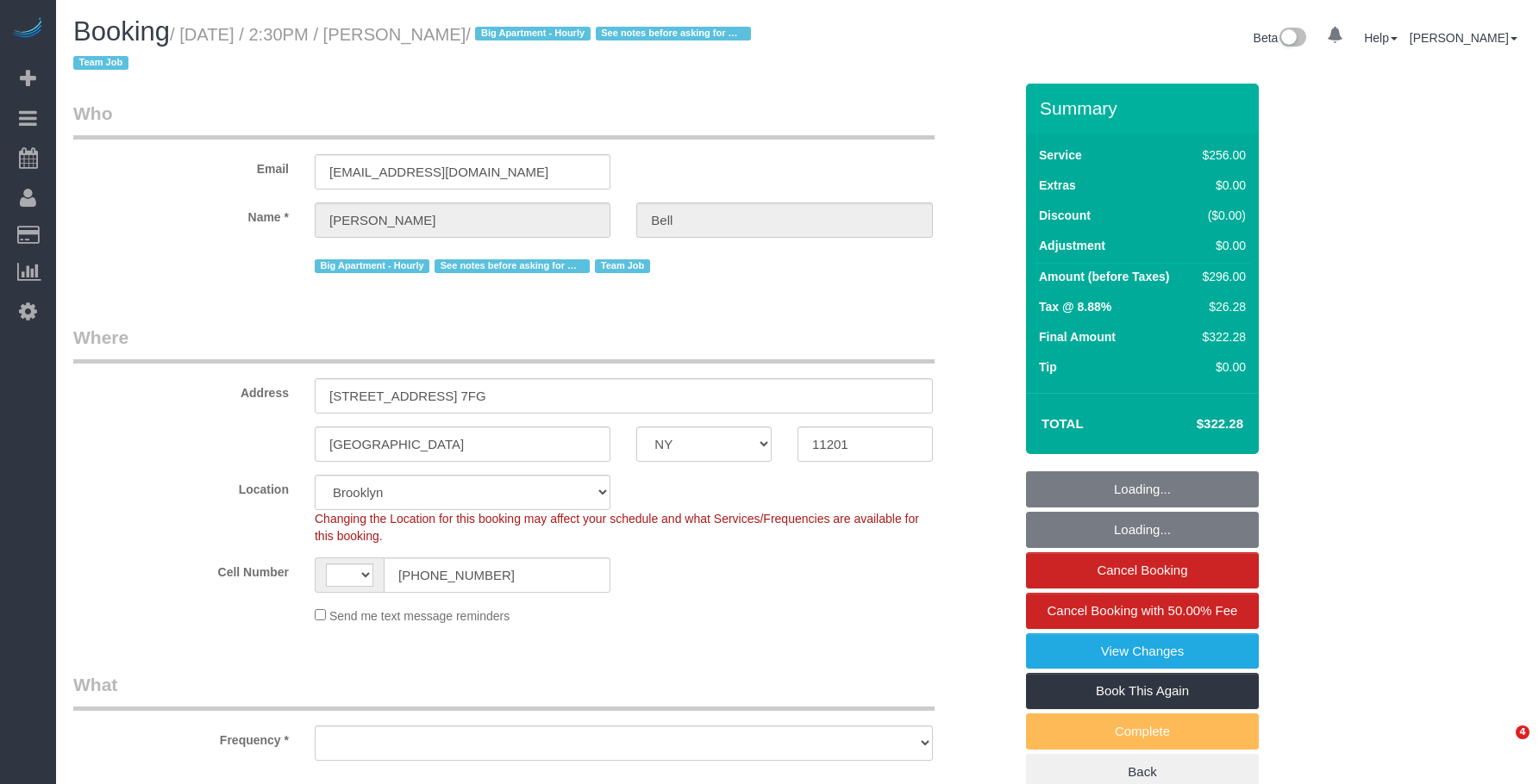
select select "number:76"
select select "number:15"
select select "number:5"
select select "2"
select select "120"
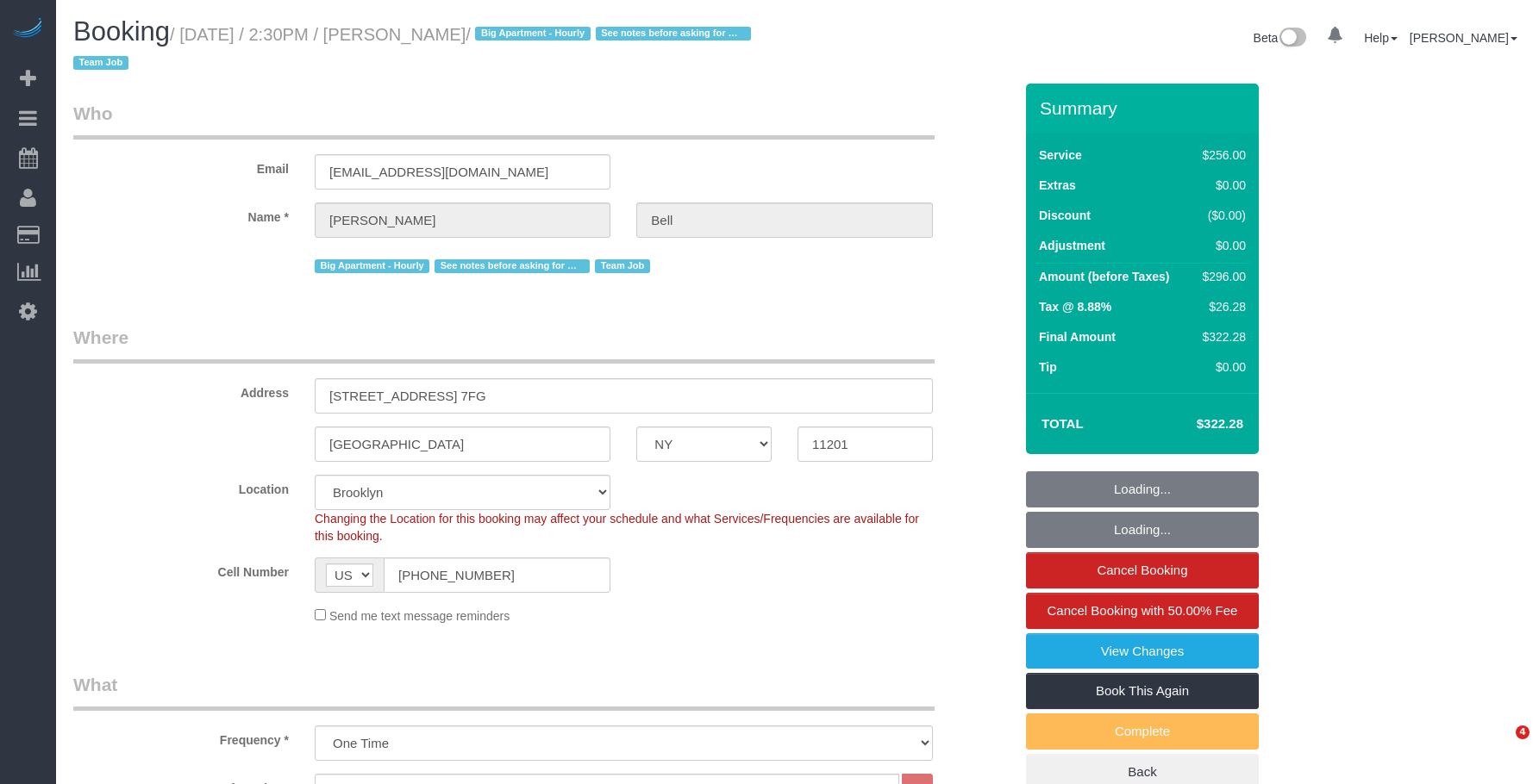
select select "object:1341"
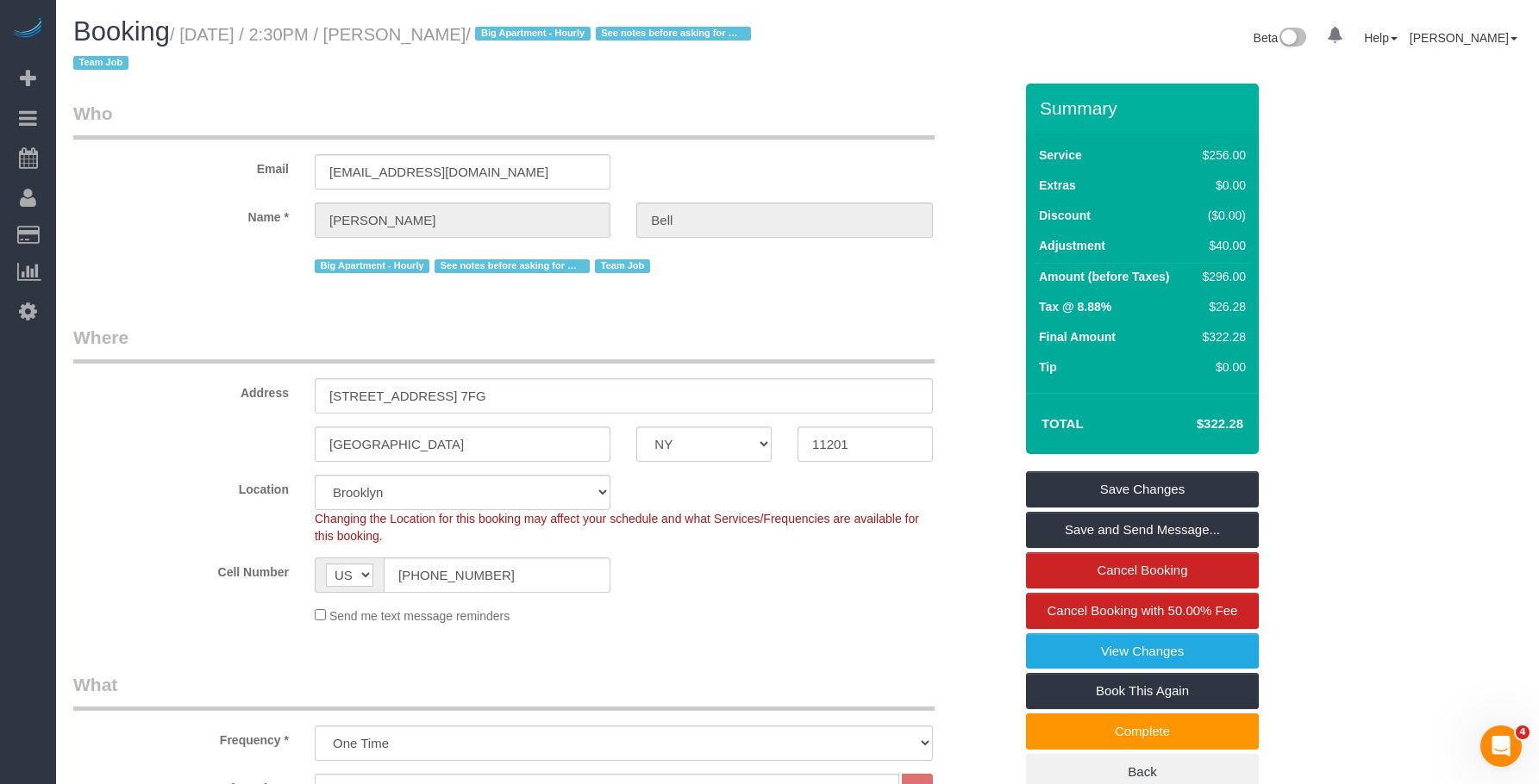
drag, startPoint x: 401, startPoint y: 29, endPoint x: 498, endPoint y: 47, distance: 98.7
click at [498, 47] on h1 "Booking / August 21, 2025 / 2:30PM / Michelle Bell / Big Apartment - Hourly See…" at bounding box center [428, 47] width 711 height 59
copy small "Michelle Bell"
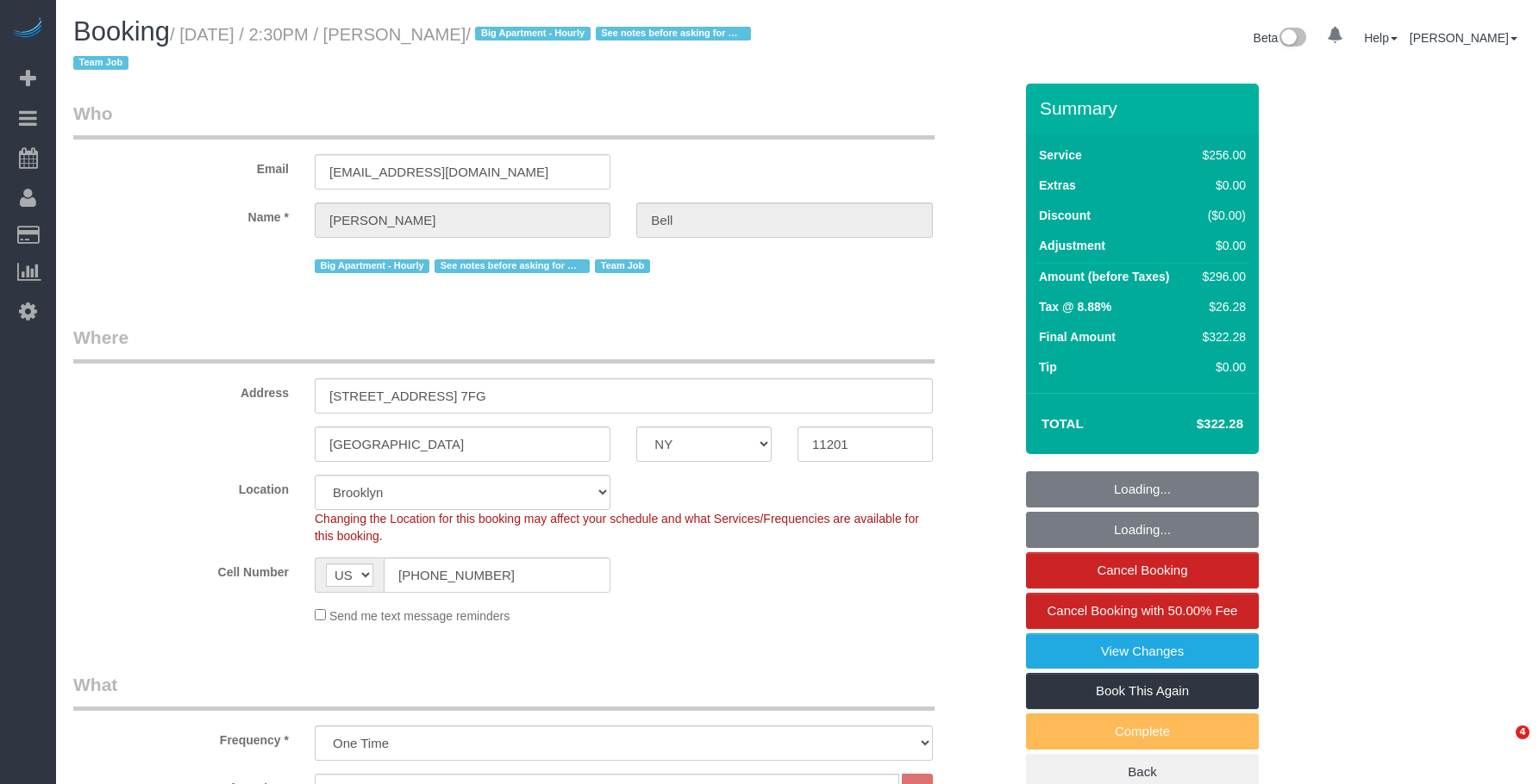
select select "NY"
select select "2"
select select "120"
select select "number:58"
select select "number:76"
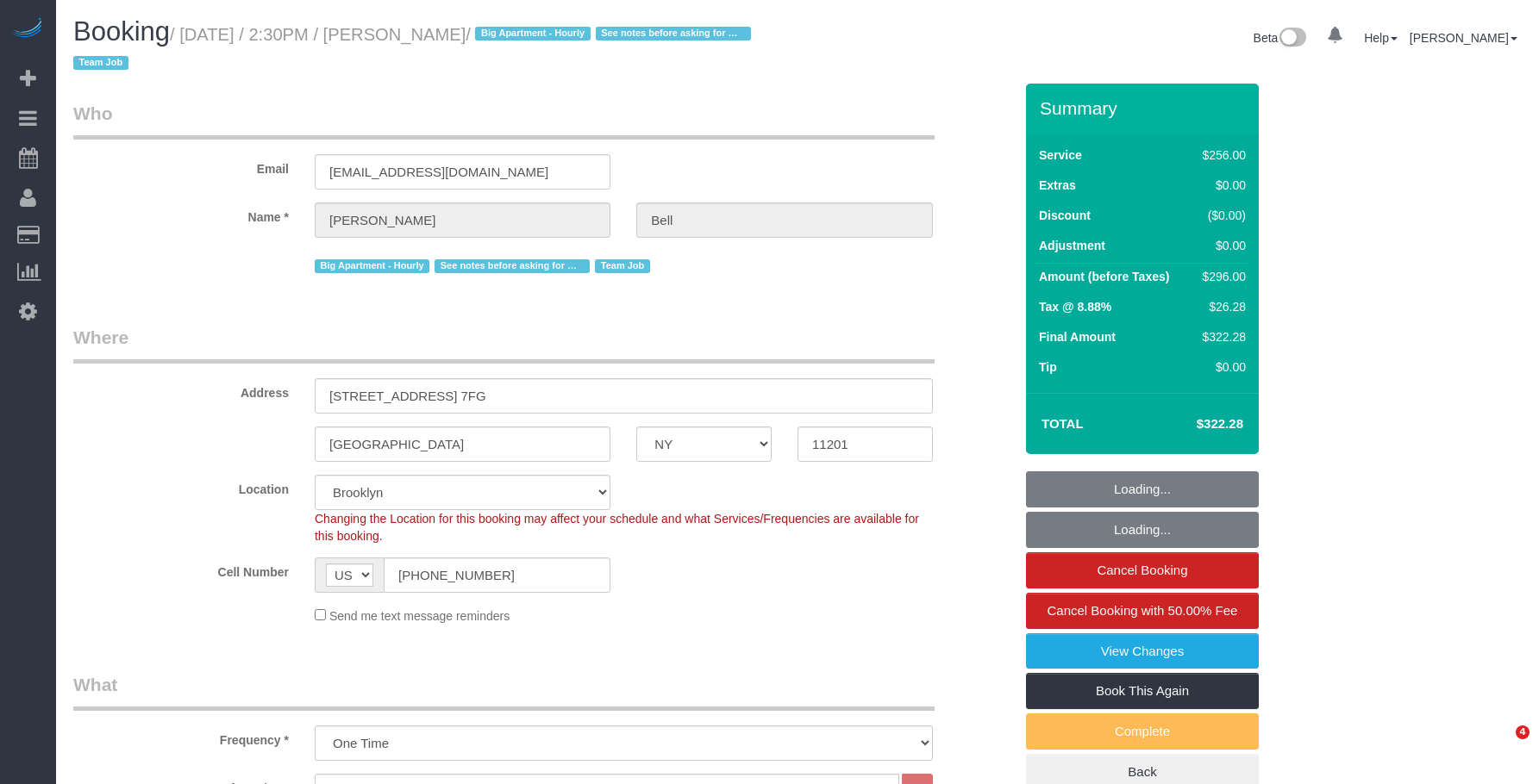
select select "number:15"
select select "number:5"
click at [503, 33] on small "/ August 21, 2025 / 2:30PM / Michelle Bell / Big Apartment - Hourly See notes b…" at bounding box center [415, 49] width 682 height 49
select select "object:946"
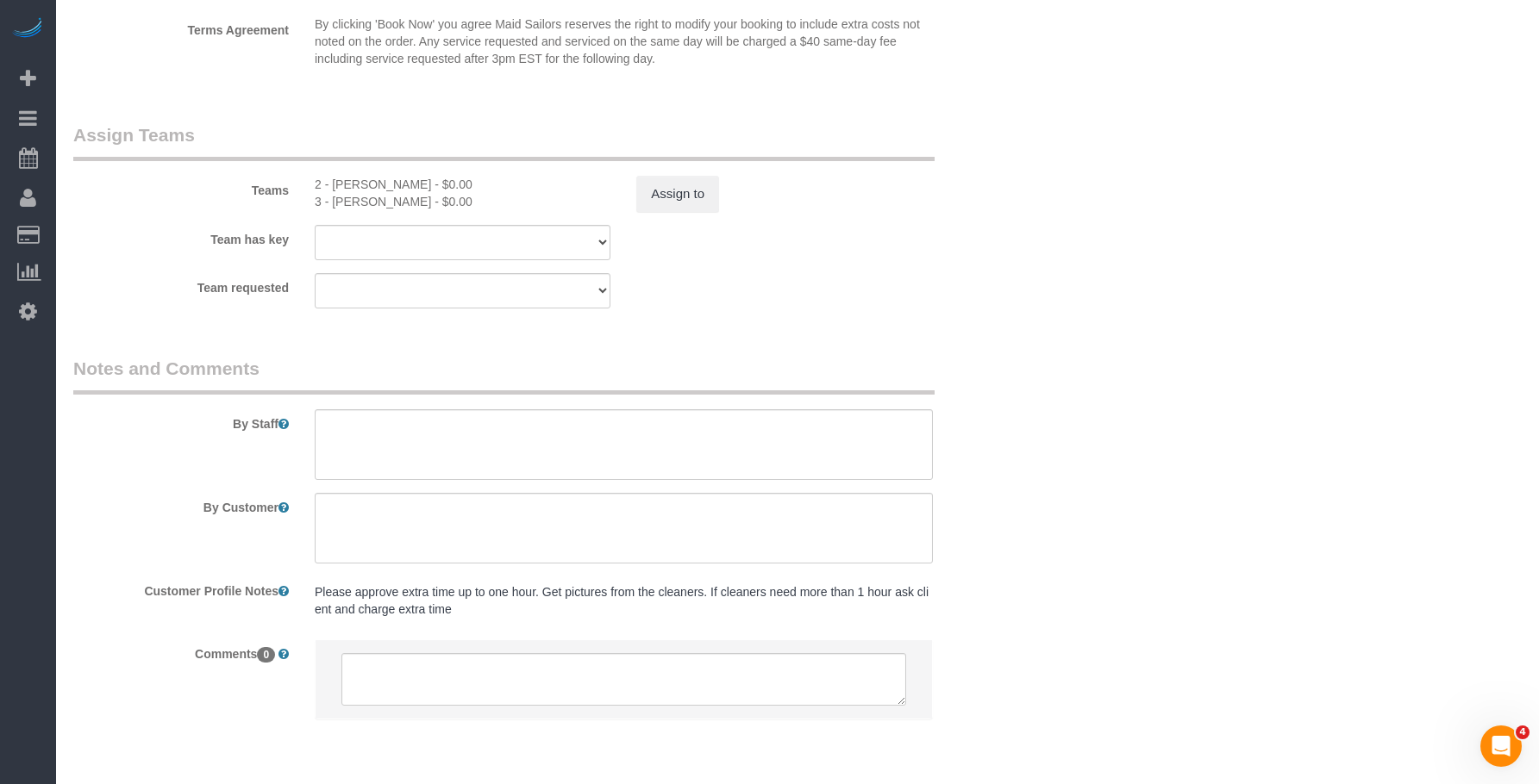
scroll to position [1955, 0]
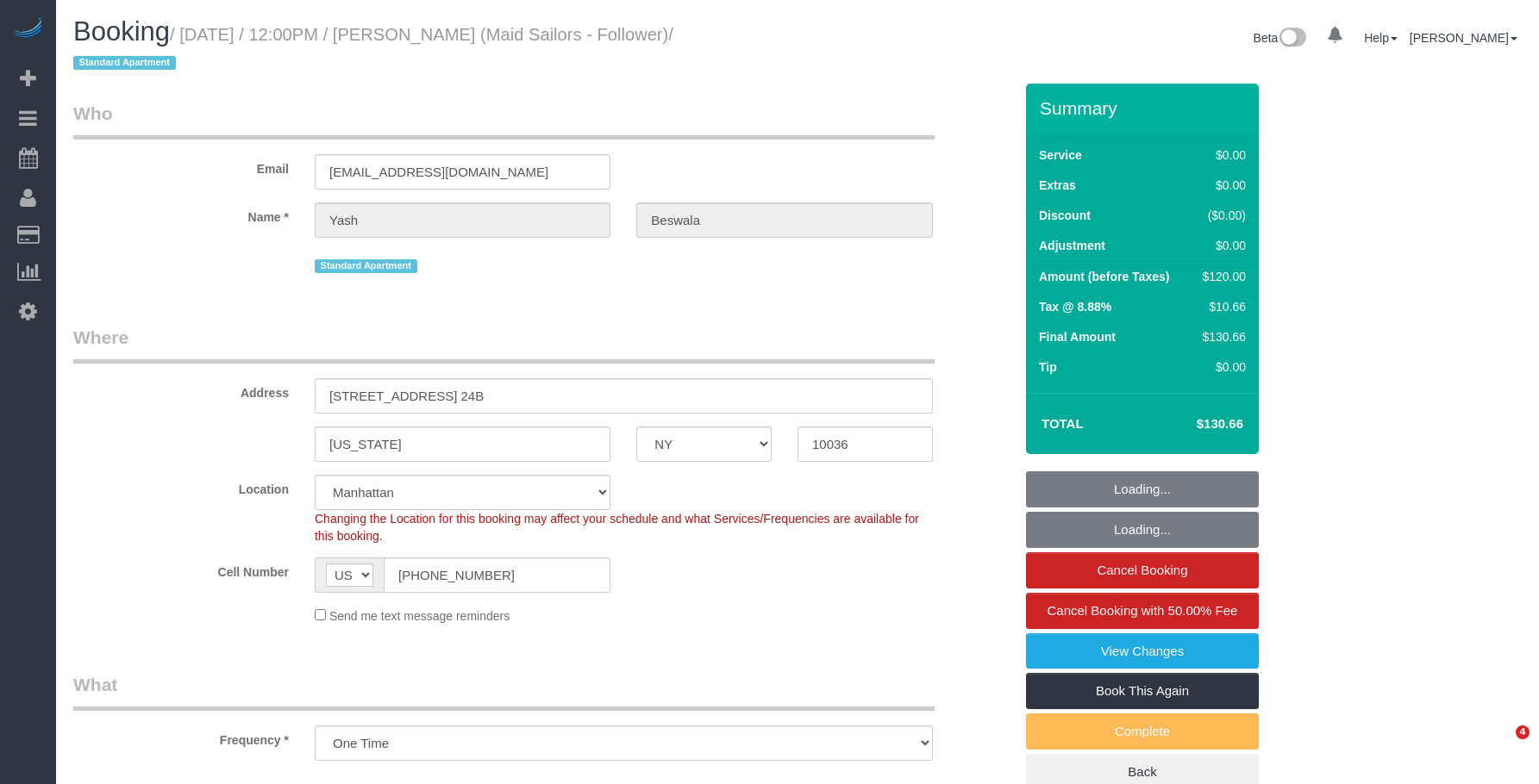
select select "NY"
drag, startPoint x: 0, startPoint y: 0, endPoint x: 924, endPoint y: 337, distance: 983.5
click at [838, 50] on div "Beta 0 Your Notifications You have 0 alerts Help Help Docs Take a Tour Contact …" at bounding box center [1166, 40] width 737 height 46
select select "object:727"
select select "number:60"
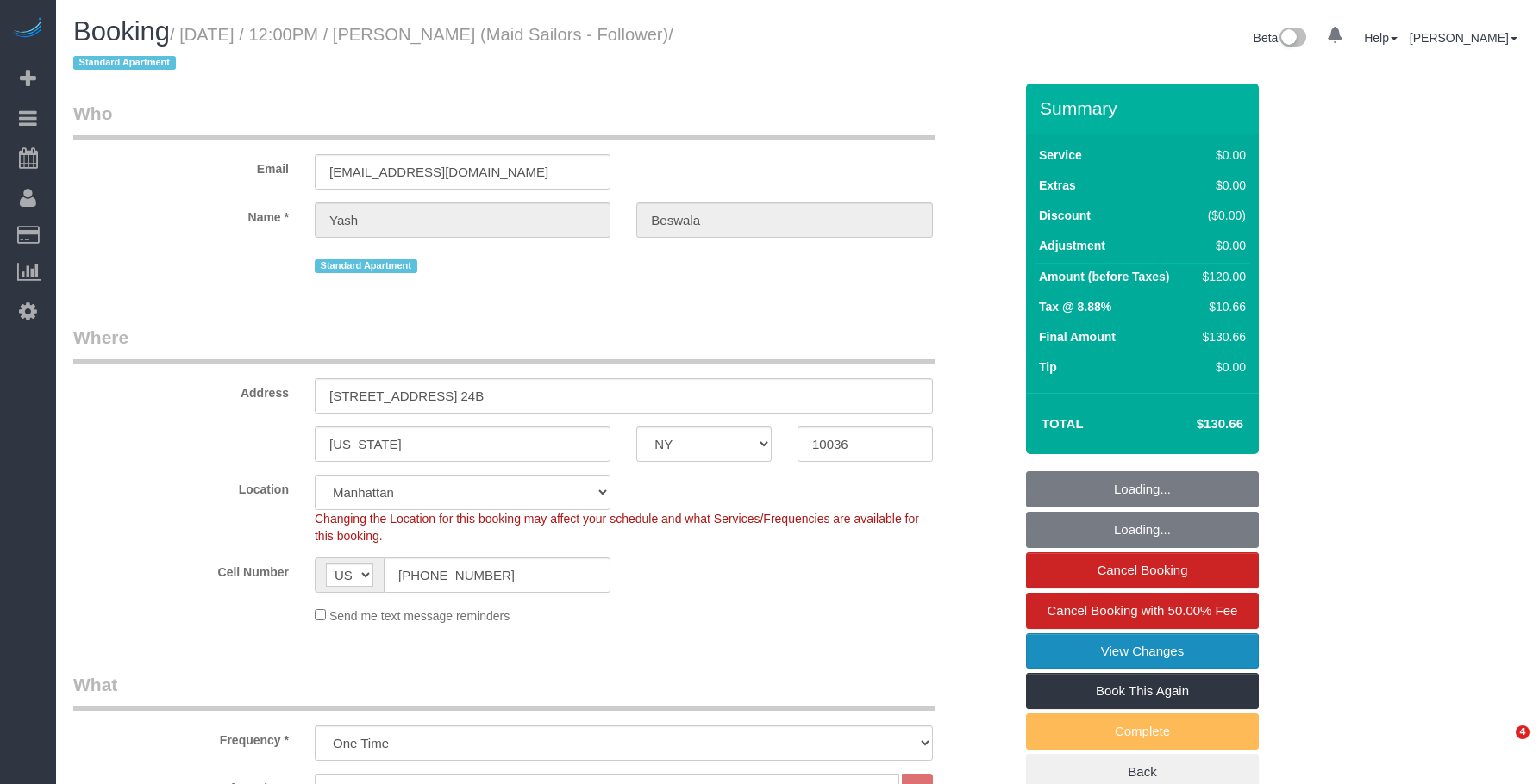
select select "number:78"
select select "number:15"
select select "number:5"
click at [1099, 634] on link "View Changes" at bounding box center [1142, 651] width 233 height 36
select select "string:stripe-pm_1RydBn4VGloSiKo7z8hn8fv2"
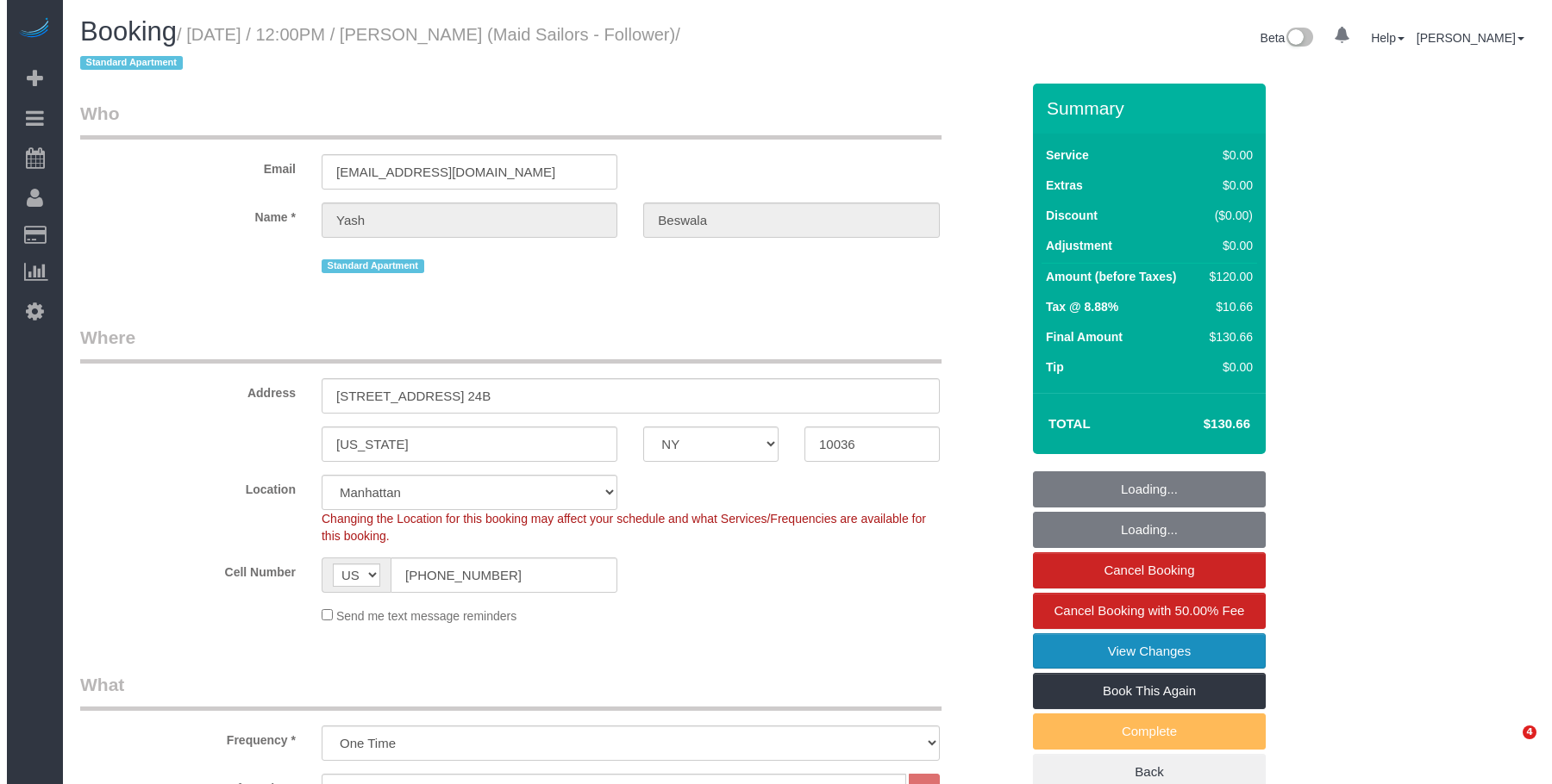
scroll to position [431, 0]
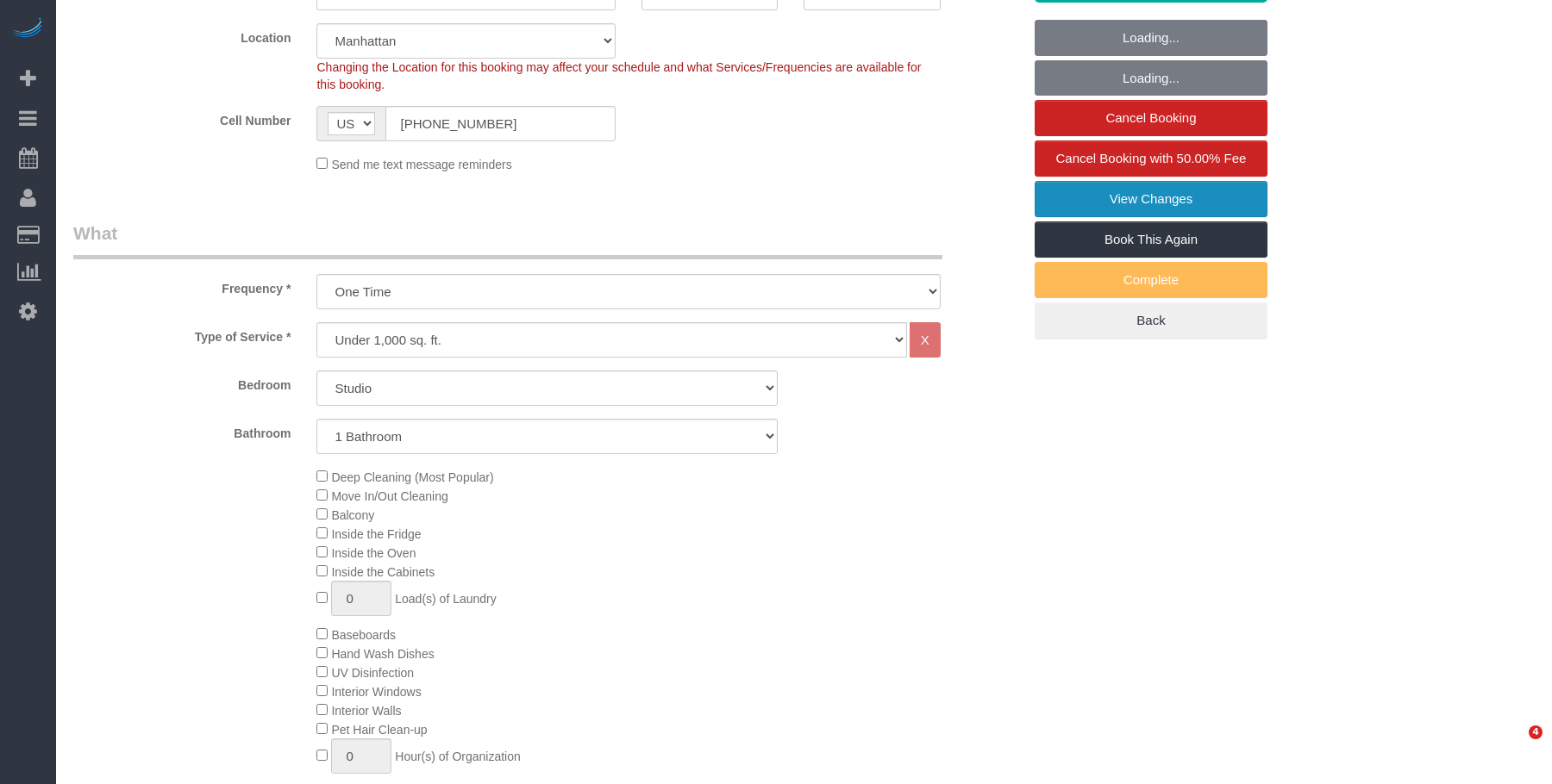
select select "spot1"
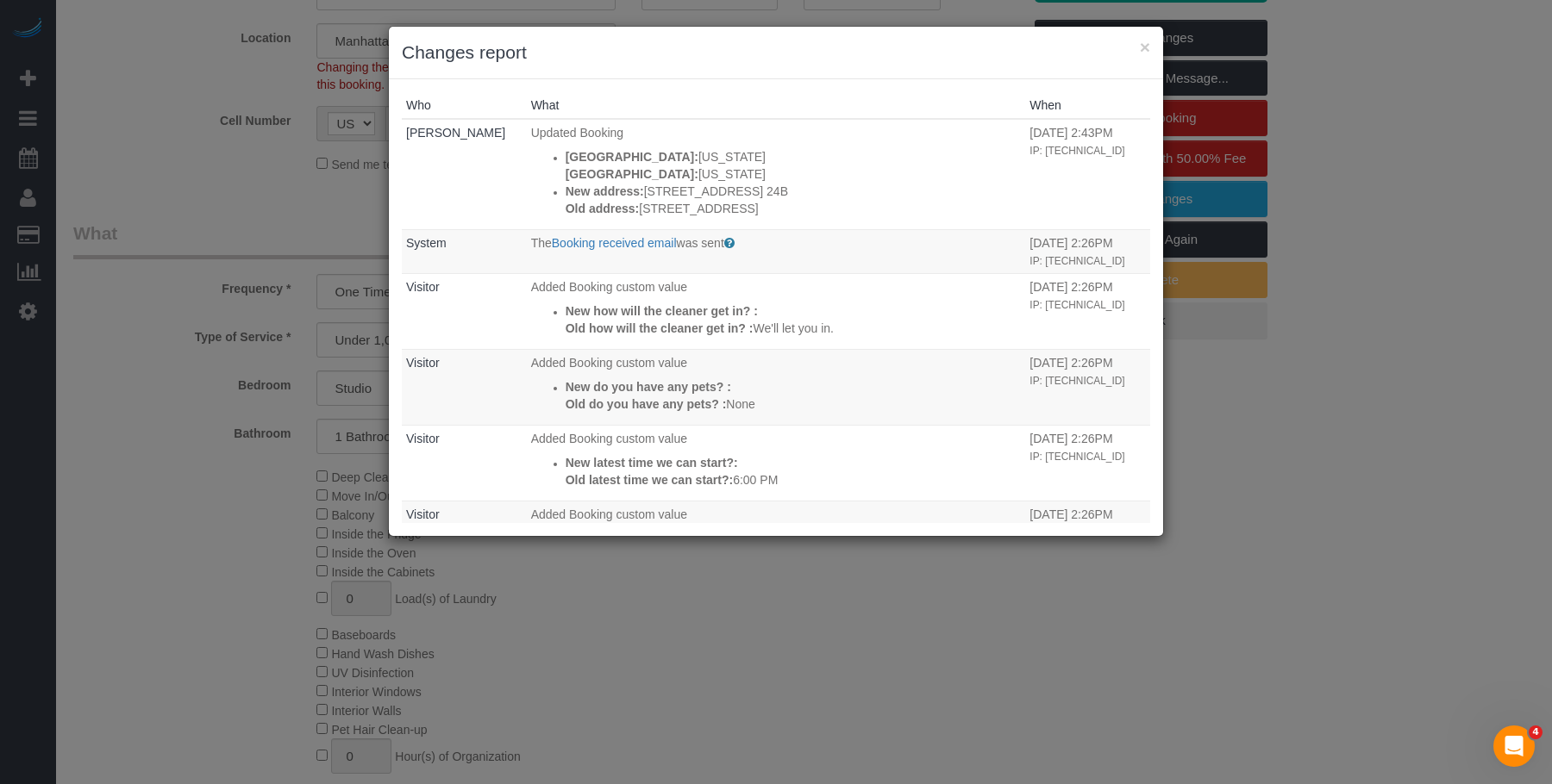
scroll to position [357, 0]
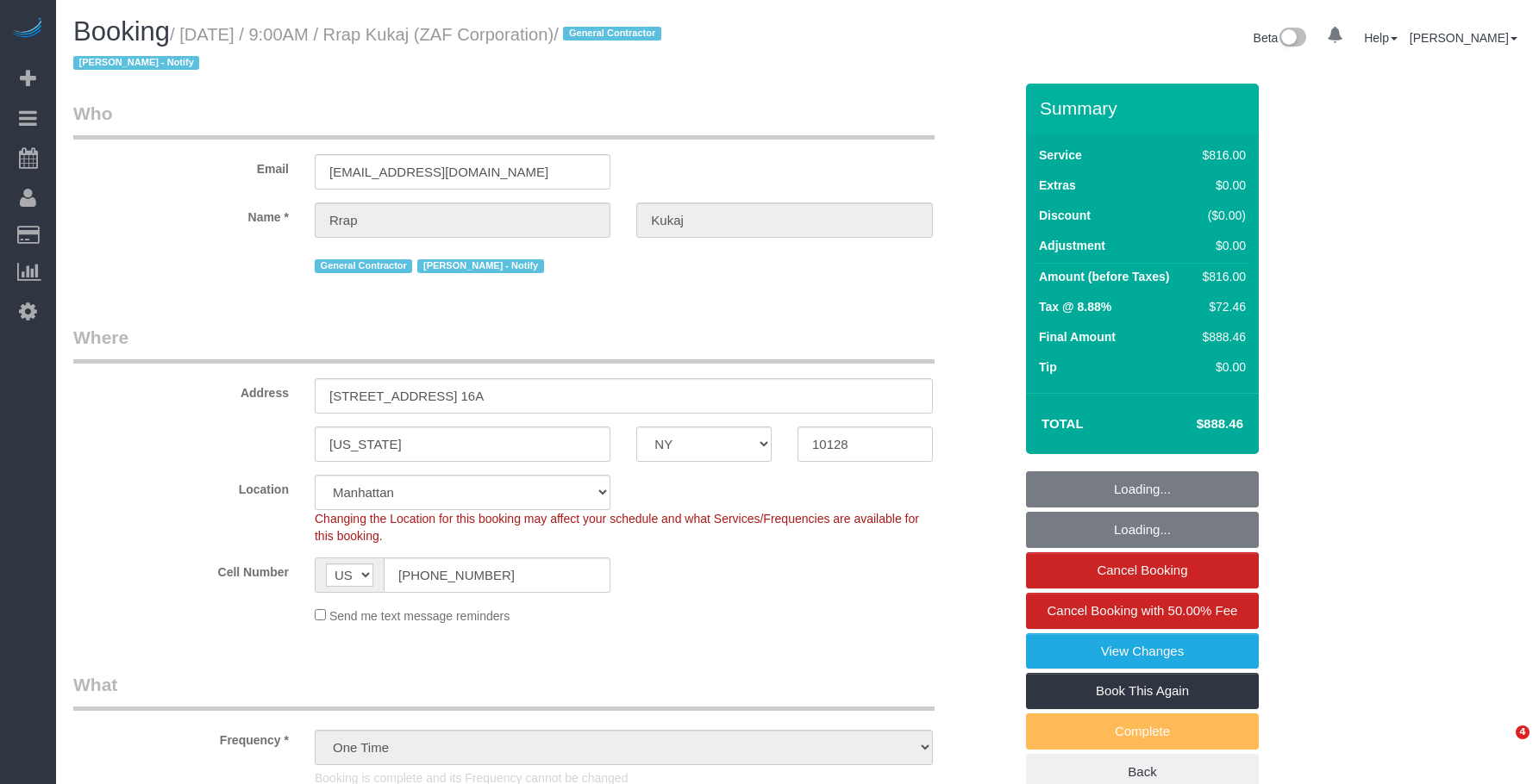
select select "NY"
select select "object:954"
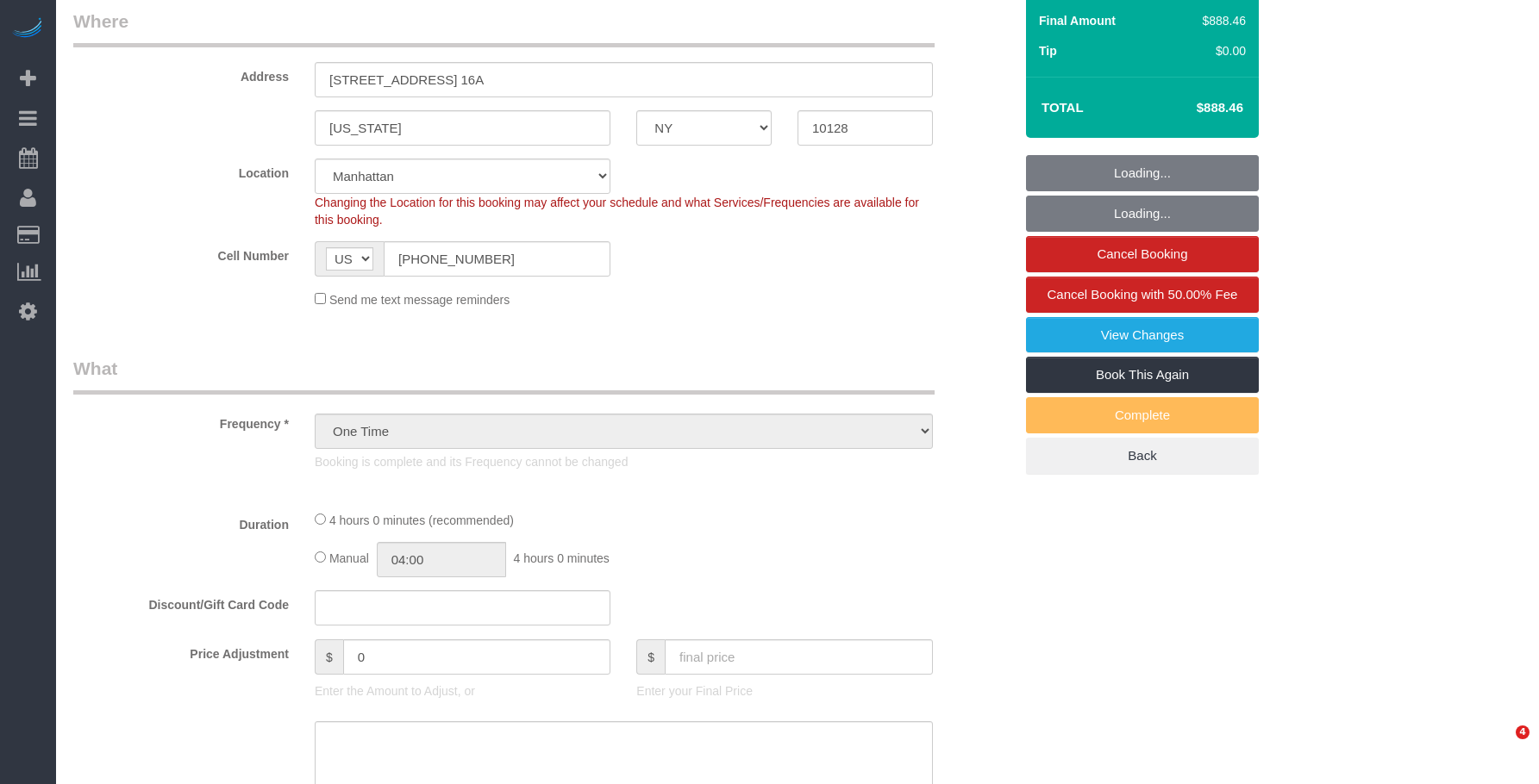
select select "3"
select select "240"
select select "number:89"
select select "number:90"
select select "number:15"
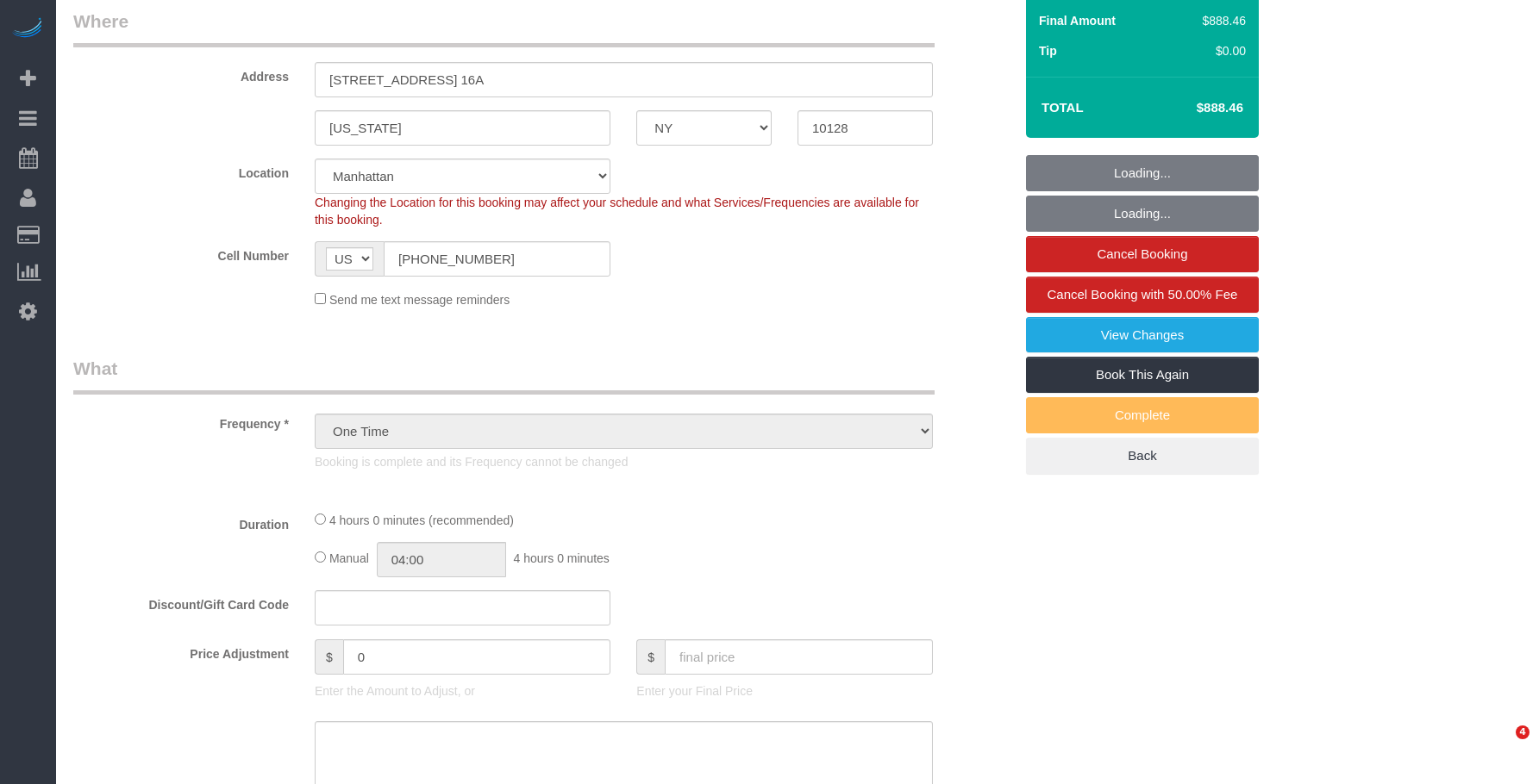
select select "number:7"
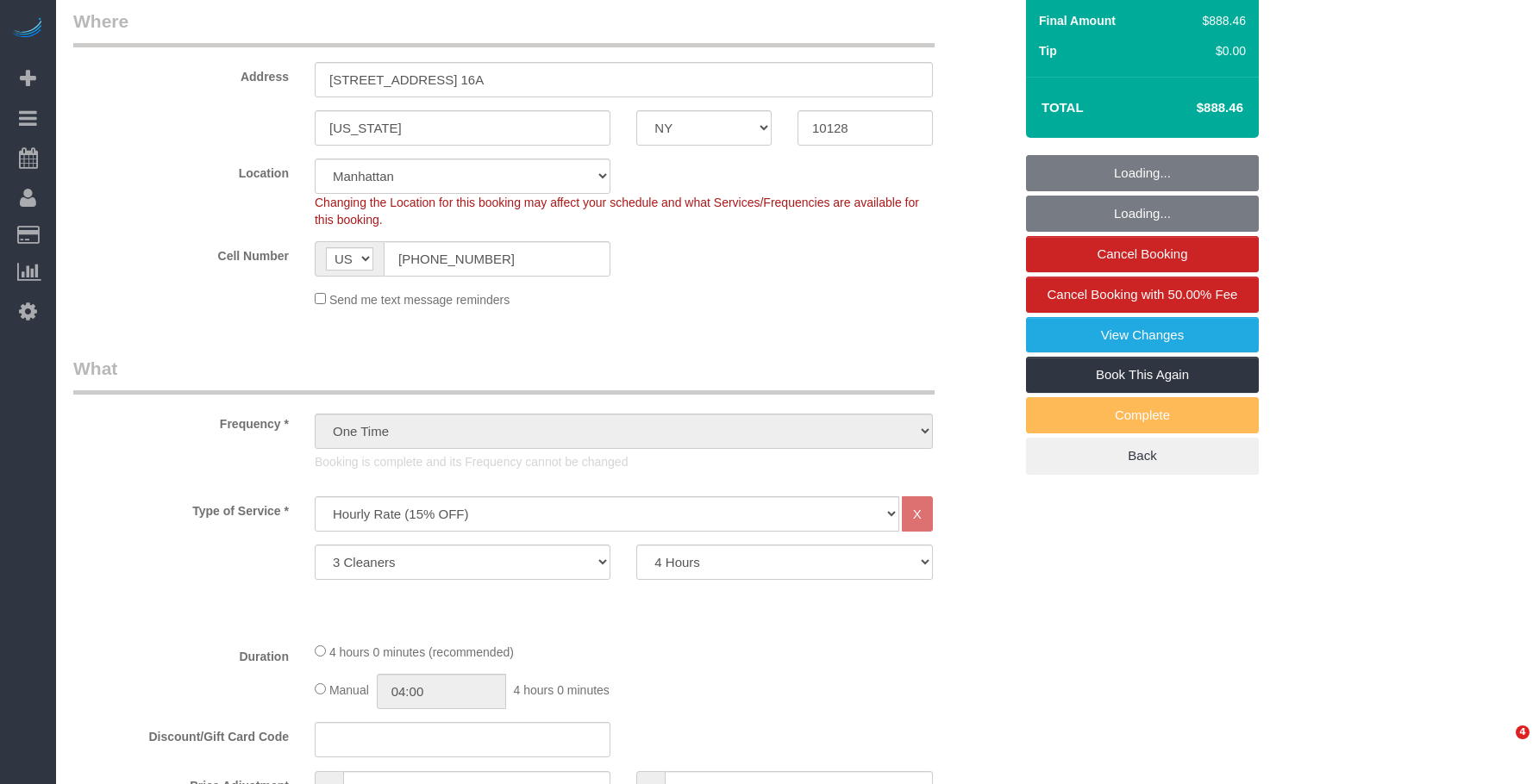
scroll to position [345, 0]
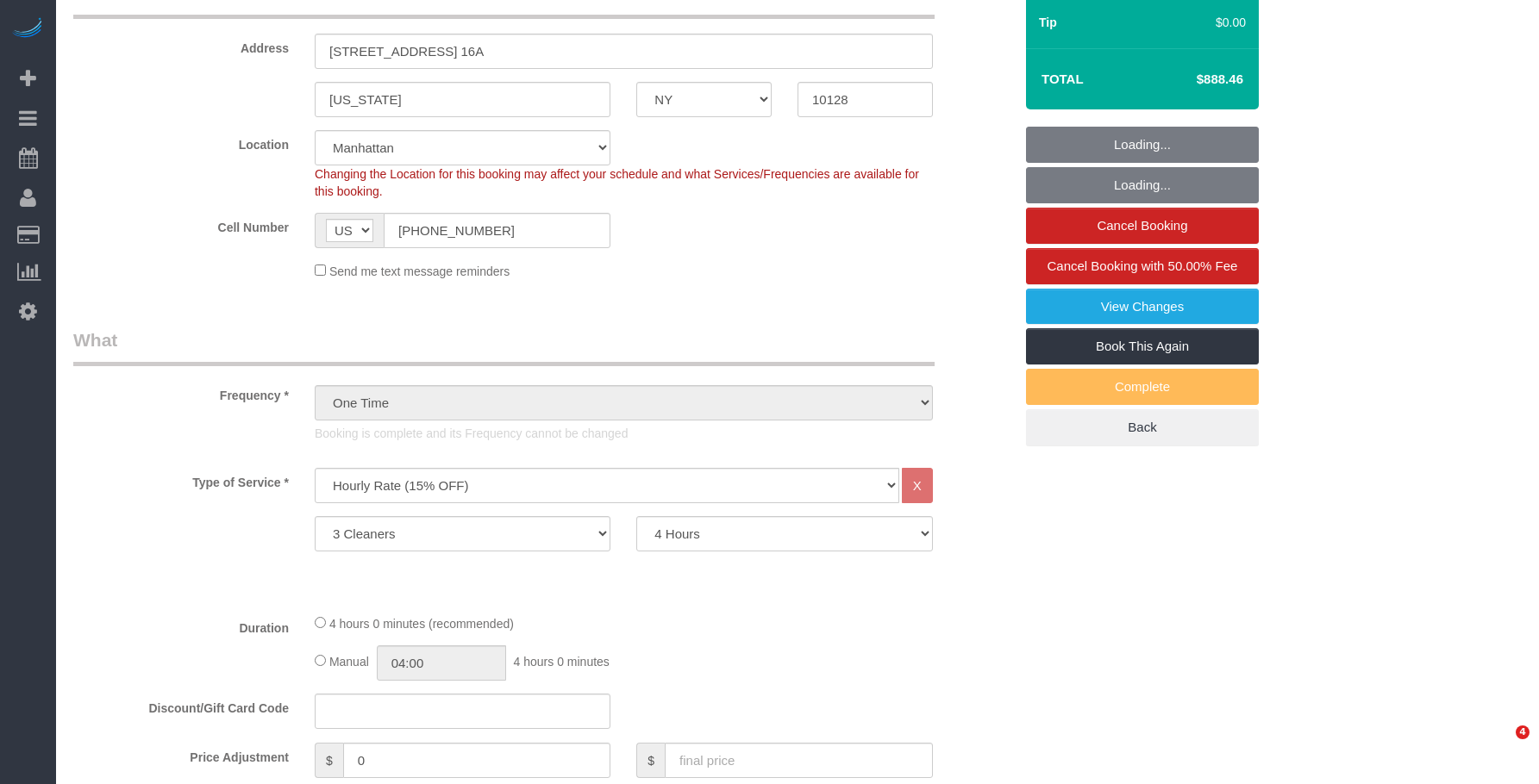
select select "spot1"
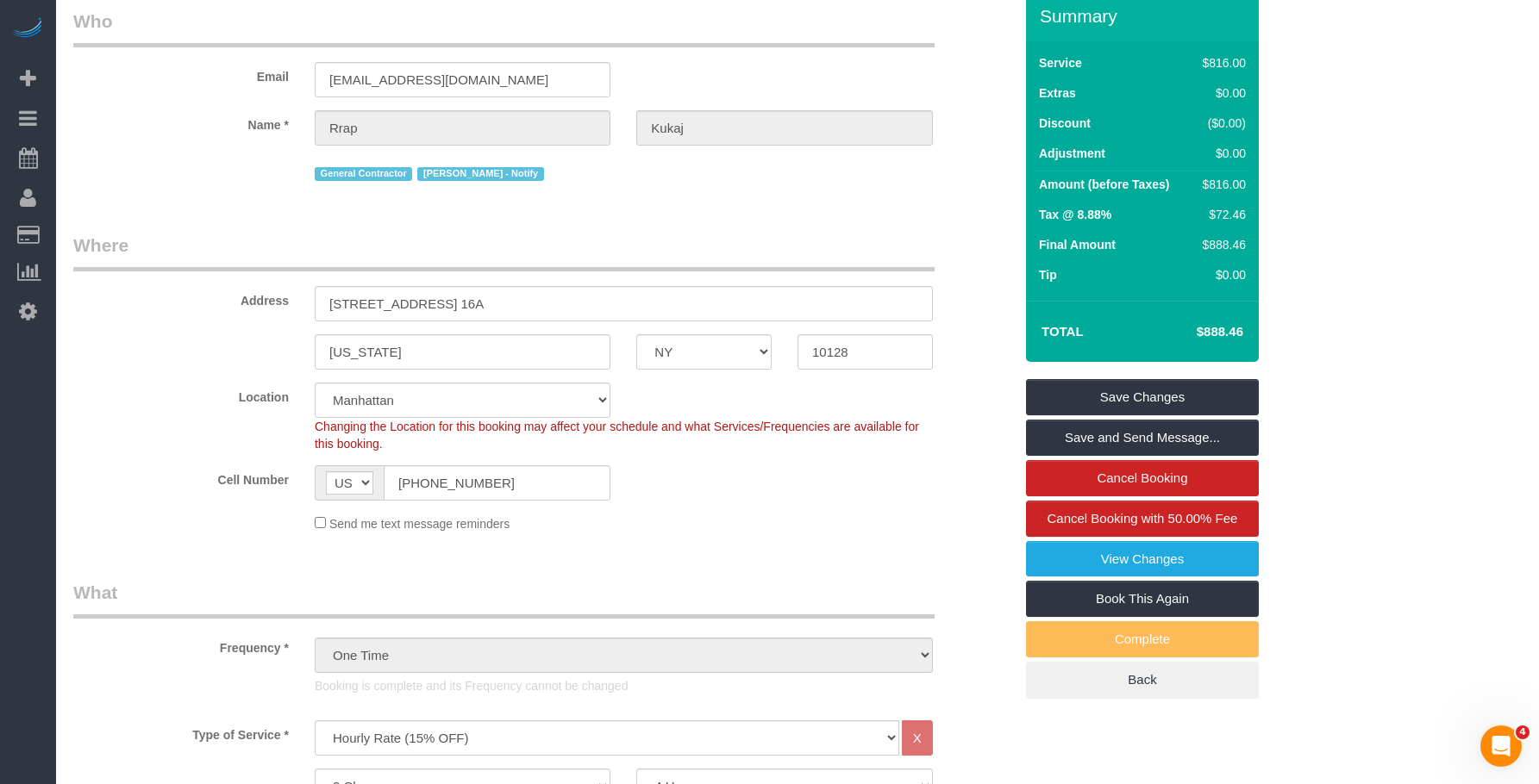
scroll to position [172, 0]
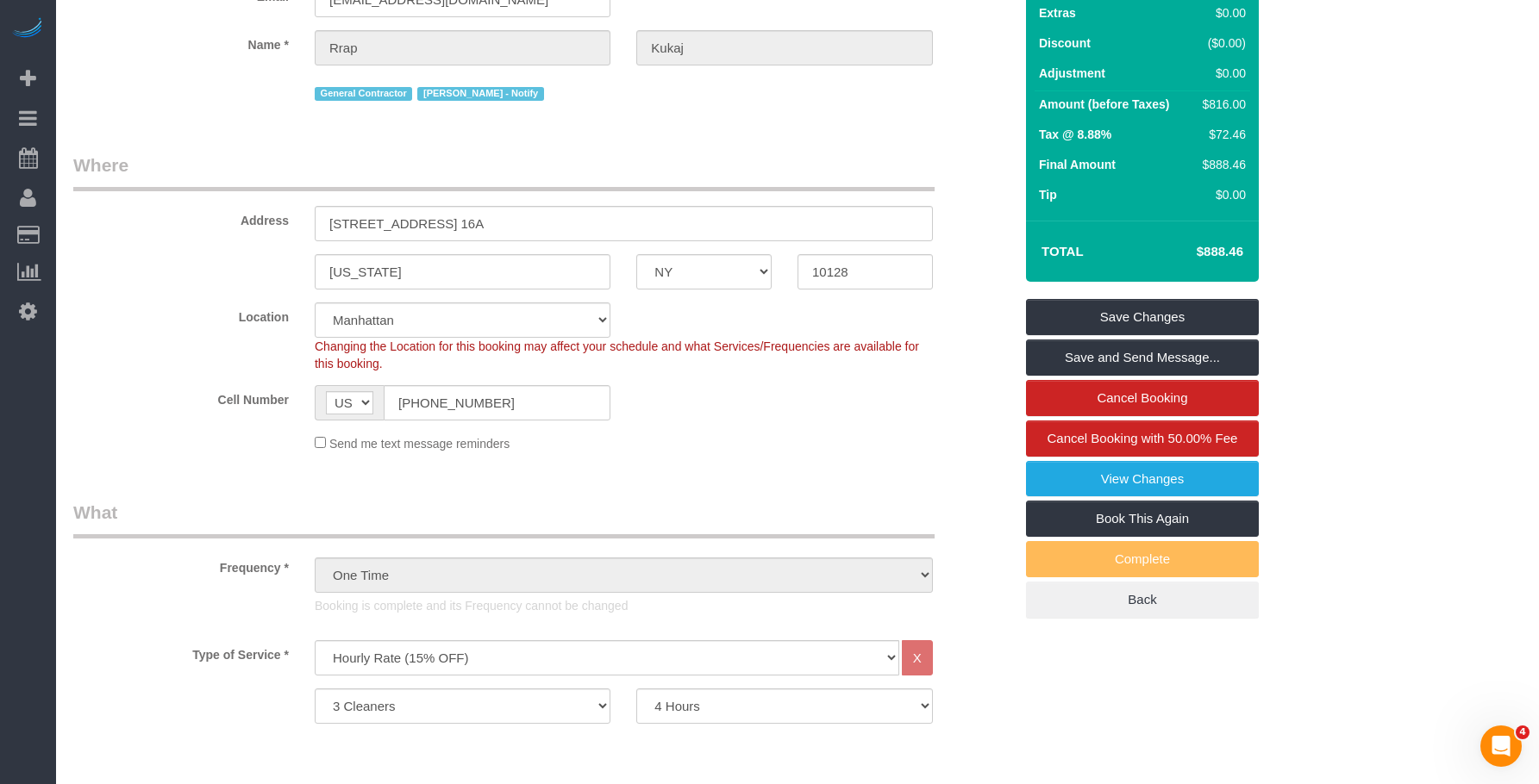
drag, startPoint x: 1403, startPoint y: 258, endPoint x: 1369, endPoint y: 281, distance: 41.0
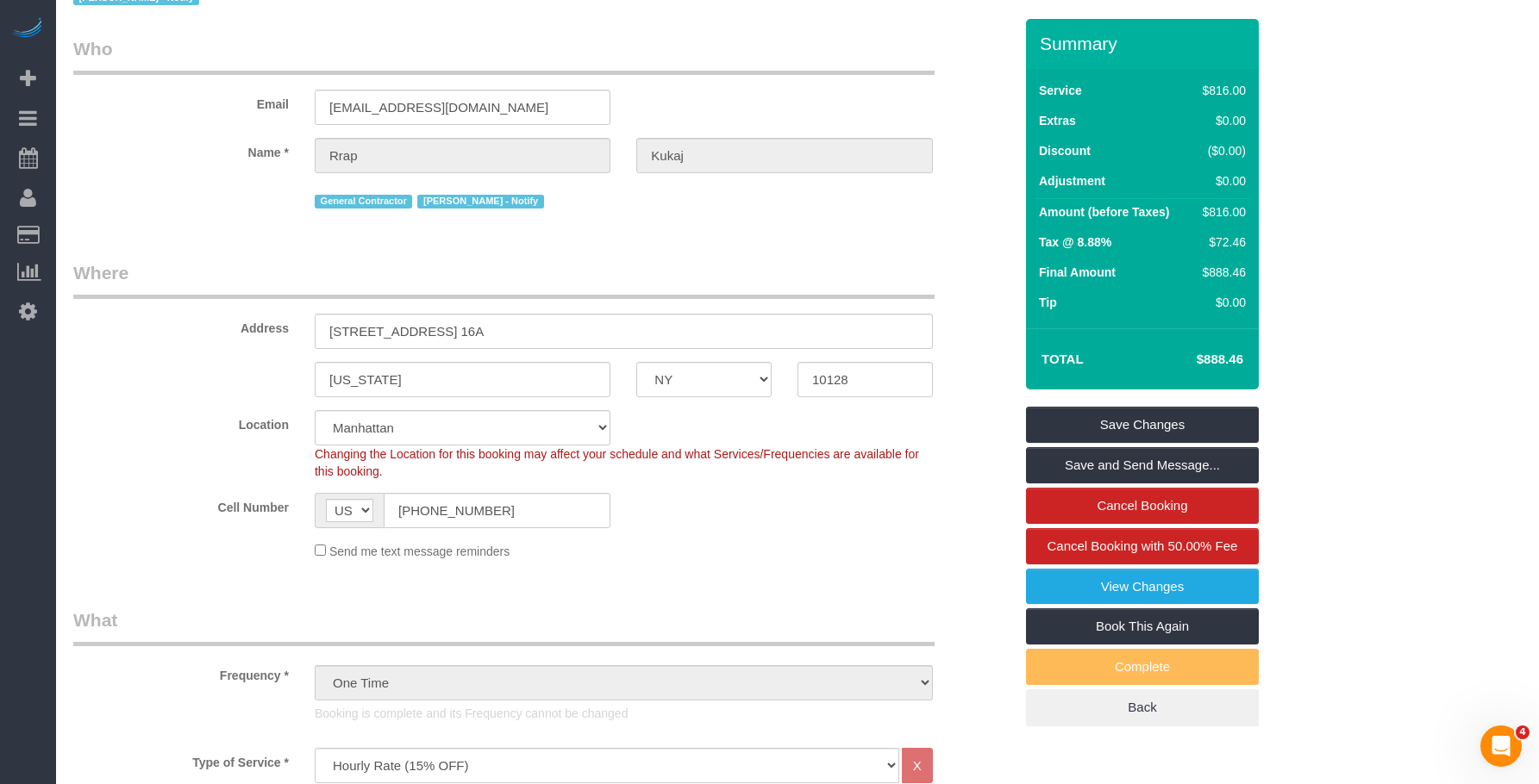
scroll to position [0, 0]
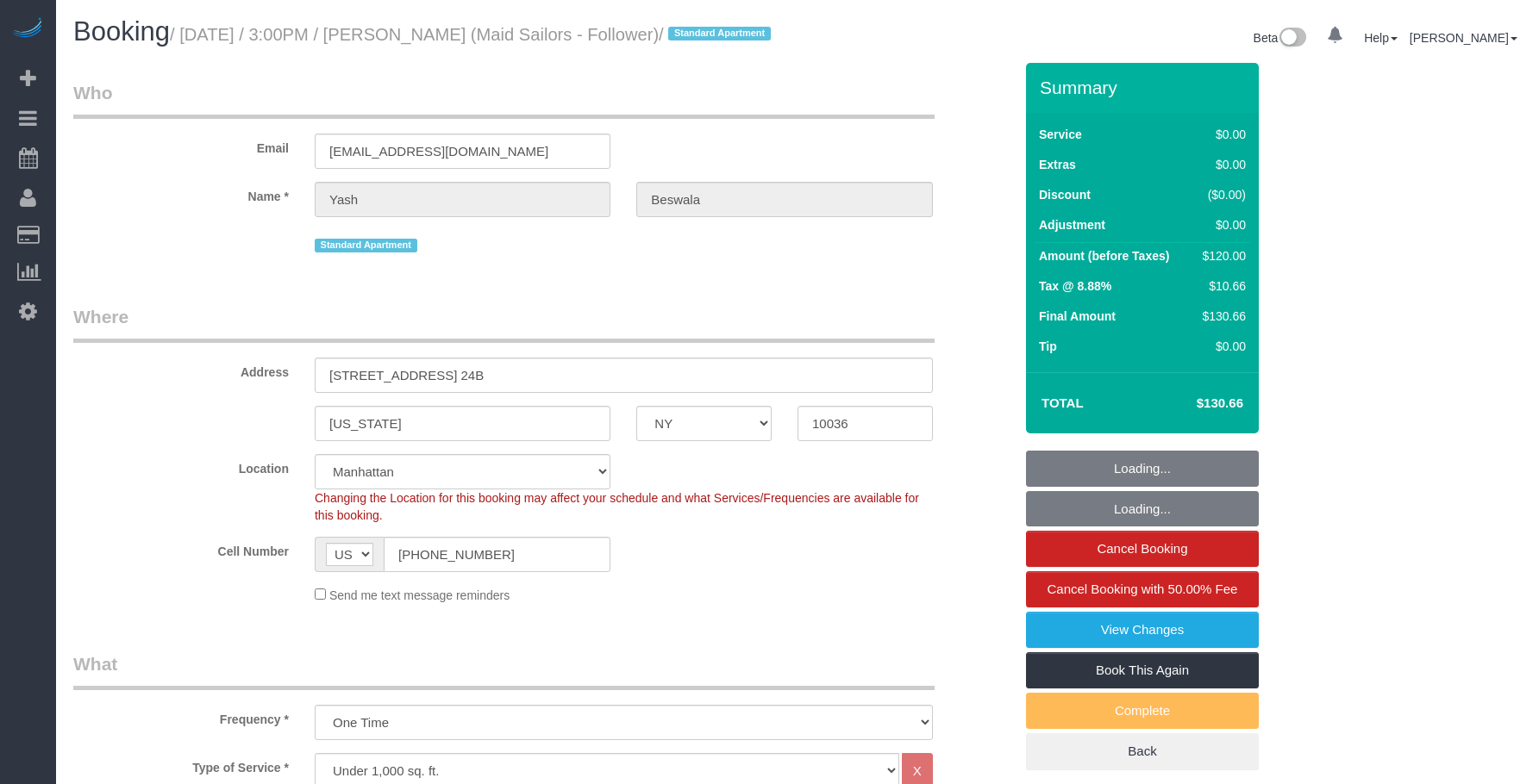
select select "NY"
select select "string:stripe-pm_1RydBn4VGloSiKo7z8hn8fv2"
select select "spot1"
select select "number:60"
select select "number:78"
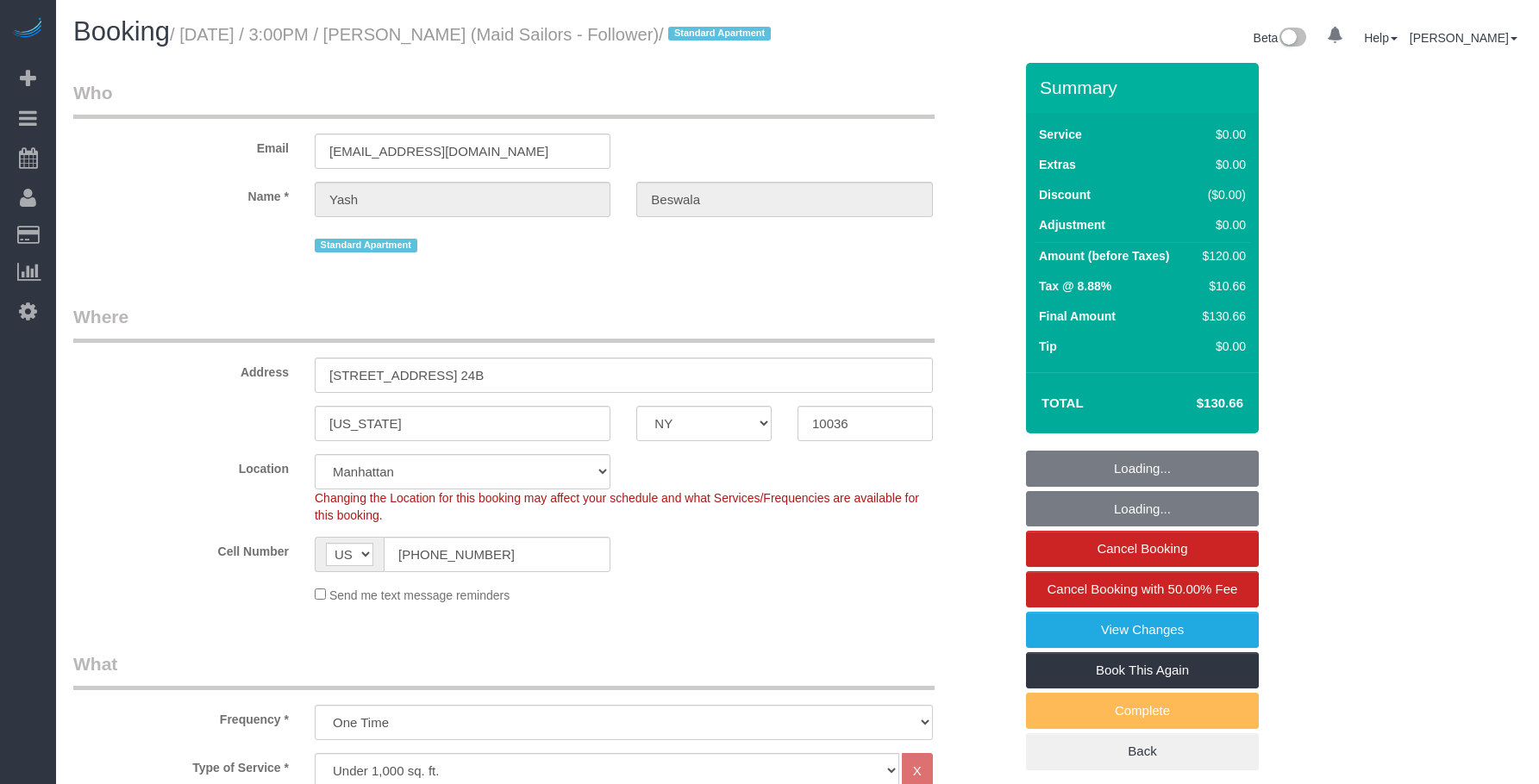
select select "number:15"
select select "number:5"
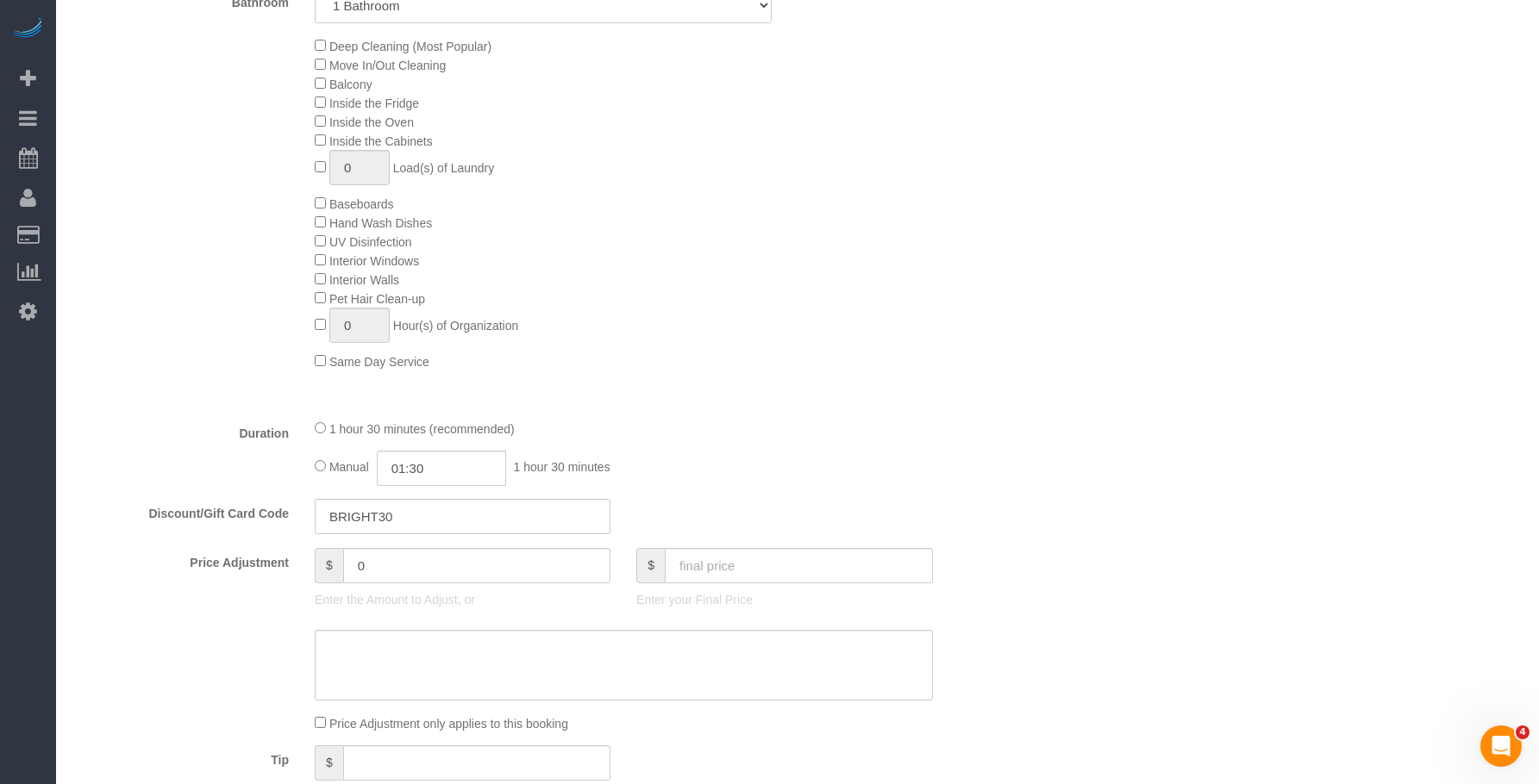
scroll to position [1293, 0]
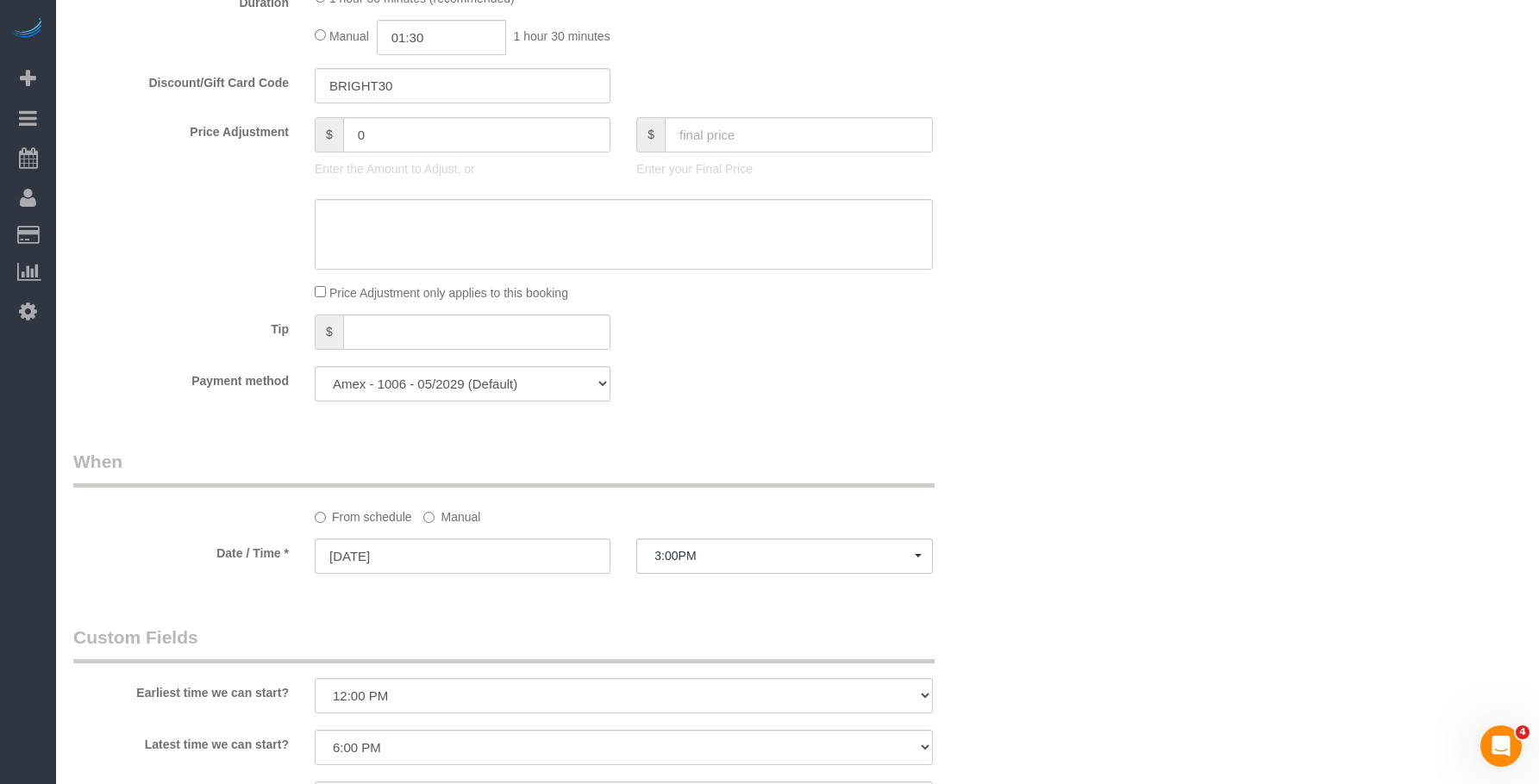
drag, startPoint x: 747, startPoint y: 386, endPoint x: 737, endPoint y: 379, distance: 12.2
click at [747, 386] on div "Payment method Visa - 4989 - 11/2029 Amex - 1006 - 05/2029 (Default) Add Credit…" at bounding box center [543, 383] width 966 height 36
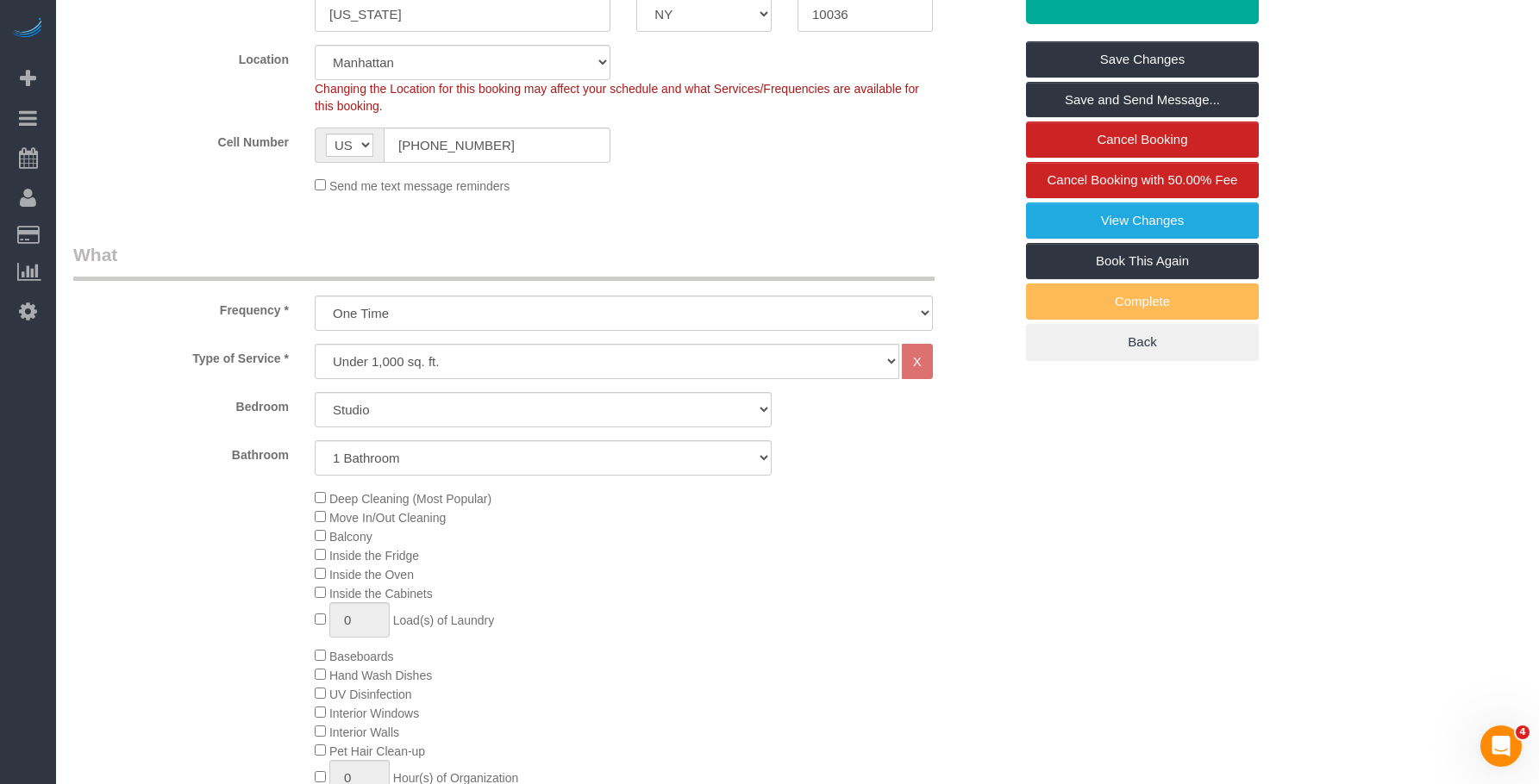
scroll to position [345, 0]
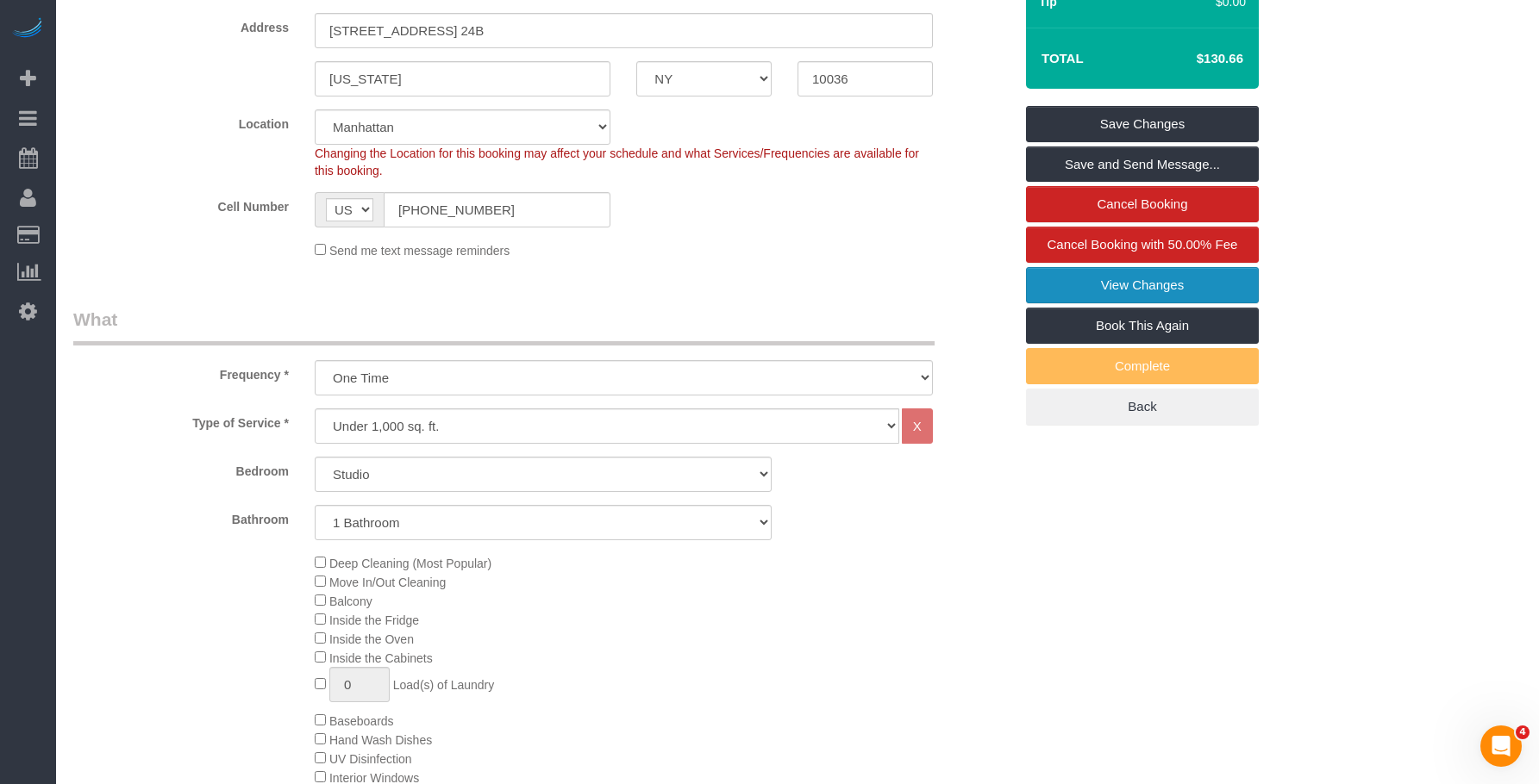
click at [1181, 304] on link "View Changes" at bounding box center [1142, 284] width 233 height 36
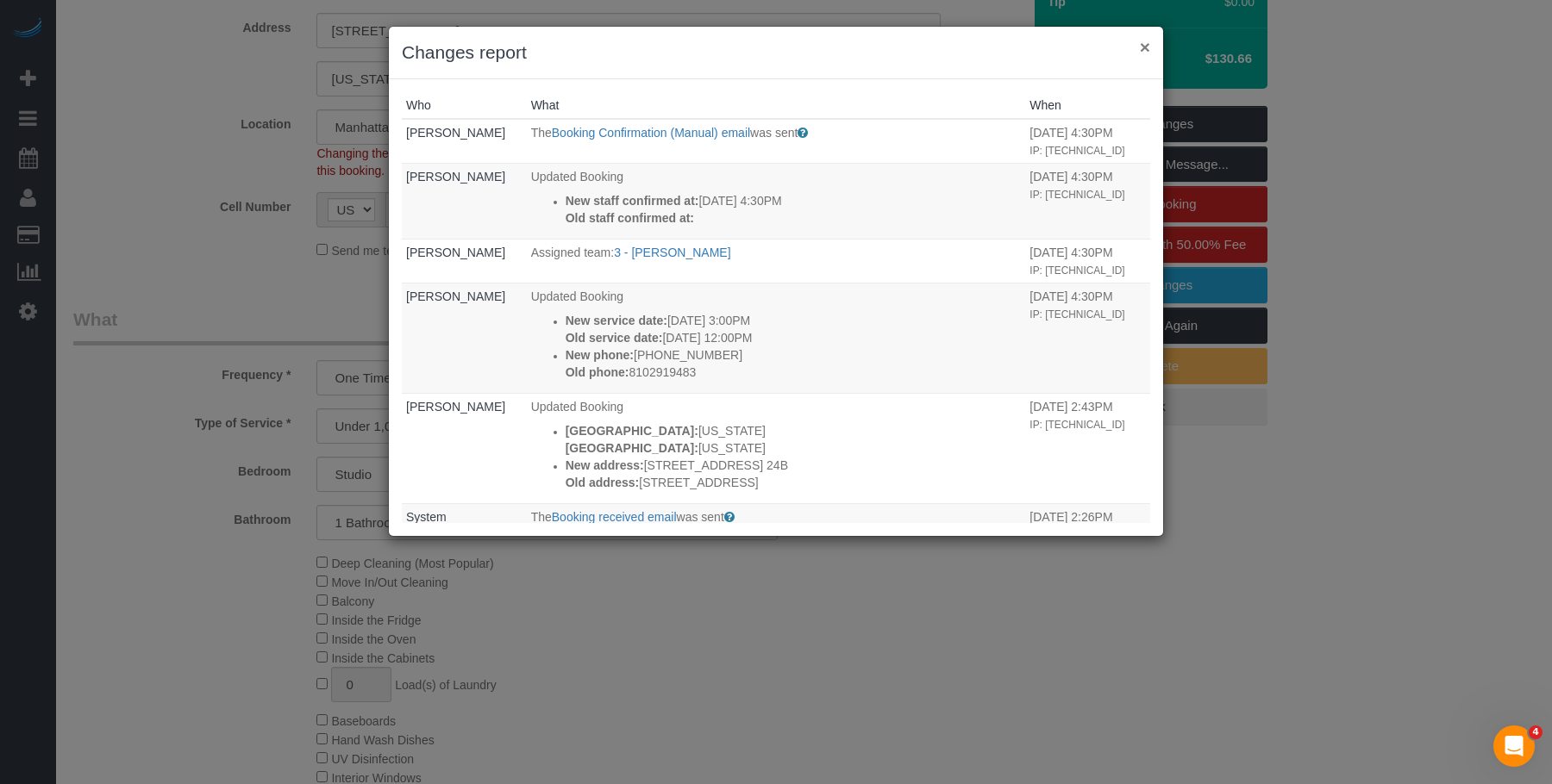
click at [1146, 48] on button "×" at bounding box center [1144, 47] width 10 height 18
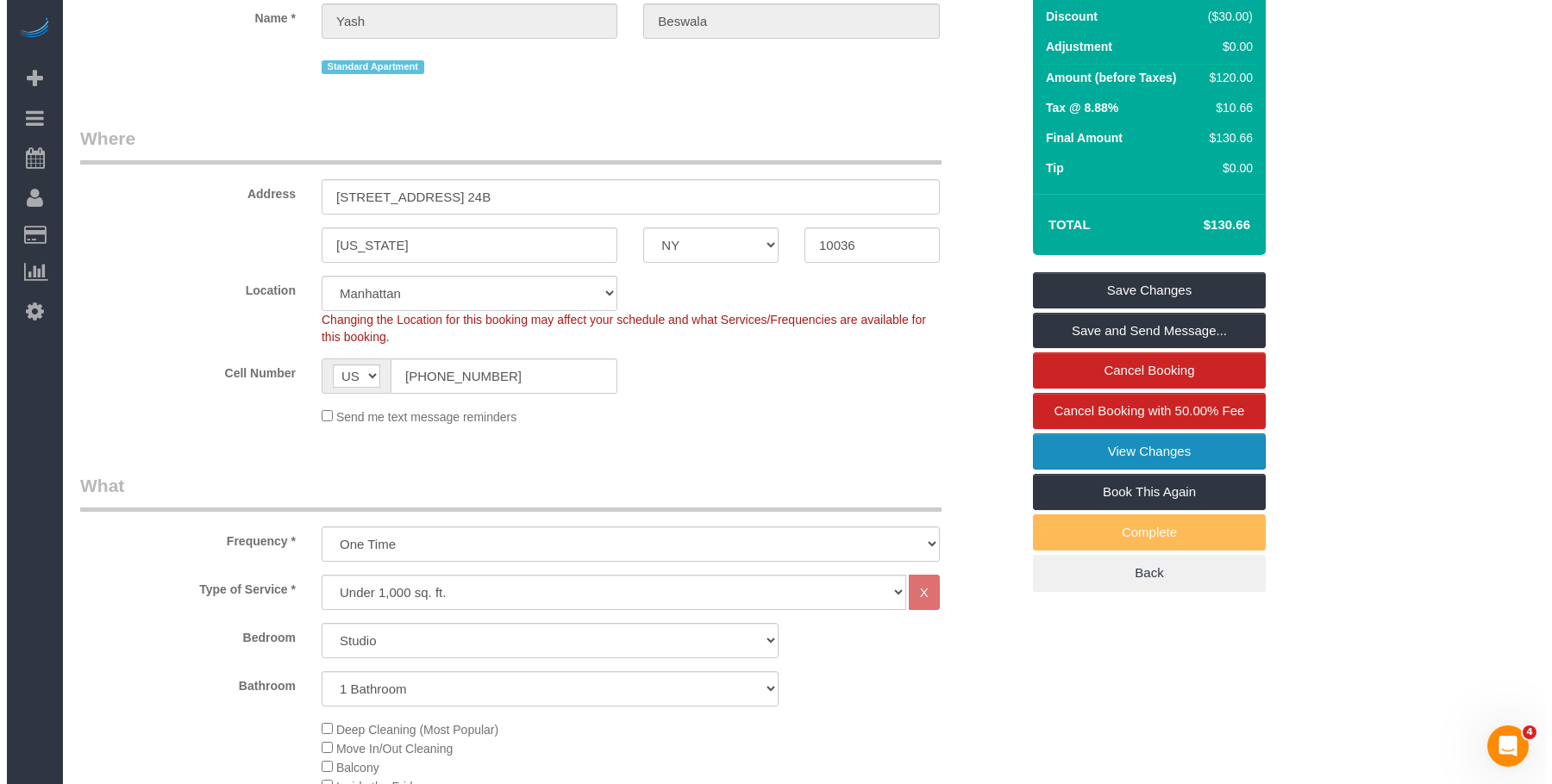
scroll to position [0, 0]
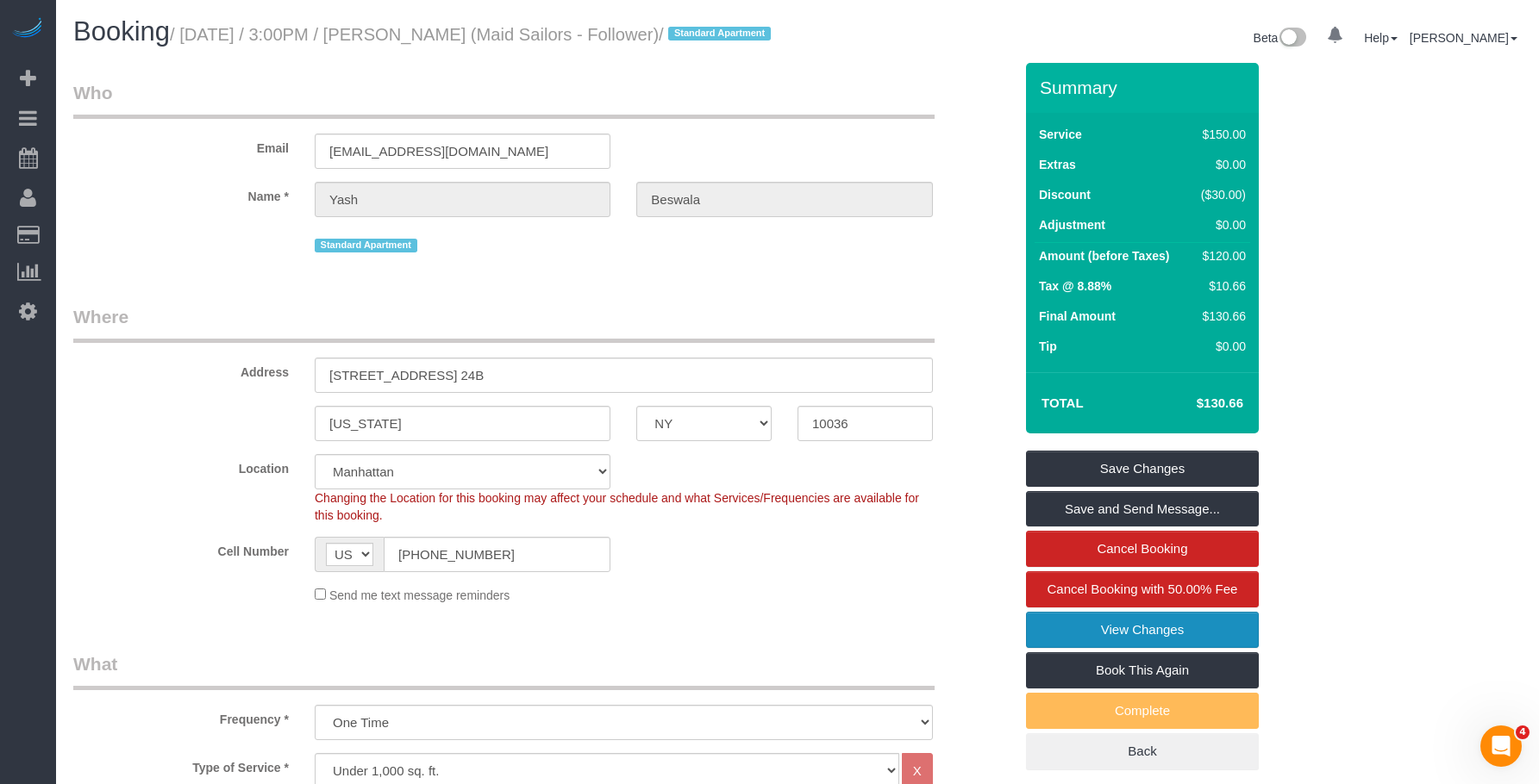
click at [1088, 643] on link "View Changes" at bounding box center [1142, 629] width 233 height 36
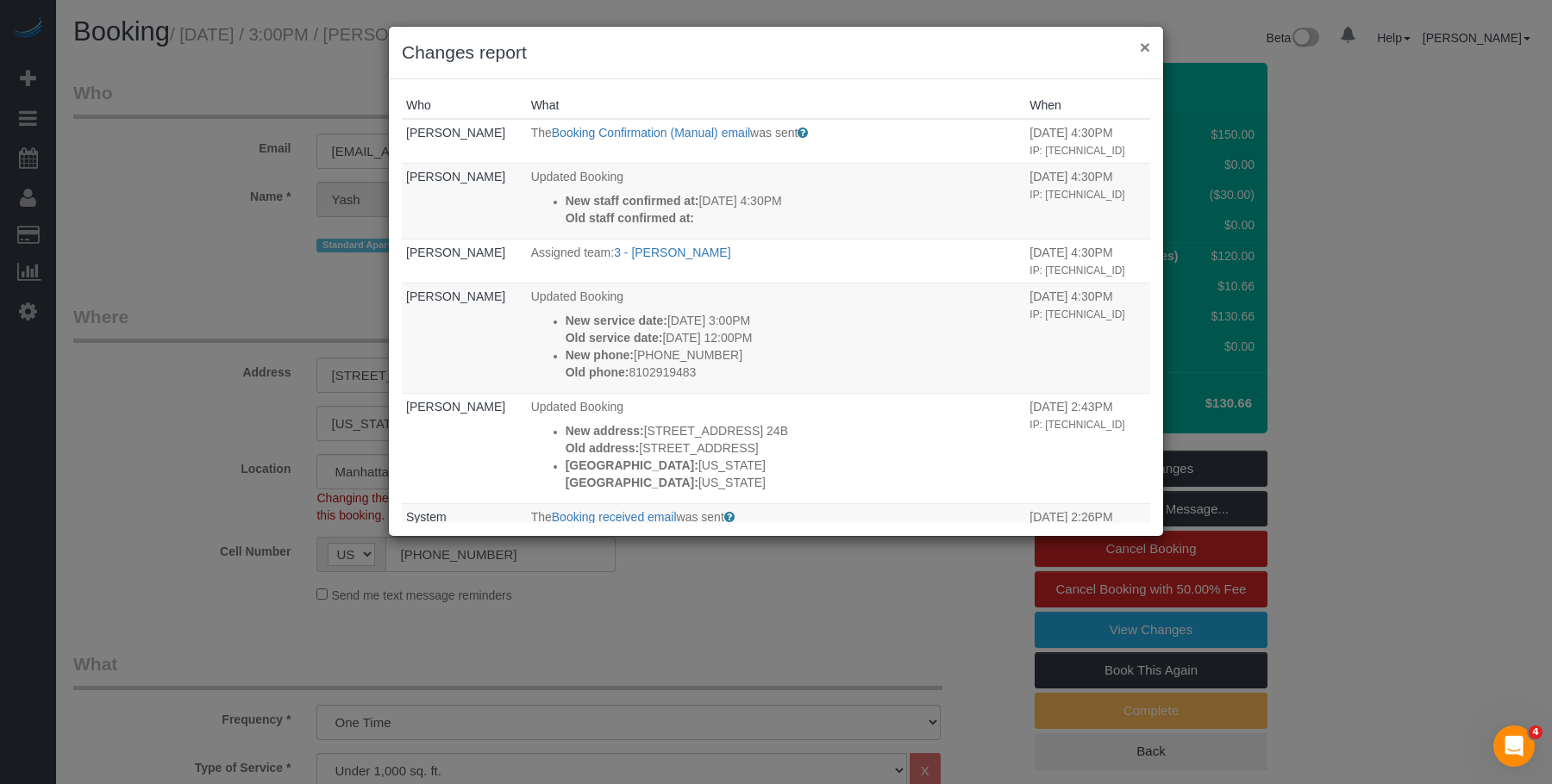
click at [1148, 43] on button "×" at bounding box center [1144, 47] width 10 height 18
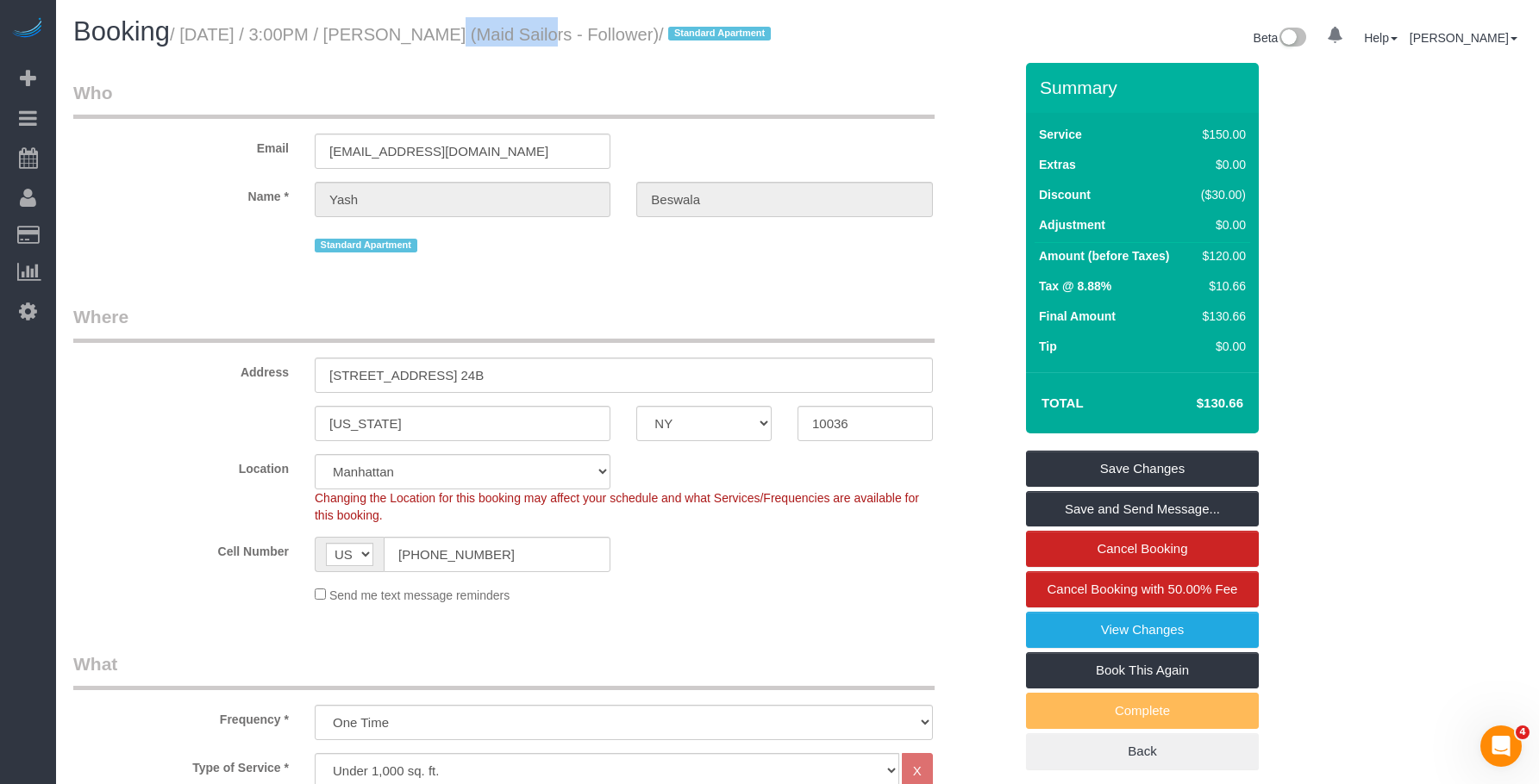
drag, startPoint x: 400, startPoint y: 44, endPoint x: 507, endPoint y: 38, distance: 107.2
click at [507, 38] on h1 "Booking / August 22, 2025 / 3:00PM / Yash Beswala (Maid Sailors - Follower) / S…" at bounding box center [428, 32] width 711 height 29
copy small "Yash Beswala"
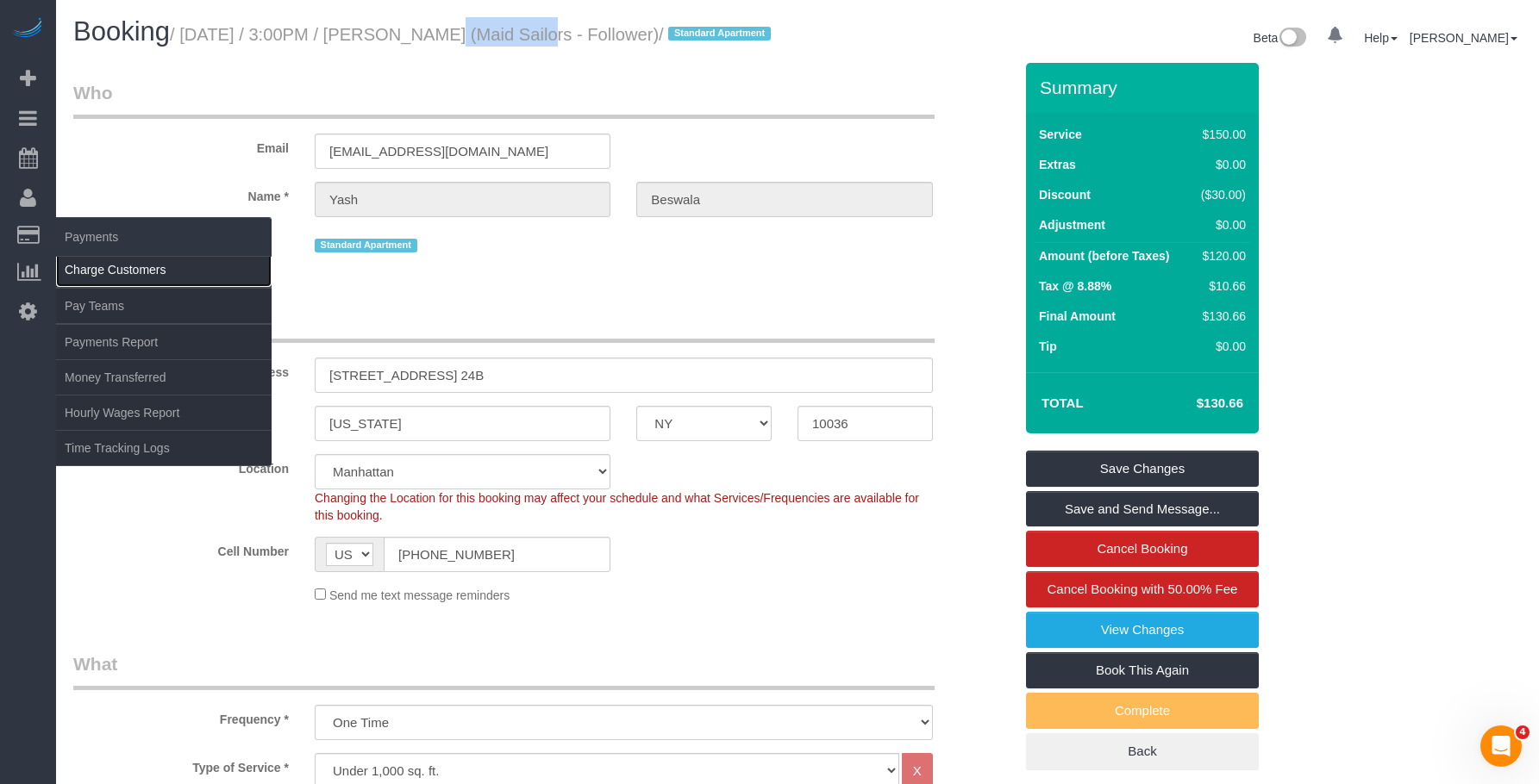
drag, startPoint x: 108, startPoint y: 269, endPoint x: 151, endPoint y: 265, distance: 43.2
click at [109, 268] on link "Charge Customers" at bounding box center [163, 270] width 216 height 35
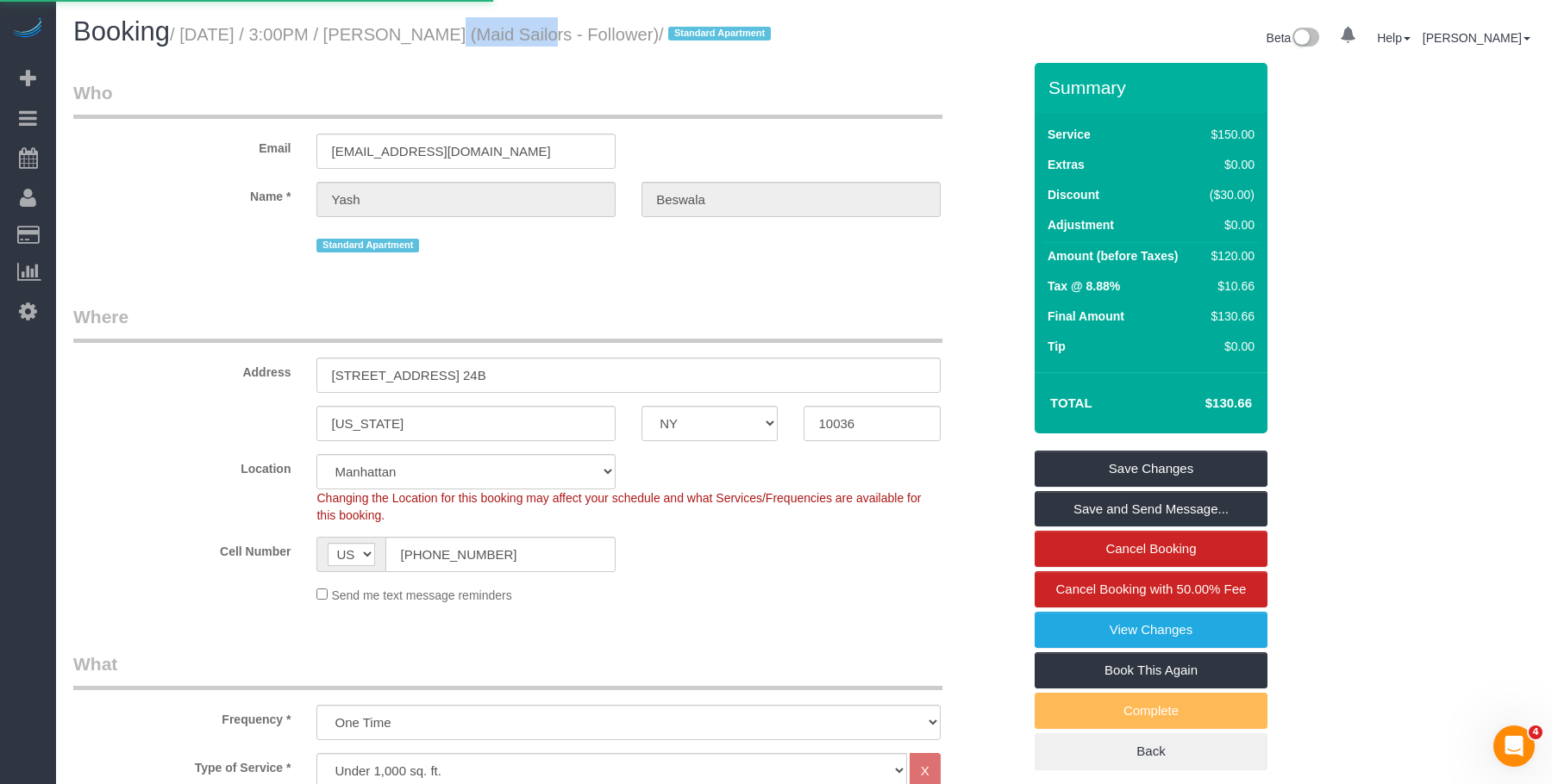
select select
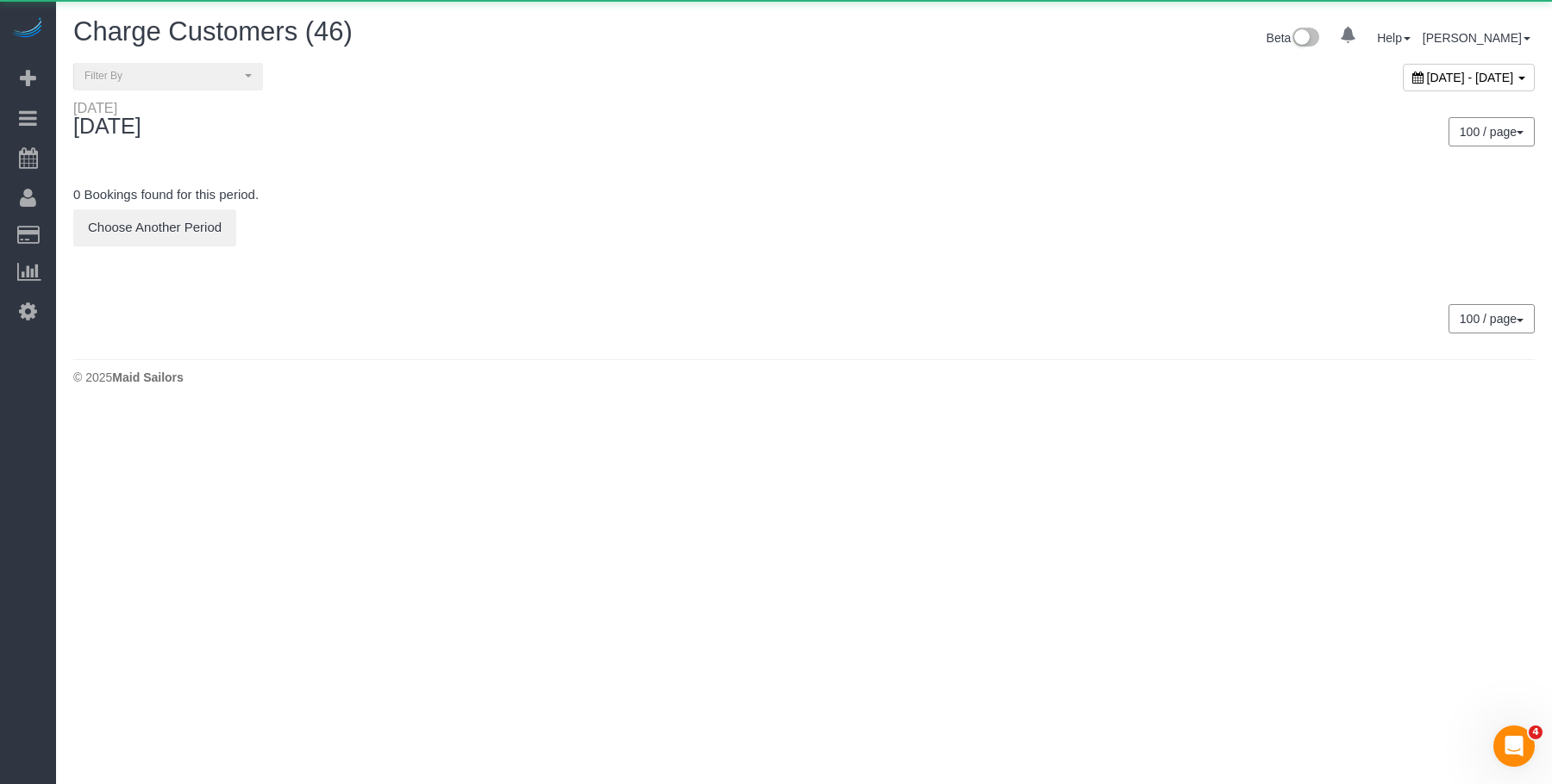
click at [1426, 72] on span "August 21, 2025 - August 21, 2025" at bounding box center [1469, 77] width 87 height 14
type input "**********"
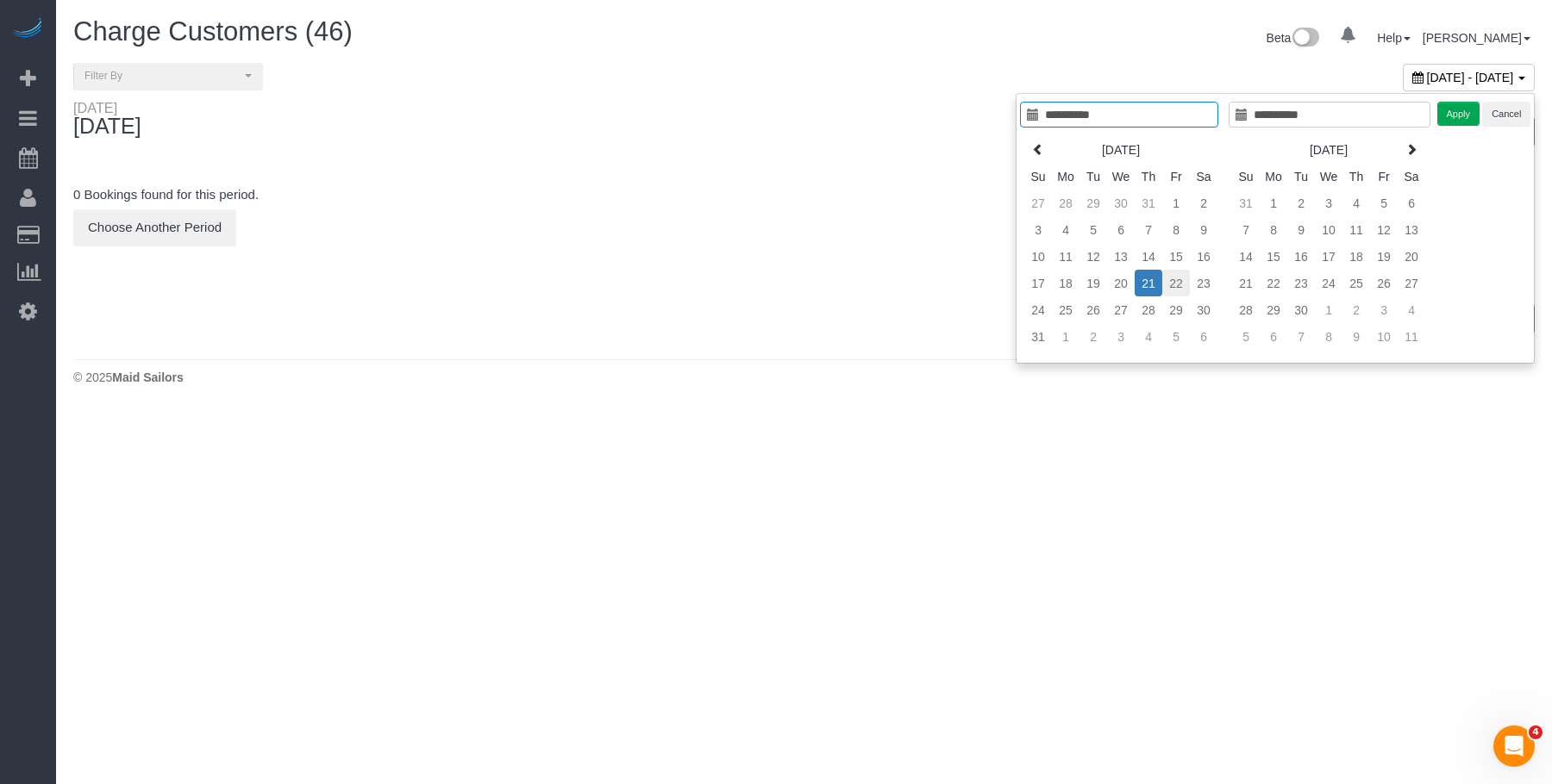
type input "**********"
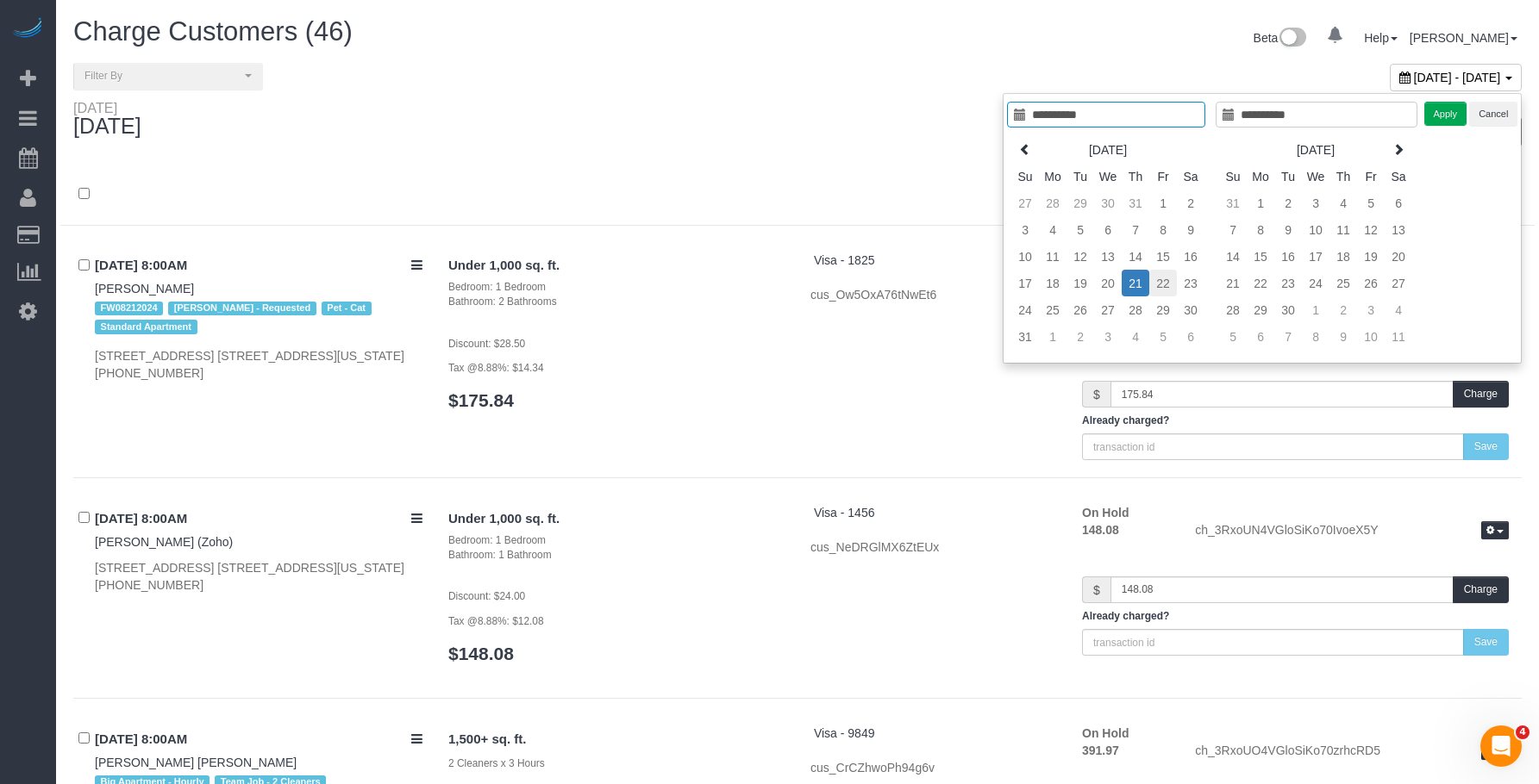
click at [1164, 285] on td "22" at bounding box center [1163, 282] width 28 height 27
type input "**********"
click at [1436, 119] on button "Apply" at bounding box center [1445, 114] width 43 height 25
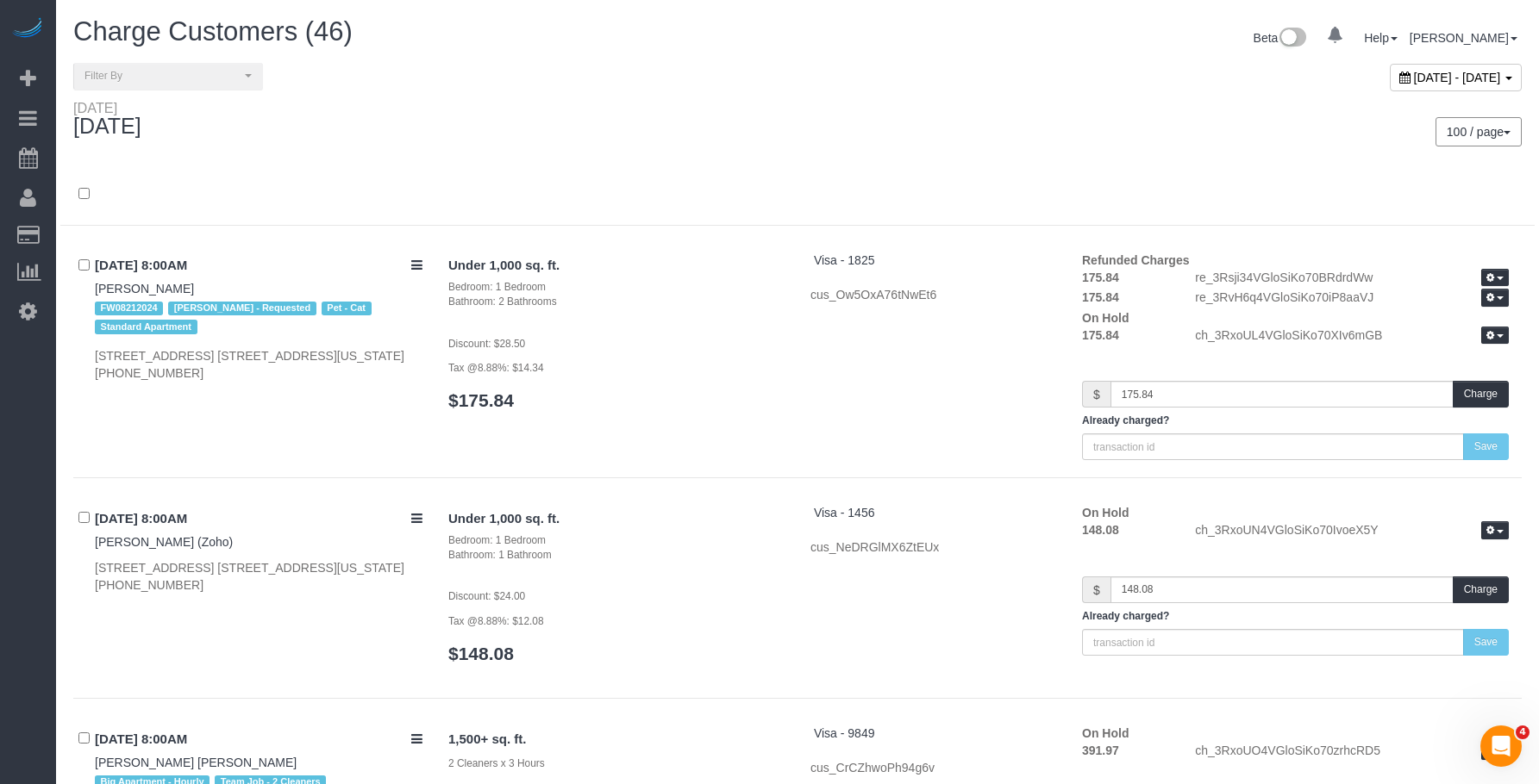
click at [895, 117] on div "100 / page 10 / page 20 / page 30 / page 40 / page 50 / page 100 / page" at bounding box center [1165, 132] width 711 height 29
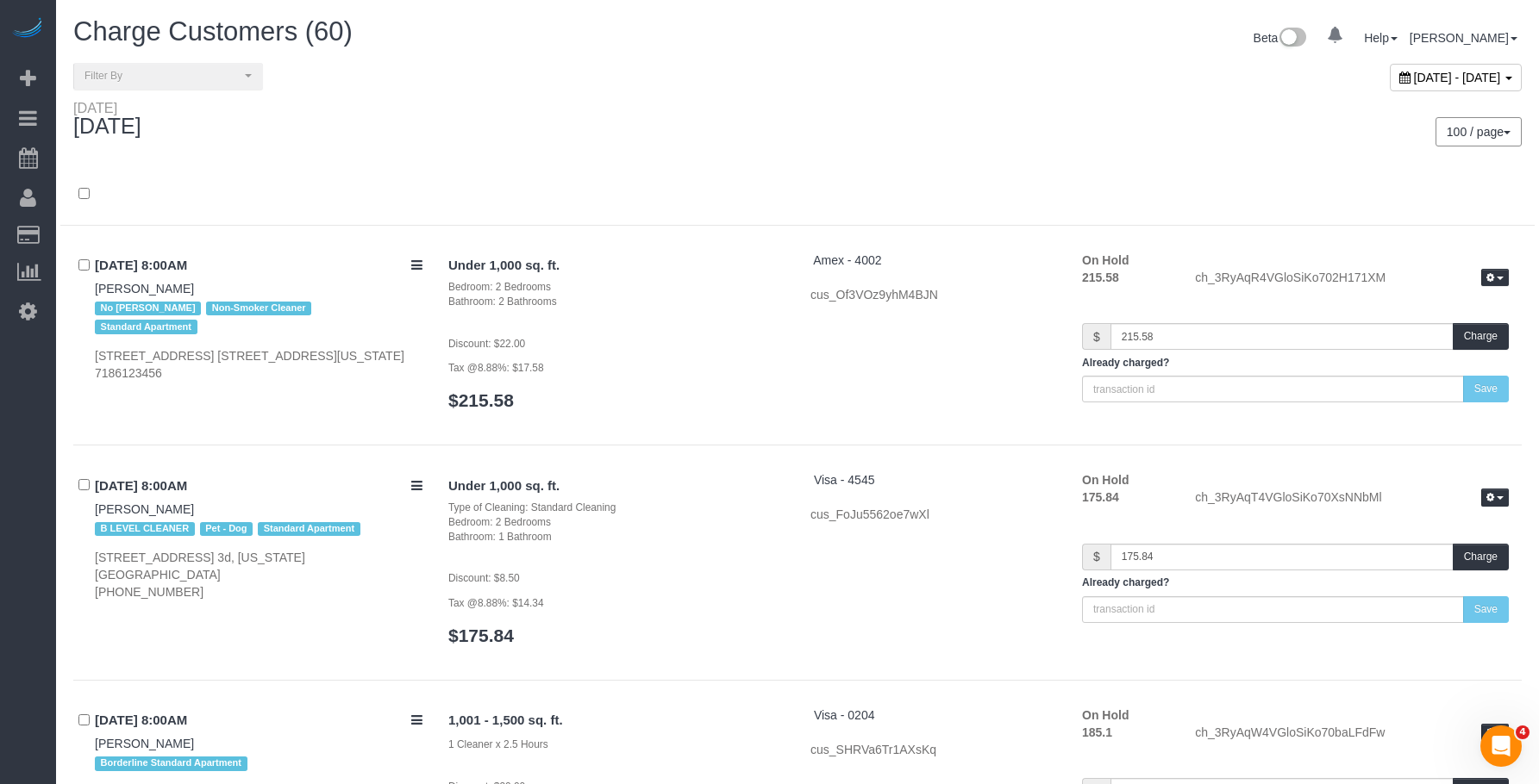
scroll to position [10731, 0]
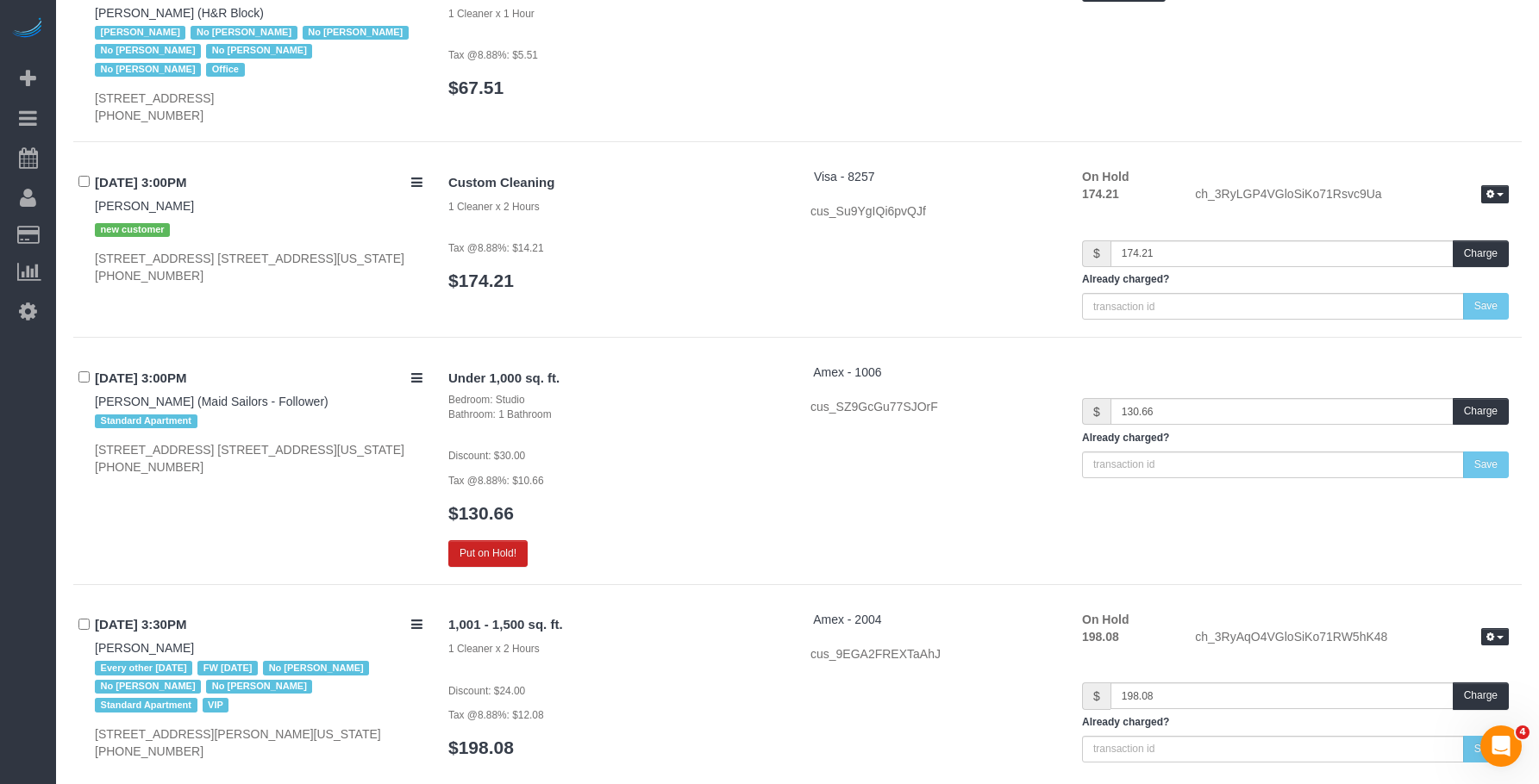
click at [656, 509] on h3 "$130.66" at bounding box center [616, 513] width 337 height 20
click at [507, 541] on button "Put on Hold!" at bounding box center [488, 553] width 79 height 27
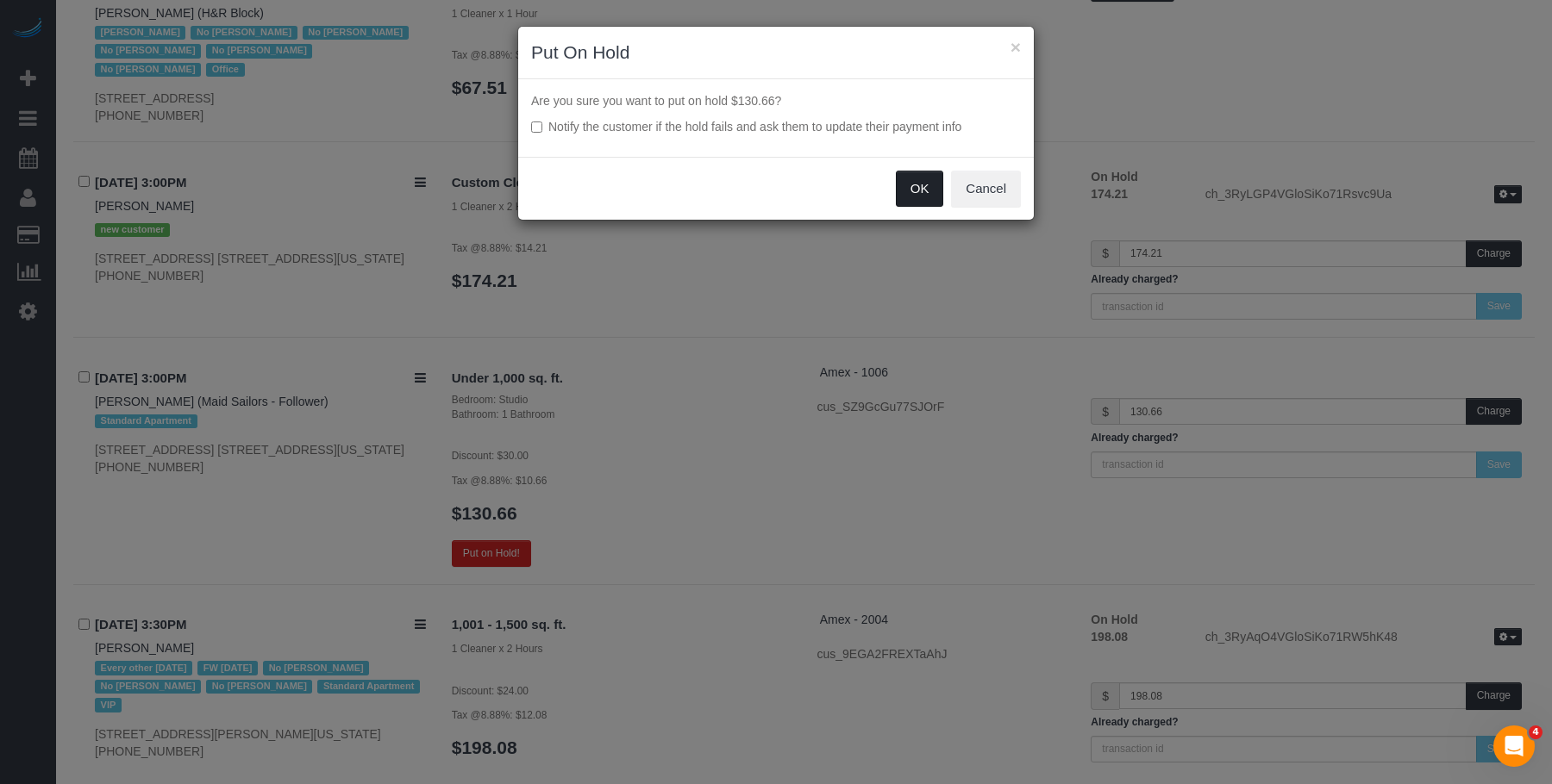
click at [924, 194] on button "OK" at bounding box center [919, 188] width 49 height 36
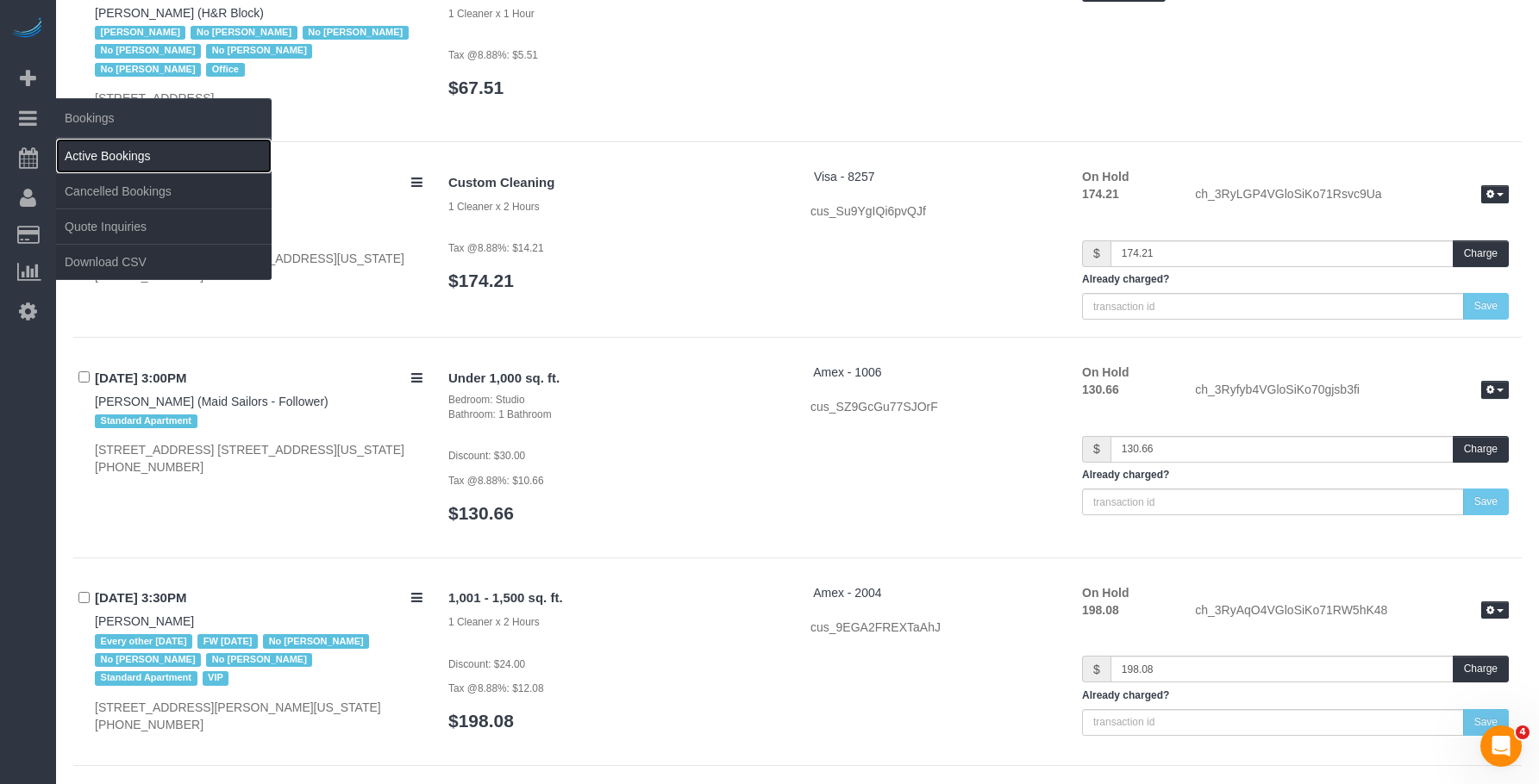
click at [117, 153] on link "Active Bookings" at bounding box center [163, 156] width 216 height 35
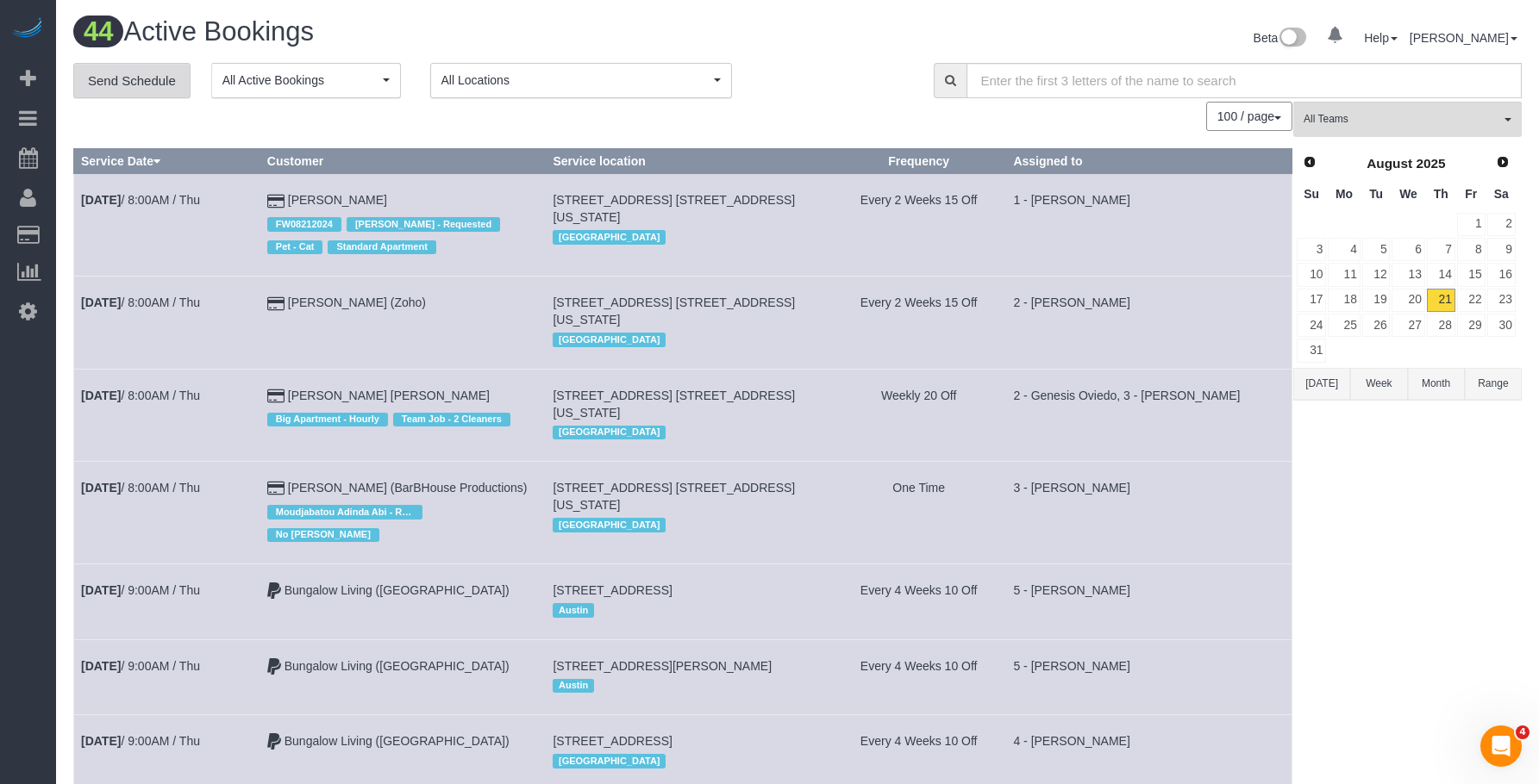
click at [127, 66] on link "Send Schedule" at bounding box center [132, 81] width 117 height 36
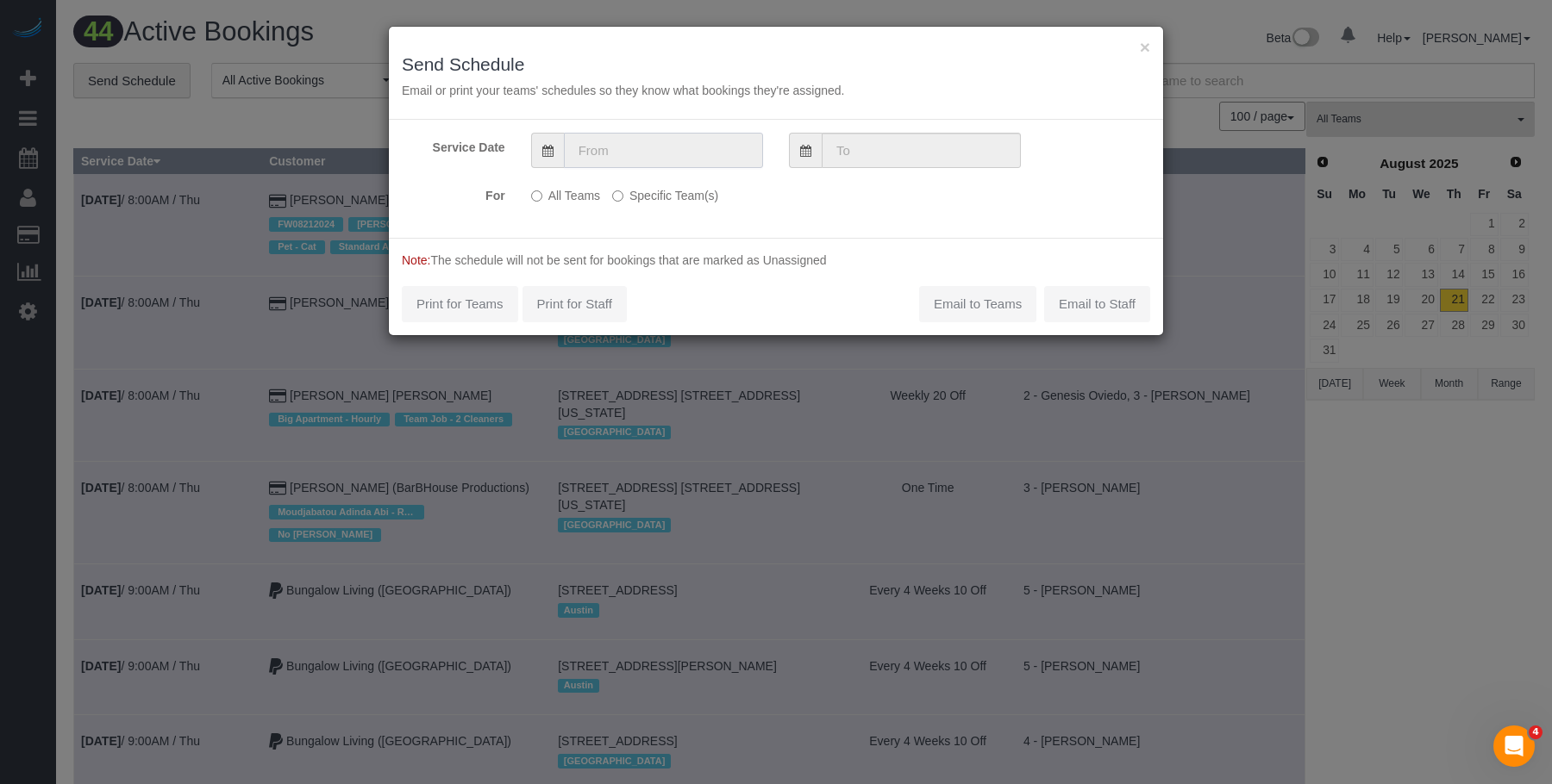
click at [682, 153] on input "text" at bounding box center [663, 150] width 199 height 36
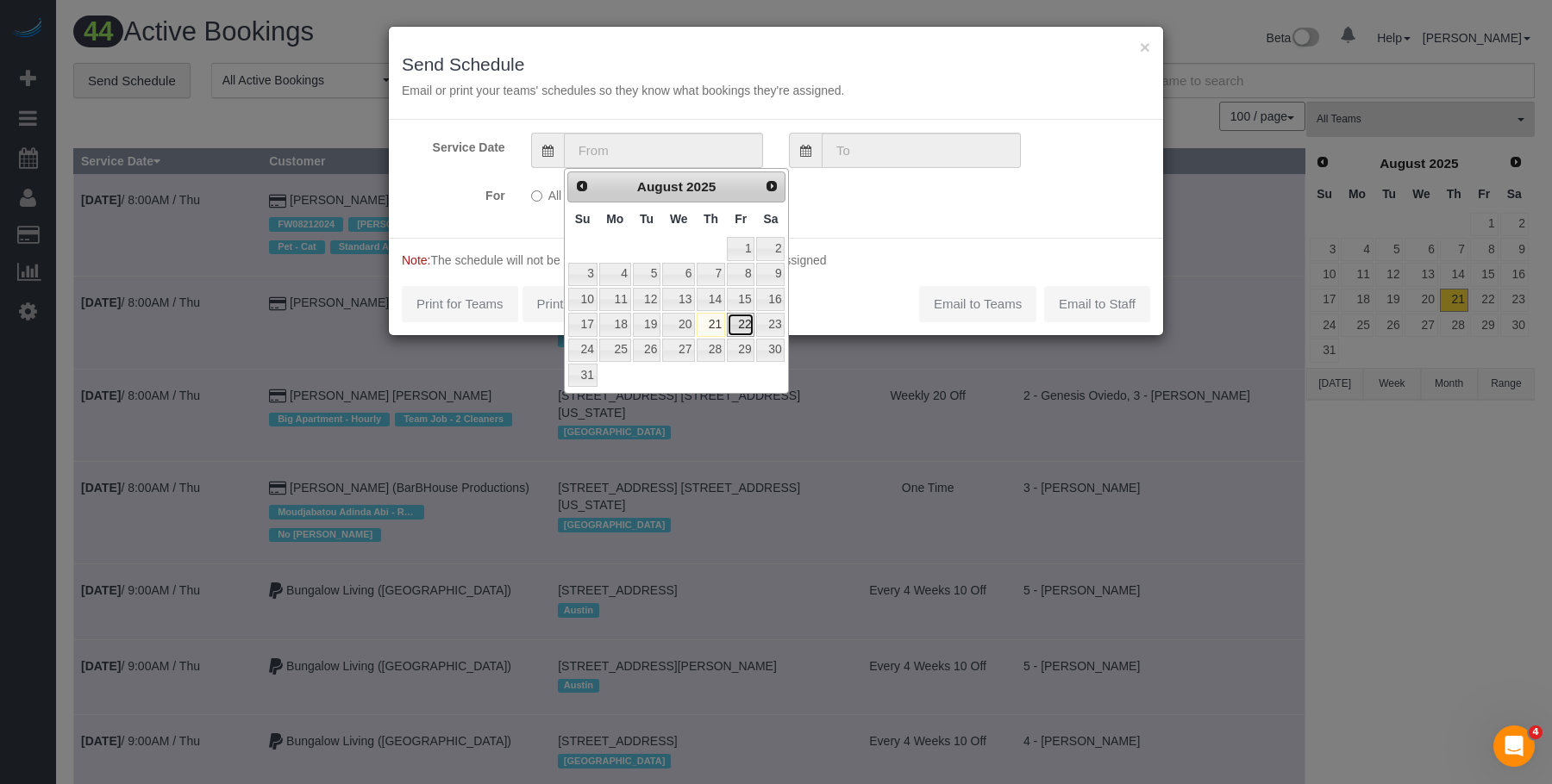
click at [746, 324] on link "22" at bounding box center [740, 324] width 28 height 23
type input "08/22/2025"
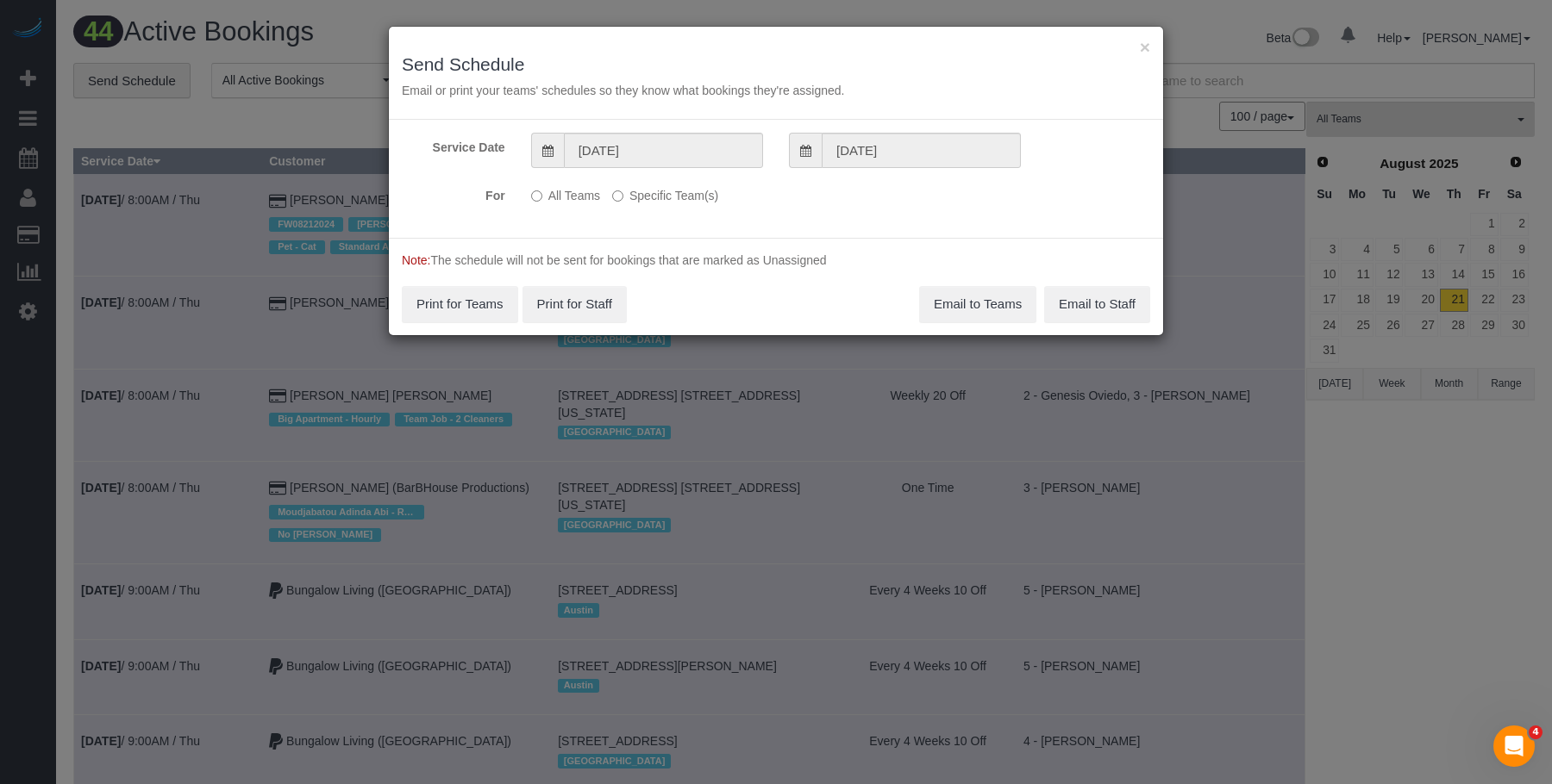
click at [669, 210] on div "All Teams Specific Team(s) Choose Team(s) * - K.J. *Irene Flores - Test 000 - P…" at bounding box center [712, 196] width 387 height 31
click at [671, 195] on label "Specific Team(s)" at bounding box center [665, 192] width 106 height 23
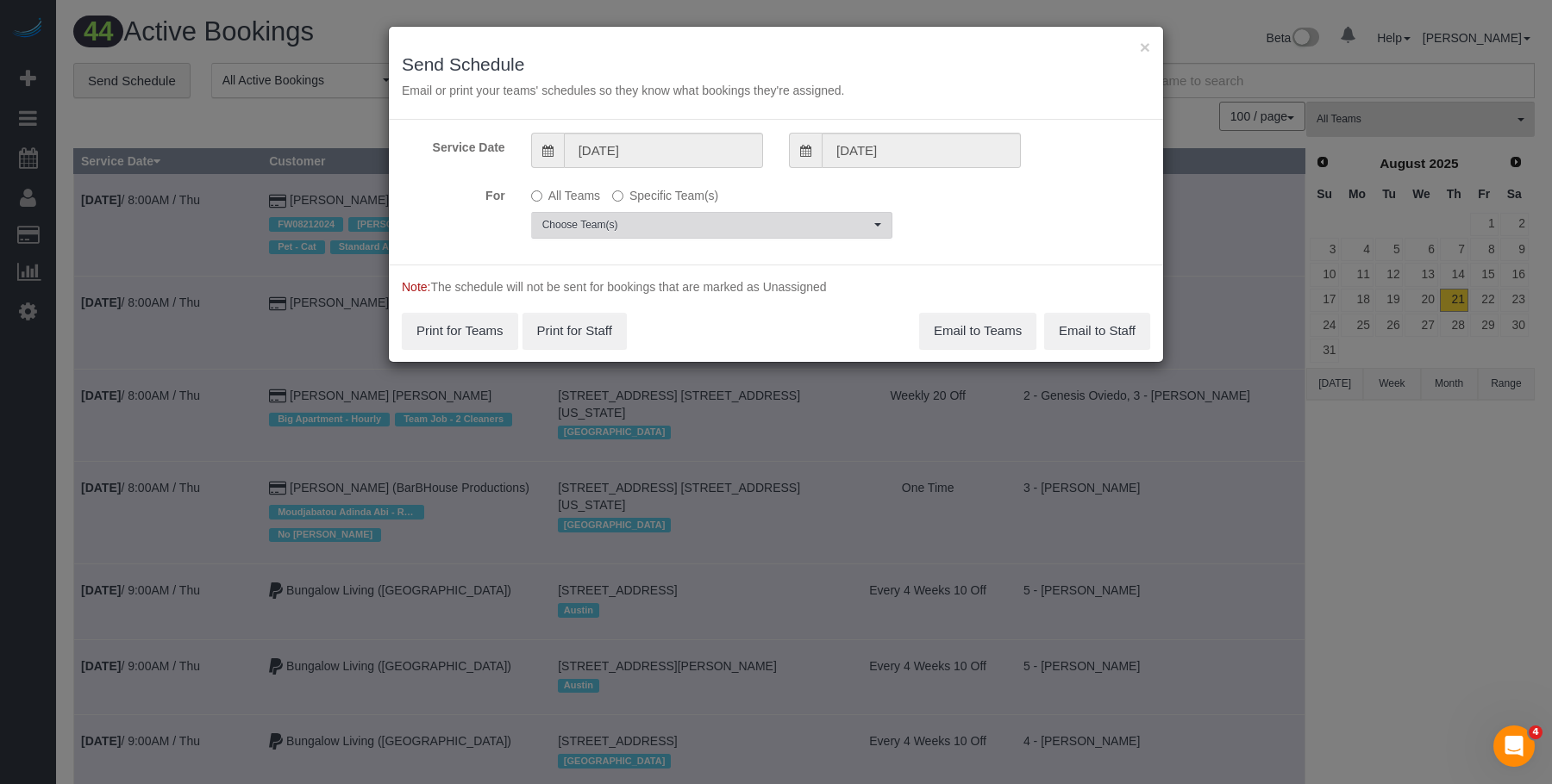
drag, startPoint x: 748, startPoint y: 218, endPoint x: 748, endPoint y: 227, distance: 9.0
click at [748, 221] on span "Choose Team(s)" at bounding box center [705, 226] width 327 height 15
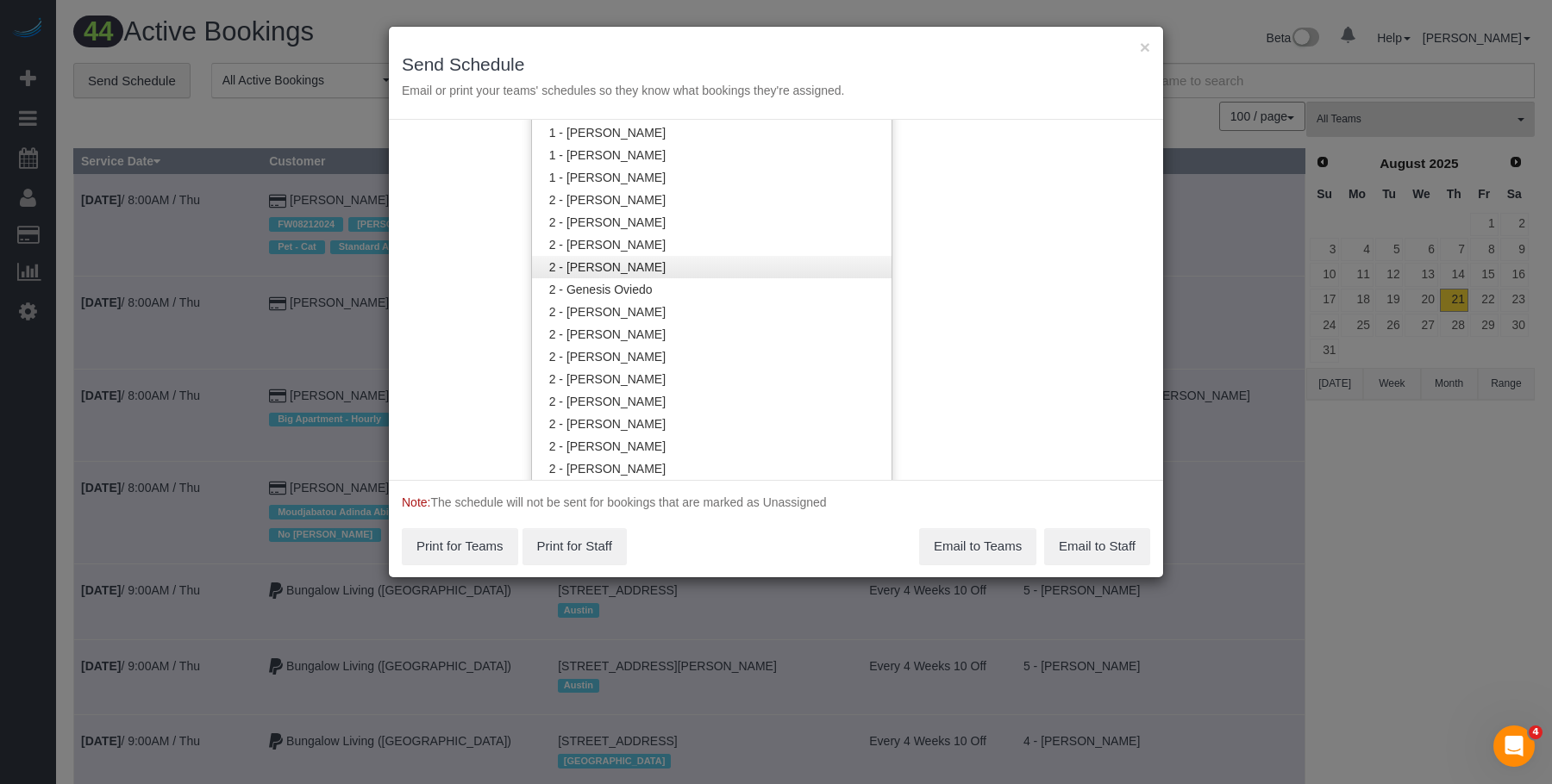
scroll to position [1210, 0]
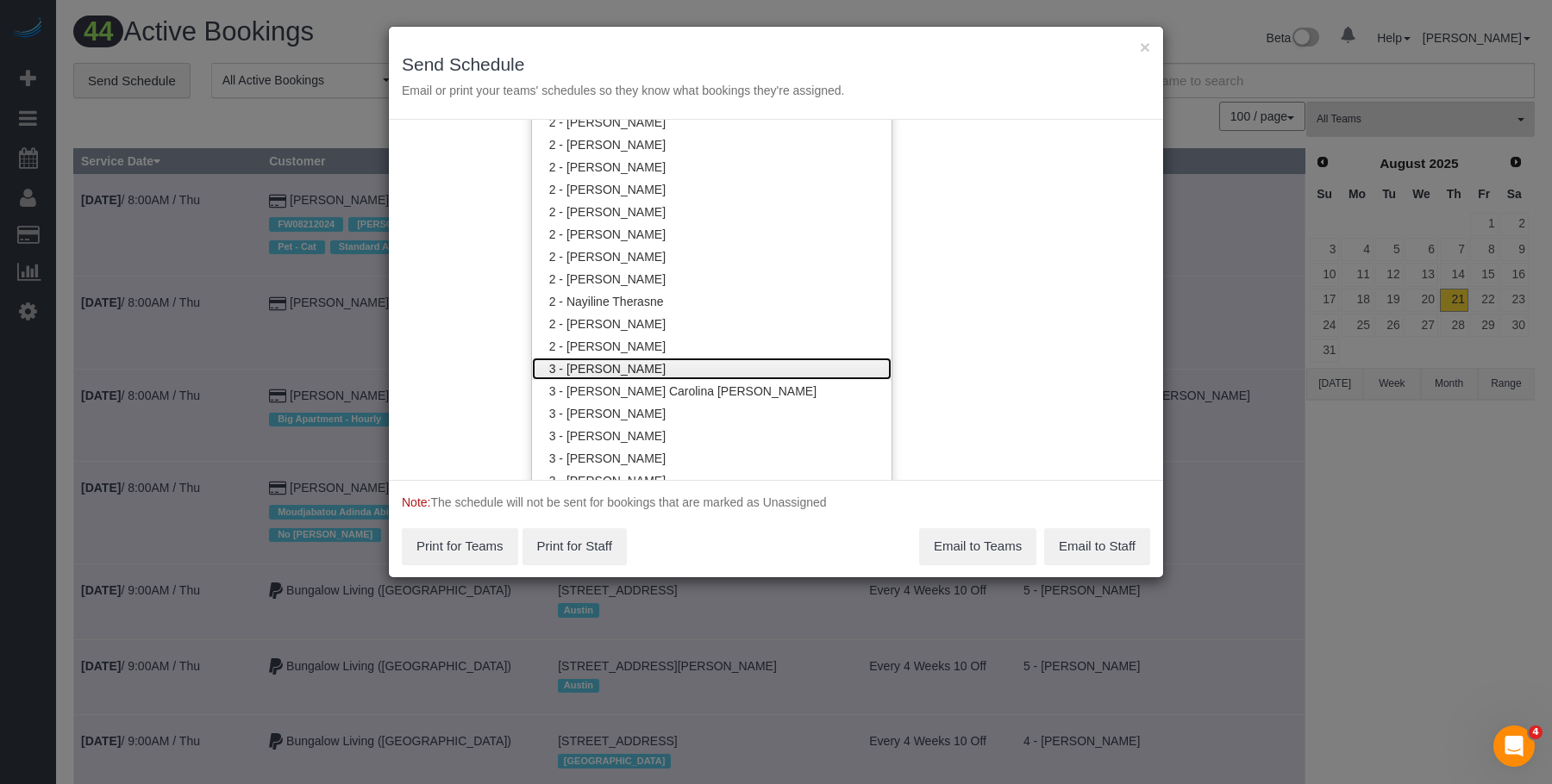
click at [690, 370] on link "3 - [PERSON_NAME]" at bounding box center [712, 369] width 360 height 22
click at [784, 39] on div "× Send Schedule Email or print your teams' schedules so they know what bookings…" at bounding box center [776, 73] width 774 height 94
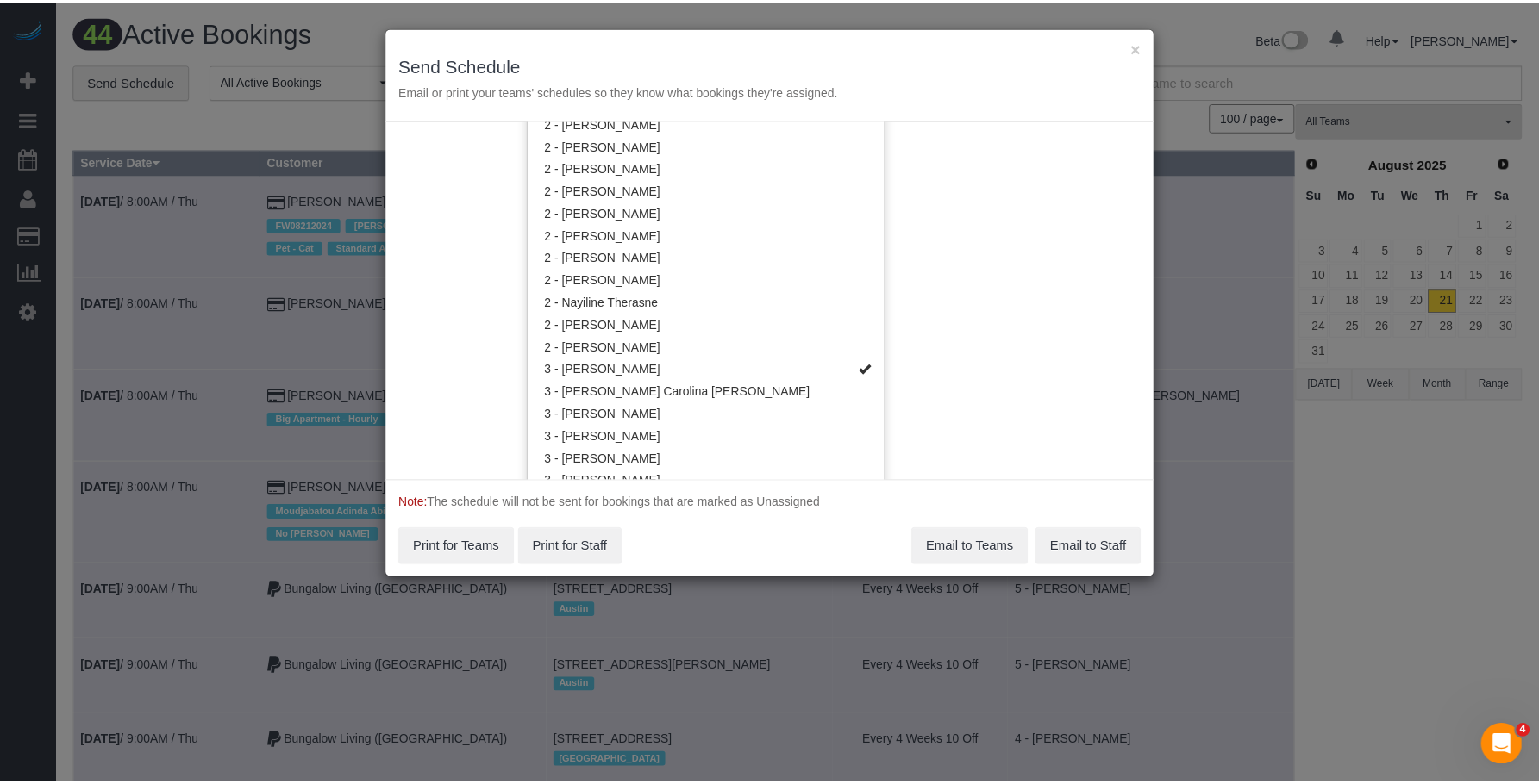
scroll to position [0, 0]
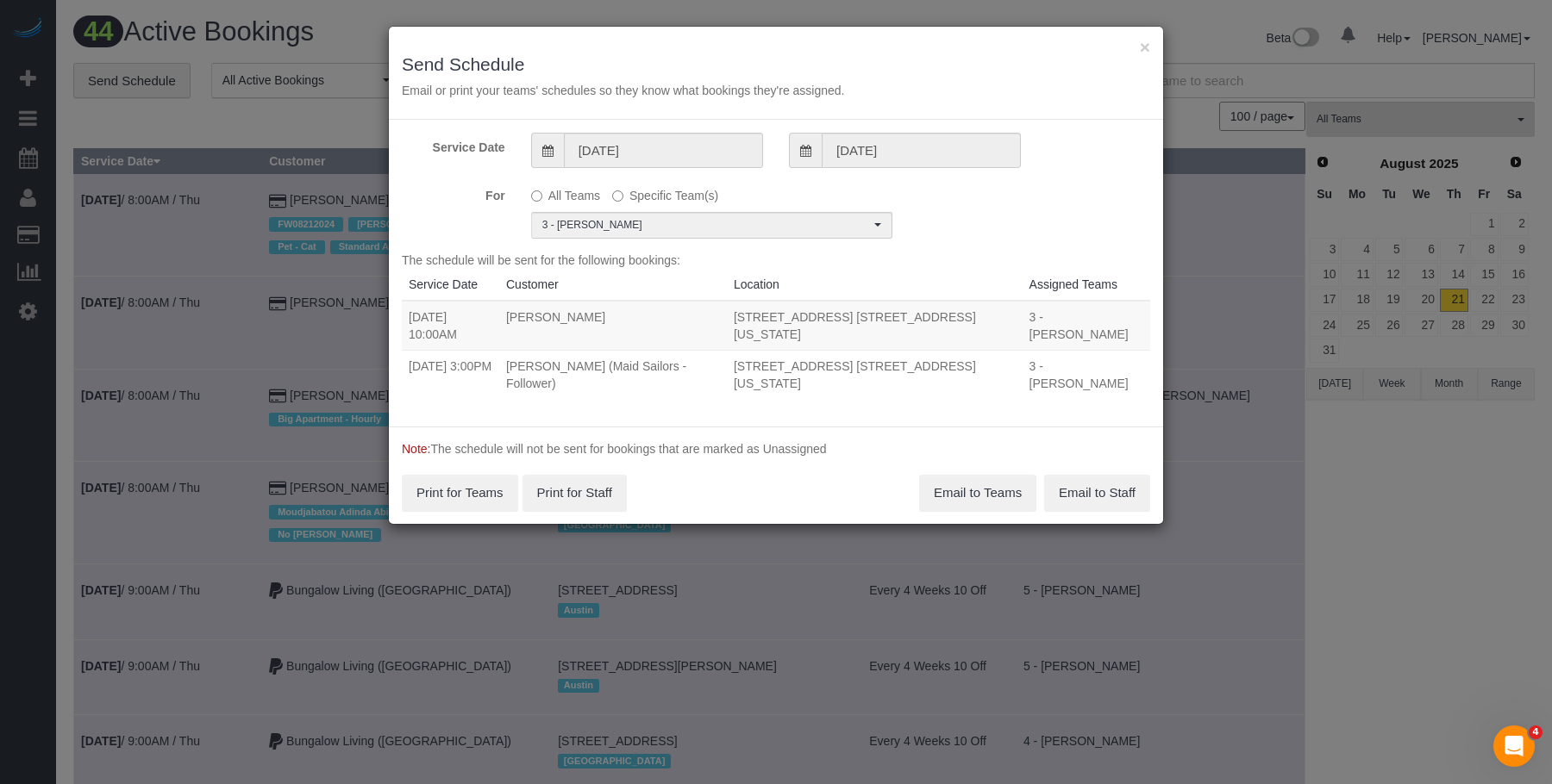
drag, startPoint x: 473, startPoint y: 322, endPoint x: 1029, endPoint y: 317, distance: 556.0
click at [1029, 317] on tr "08/22/2025 10:00AM Jules Seo 310 E 86th Street, Apt. 3c, New York, NY 10028 3 -…" at bounding box center [776, 326] width 748 height 50
copy tr "10:00AM Jules Seo 310 E 86th Street, Apt. 3c, New York, NY 10028"
drag, startPoint x: 473, startPoint y: 354, endPoint x: 1037, endPoint y: 346, distance: 564.1
click at [1037, 350] on tr "08/22/2025 3:00PM Yash Beswala (Maid Sailors - Follower) 561 10th Ave, Apt. 24b…" at bounding box center [776, 375] width 748 height 50
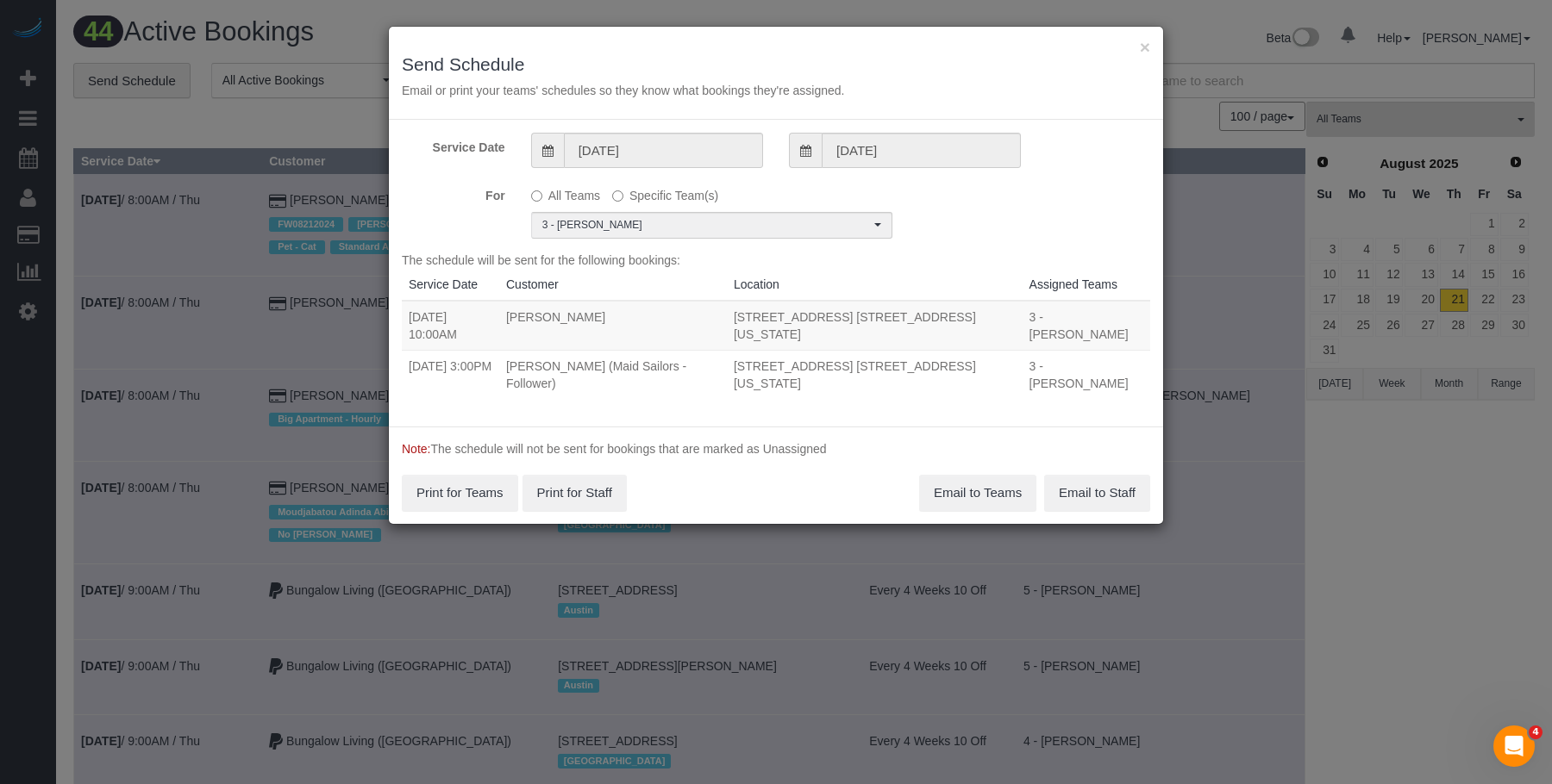
copy tr "3:00PM Yash Beswala (Maid Sailors - Follower) 561 10th Ave, Apt. 24b, New York,…"
click at [952, 475] on button "Email to Teams" at bounding box center [978, 492] width 117 height 36
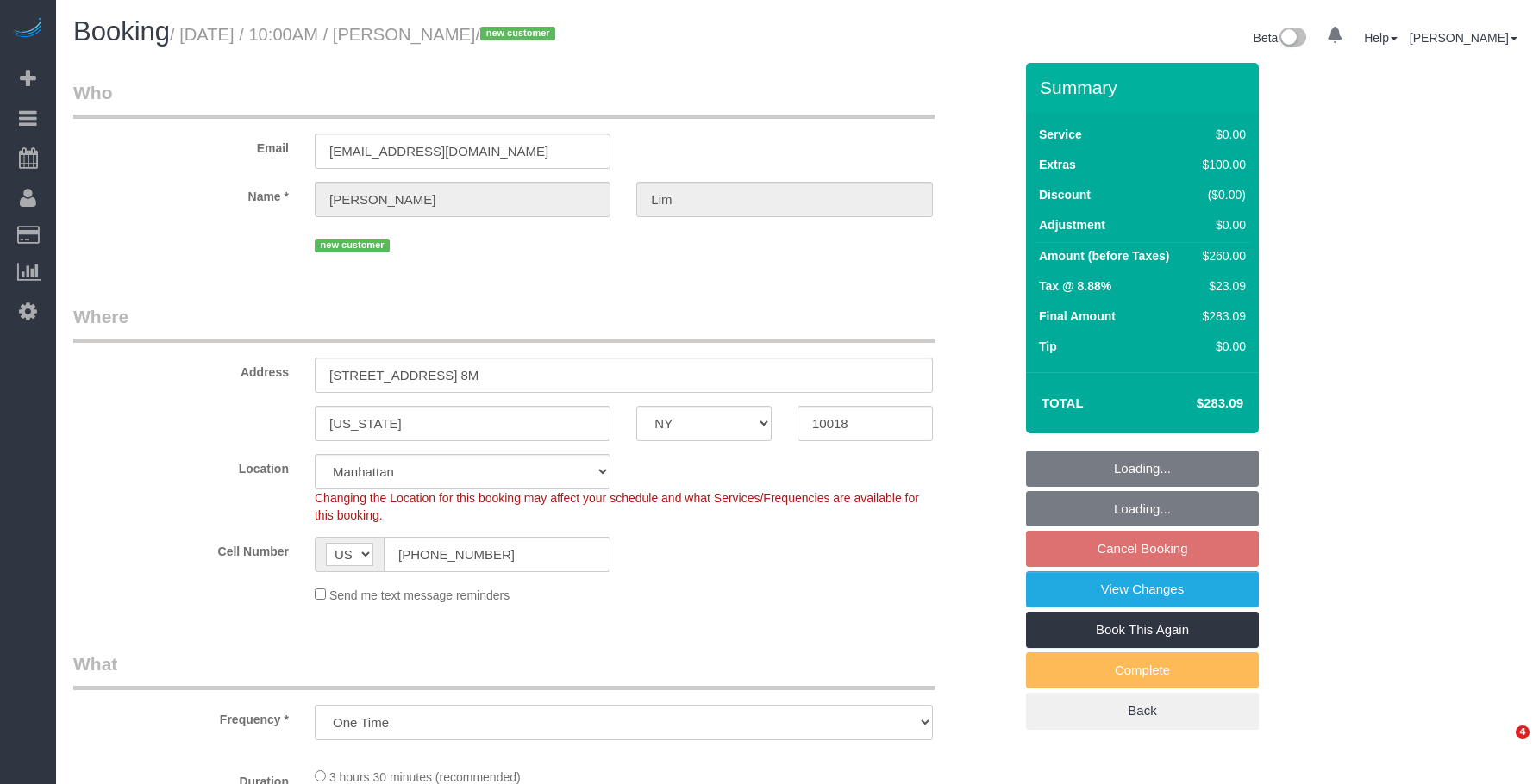
select select "NY"
select select "number:58"
select select "number:71"
select select "number:15"
select select "number:7"
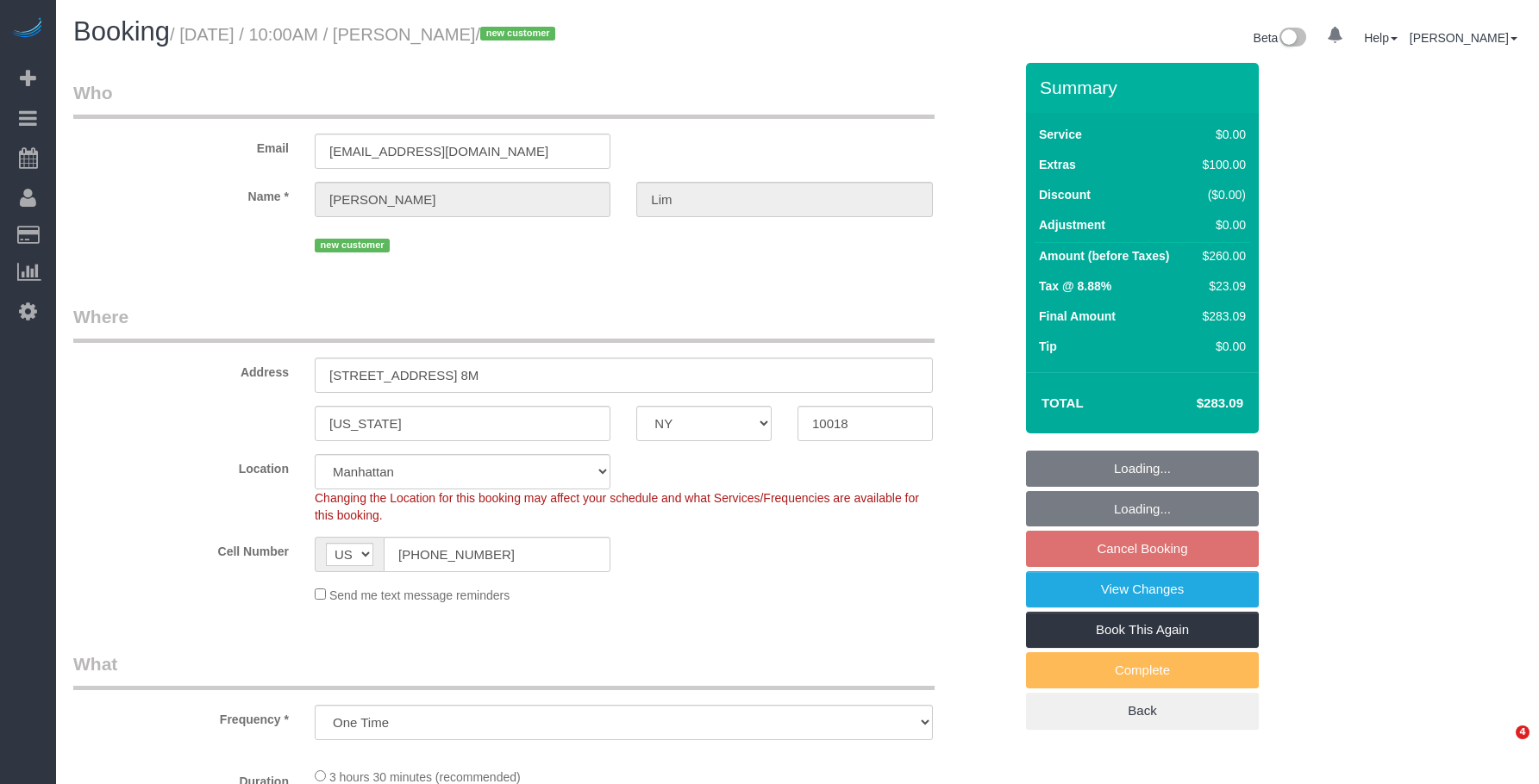
select select "string:stripe-pm_1RyeXp4VGloSiKo7C8pjKKiL"
select select "1"
select select "spot3"
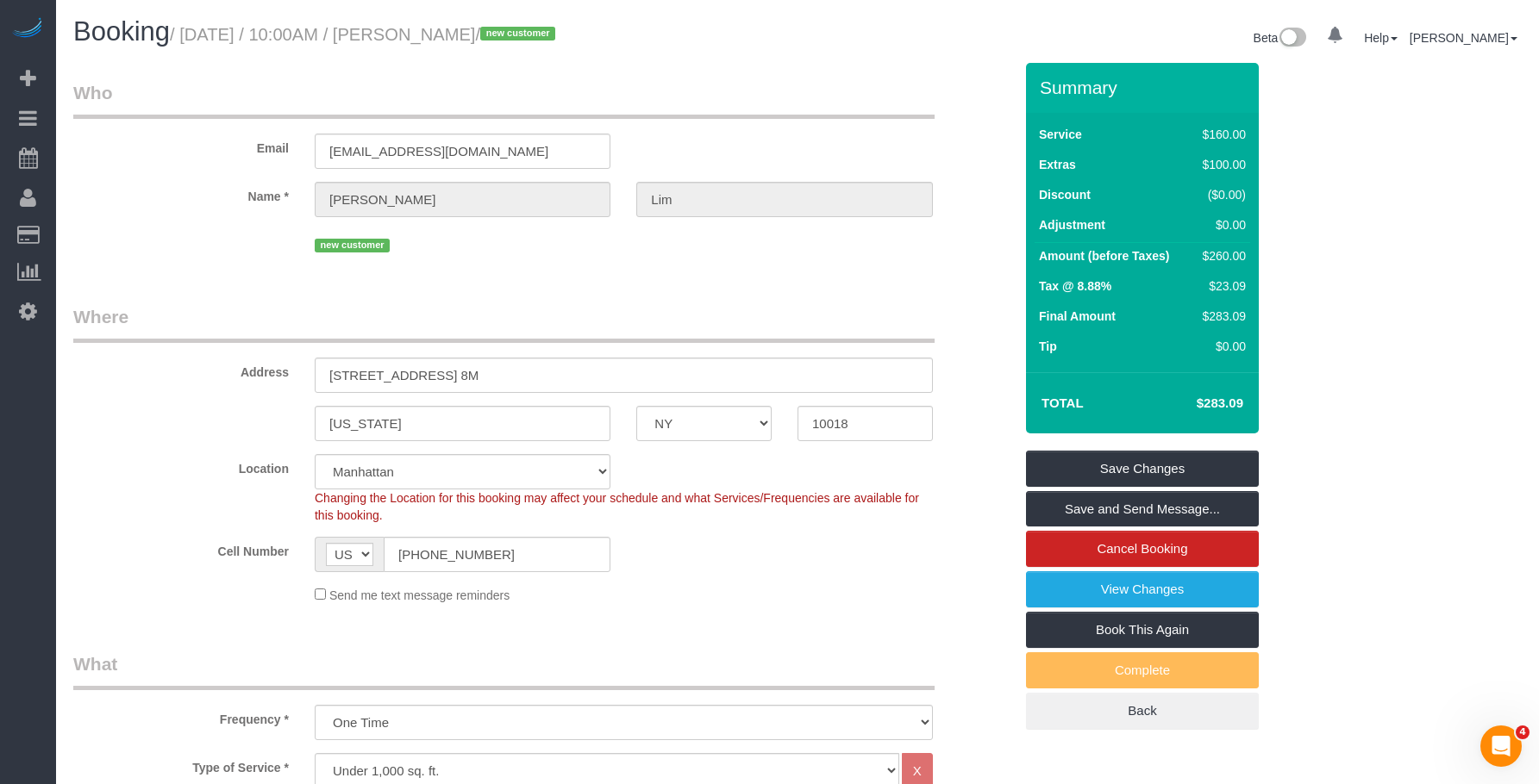
click at [739, 95] on legend "Who" at bounding box center [504, 99] width 861 height 39
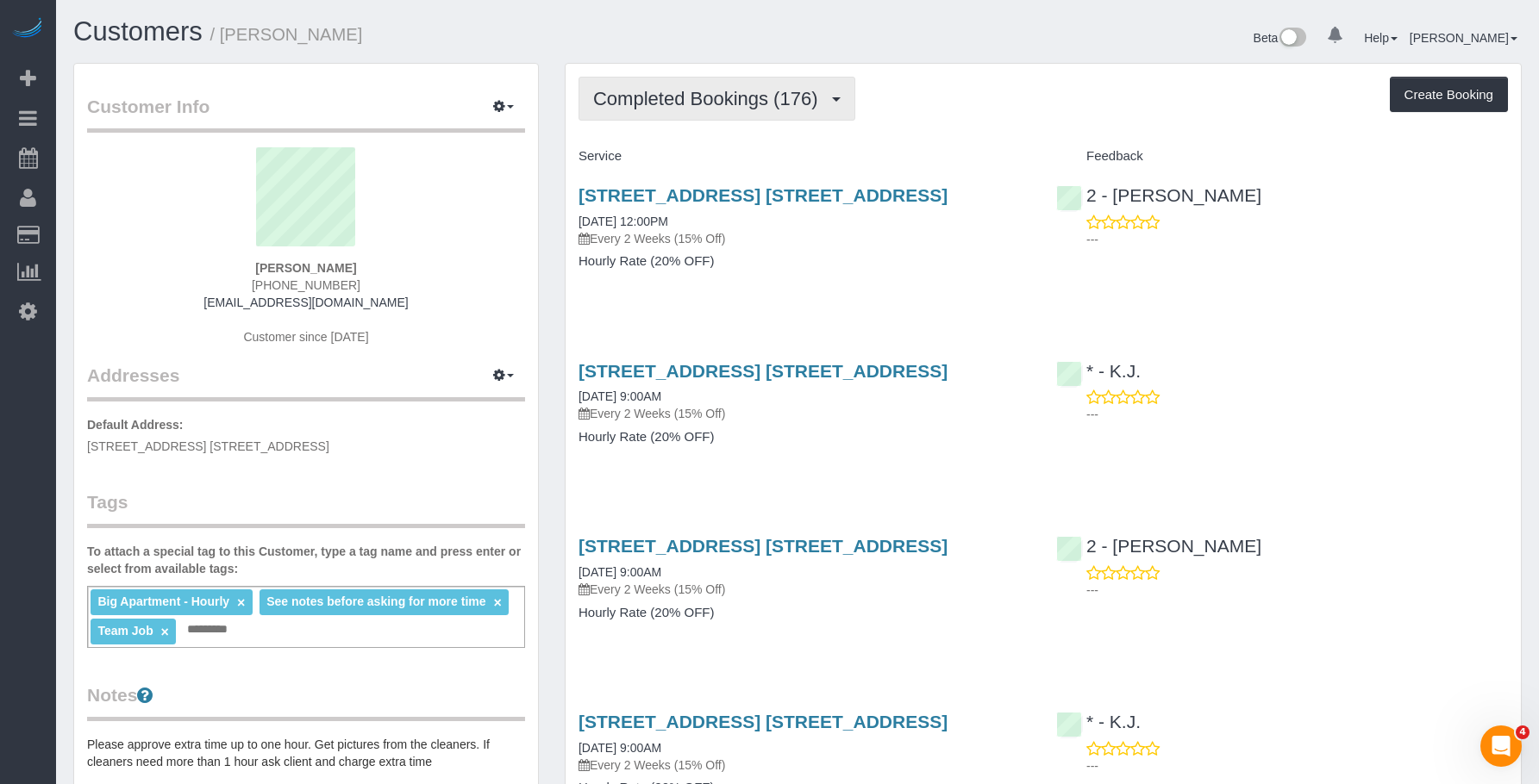
click at [659, 93] on span "Completed Bookings (176)" at bounding box center [710, 98] width 233 height 21
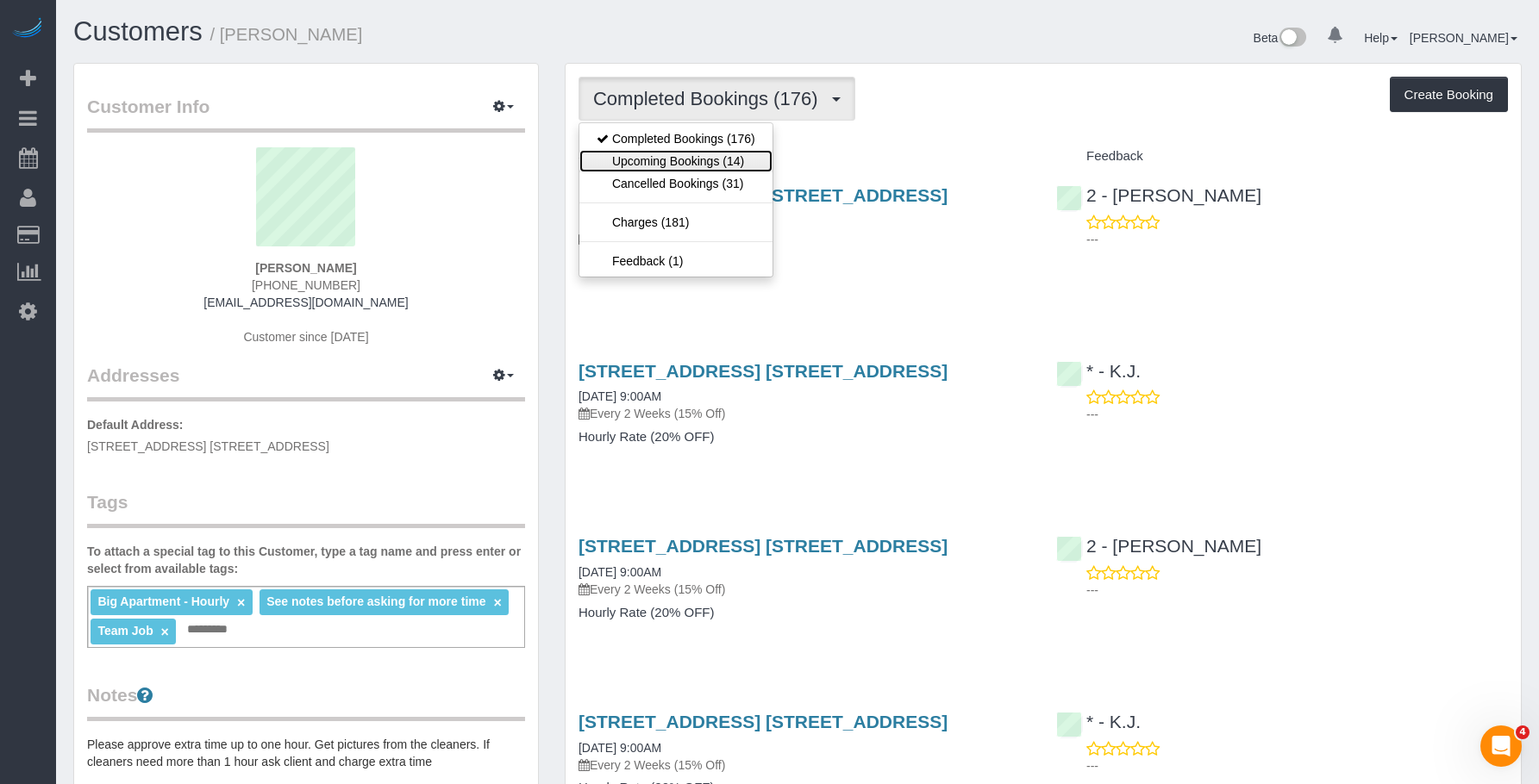
click at [642, 156] on link "Upcoming Bookings (14)" at bounding box center [676, 161] width 194 height 22
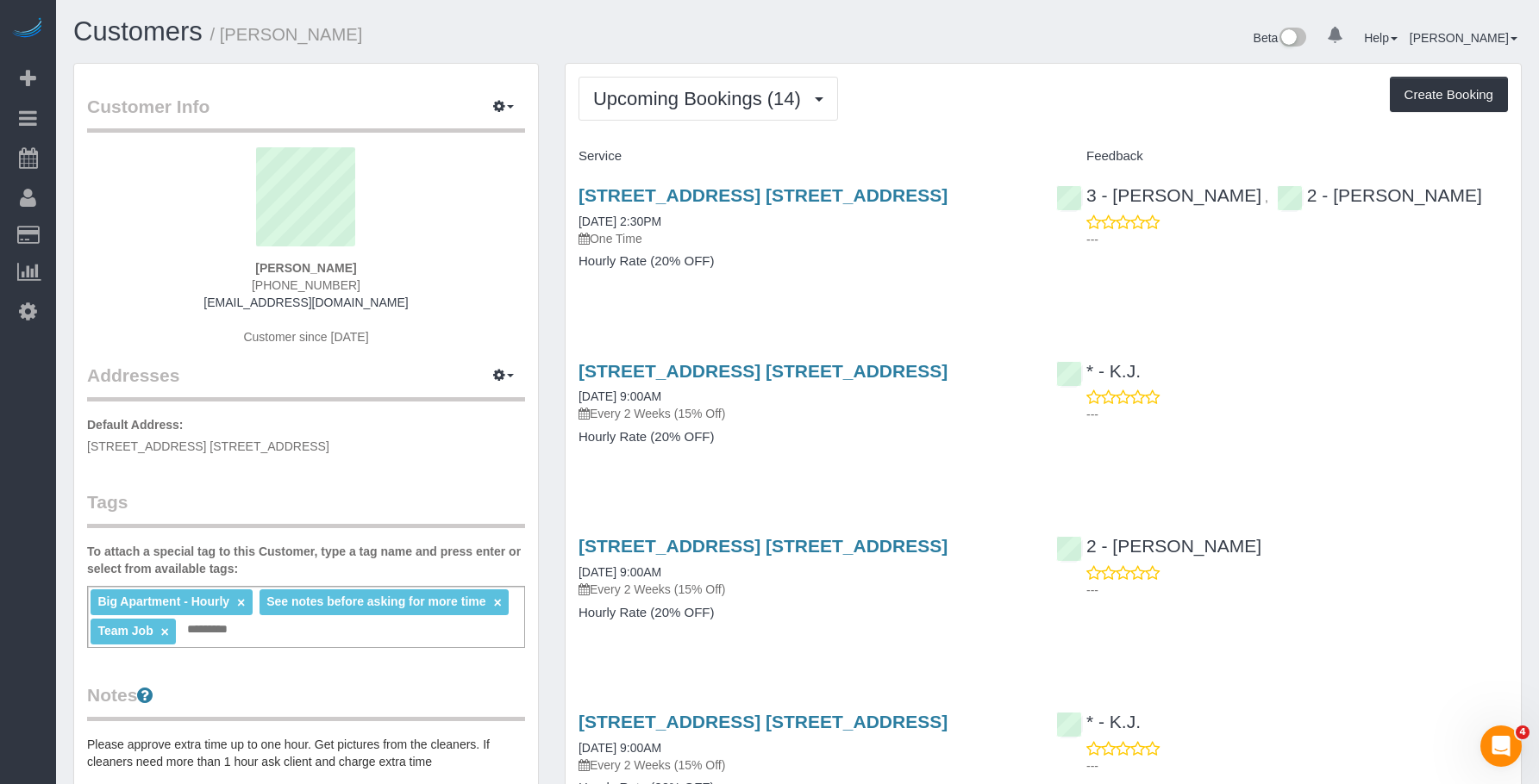
click at [821, 232] on p "One Time" at bounding box center [804, 238] width 451 height 17
click at [848, 280] on div "[STREET_ADDRESS] [STREET_ADDRESS] [DATE] 2:30PM One Time Hourly Rate (20% OFF)" at bounding box center [804, 237] width 478 height 133
click at [729, 370] on link "[STREET_ADDRESS] [STREET_ADDRESS]" at bounding box center [763, 371] width 369 height 20
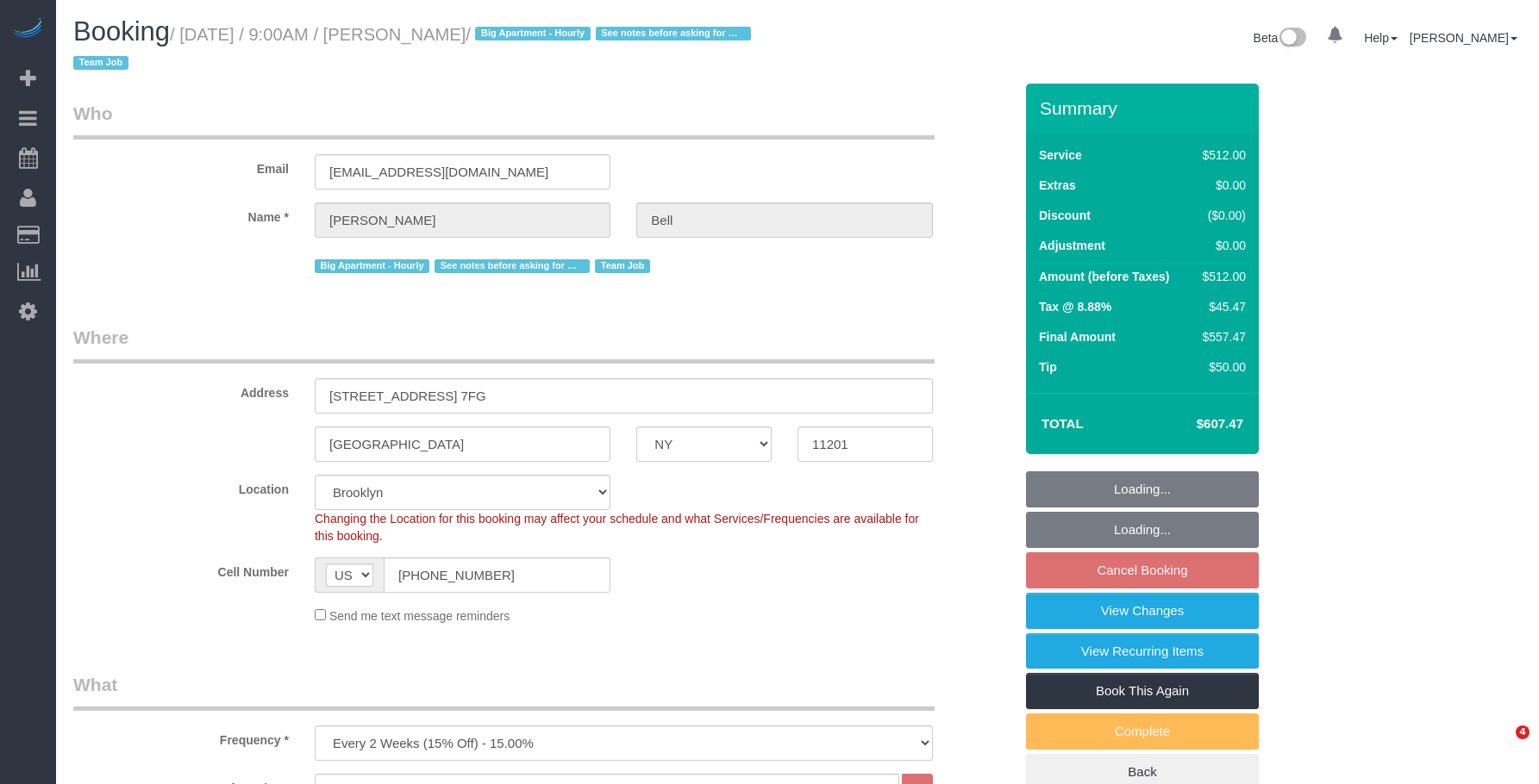
select select "NY"
select select "2"
select select "240"
select select "spot2"
select select "number:89"
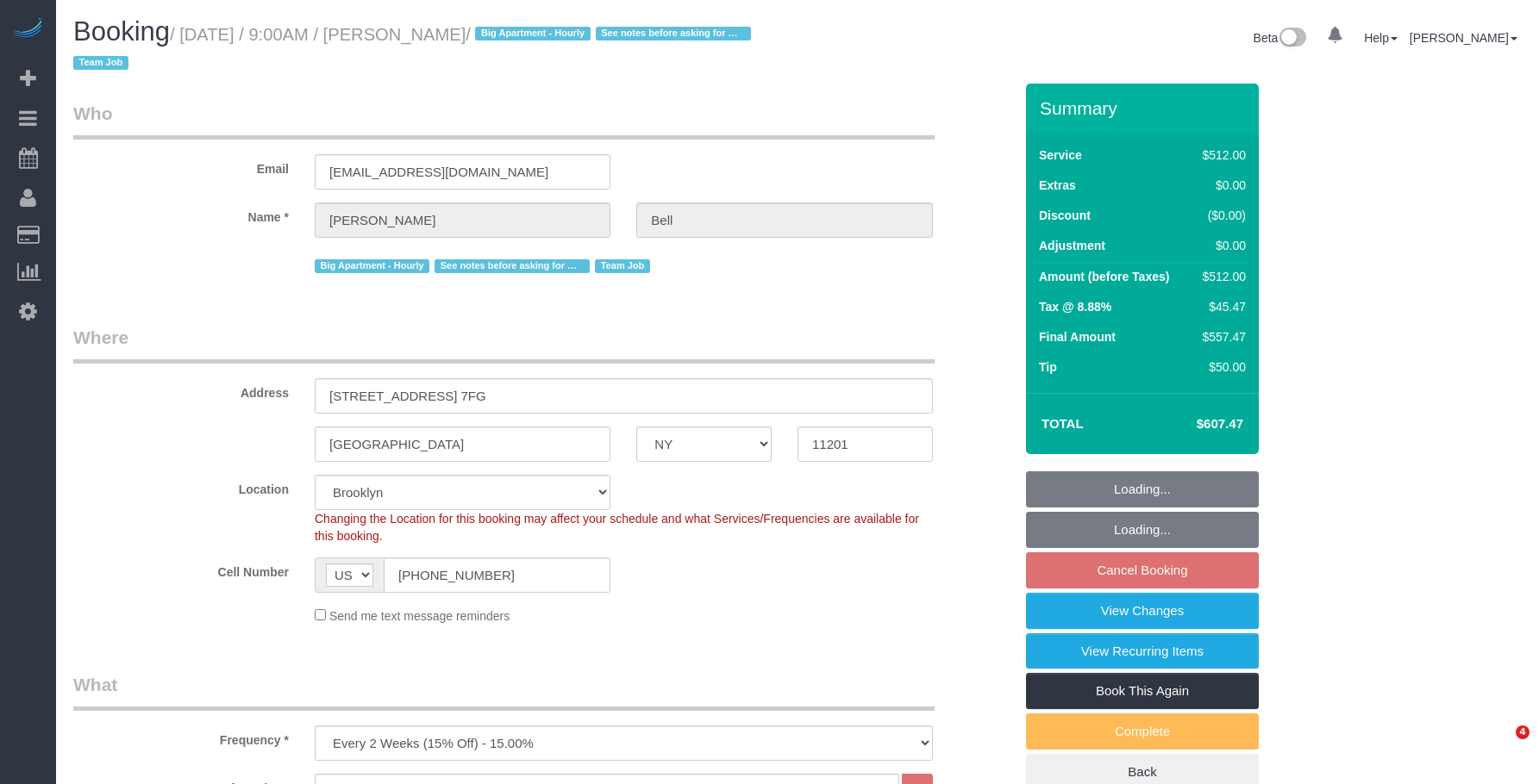
select select "number:90"
select select "number:15"
select select "number:5"
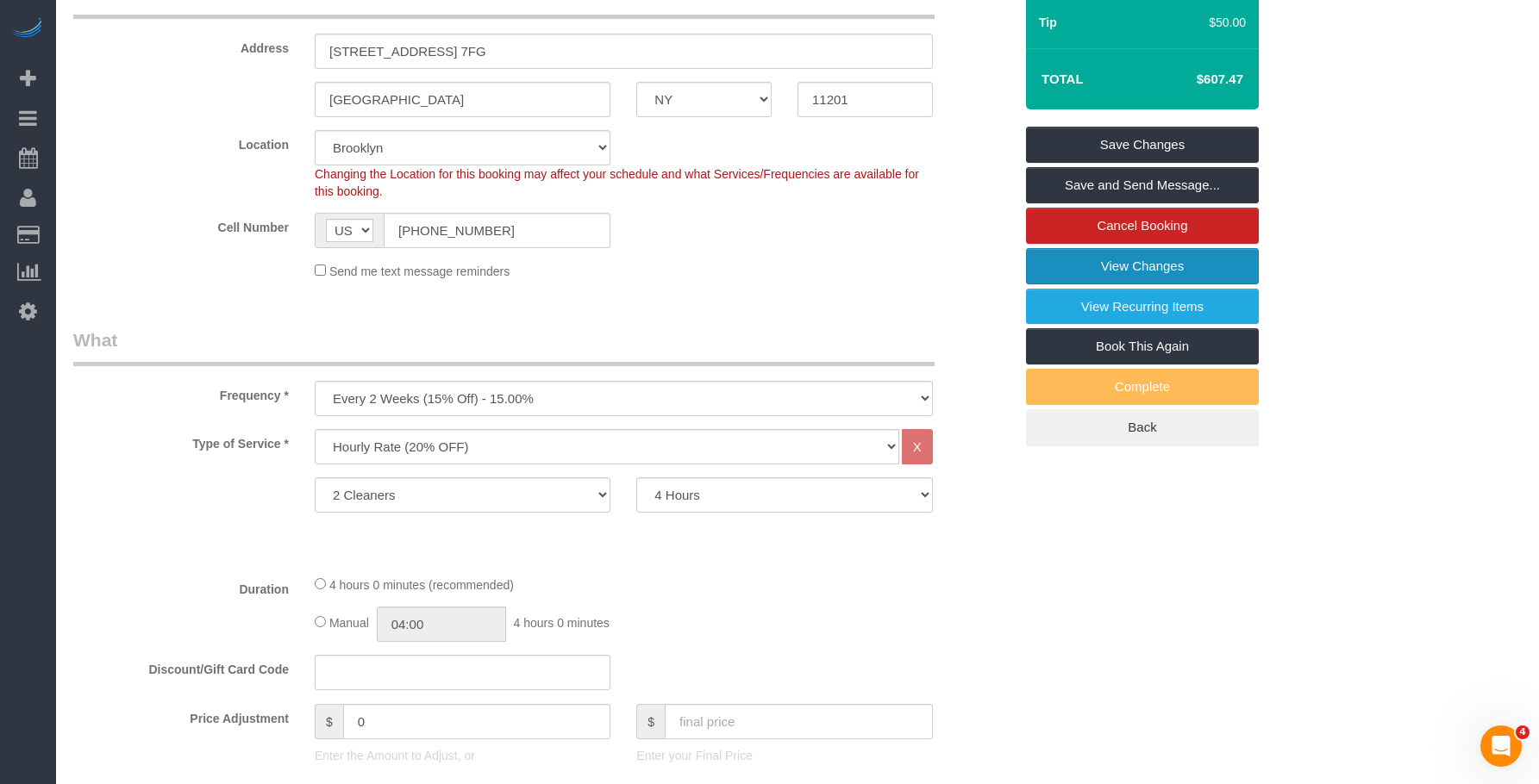
click at [1066, 262] on link "View Changes" at bounding box center [1142, 266] width 233 height 36
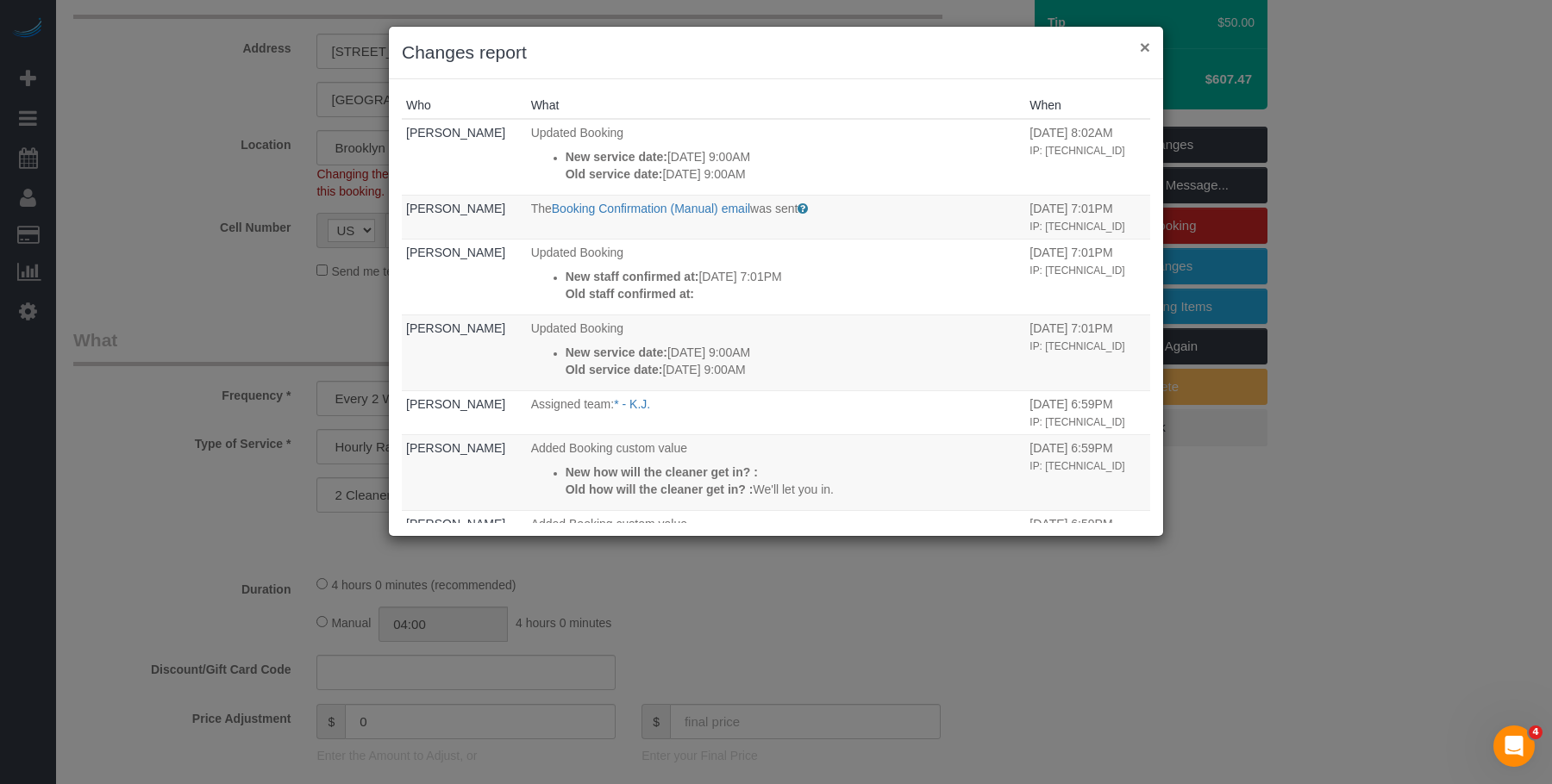
click at [1144, 50] on button "×" at bounding box center [1144, 47] width 10 height 18
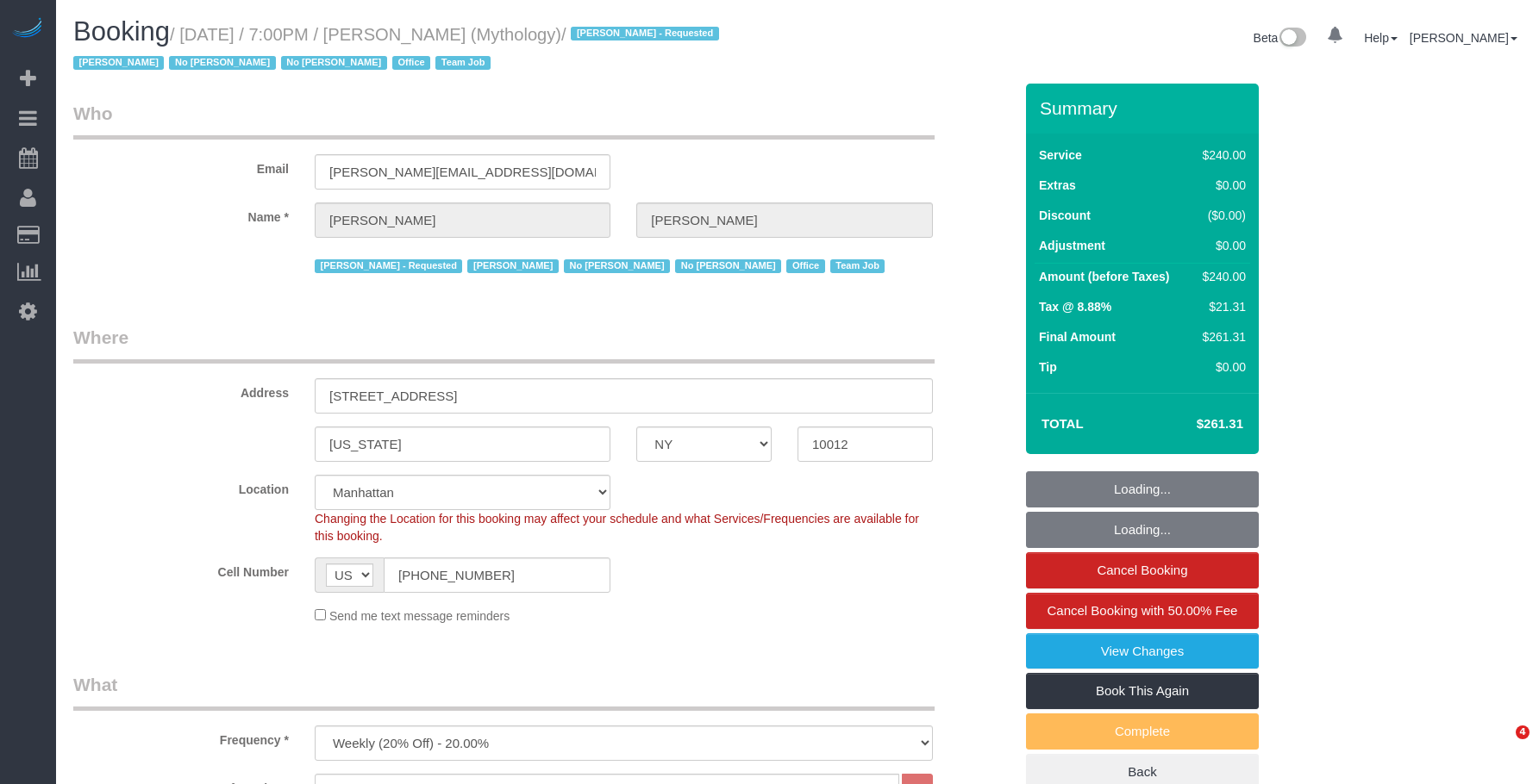
select select "NY"
select select "2"
select select "120"
select select "number:89"
select select "number:90"
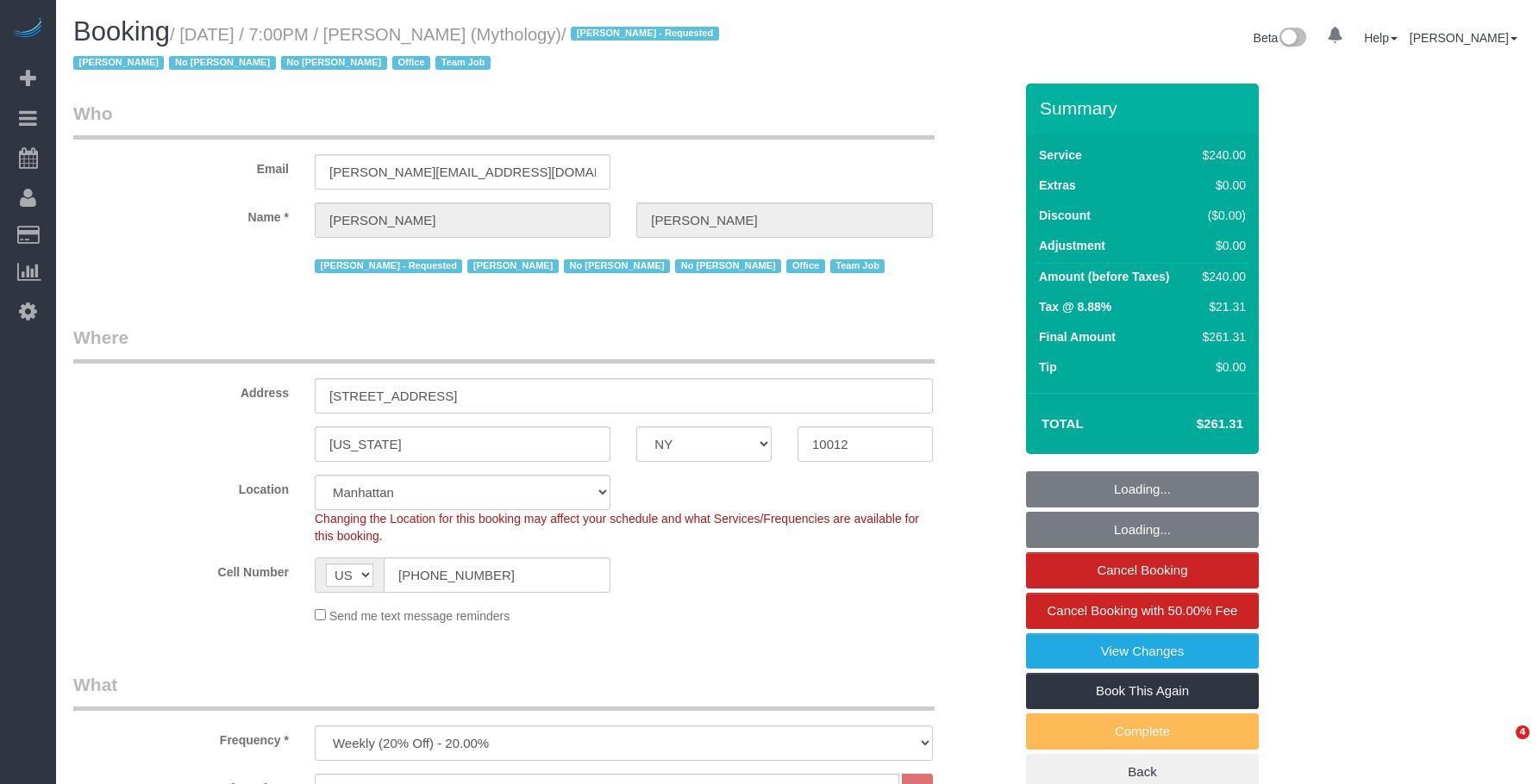
select select "number:15"
select select "number:7"
select select "spot1"
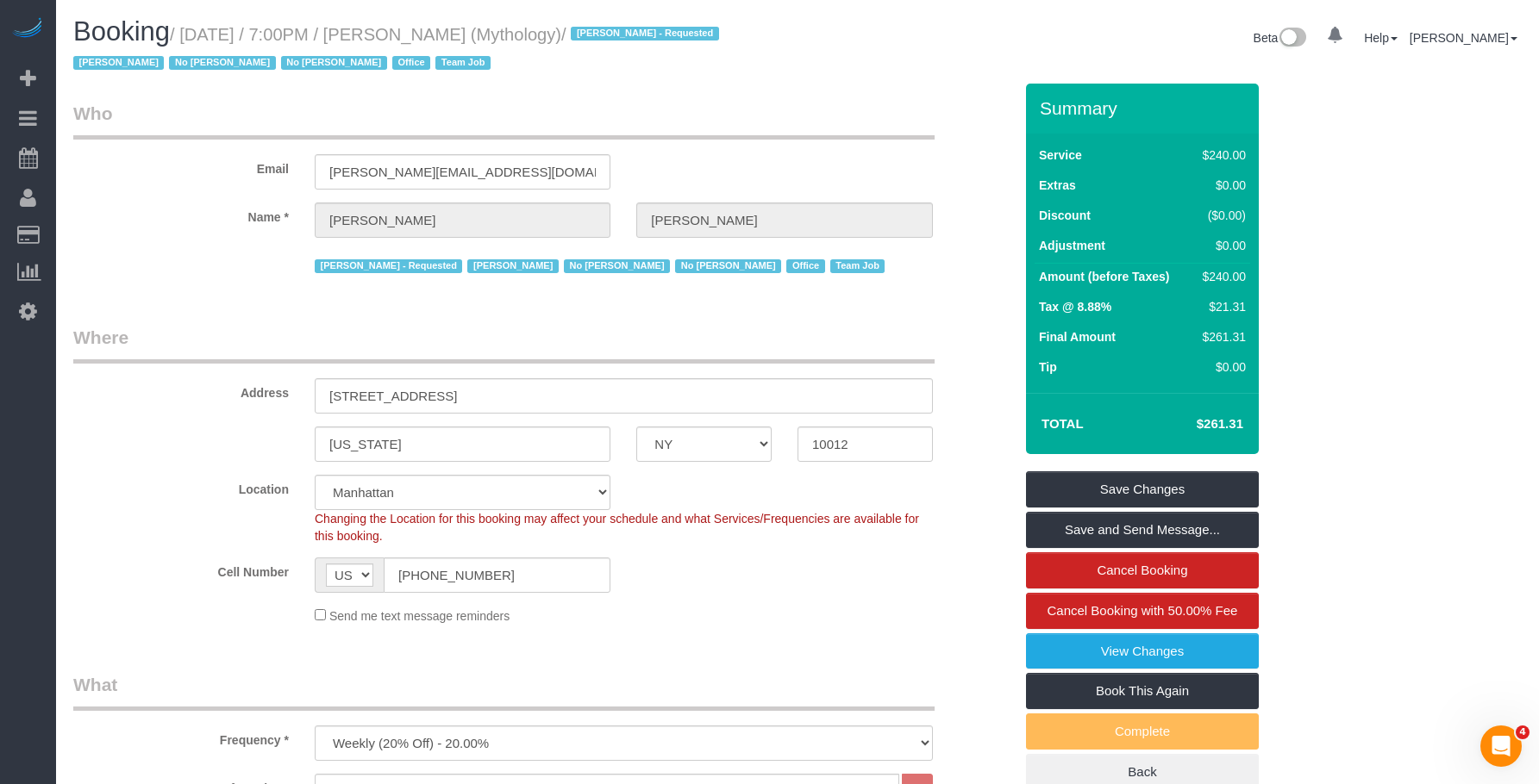
click at [491, 64] on h1 "Booking / [DATE] / 7:00PM / [PERSON_NAME] (Mythology) / [PERSON_NAME] - Request…" at bounding box center [428, 47] width 711 height 59
drag, startPoint x: 187, startPoint y: 33, endPoint x: 613, endPoint y: 36, distance: 426.0
click at [613, 36] on small "/ [DATE] / 7:00PM / [PERSON_NAME] (Mythology) / [PERSON_NAME] - Requested [PERS…" at bounding box center [399, 49] width 651 height 49
copy small "[DATE] / 7:00PM / [PERSON_NAME] (Mythology)"
click at [238, 27] on small "/ [DATE] / 7:00PM / [PERSON_NAME] (Mythology) / [PERSON_NAME] - Requested [PERS…" at bounding box center [399, 49] width 651 height 49
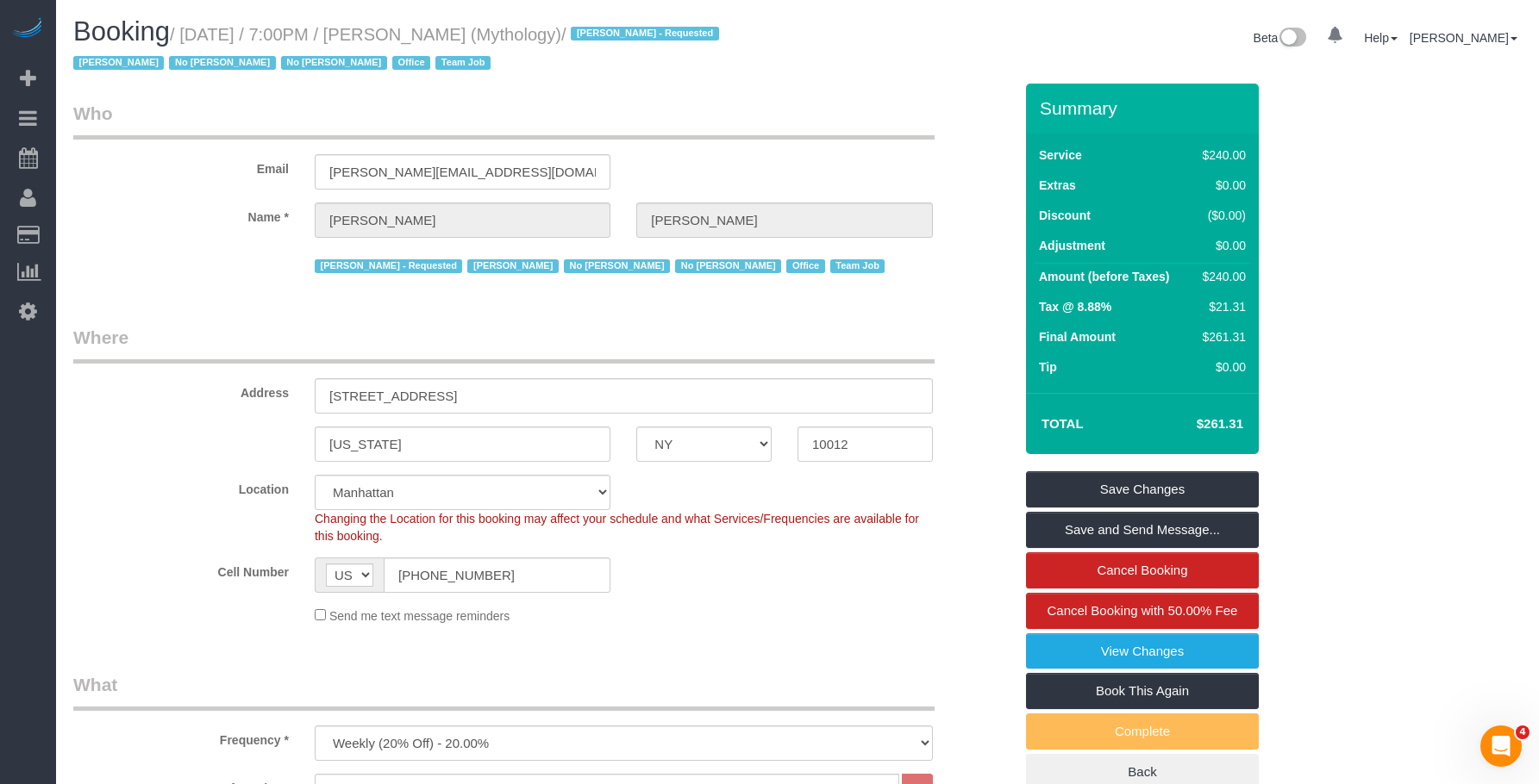
drag, startPoint x: 188, startPoint y: 37, endPoint x: 1467, endPoint y: 303, distance: 1306.4
click at [614, 42] on small "/ [DATE] / 7:00PM / [PERSON_NAME] (Mythology) / [PERSON_NAME] - Requested [PERS…" at bounding box center [399, 49] width 651 height 49
copy small "[DATE] / 7:00PM / [PERSON_NAME] (Mythology)"
